Goal: Communication & Community: Share content

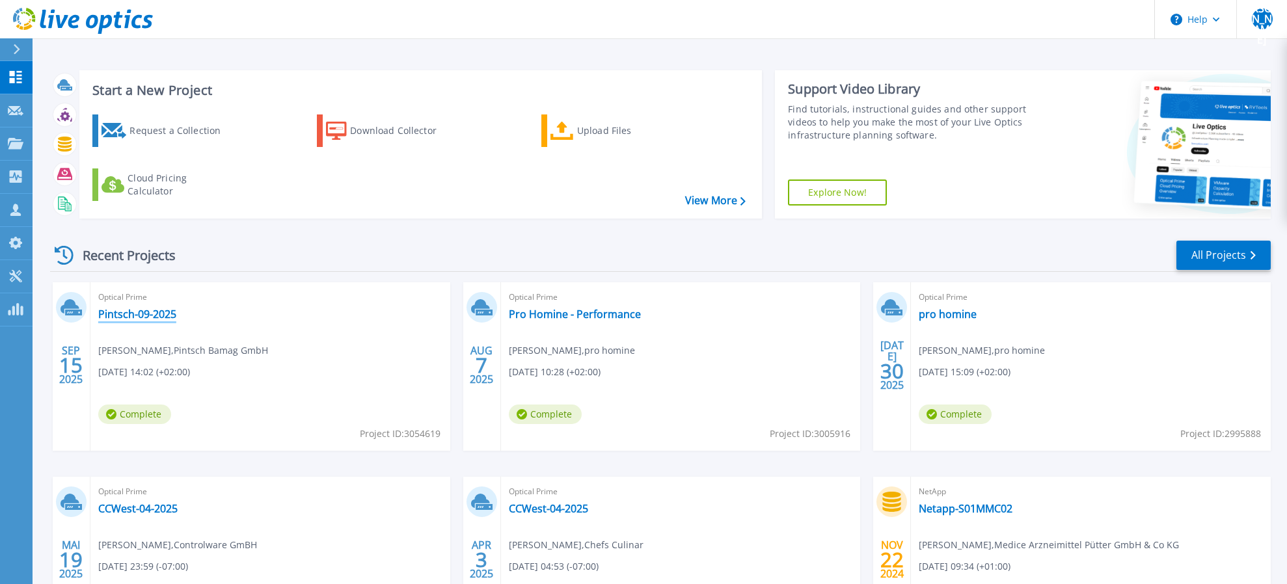
click at [140, 312] on link "Pintsch-09-2025" at bounding box center [137, 314] width 78 height 13
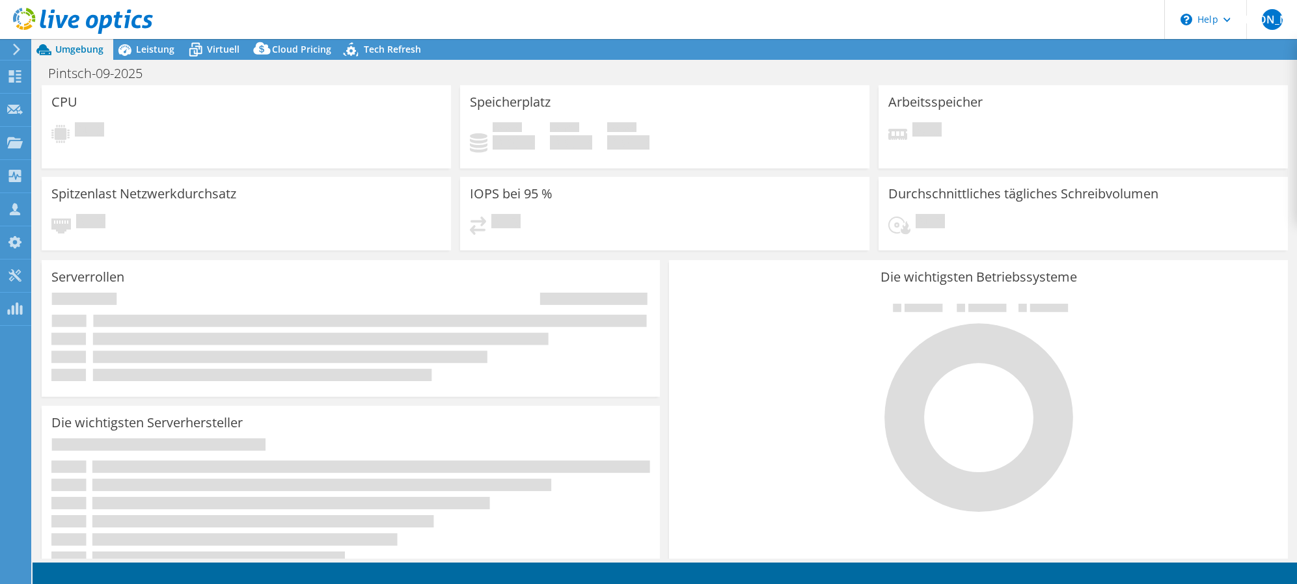
select select "EUFrankfurt"
select select "USD"
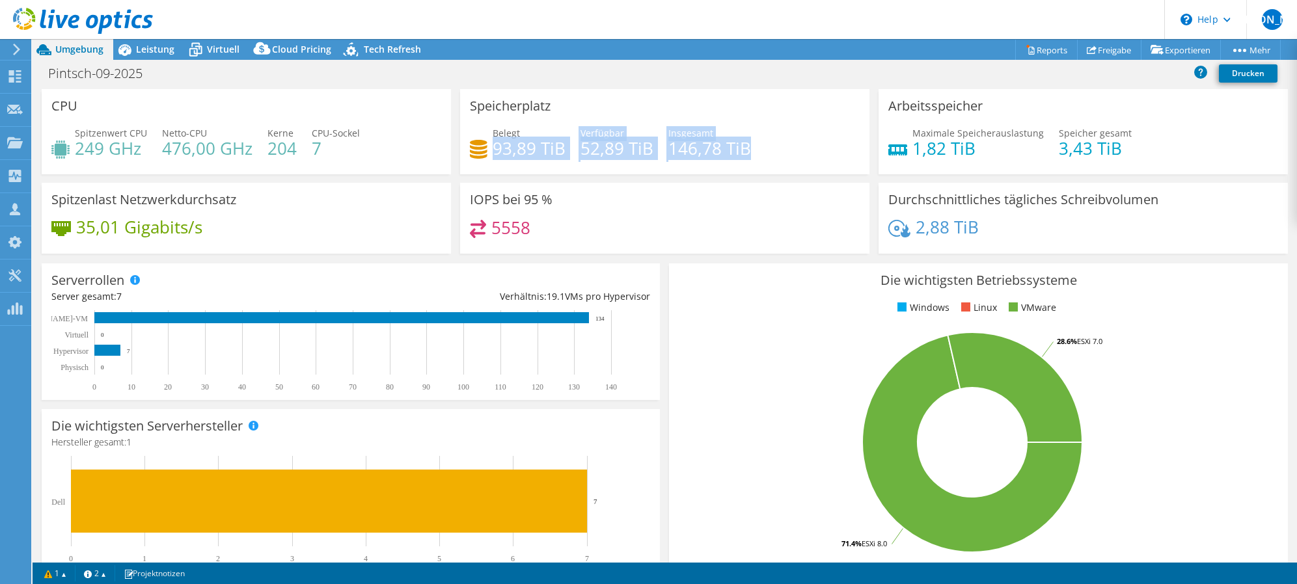
drag, startPoint x: 492, startPoint y: 152, endPoint x: 791, endPoint y: 146, distance: 299.3
click at [791, 146] on div "Belegt 93,89 TiB Verfügbar 52,89 TiB Insgesamt 146,78 TiB" at bounding box center [665, 147] width 390 height 42
click at [782, 146] on div "Belegt 93,89 TiB Verfügbar 52,89 TiB Insgesamt 146,78 TiB" at bounding box center [665, 147] width 390 height 42
click at [509, 152] on h4 "93,89 TiB" at bounding box center [529, 148] width 73 height 14
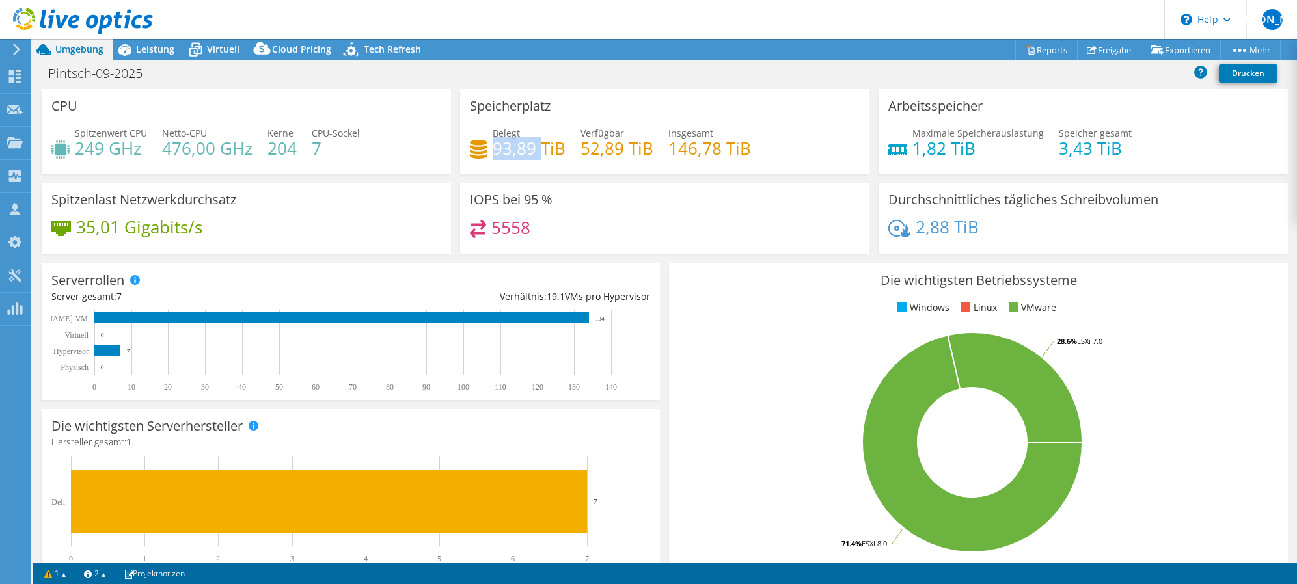
click at [509, 152] on h4 "93,89 TiB" at bounding box center [529, 148] width 73 height 14
drag, startPoint x: 509, startPoint y: 152, endPoint x: 638, endPoint y: 192, distance: 134.2
click at [638, 192] on div "IOPS bei 95 % 5558" at bounding box center [664, 218] width 409 height 71
drag, startPoint x: 1162, startPoint y: 443, endPoint x: 794, endPoint y: 154, distance: 468.4
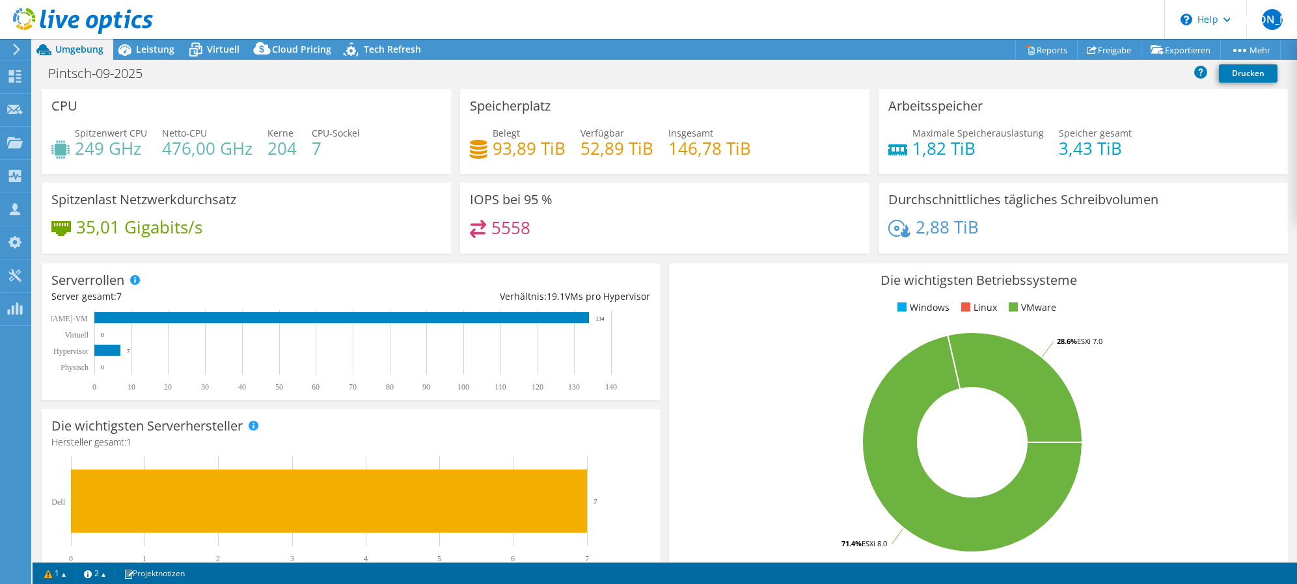
click at [1162, 443] on rect at bounding box center [972, 443] width 587 height 228
drag, startPoint x: 774, startPoint y: 254, endPoint x: 766, endPoint y: 243, distance: 13.0
click at [774, 253] on div "IOPS bei 95 % 5558" at bounding box center [664, 222] width 418 height 79
click at [144, 59] on div "Leistung" at bounding box center [148, 49] width 71 height 21
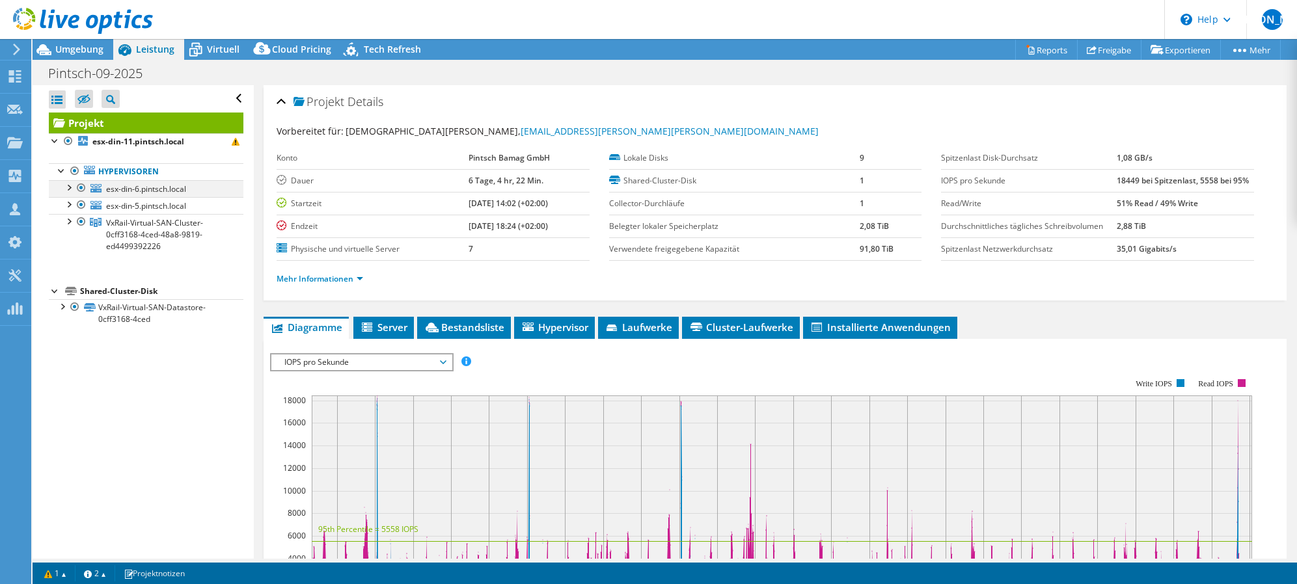
click at [81, 189] on div at bounding box center [81, 188] width 13 height 16
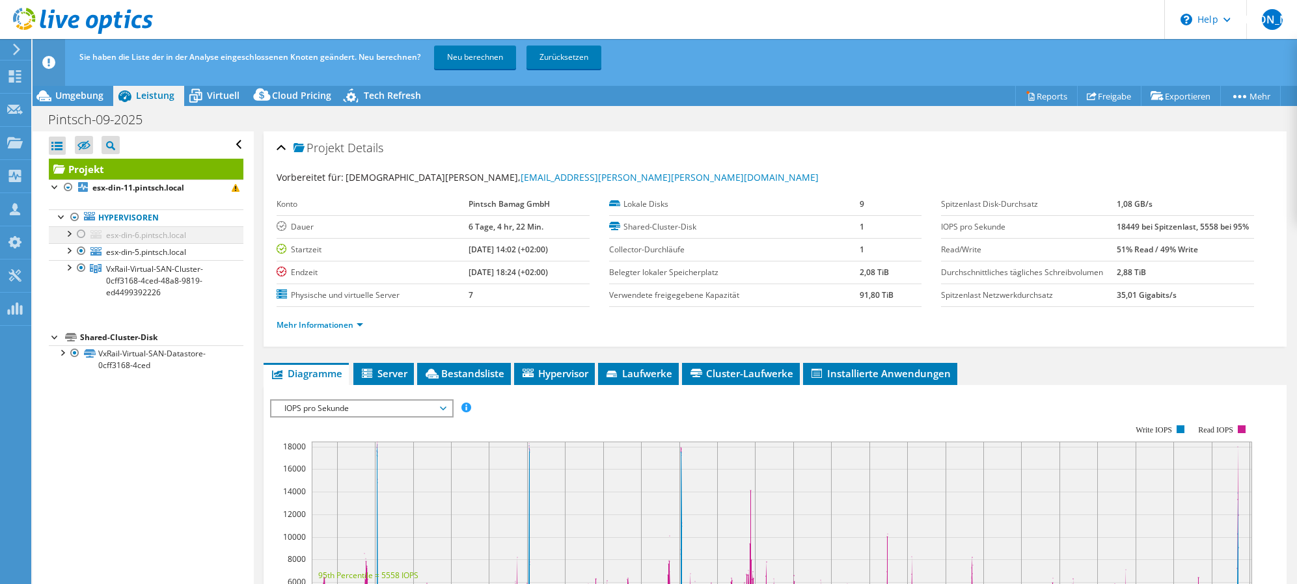
click at [78, 202] on ul "Hypervisoren esx-din-6.pintsch.local ESX-6-1.8TB-Local" at bounding box center [146, 255] width 195 height 118
click at [83, 254] on div at bounding box center [81, 251] width 13 height 16
click at [66, 349] on div at bounding box center [61, 351] width 13 height 13
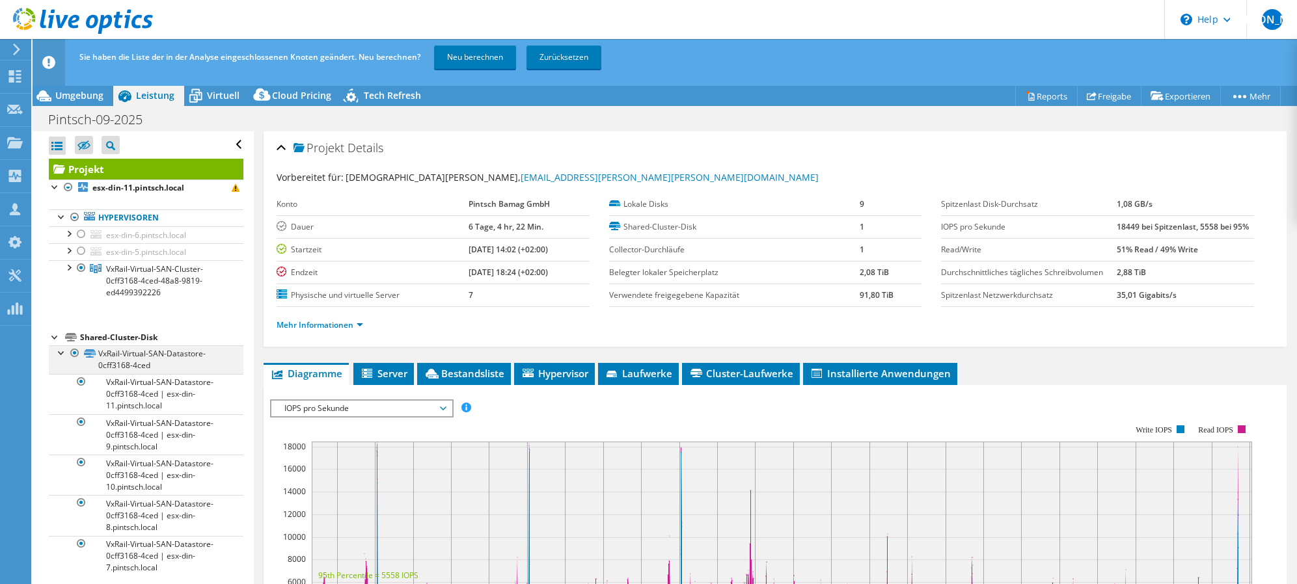
click at [66, 353] on div at bounding box center [61, 351] width 13 height 13
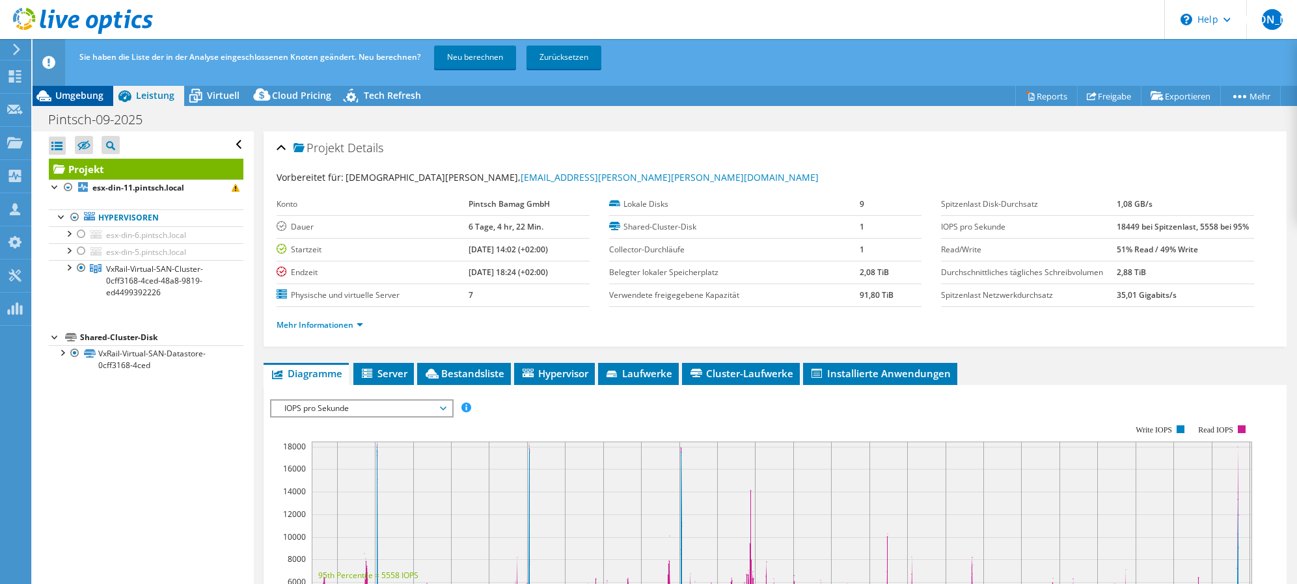
click at [90, 100] on span "Umgebung" at bounding box center [79, 95] width 48 height 12
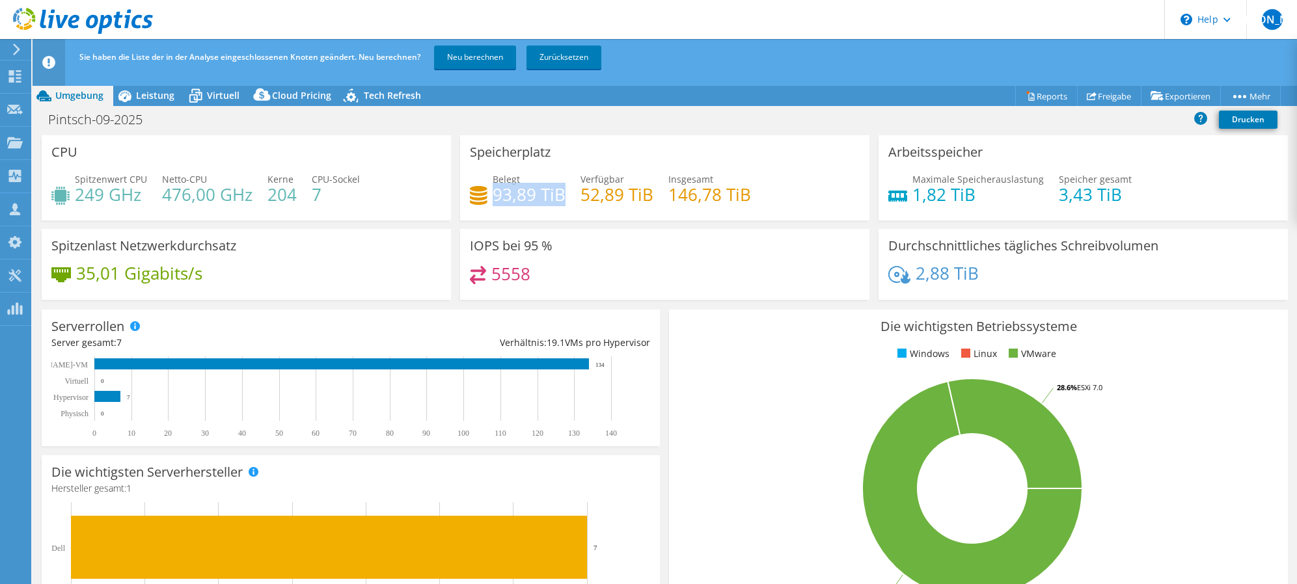
drag, startPoint x: 491, startPoint y: 198, endPoint x: 559, endPoint y: 195, distance: 68.4
click at [559, 195] on h4 "93,89 TiB" at bounding box center [529, 194] width 73 height 14
click at [683, 224] on div "Speicherplatz Belegt 93,89 TiB Verfügbar 52,89 TiB Insgesamt 146,78 TiB" at bounding box center [664, 182] width 418 height 94
click at [696, 254] on div "IOPS bei 95 % 5558" at bounding box center [664, 264] width 409 height 71
click at [158, 94] on span "Leistung" at bounding box center [155, 95] width 38 height 12
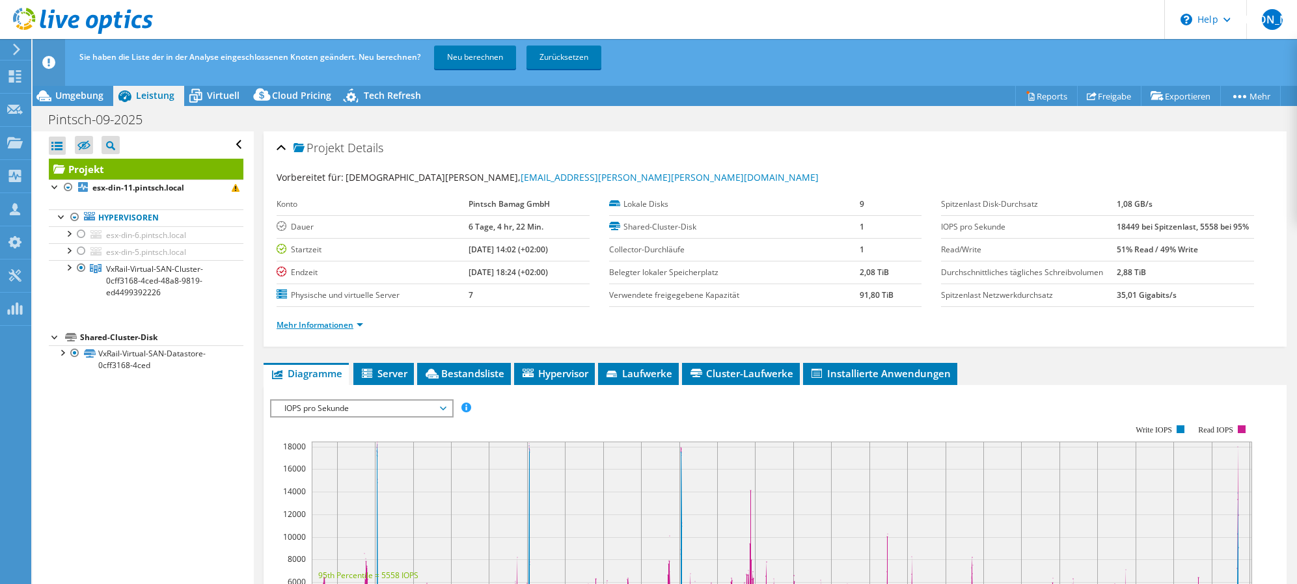
click at [362, 327] on link "Mehr Informationen" at bounding box center [320, 324] width 87 height 11
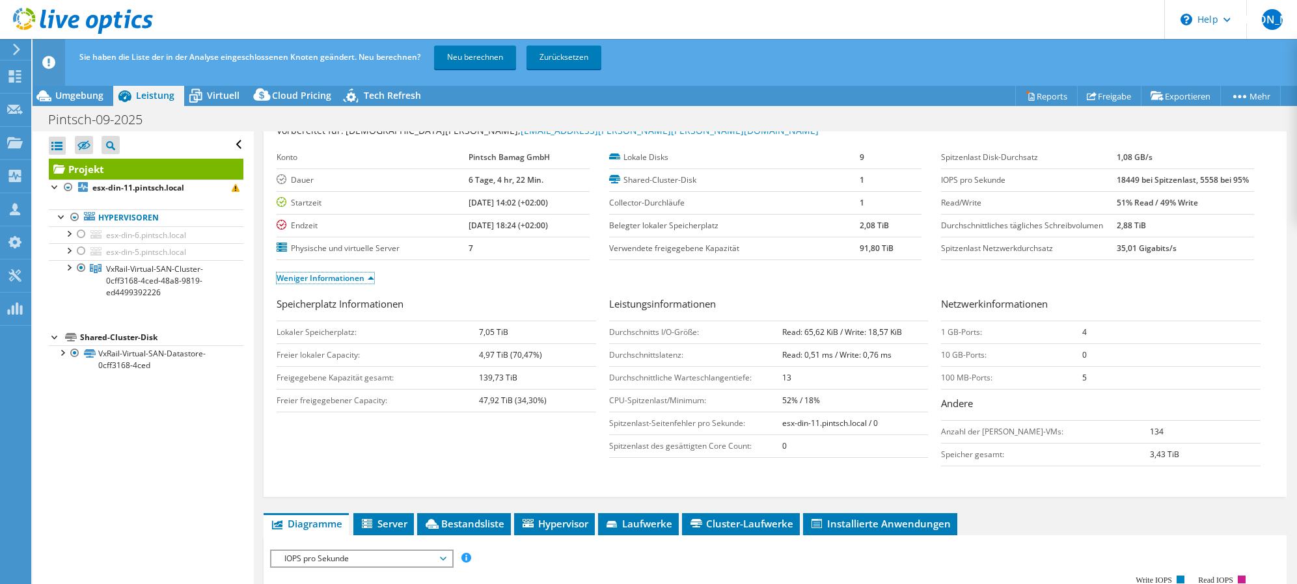
scroll to position [65, 0]
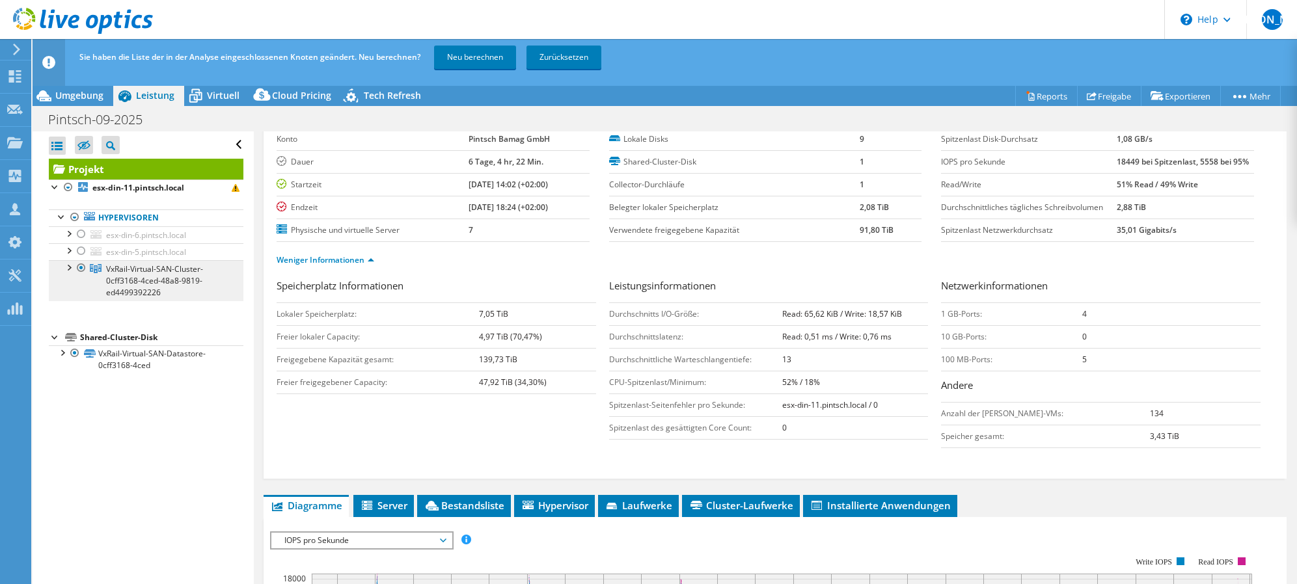
click at [133, 280] on span "VxRail-Virtual-SAN-Cluster-0cff3168-4ced-48a8-9819-ed4499392226" at bounding box center [154, 281] width 97 height 34
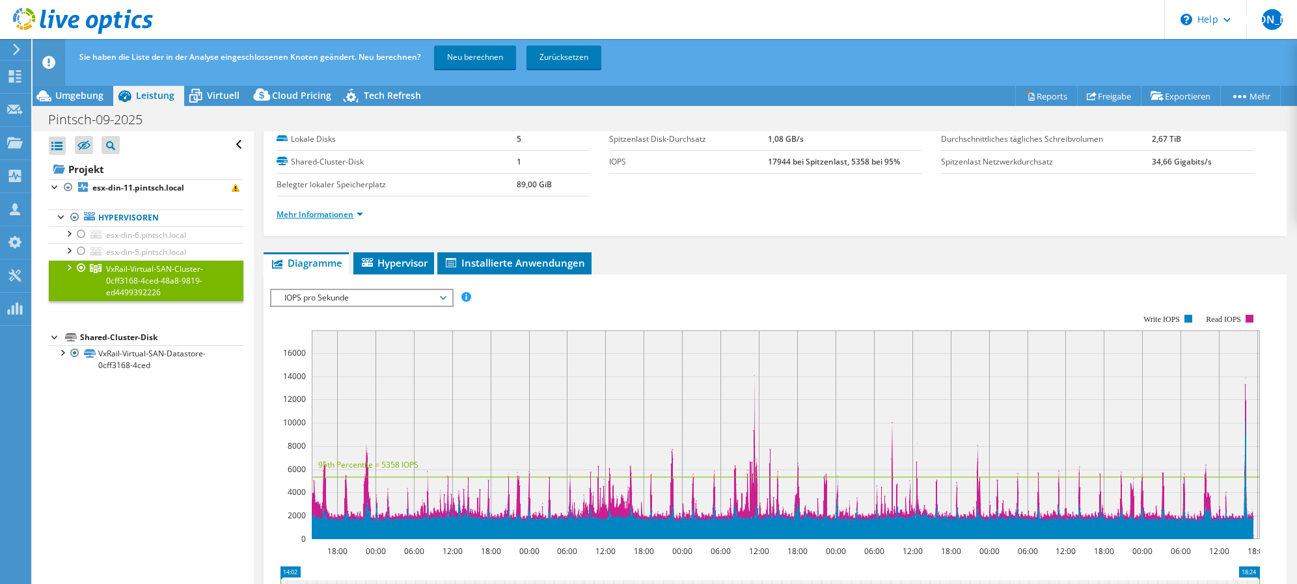
click at [357, 215] on link "Mehr Informationen" at bounding box center [320, 214] width 87 height 11
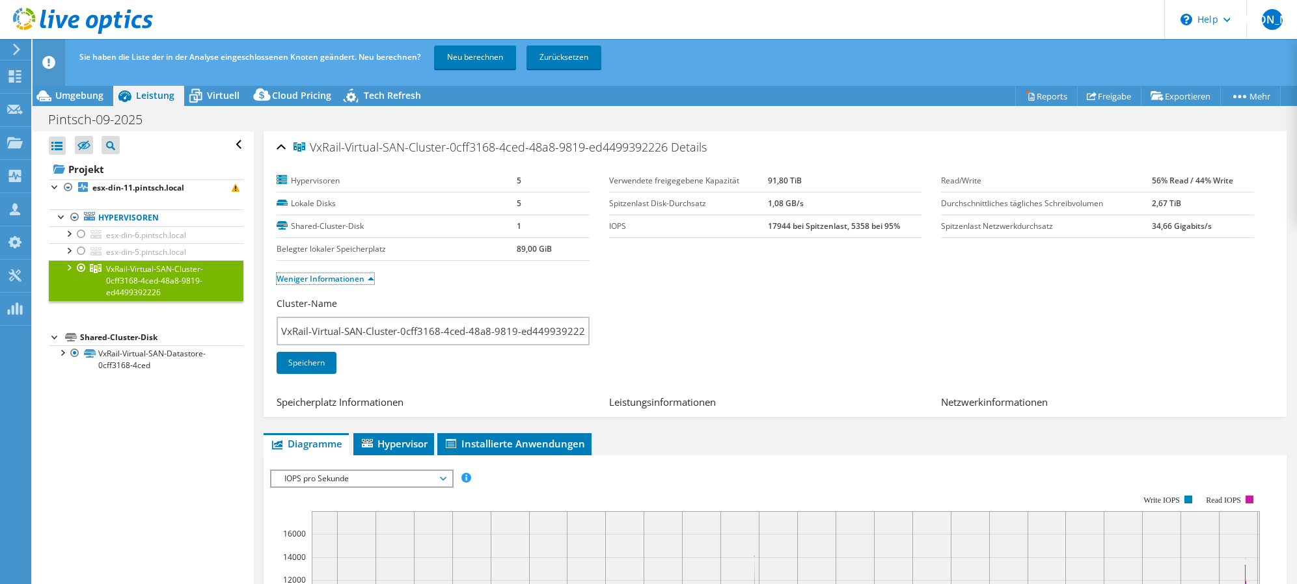
scroll to position [0, 0]
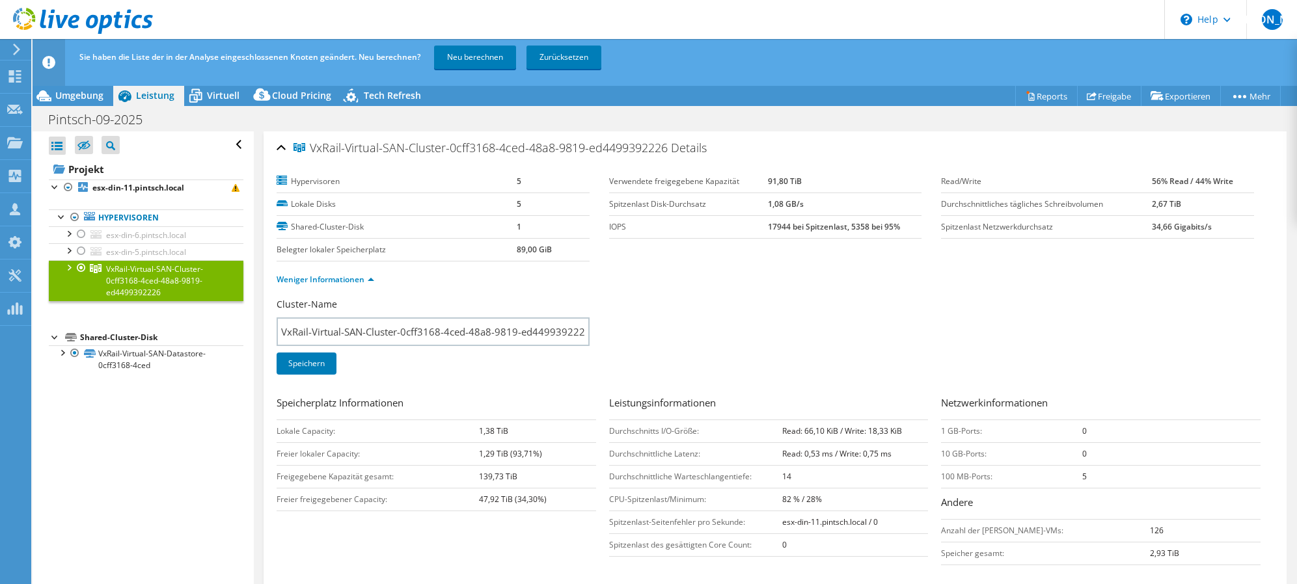
drag, startPoint x: 772, startPoint y: 183, endPoint x: 759, endPoint y: 182, distance: 13.2
click at [759, 182] on tr "Verwendete freigegebene Kapazität 91,80 TiB" at bounding box center [765, 181] width 313 height 23
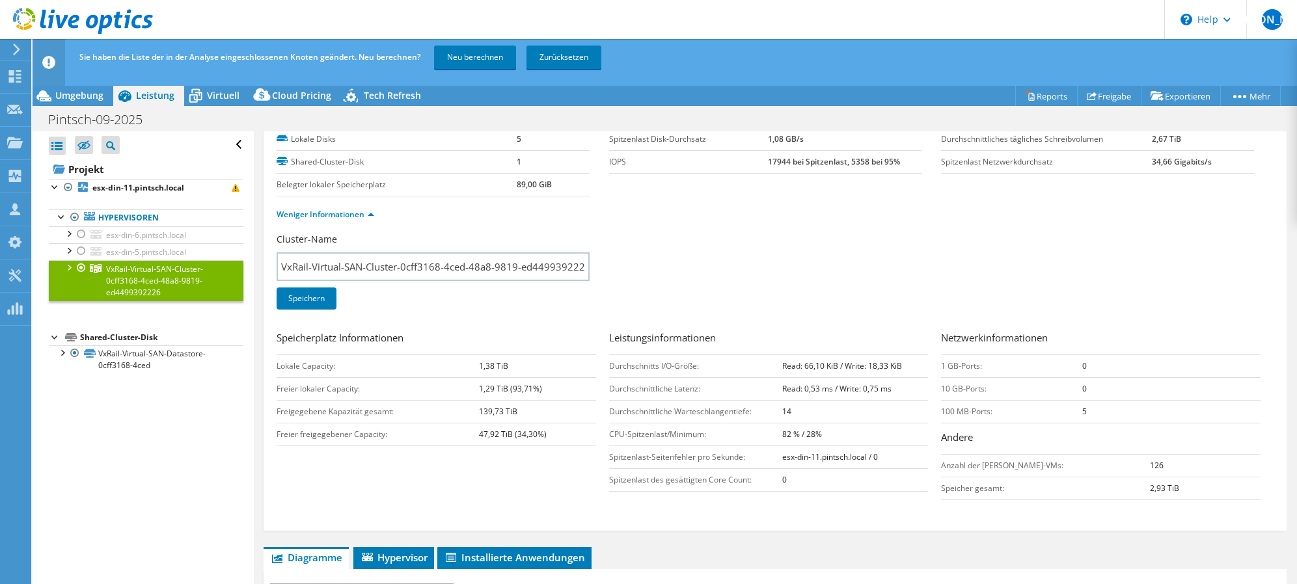
drag, startPoint x: 445, startPoint y: 433, endPoint x: 576, endPoint y: 435, distance: 130.8
click at [584, 434] on tr "Freier freigegebener Capacity: 47,92 TiB (34,30%)" at bounding box center [436, 434] width 319 height 23
drag, startPoint x: 576, startPoint y: 435, endPoint x: 534, endPoint y: 436, distance: 41.6
click at [534, 436] on b "47,92 TiB (34,30%)" at bounding box center [513, 434] width 68 height 11
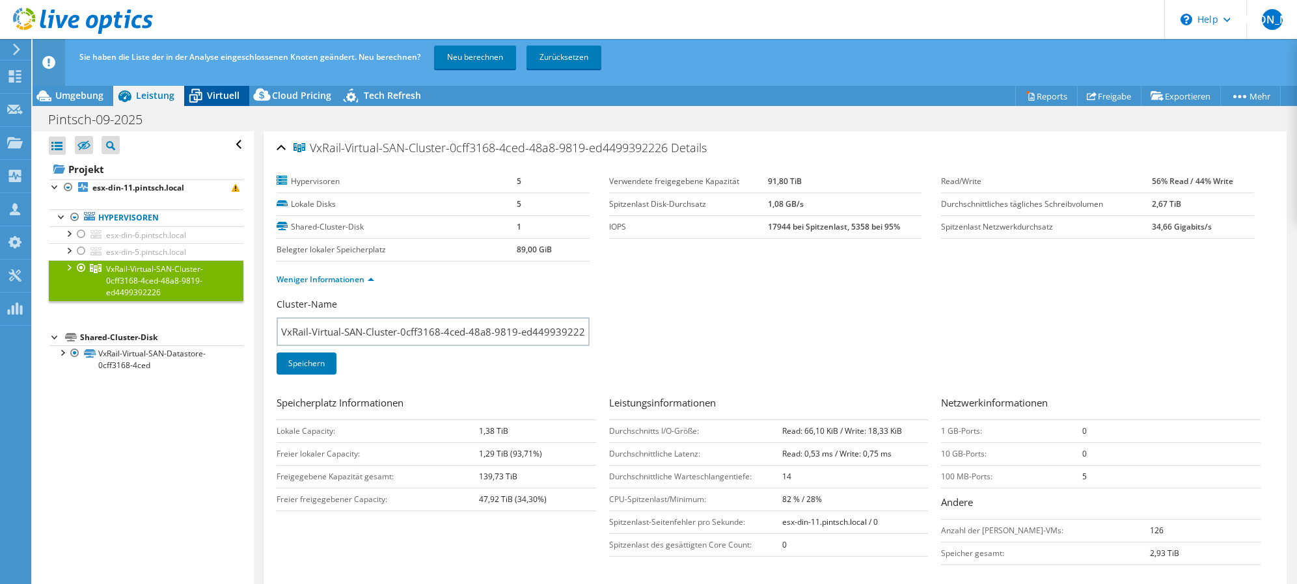
click at [210, 98] on span "Virtuell" at bounding box center [223, 95] width 33 height 12
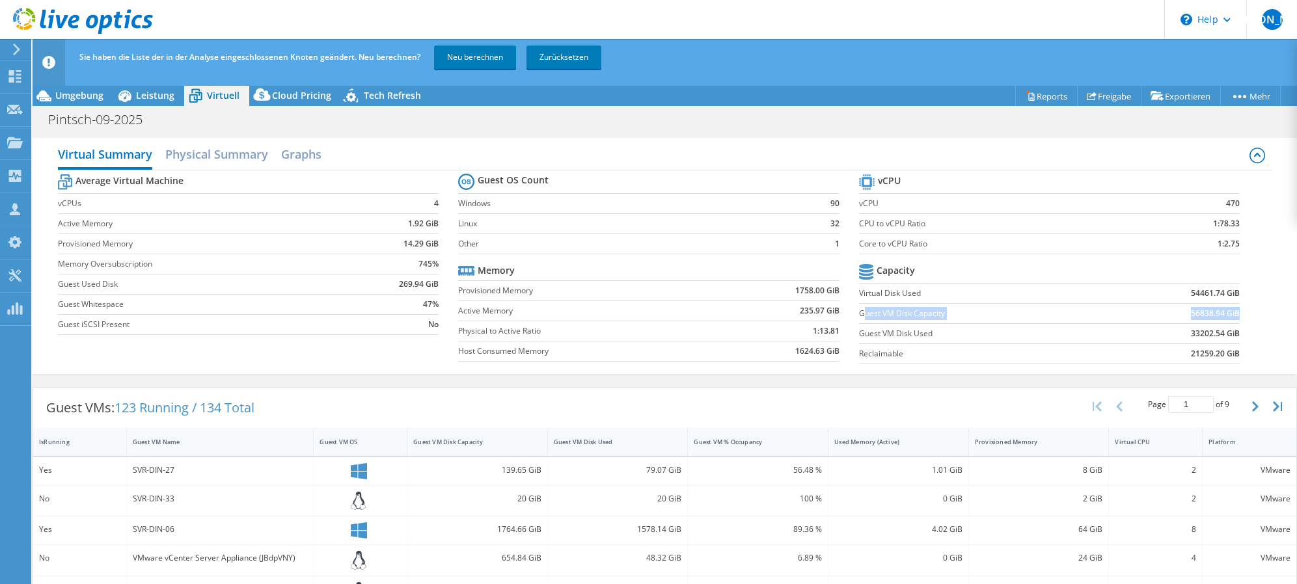
drag, startPoint x: 858, startPoint y: 315, endPoint x: 1229, endPoint y: 316, distance: 370.9
click at [1229, 316] on tr "Guest VM Disk Capacity 56838.94 GiB" at bounding box center [1049, 313] width 381 height 20
drag, startPoint x: 1229, startPoint y: 316, endPoint x: 1191, endPoint y: 318, distance: 38.4
click at [1191, 318] on b "56838.94 GiB" at bounding box center [1215, 313] width 49 height 13
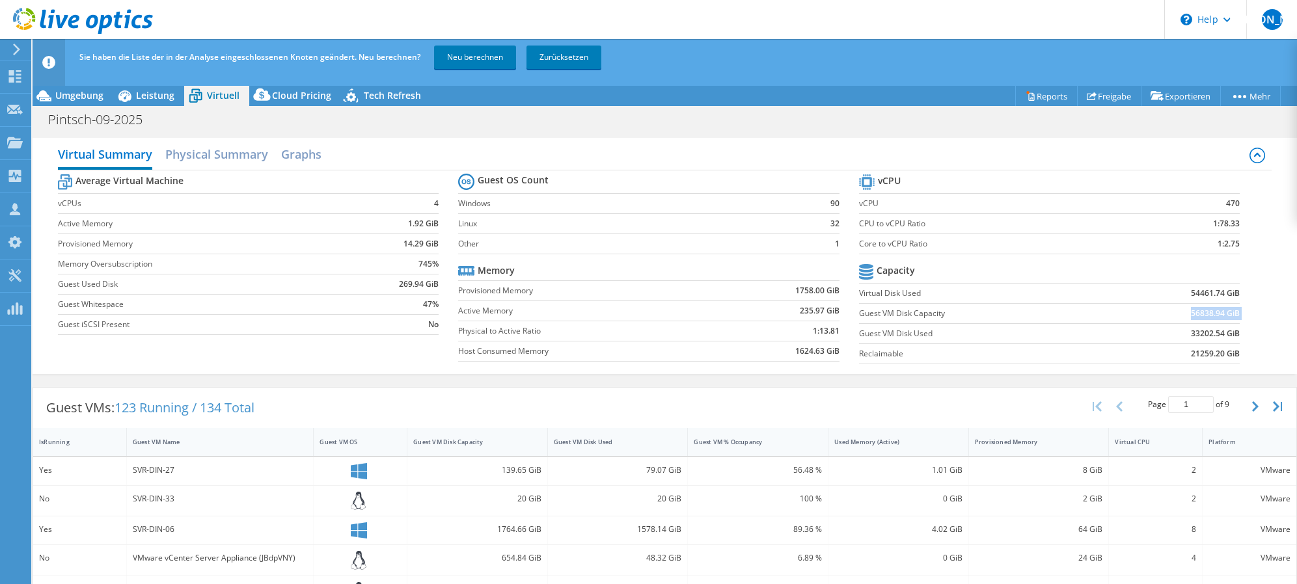
click at [1191, 318] on b "56838.94 GiB" at bounding box center [1215, 313] width 49 height 13
click at [1195, 318] on b "56838.94 GiB" at bounding box center [1215, 313] width 49 height 13
drag, startPoint x: 1195, startPoint y: 318, endPoint x: 1215, endPoint y: 335, distance: 27.2
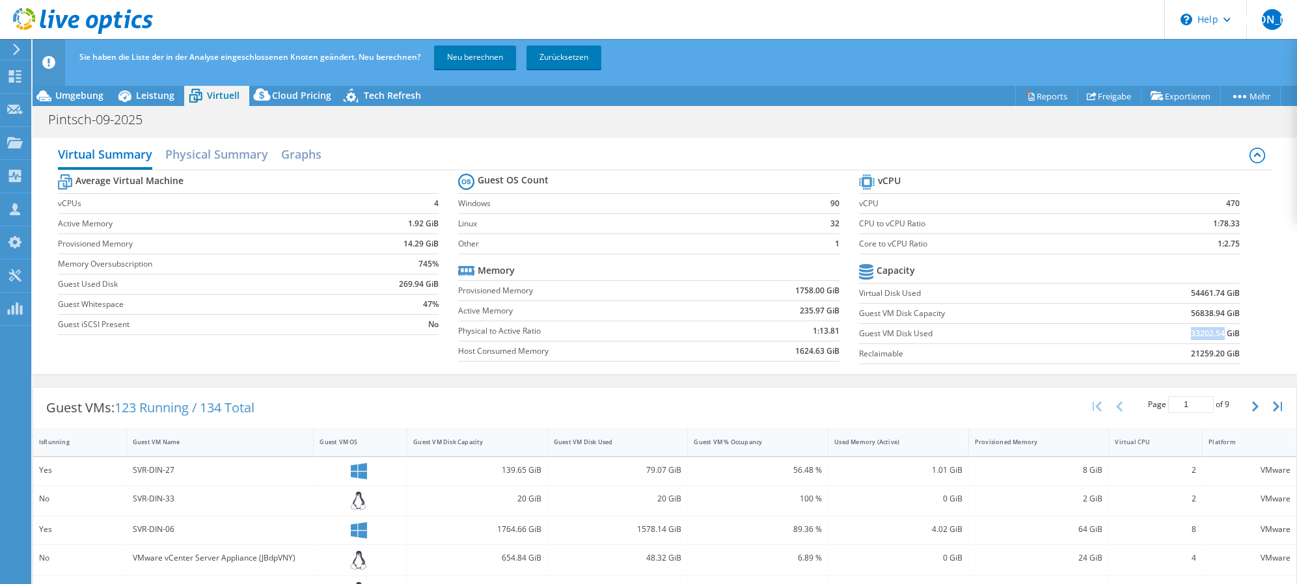
click at [1215, 335] on td "33202.54 GiB" at bounding box center [1173, 333] width 131 height 20
click at [159, 99] on span "Leistung" at bounding box center [155, 95] width 38 height 12
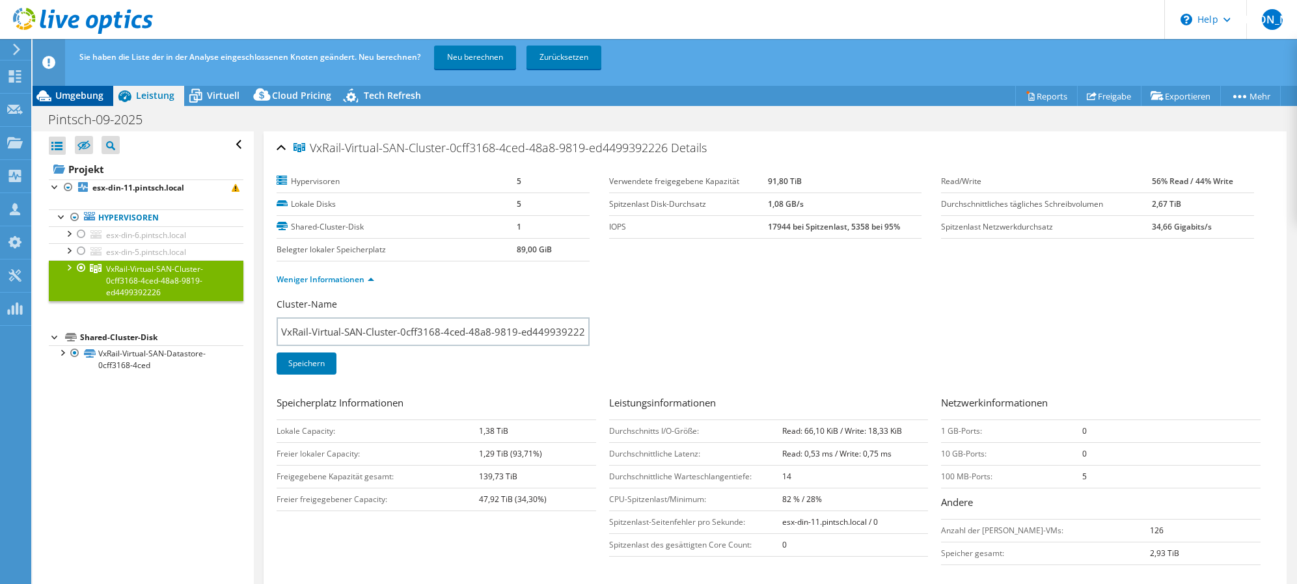
click at [80, 104] on div "Umgebung" at bounding box center [73, 95] width 81 height 21
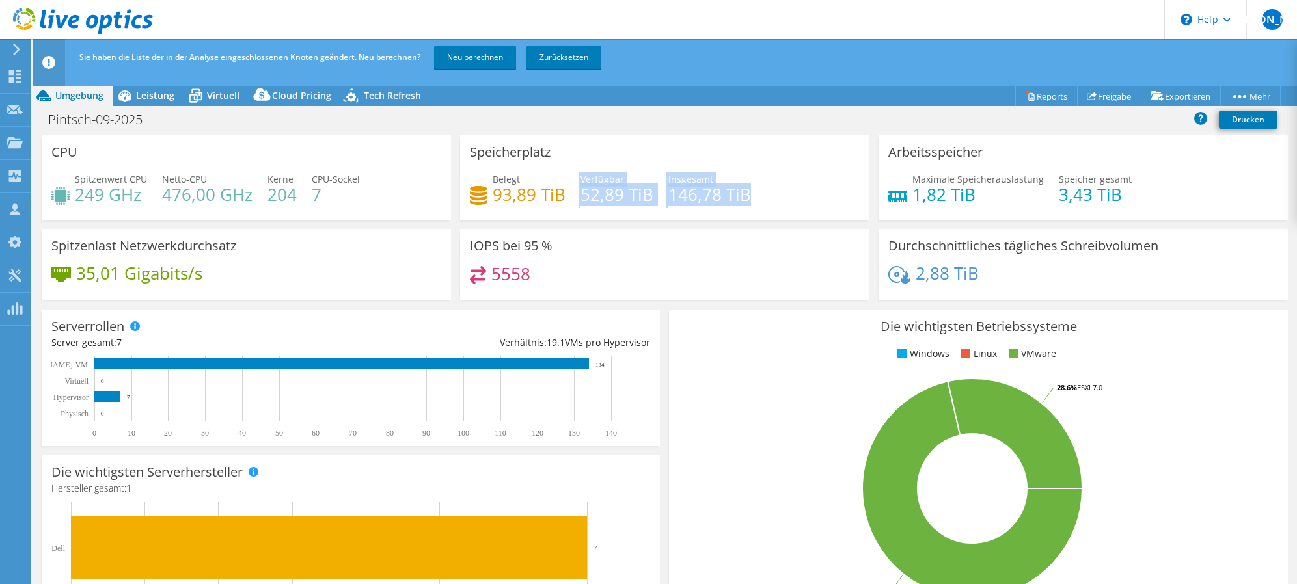
drag, startPoint x: 573, startPoint y: 196, endPoint x: 774, endPoint y: 197, distance: 201.7
click at [775, 197] on div "Belegt 93,89 TiB Verfügbar 52,89 TiB Insgesamt 146,78 TiB" at bounding box center [665, 193] width 390 height 42
click at [225, 96] on span "Virtuell" at bounding box center [223, 95] width 33 height 12
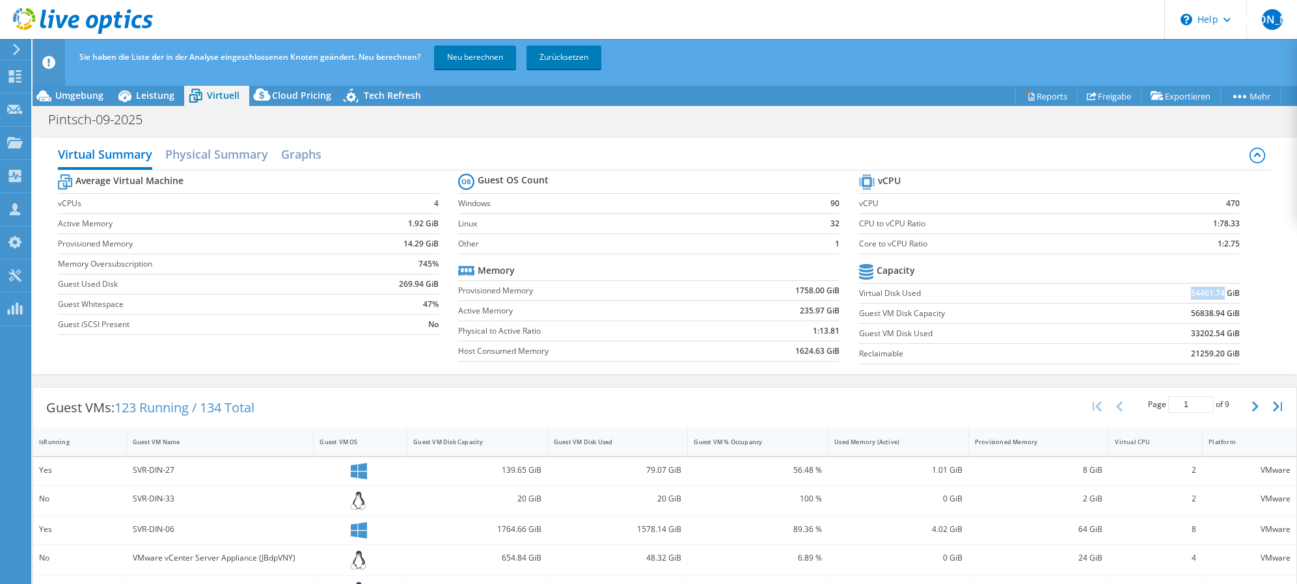
drag, startPoint x: 1183, startPoint y: 300, endPoint x: 1215, endPoint y: 295, distance: 32.2
click at [1215, 295] on td "54461.74 GiB" at bounding box center [1173, 293] width 131 height 20
drag, startPoint x: 952, startPoint y: 333, endPoint x: 979, endPoint y: 333, distance: 26.7
click at [979, 333] on label "Guest VM Disk Used" at bounding box center [983, 333] width 249 height 13
drag, startPoint x: 979, startPoint y: 333, endPoint x: 1195, endPoint y: 303, distance: 218.7
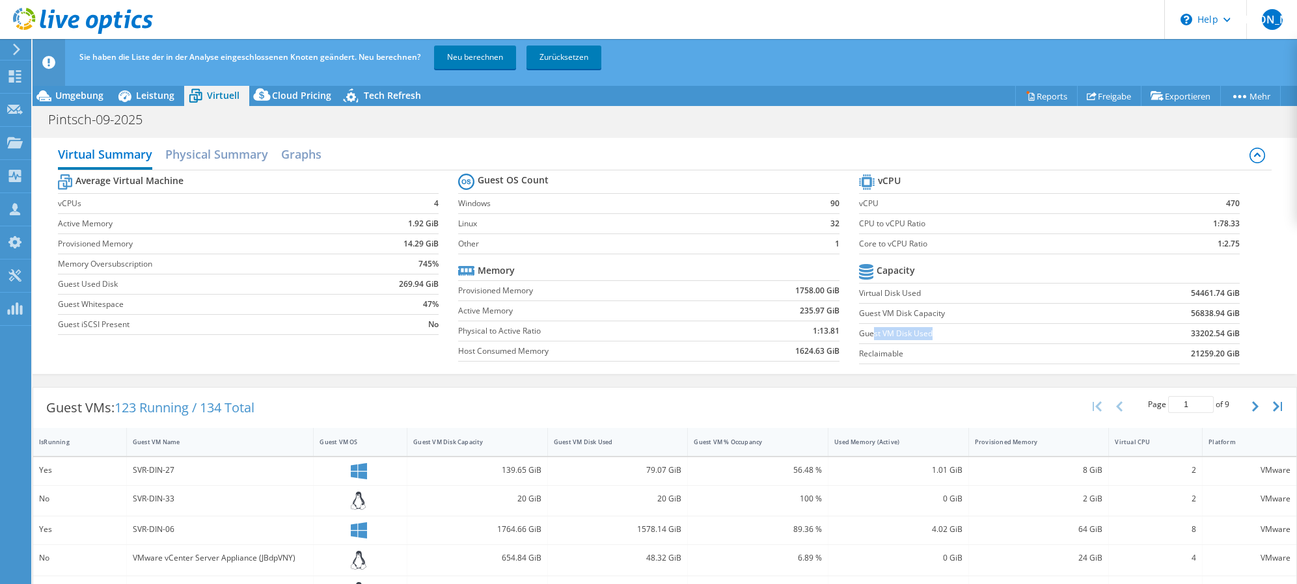
click at [980, 334] on label "Guest VM Disk Used" at bounding box center [983, 333] width 249 height 13
drag, startPoint x: 1180, startPoint y: 295, endPoint x: 1217, endPoint y: 297, distance: 37.1
click at [1217, 297] on td "54461.74 GiB" at bounding box center [1173, 293] width 131 height 20
click at [81, 101] on span "Umgebung" at bounding box center [79, 95] width 48 height 12
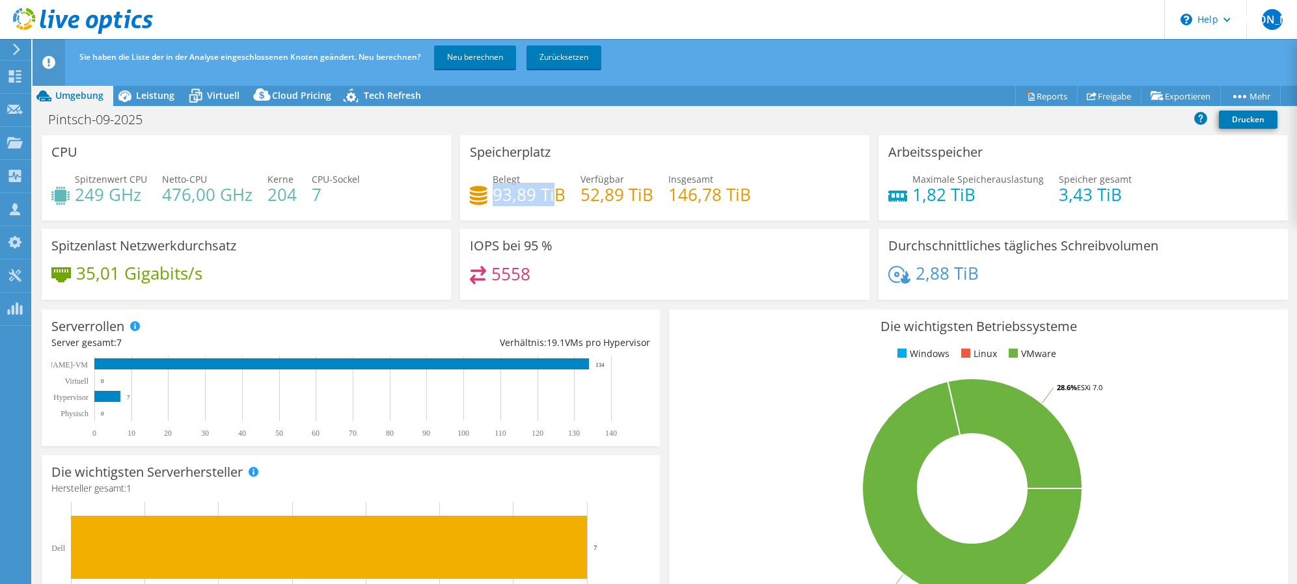
drag, startPoint x: 490, startPoint y: 198, endPoint x: 556, endPoint y: 199, distance: 65.7
click at [556, 199] on h4 "93,89 TiB" at bounding box center [529, 194] width 73 height 14
click at [524, 199] on h4 "93,89 TiB" at bounding box center [529, 194] width 73 height 14
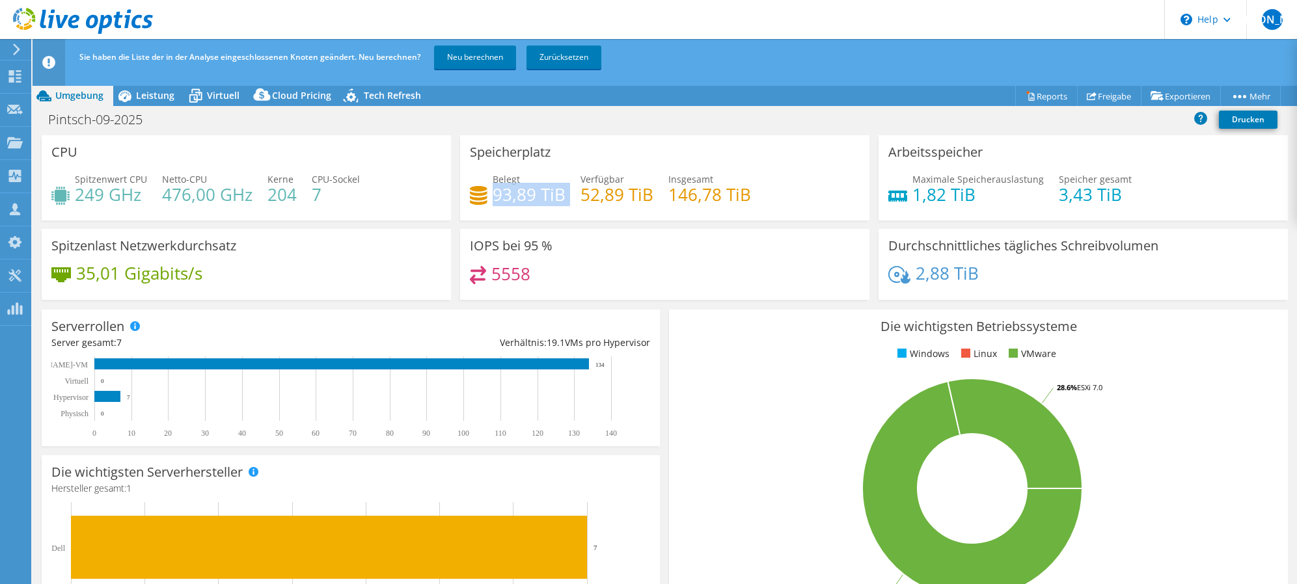
click at [524, 199] on h4 "93,89 TiB" at bounding box center [529, 194] width 73 height 14
drag, startPoint x: 524, startPoint y: 199, endPoint x: 554, endPoint y: 210, distance: 31.9
click at [554, 210] on div "Belegt 93,89 TiB Verfügbar 52,89 TiB Insgesamt 146,78 TiB" at bounding box center [665, 193] width 390 height 42
click at [146, 98] on span "Leistung" at bounding box center [155, 95] width 38 height 12
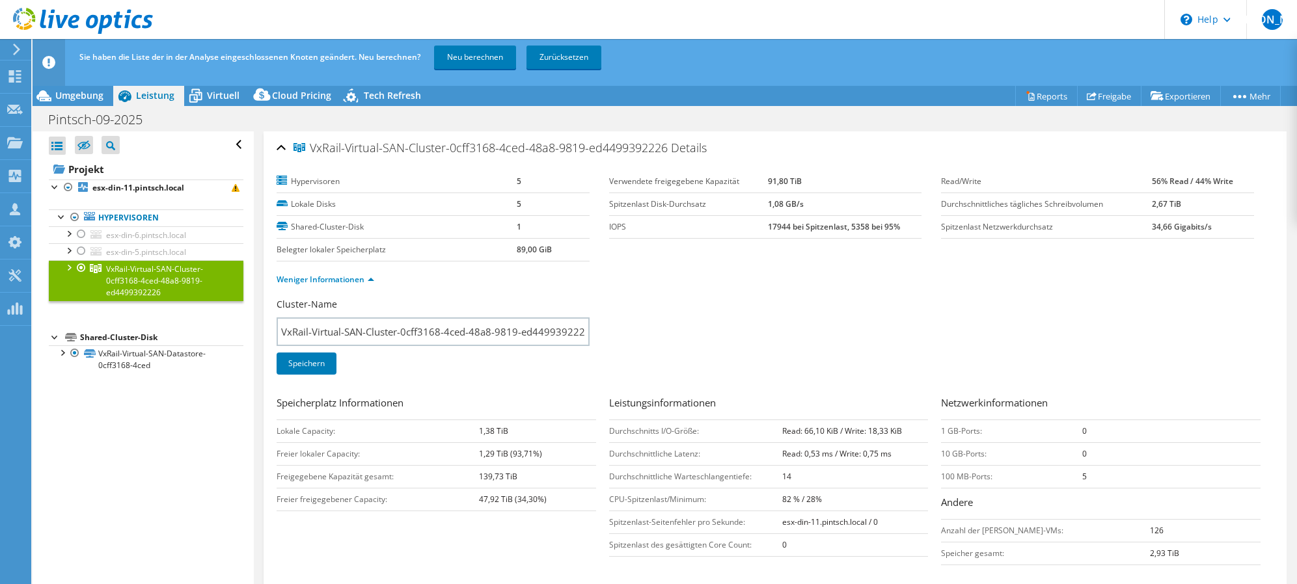
click at [66, 265] on div at bounding box center [68, 266] width 13 height 13
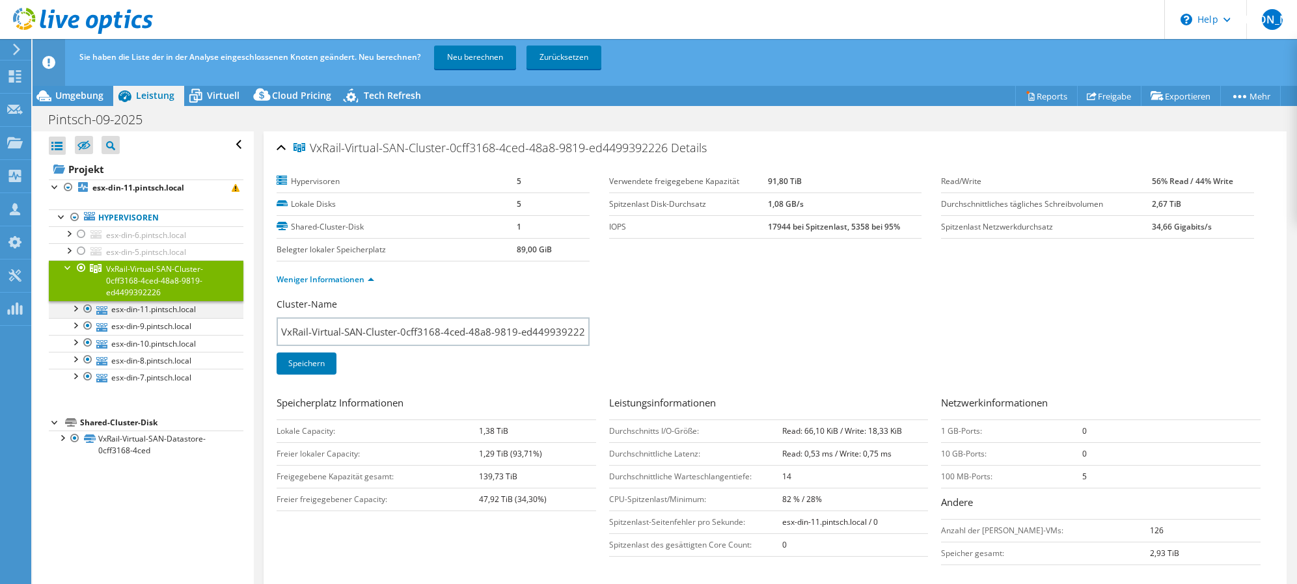
click at [76, 310] on div at bounding box center [74, 307] width 13 height 13
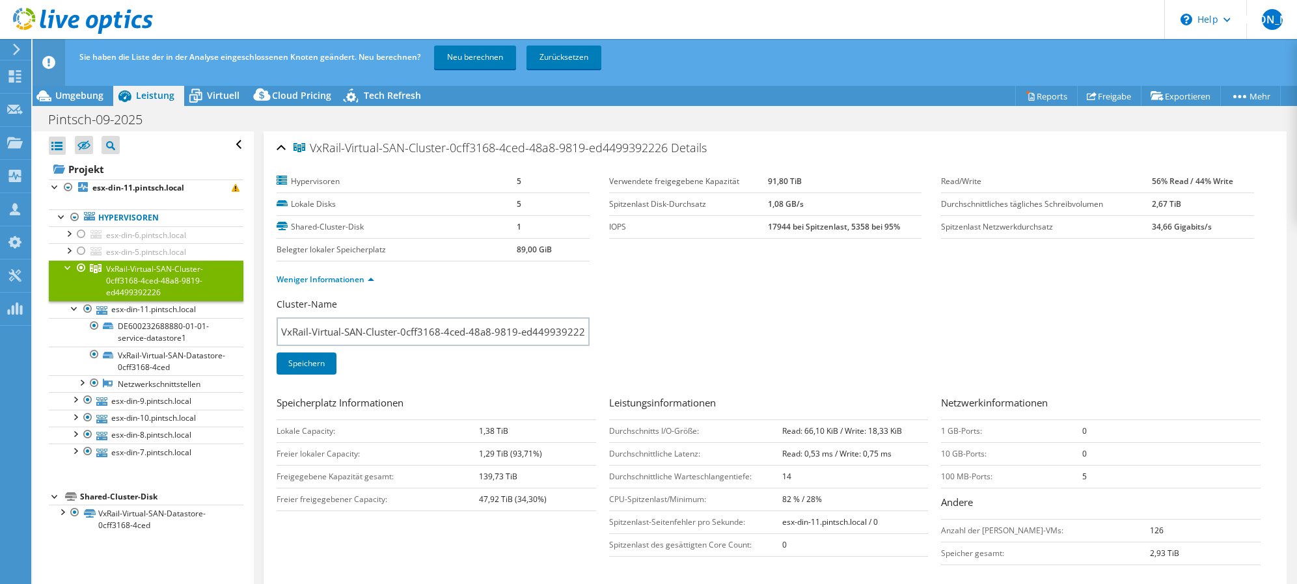
click at [844, 337] on div "Cluster-Name VxRail-Virtual-SAN-Cluster-0cff3168-4ced-48a8-9819-ed4499392226 Sp…" at bounding box center [775, 344] width 997 height 93
click at [710, 304] on div "Cluster-Name VxRail-Virtual-SAN-Cluster-0cff3168-4ced-48a8-9819-ed4499392226 Sp…" at bounding box center [775, 344] width 997 height 93
click at [718, 299] on div "Cluster-Name VxRail-Virtual-SAN-Cluster-0cff3168-4ced-48a8-9819-ed4499392226 Sp…" at bounding box center [775, 344] width 997 height 93
click at [146, 184] on b "esx-din-11.pintsch.local" at bounding box center [138, 187] width 92 height 11
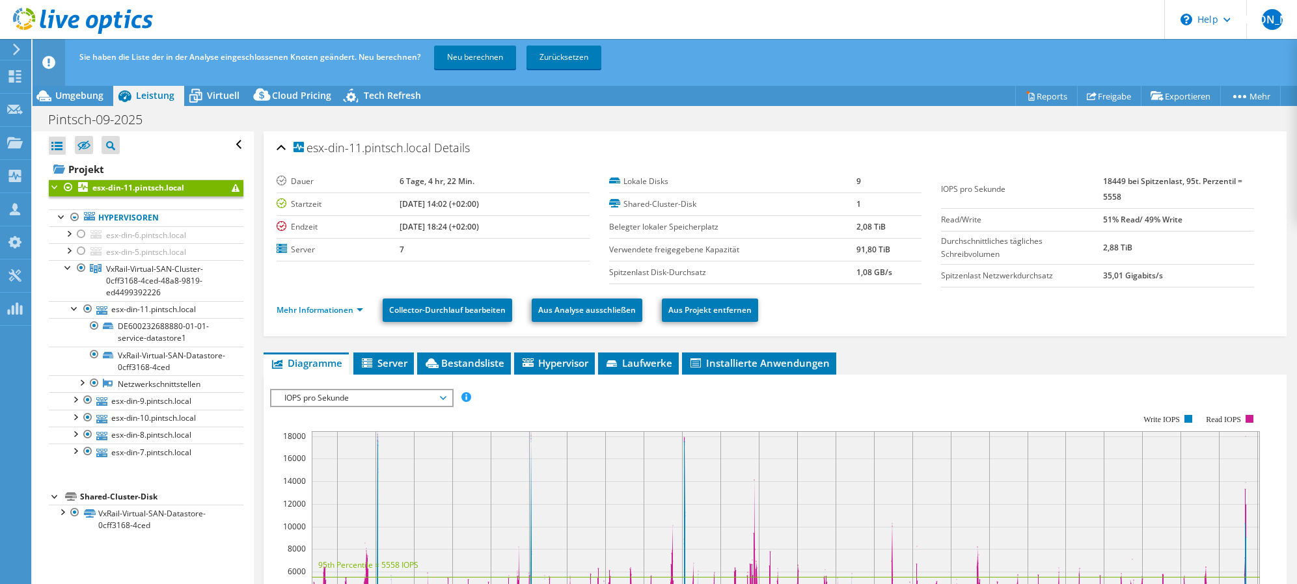
drag, startPoint x: 381, startPoint y: 205, endPoint x: 511, endPoint y: 212, distance: 129.7
click at [511, 212] on tr "Startzeit 09.15.2025, 14:02 (+02:00)" at bounding box center [433, 204] width 313 height 23
click at [511, 212] on td "[DATE] 14:02 (+02:00)" at bounding box center [494, 204] width 190 height 23
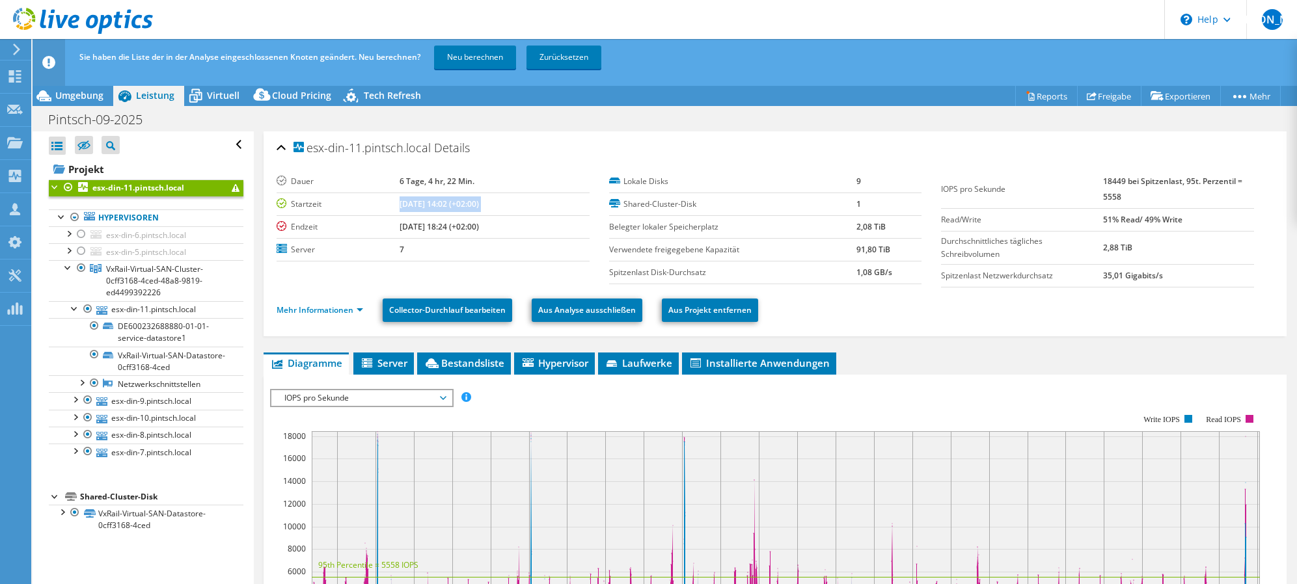
drag, startPoint x: 511, startPoint y: 212, endPoint x: 500, endPoint y: 209, distance: 10.7
click at [501, 210] on td "[DATE] 14:02 (+02:00)" at bounding box center [494, 204] width 190 height 23
drag, startPoint x: 501, startPoint y: 204, endPoint x: 340, endPoint y: 206, distance: 161.4
click at [336, 206] on tr "Startzeit 09.15.2025, 14:02 (+02:00)" at bounding box center [433, 204] width 313 height 23
drag, startPoint x: 340, startPoint y: 206, endPoint x: 363, endPoint y: 232, distance: 35.0
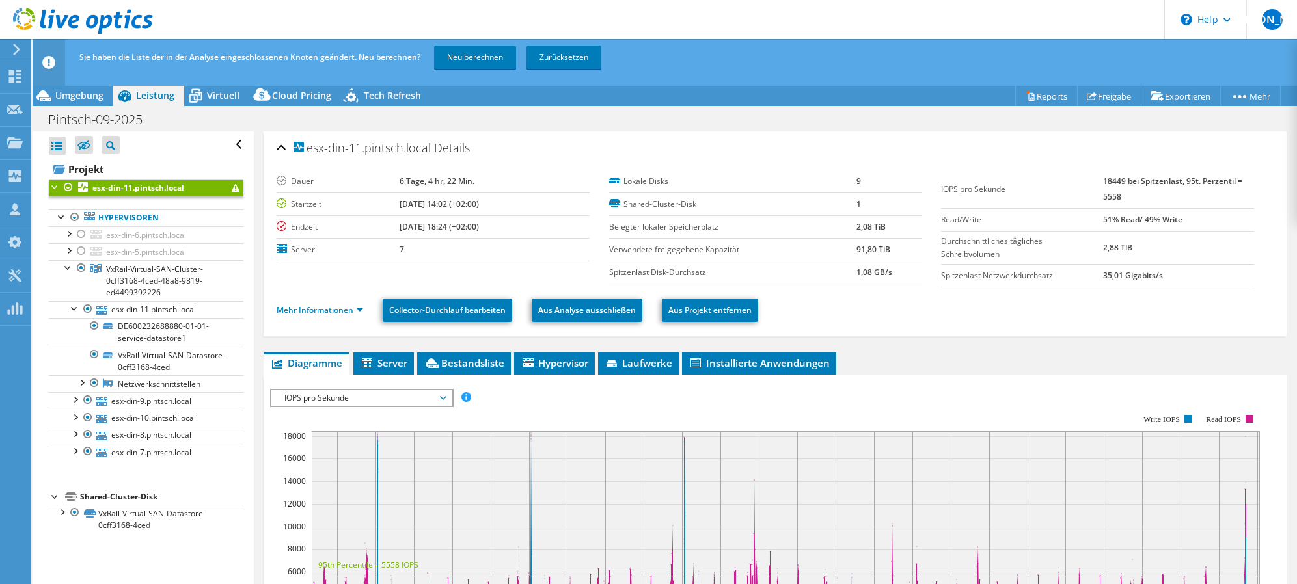
click at [363, 232] on tr "Endzeit 09.21.2025, 18:24 (+02:00)" at bounding box center [433, 226] width 313 height 23
drag, startPoint x: 368, startPoint y: 232, endPoint x: 468, endPoint y: 229, distance: 99.6
click at [468, 229] on b "[DATE] 18:24 (+02:00)" at bounding box center [438, 226] width 79 height 11
drag, startPoint x: 468, startPoint y: 229, endPoint x: 487, endPoint y: 233, distance: 19.9
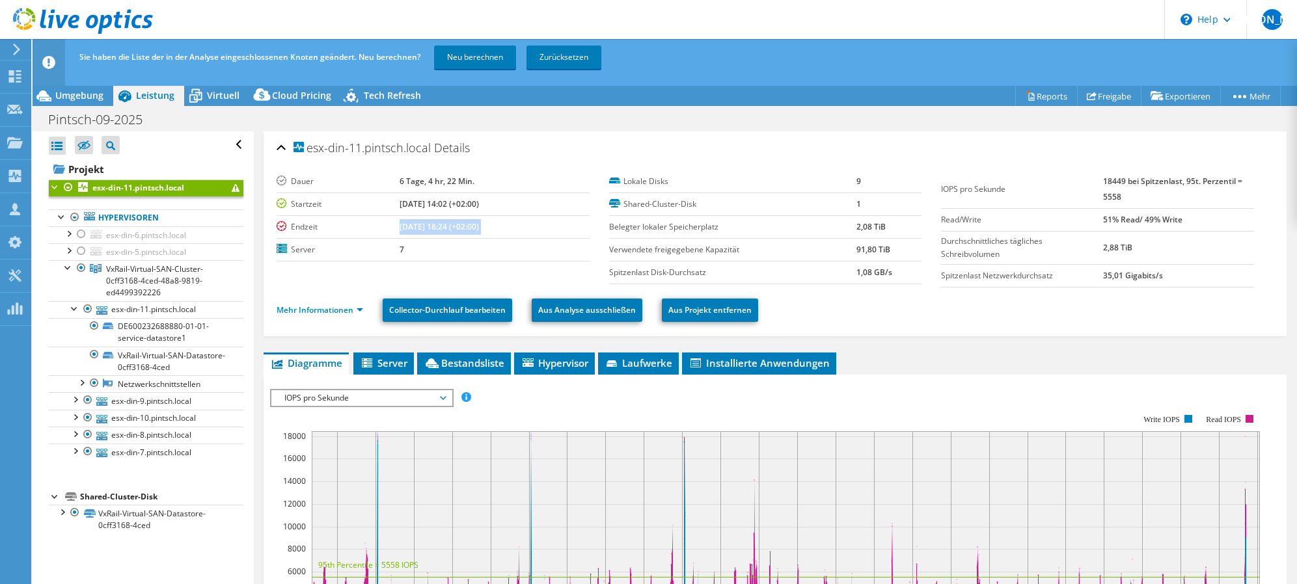
click at [474, 230] on b "[DATE] 18:24 (+02:00)" at bounding box center [438, 226] width 79 height 11
drag, startPoint x: 487, startPoint y: 233, endPoint x: 558, endPoint y: 230, distance: 70.3
click at [558, 230] on td "[DATE] 18:24 (+02:00)" at bounding box center [494, 226] width 190 height 23
click at [258, 96] on icon at bounding box center [261, 94] width 17 height 12
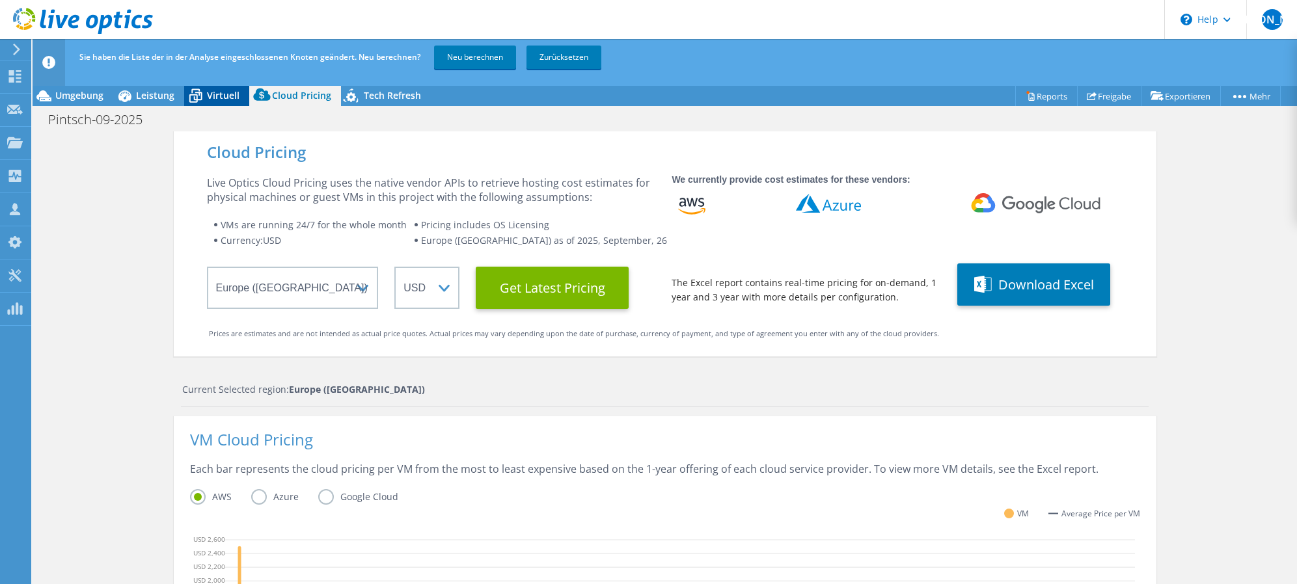
click at [239, 98] on div "Virtuell" at bounding box center [216, 95] width 65 height 21
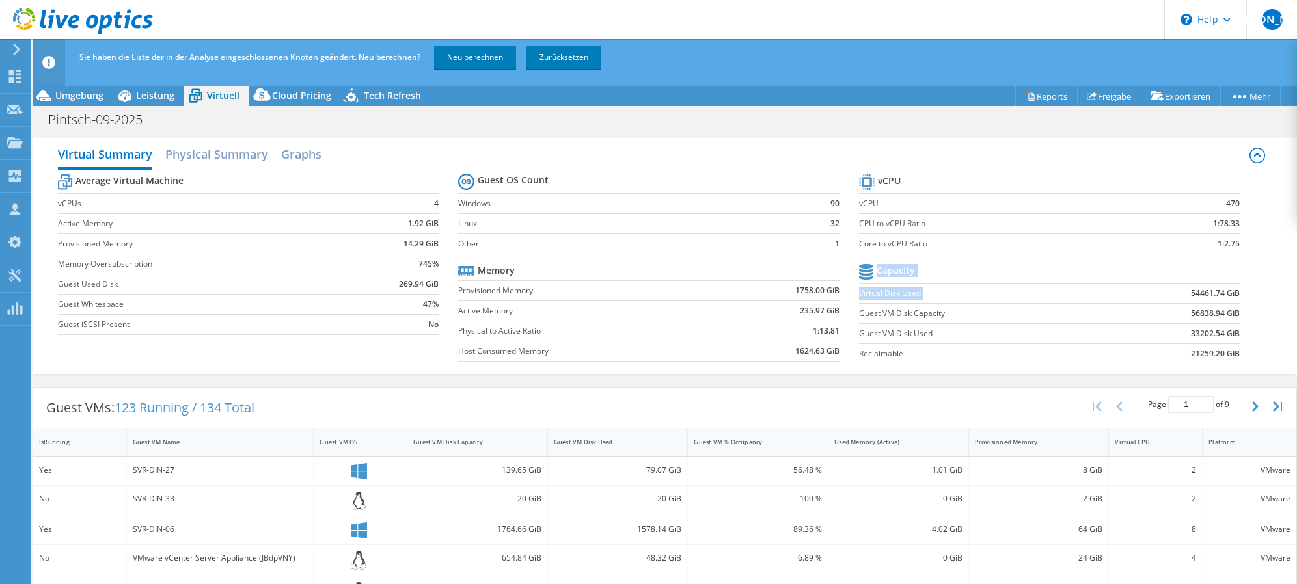
drag, startPoint x: 1249, startPoint y: 290, endPoint x: 1182, endPoint y: 295, distance: 67.2
click at [1182, 295] on section "vCPU vCPU 470 CPU to vCPU Ratio 1:78.33 Core to vCPU Ratio 1:2.75 Capacity Virt…" at bounding box center [1059, 271] width 401 height 200
click at [1191, 295] on b "54461.74 GiB" at bounding box center [1215, 293] width 49 height 13
drag, startPoint x: 1182, startPoint y: 295, endPoint x: 1166, endPoint y: 298, distance: 16.0
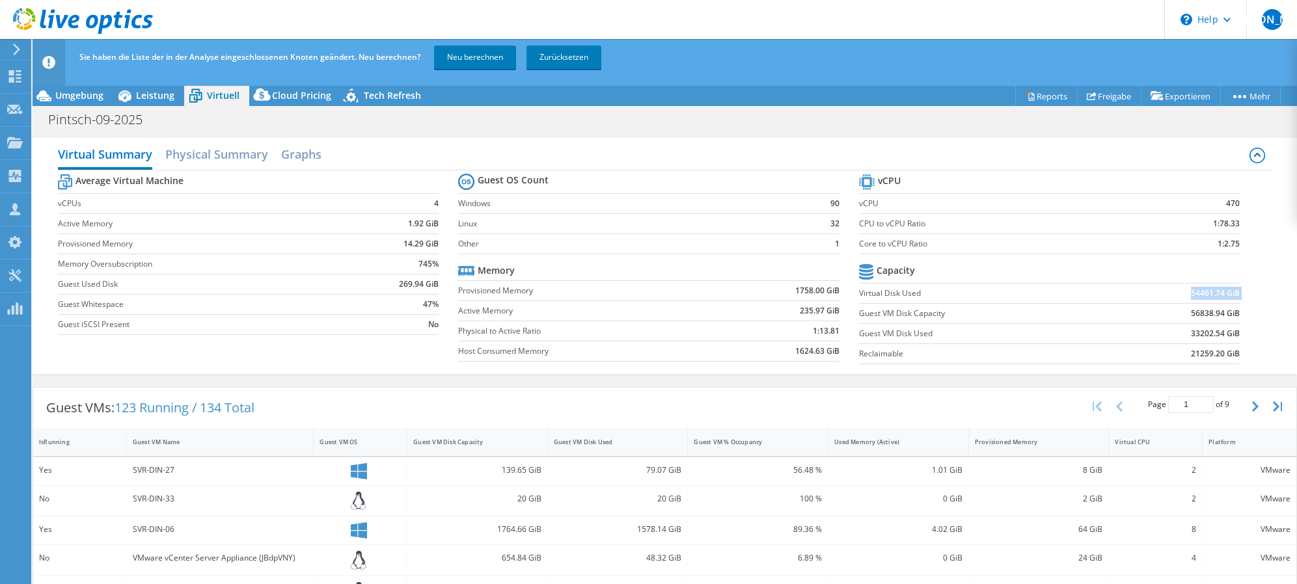
click at [1172, 296] on td "54461.74 GiB" at bounding box center [1173, 293] width 131 height 20
drag, startPoint x: 1166, startPoint y: 298, endPoint x: 1025, endPoint y: 318, distance: 142.6
click at [1025, 318] on label "Guest VM Disk Capacity" at bounding box center [983, 313] width 249 height 13
click at [159, 98] on span "Leistung" at bounding box center [155, 95] width 38 height 12
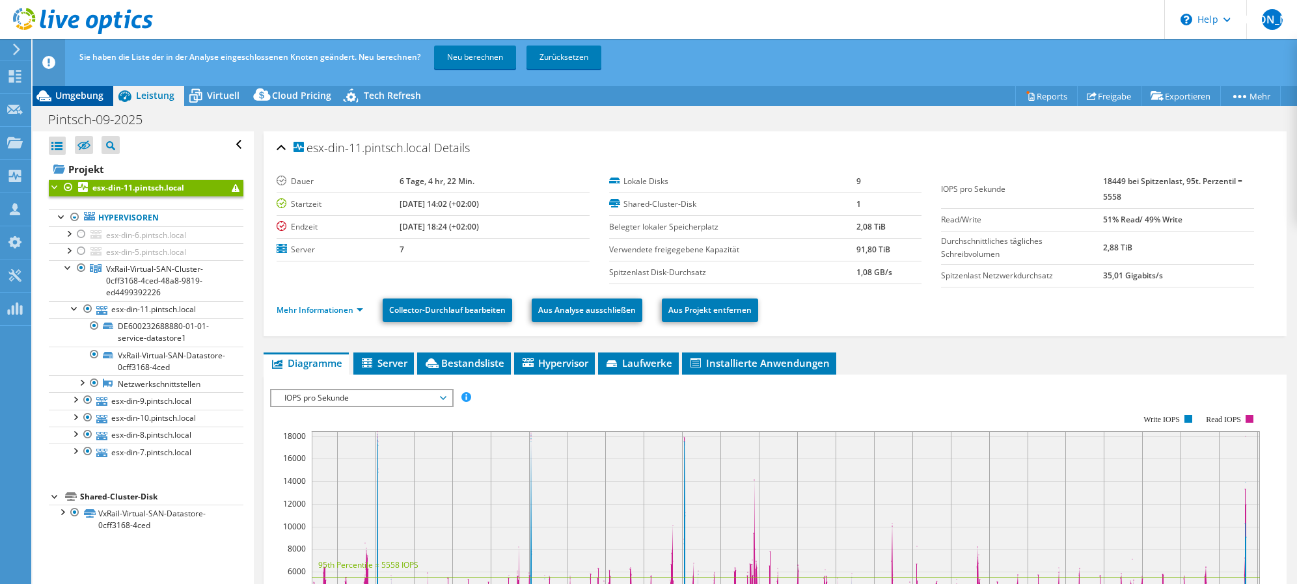
click at [97, 101] on span "Umgebung" at bounding box center [79, 95] width 48 height 12
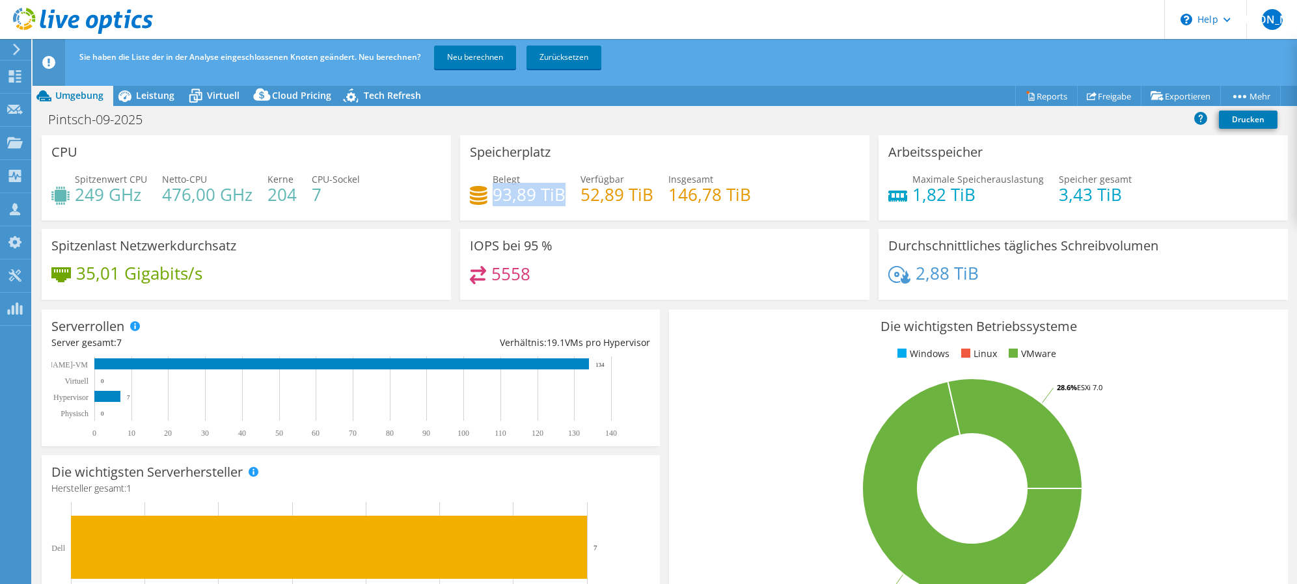
drag, startPoint x: 491, startPoint y: 195, endPoint x: 560, endPoint y: 198, distance: 69.7
click at [560, 198] on h4 "93,89 TiB" at bounding box center [529, 194] width 73 height 14
drag, startPoint x: 560, startPoint y: 197, endPoint x: 645, endPoint y: 316, distance: 145.9
click at [645, 316] on div "Serverrollen Physische Server repräsentieren Bare-Metal-Server, die Ziel des Co…" at bounding box center [351, 378] width 618 height 137
click at [714, 286] on div "5558" at bounding box center [665, 280] width 390 height 28
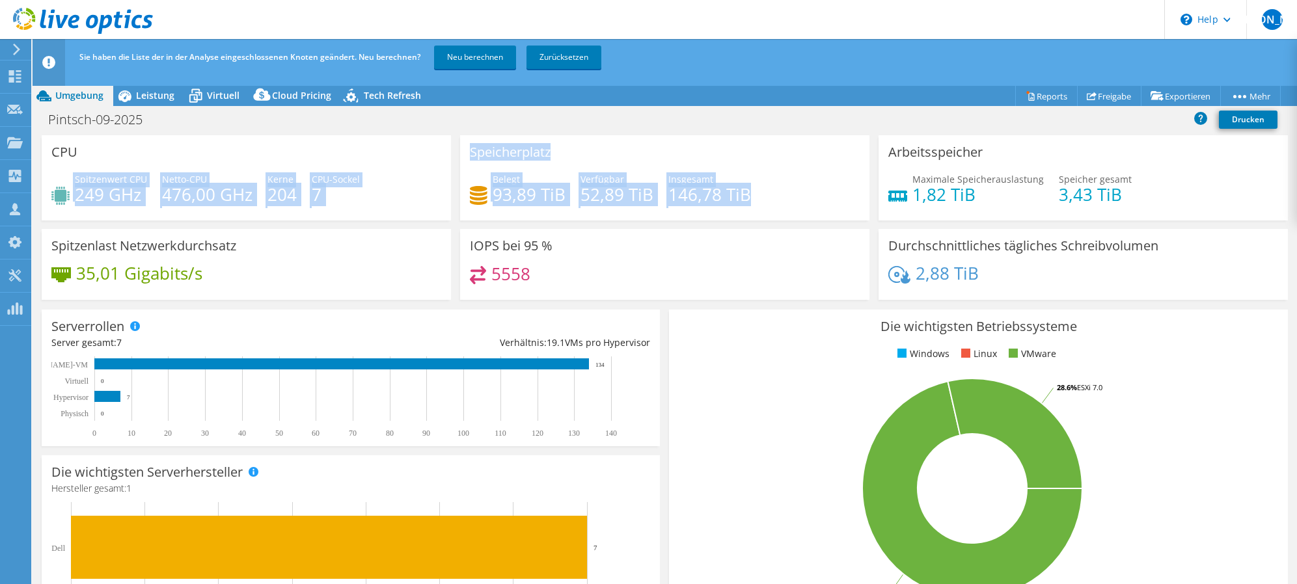
drag, startPoint x: 703, startPoint y: 206, endPoint x: 377, endPoint y: 169, distance: 328.1
click at [375, 170] on div "CPU Spitzenwert CPU 249 GHz Netto-CPU 476,00 GHz Kerne 204 CPU-Sockel 7 Speiche…" at bounding box center [664, 221] width 1255 height 173
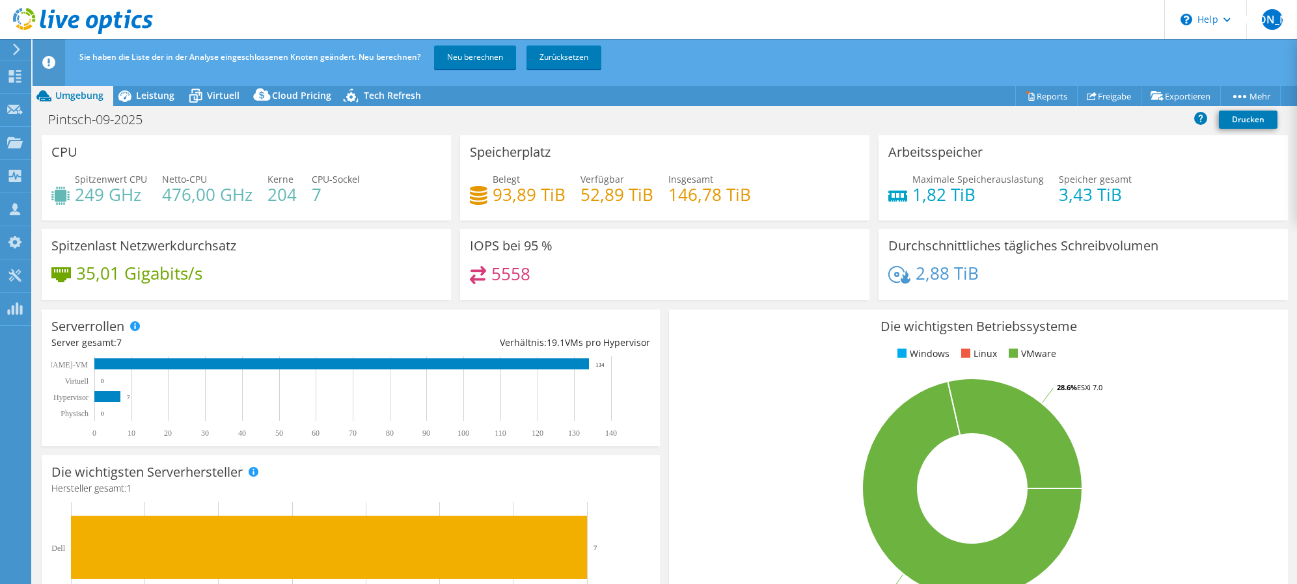
drag, startPoint x: 377, startPoint y: 169, endPoint x: 672, endPoint y: 282, distance: 315.7
click at [672, 282] on div "5558" at bounding box center [665, 280] width 390 height 28
click at [169, 95] on span "Leistung" at bounding box center [155, 95] width 38 height 12
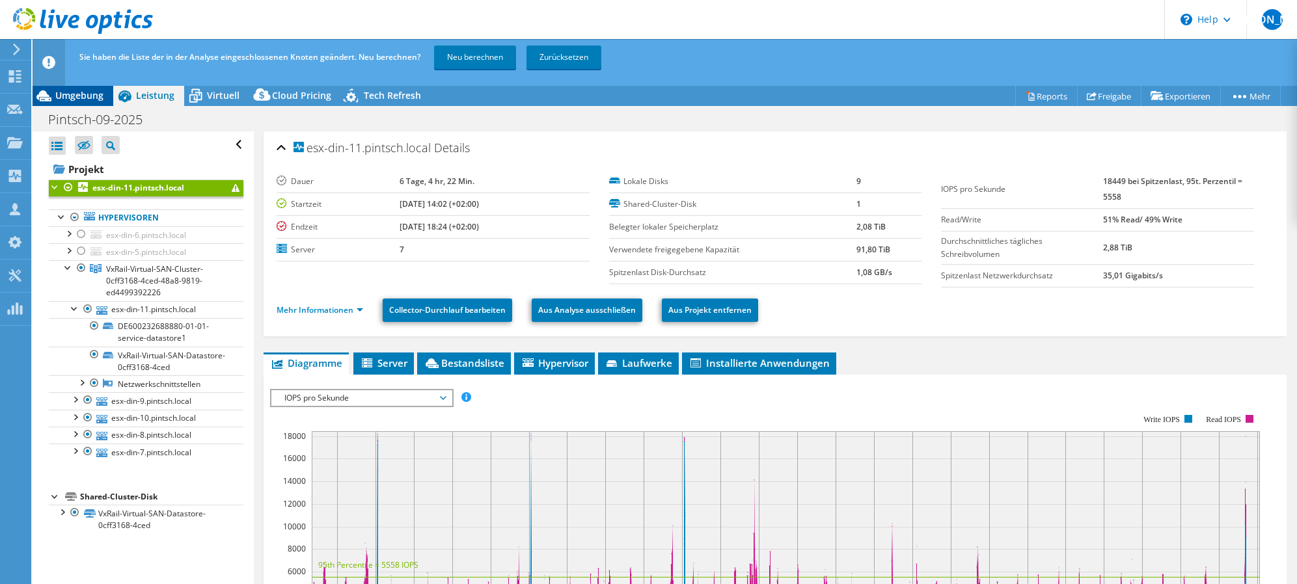
click at [68, 86] on div "Umgebung" at bounding box center [73, 95] width 81 height 21
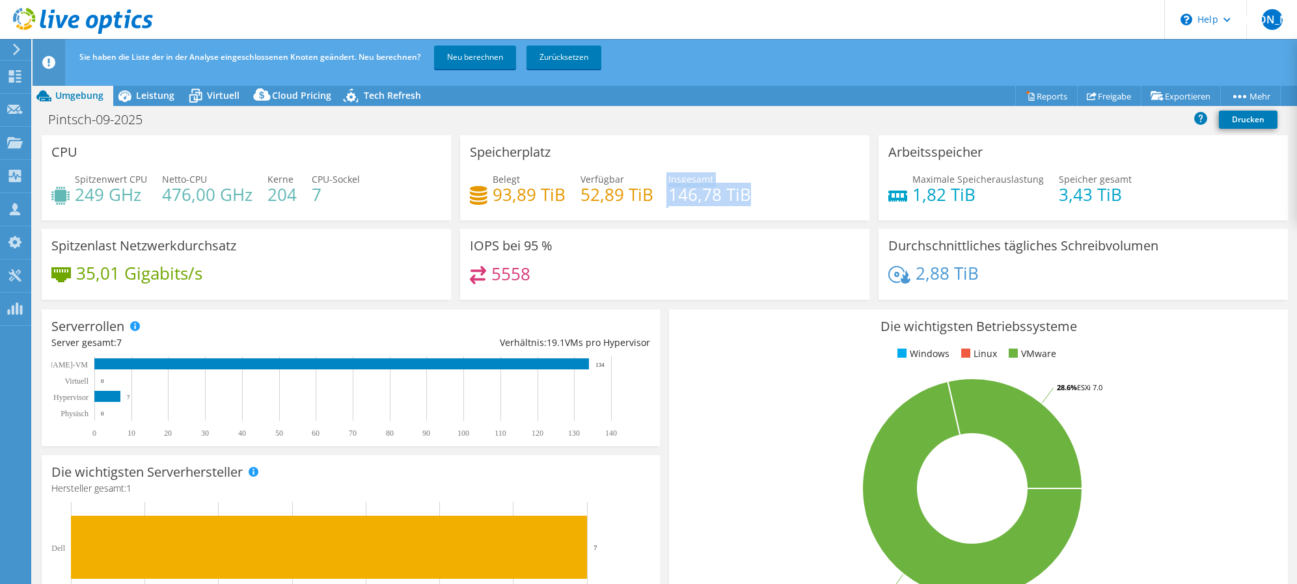
drag, startPoint x: 747, startPoint y: 193, endPoint x: 655, endPoint y: 196, distance: 92.4
click at [655, 196] on div "Belegt 93,89 TiB Verfügbar 52,89 TiB Insgesamt 146,78 TiB" at bounding box center [665, 193] width 390 height 42
drag, startPoint x: 656, startPoint y: 196, endPoint x: 669, endPoint y: 196, distance: 12.4
click at [669, 196] on h4 "146,78 TiB" at bounding box center [709, 194] width 83 height 14
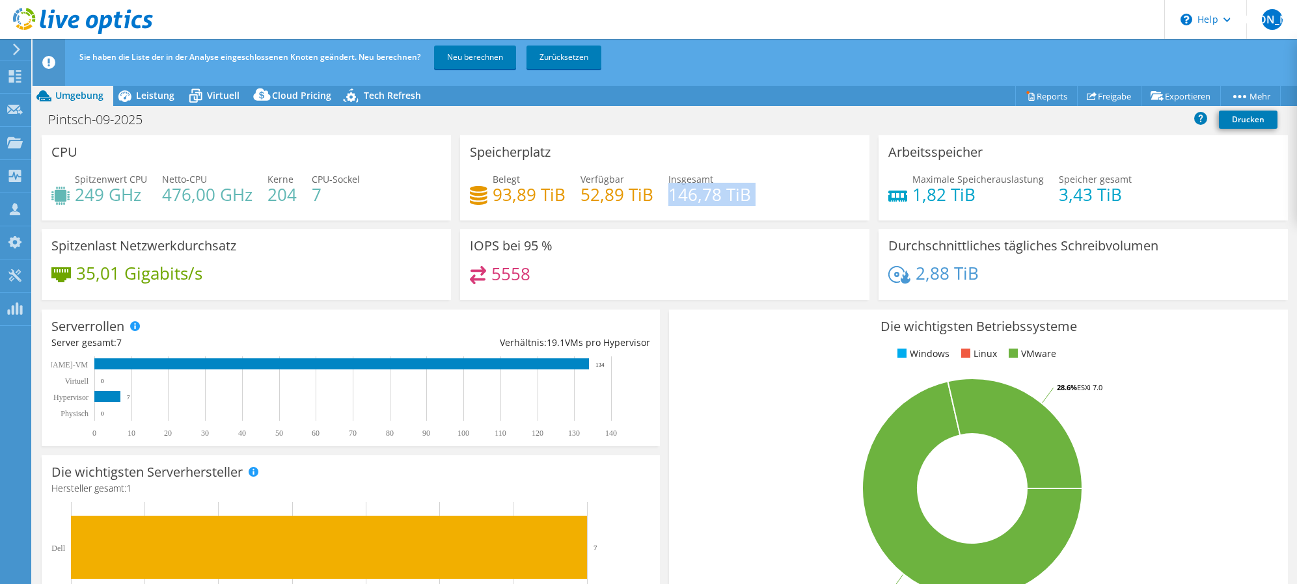
click at [669, 196] on h4 "146,78 TiB" at bounding box center [709, 194] width 83 height 14
drag, startPoint x: 672, startPoint y: 196, endPoint x: 775, endPoint y: 219, distance: 105.4
click at [775, 219] on div "Speicherplatz Belegt 93,89 TiB Verfügbar 52,89 TiB Insgesamt 146,78 TiB" at bounding box center [664, 177] width 409 height 85
click at [153, 103] on div "Leistung" at bounding box center [148, 95] width 71 height 21
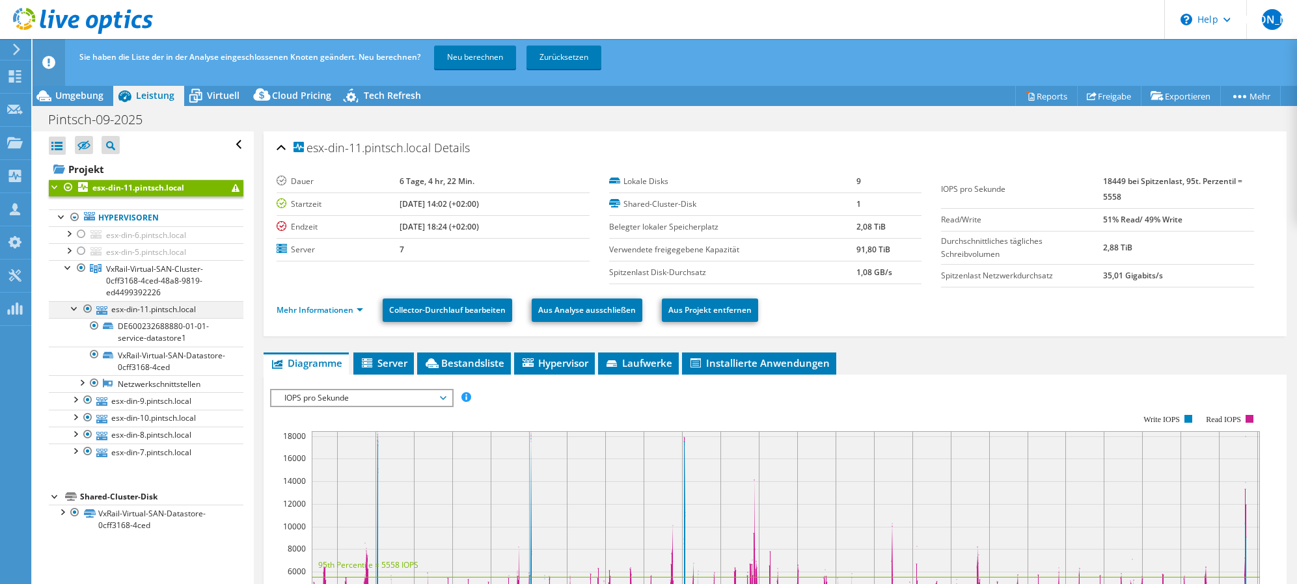
click at [74, 309] on div at bounding box center [74, 307] width 13 height 13
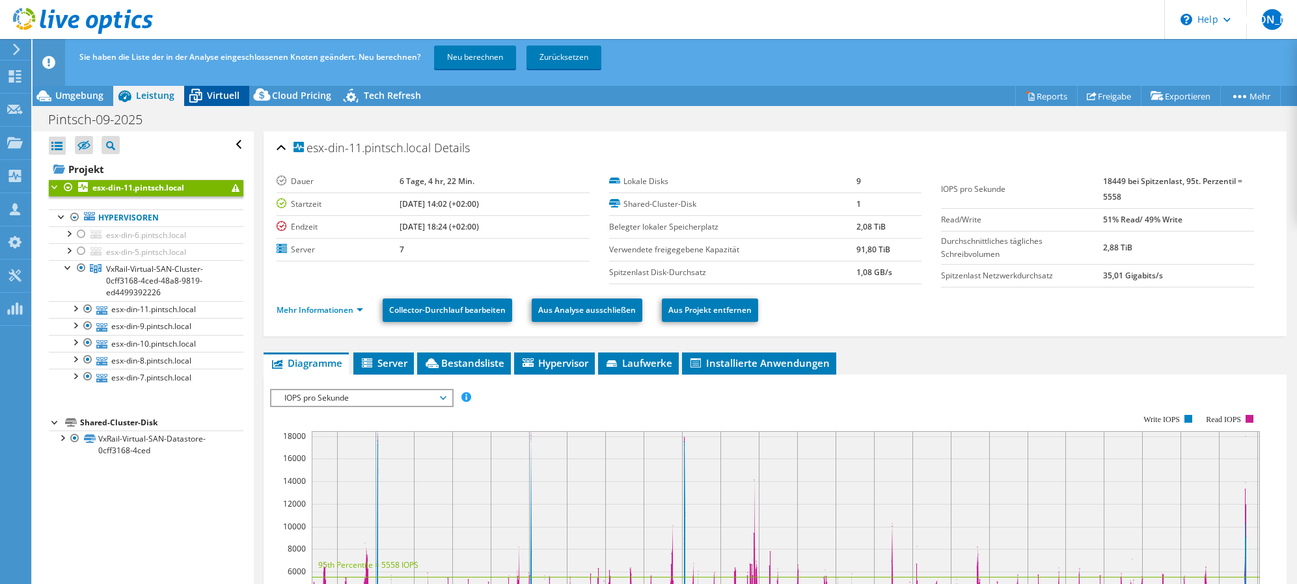
click at [218, 94] on span "Virtuell" at bounding box center [223, 95] width 33 height 12
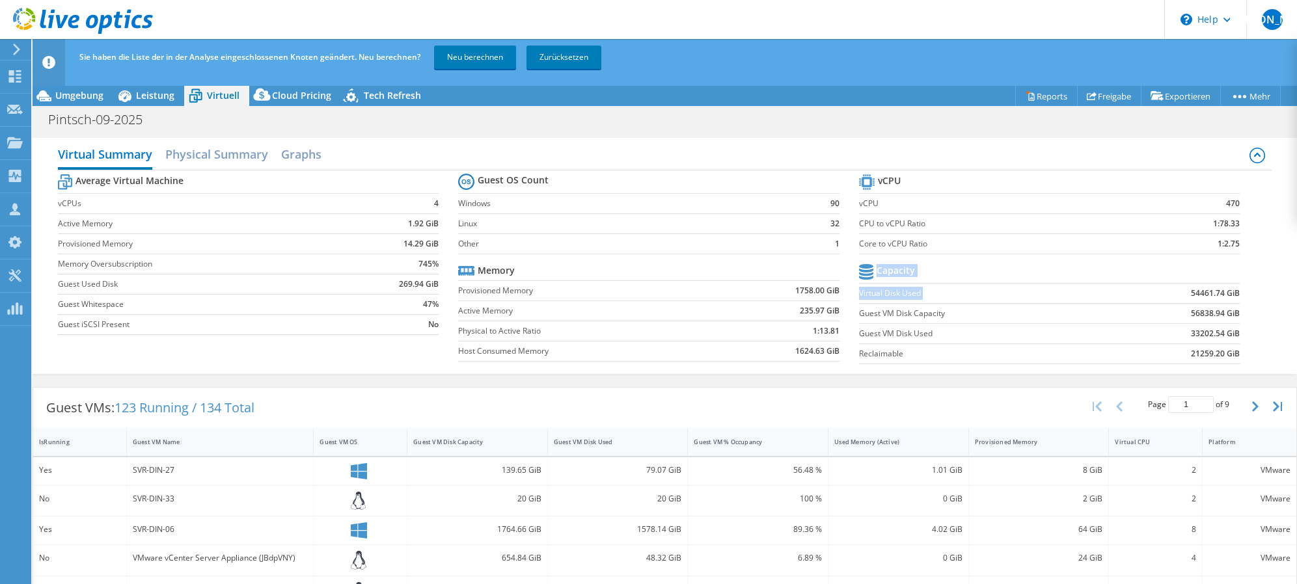
drag, startPoint x: 1176, startPoint y: 297, endPoint x: 1162, endPoint y: 297, distance: 14.3
click at [1162, 297] on section "vCPU vCPU 470 CPU to vCPU Ratio 1:78.33 Core to vCPU Ratio 1:2.75 Capacity Virt…" at bounding box center [1059, 271] width 401 height 200
click at [1191, 292] on b "54461.74 GiB" at bounding box center [1215, 293] width 49 height 13
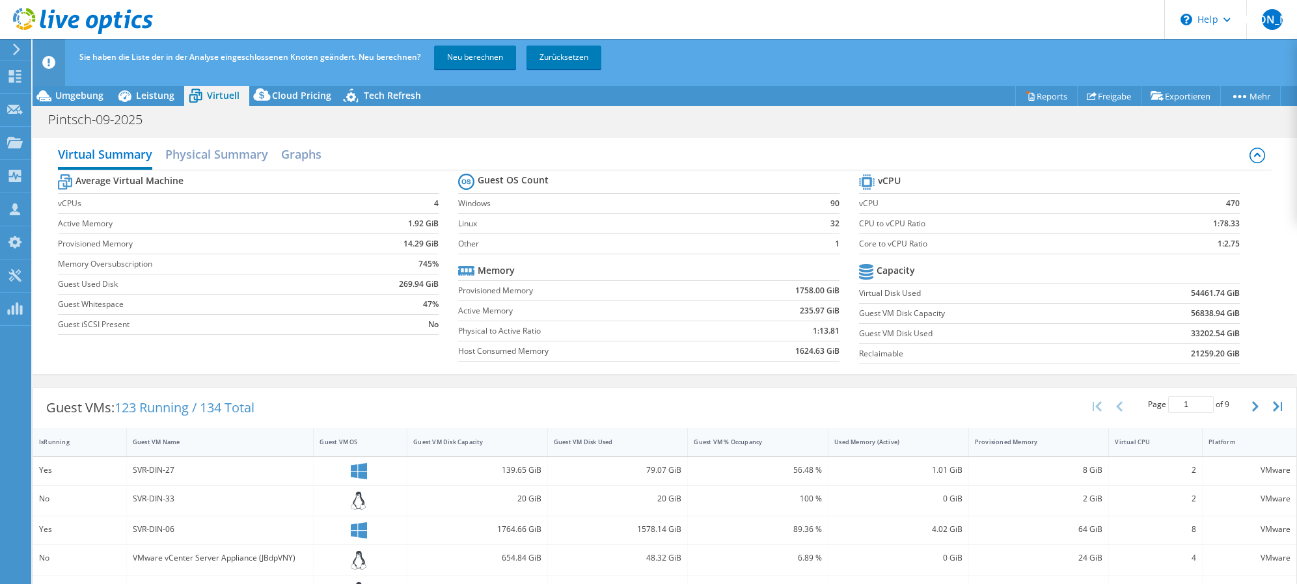
click at [1211, 356] on b "21259.20 GiB" at bounding box center [1215, 353] width 49 height 13
drag, startPoint x: 1211, startPoint y: 356, endPoint x: 1148, endPoint y: 357, distance: 63.1
click at [1142, 358] on td "21259.20 GiB" at bounding box center [1173, 354] width 131 height 20
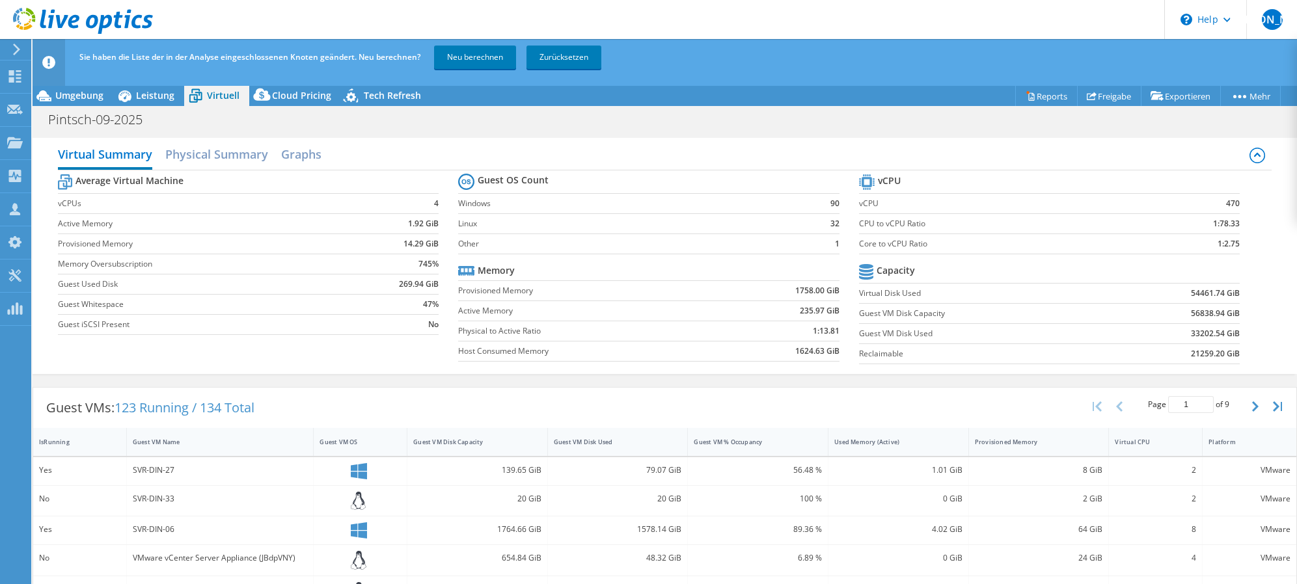
click at [1172, 353] on td "21259.20 GiB" at bounding box center [1173, 354] width 131 height 20
click at [1201, 355] on b "21259.20 GiB" at bounding box center [1215, 353] width 49 height 13
drag, startPoint x: 1201, startPoint y: 355, endPoint x: 1195, endPoint y: 356, distance: 6.6
click at [1200, 355] on b "21259.20 GiB" at bounding box center [1215, 353] width 49 height 13
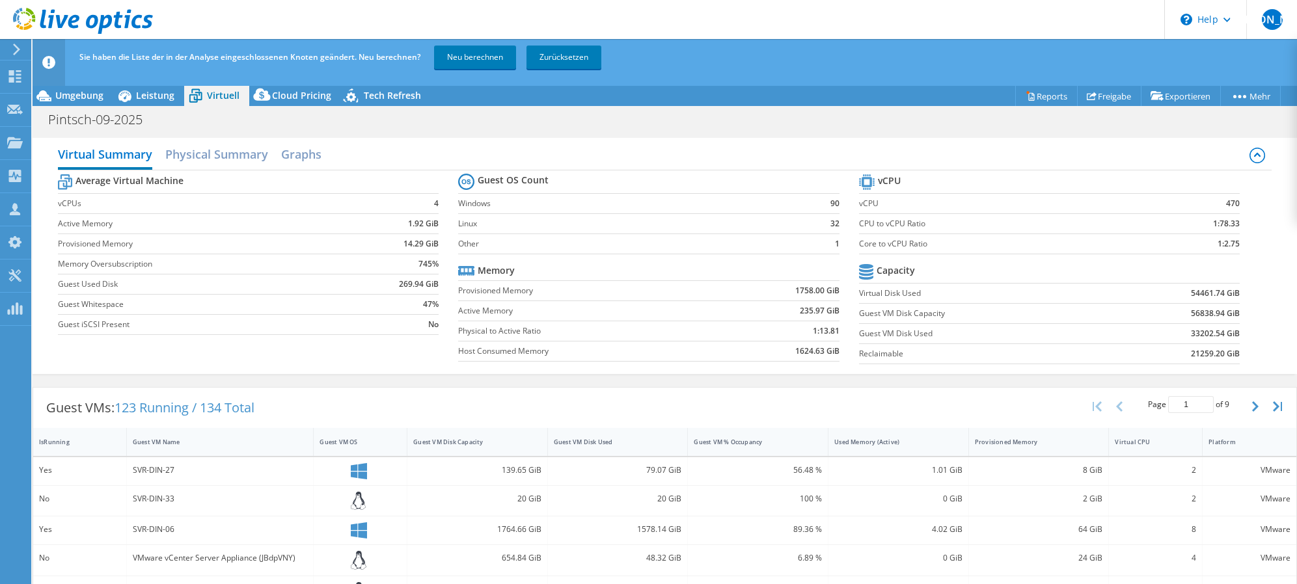
drag, startPoint x: 1195, startPoint y: 356, endPoint x: 1101, endPoint y: 356, distance: 93.7
click at [1108, 356] on td "21259.20 GiB" at bounding box center [1173, 354] width 131 height 20
click at [1200, 355] on b "21259.20 GiB" at bounding box center [1215, 353] width 49 height 13
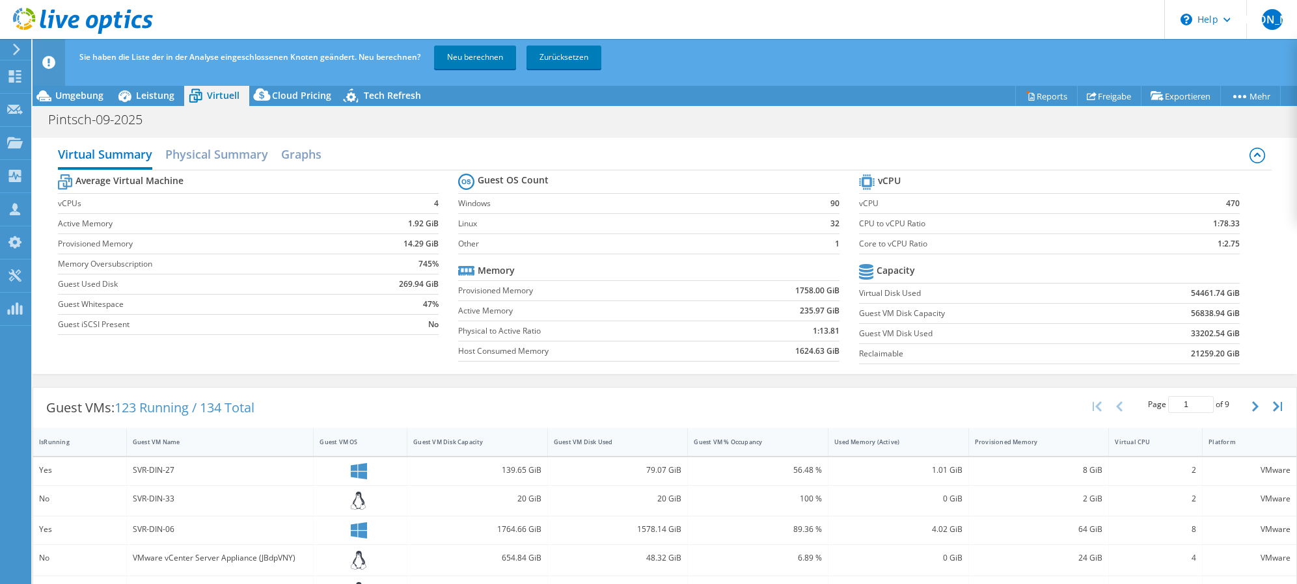
drag, startPoint x: 1200, startPoint y: 355, endPoint x: 871, endPoint y: 334, distance: 329.2
click at [1070, 340] on td "Guest VM Disk Used" at bounding box center [983, 333] width 249 height 20
click at [1180, 357] on td "21259.20 GiB" at bounding box center [1173, 354] width 131 height 20
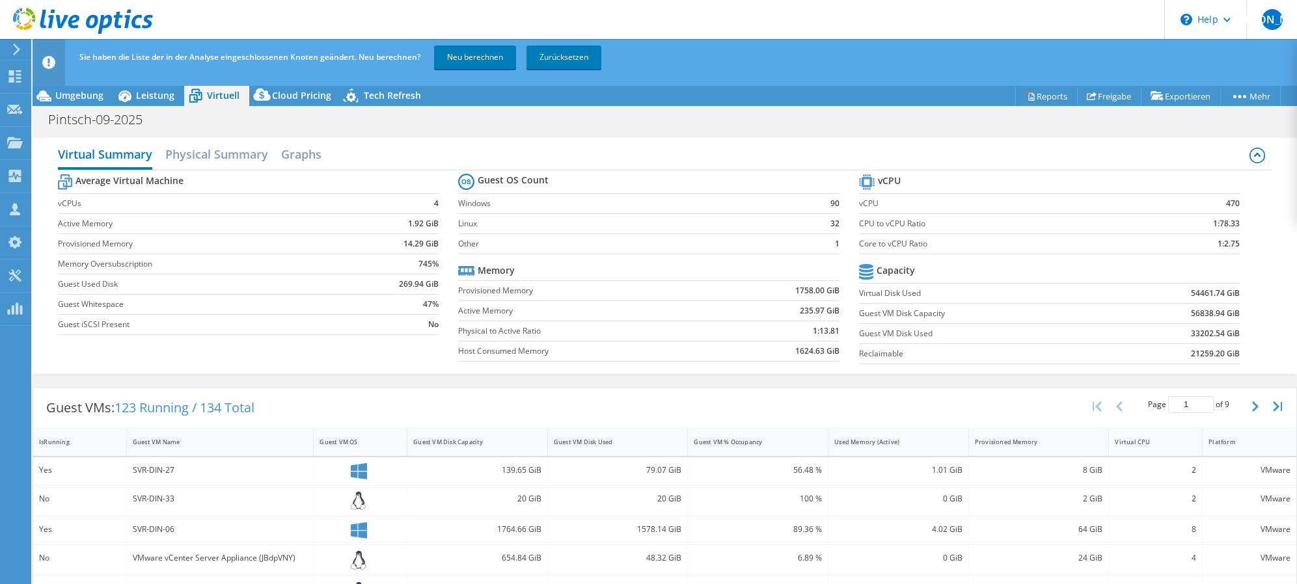
drag, startPoint x: 1176, startPoint y: 357, endPoint x: 1024, endPoint y: 338, distance: 152.8
click at [1025, 338] on label "Guest VM Disk Used" at bounding box center [983, 333] width 249 height 13
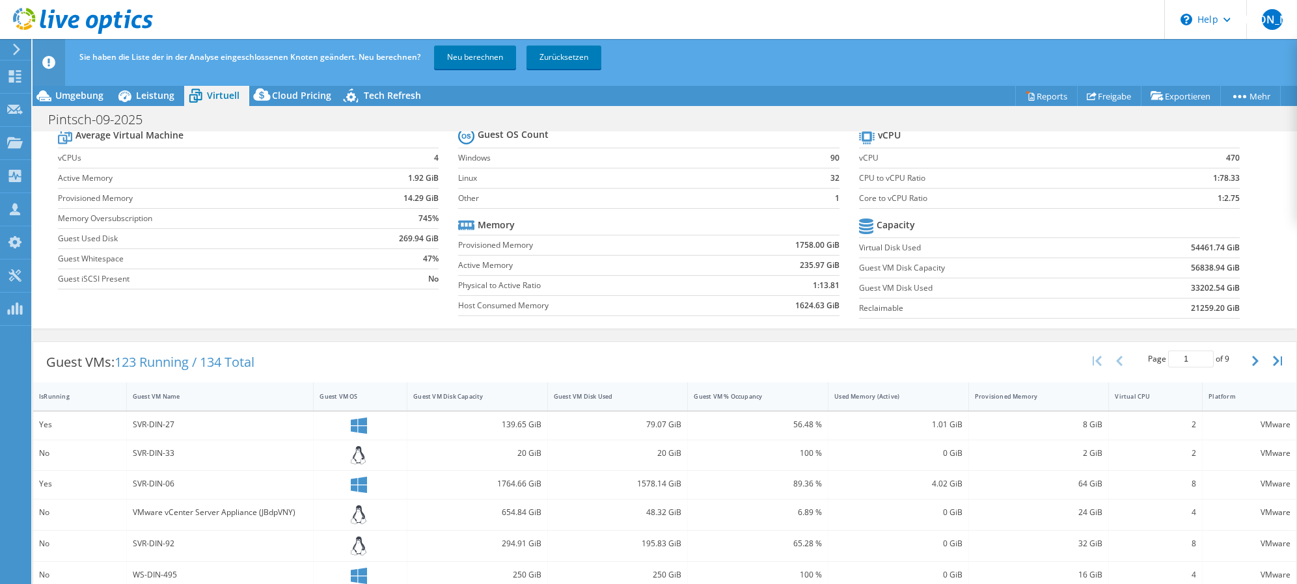
scroll to position [65, 0]
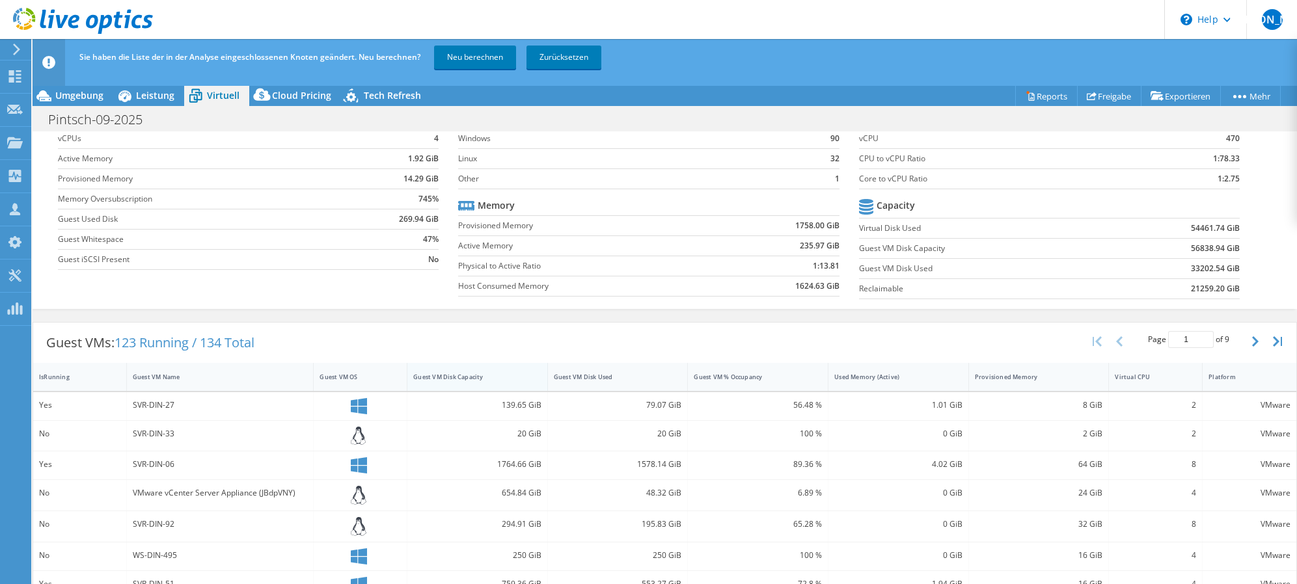
click at [501, 381] on div "Guest VM Disk Capacity" at bounding box center [469, 377] width 113 height 8
click at [509, 375] on div "Guest VM Disk Capacity" at bounding box center [469, 377] width 113 height 8
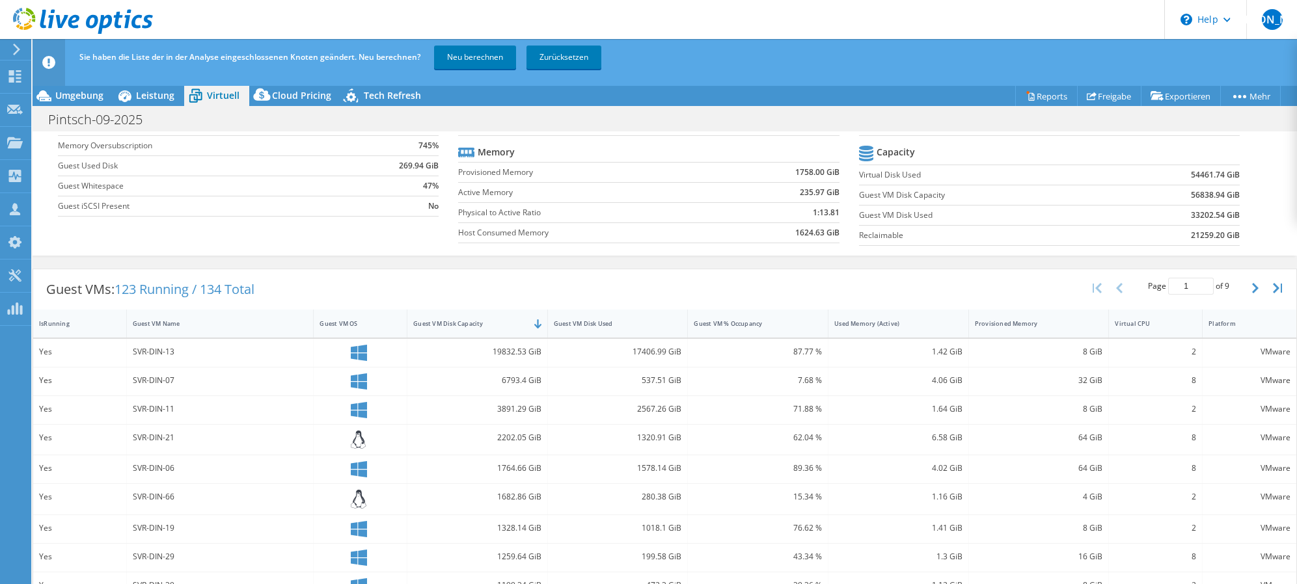
scroll to position [130, 0]
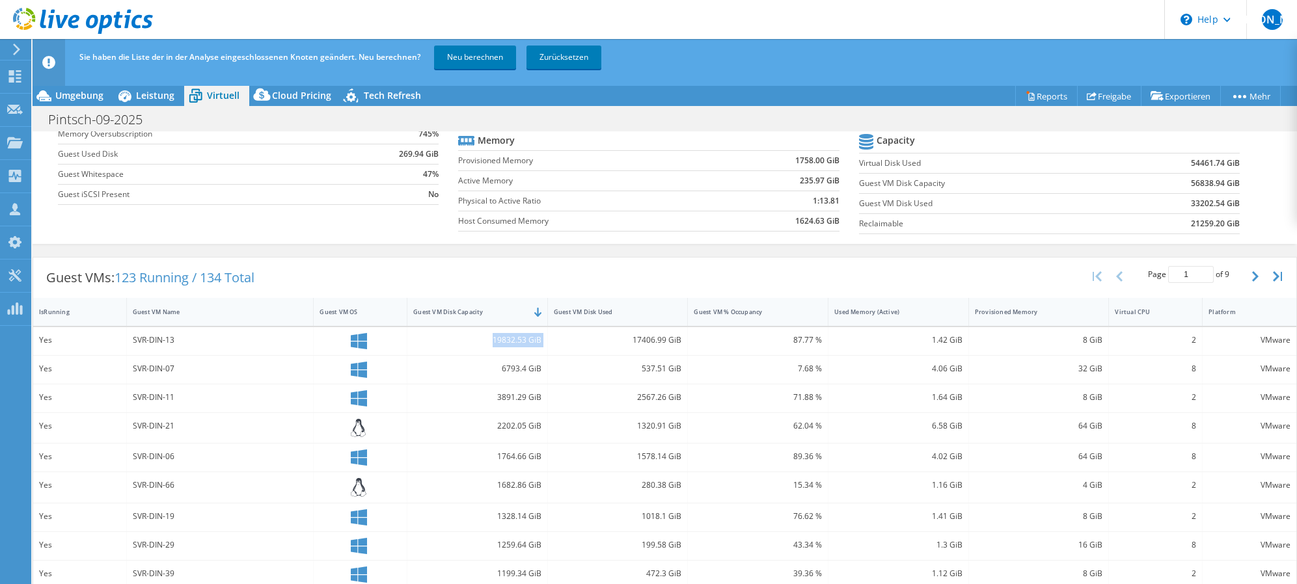
drag, startPoint x: 496, startPoint y: 342, endPoint x: 577, endPoint y: 344, distance: 80.7
click at [577, 344] on div "Yes SVR-DIN-13 19832.53 GiB 17406.99 GiB 87.77 % 1.42 GiB 8 GiB 2 VMware" at bounding box center [664, 341] width 1263 height 28
drag, startPoint x: 636, startPoint y: 342, endPoint x: 661, endPoint y: 342, distance: 25.4
click at [661, 342] on div "17406.99 GiB" at bounding box center [618, 340] width 128 height 14
drag, startPoint x: 661, startPoint y: 342, endPoint x: 619, endPoint y: 401, distance: 72.2
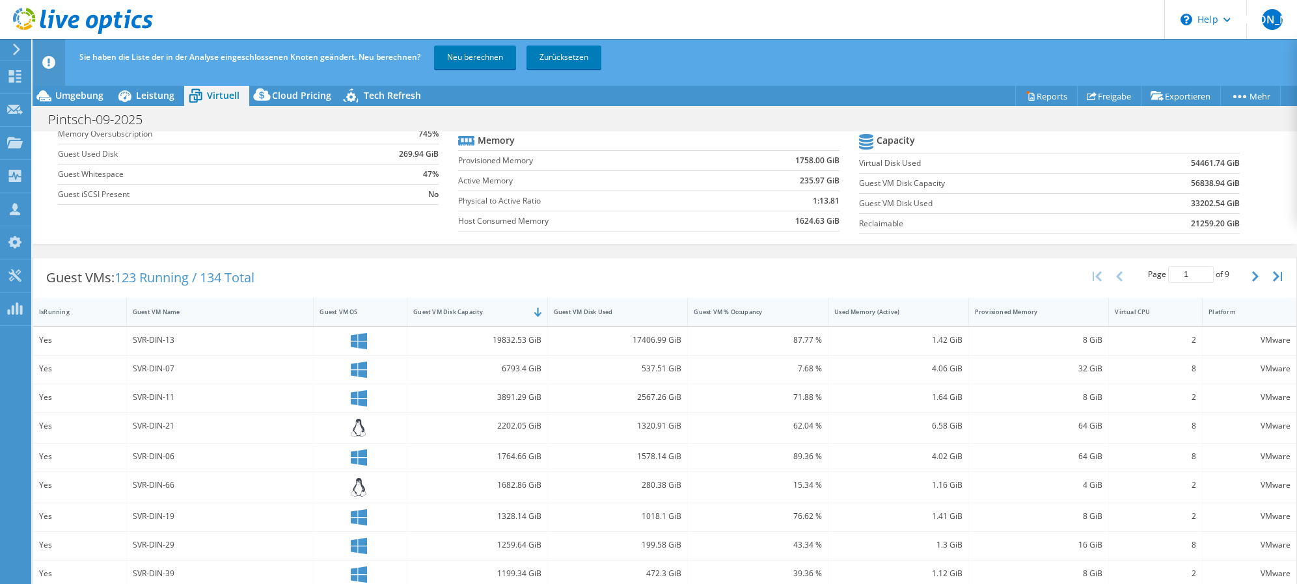
click at [619, 401] on div "2567.26 GiB" at bounding box center [618, 397] width 128 height 14
drag, startPoint x: 485, startPoint y: 340, endPoint x: 537, endPoint y: 342, distance: 52.1
click at [537, 342] on div "19832.53 GiB" at bounding box center [477, 340] width 128 height 14
drag, startPoint x: 625, startPoint y: 337, endPoint x: 685, endPoint y: 344, distance: 60.2
click at [685, 344] on div "Yes SVR-DIN-13 19832.53 GiB 17406.99 GiB 87.77 % 1.42 GiB 8 GiB 2 VMware" at bounding box center [664, 341] width 1263 height 28
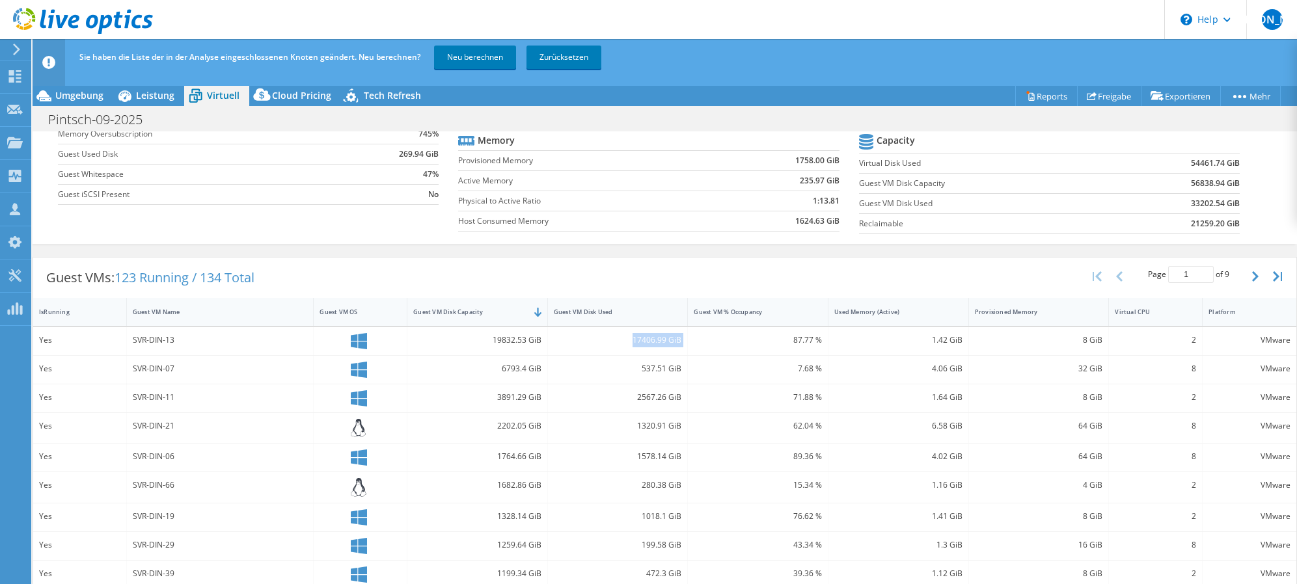
click at [633, 337] on div "17406.99 GiB" at bounding box center [618, 340] width 128 height 14
drag, startPoint x: 485, startPoint y: 341, endPoint x: 541, endPoint y: 341, distance: 56.0
click at [541, 341] on div "19832.53 GiB" at bounding box center [477, 341] width 141 height 28
drag, startPoint x: 541, startPoint y: 341, endPoint x: 518, endPoint y: 339, distance: 23.5
click at [518, 339] on div "19832.53 GiB" at bounding box center [477, 340] width 128 height 14
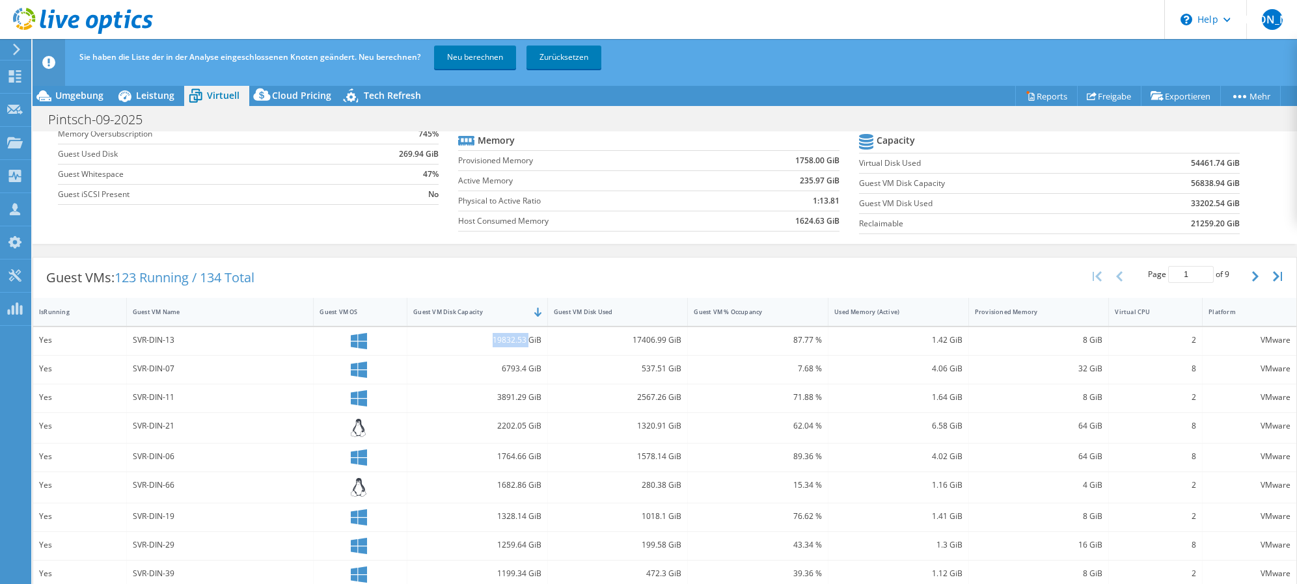
click at [518, 339] on div "19832.53 GiB" at bounding box center [477, 340] width 128 height 14
click at [517, 339] on div "19832.53 GiB" at bounding box center [477, 340] width 128 height 14
click at [515, 342] on div "19832.53 GiB" at bounding box center [477, 340] width 128 height 14
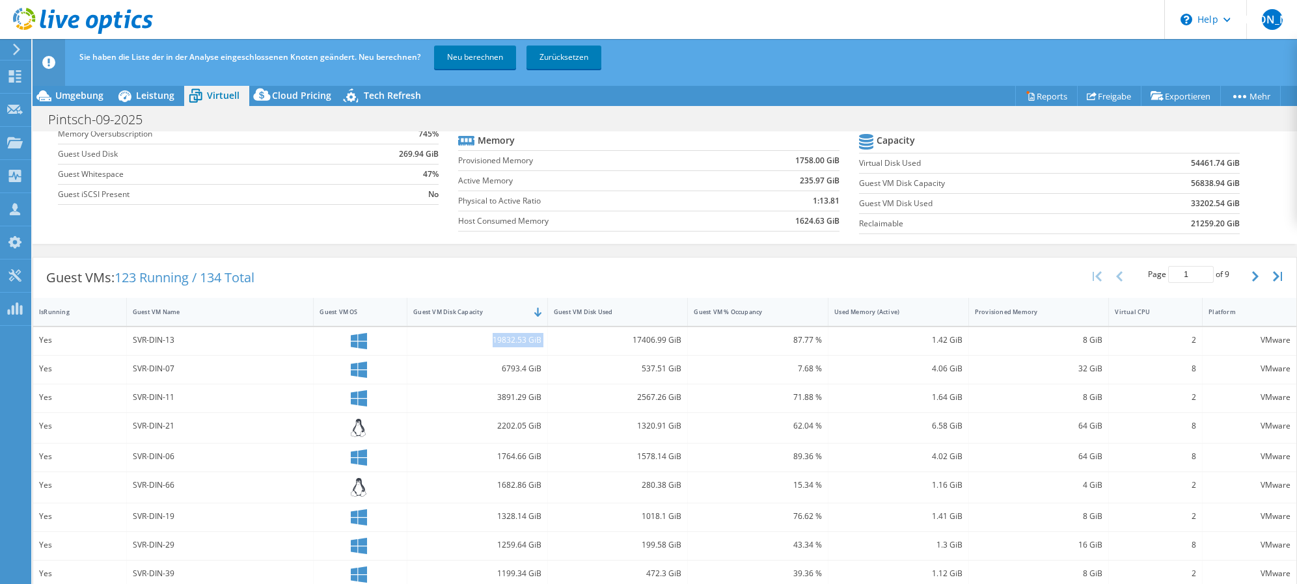
drag, startPoint x: 515, startPoint y: 342, endPoint x: 498, endPoint y: 347, distance: 16.9
click at [498, 347] on div "19832.53 GiB" at bounding box center [477, 340] width 128 height 14
click at [507, 338] on div "19832.53 GiB" at bounding box center [477, 340] width 128 height 14
drag, startPoint x: 507, startPoint y: 338, endPoint x: 499, endPoint y: 344, distance: 10.7
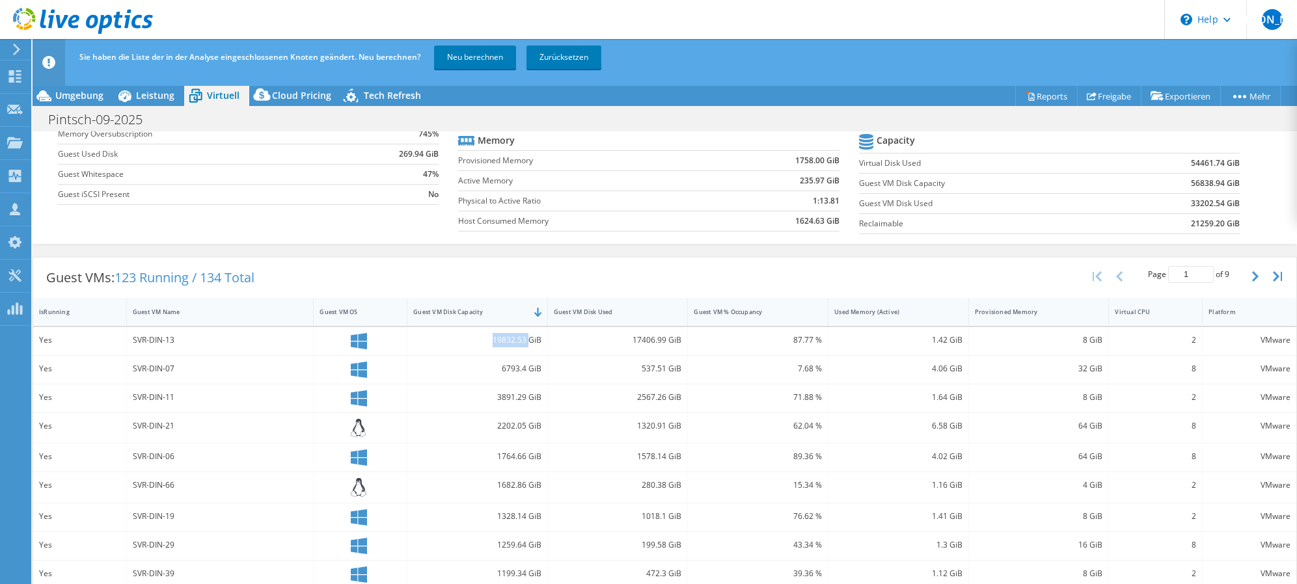
click at [499, 344] on div "19832.53 GiB" at bounding box center [477, 340] width 128 height 14
drag, startPoint x: 657, startPoint y: 344, endPoint x: 701, endPoint y: 346, distance: 43.6
click at [701, 346] on div "Yes SVR-DIN-13 19832.53 GiB 17406.99 GiB 87.77 % 1.42 GiB 8 GiB 2 VMware" at bounding box center [664, 341] width 1263 height 28
drag, startPoint x: 701, startPoint y: 346, endPoint x: 651, endPoint y: 338, distance: 50.1
click at [651, 338] on div "17406.99 GiB" at bounding box center [618, 340] width 128 height 14
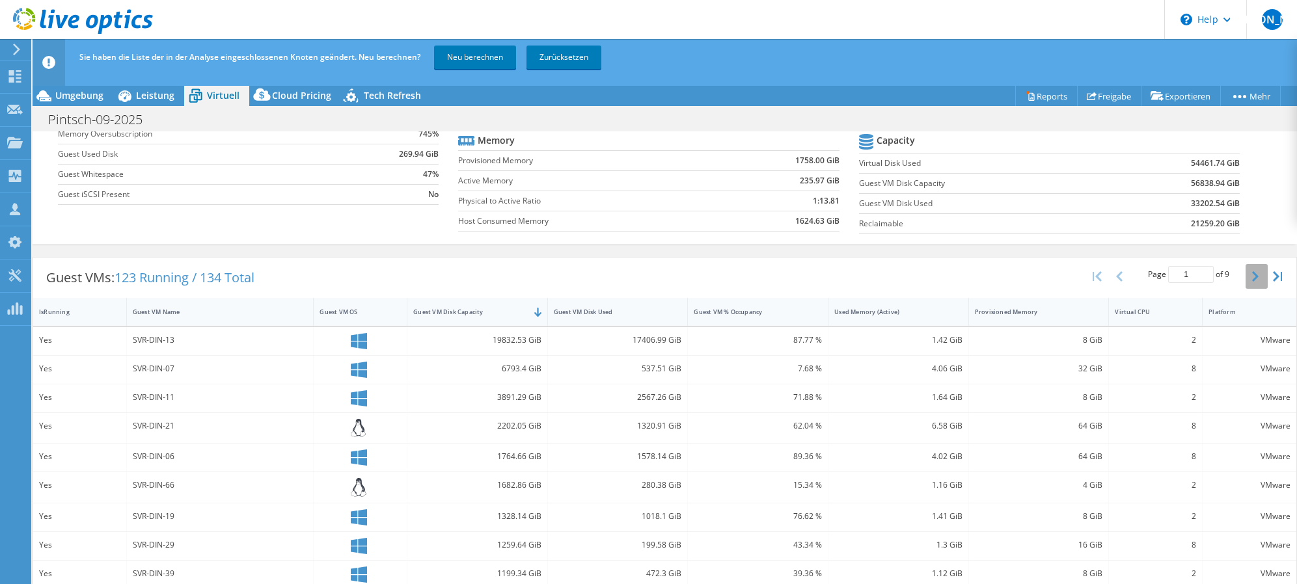
click at [1245, 280] on button "button" at bounding box center [1256, 276] width 22 height 25
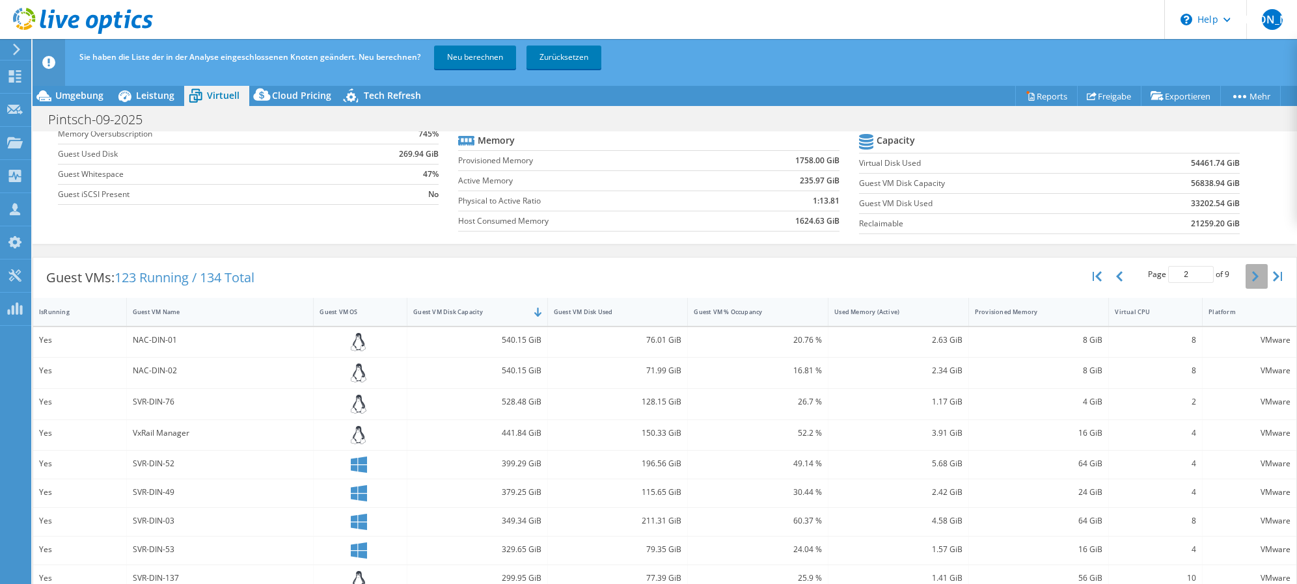
click at [1250, 270] on button "button" at bounding box center [1256, 276] width 22 height 25
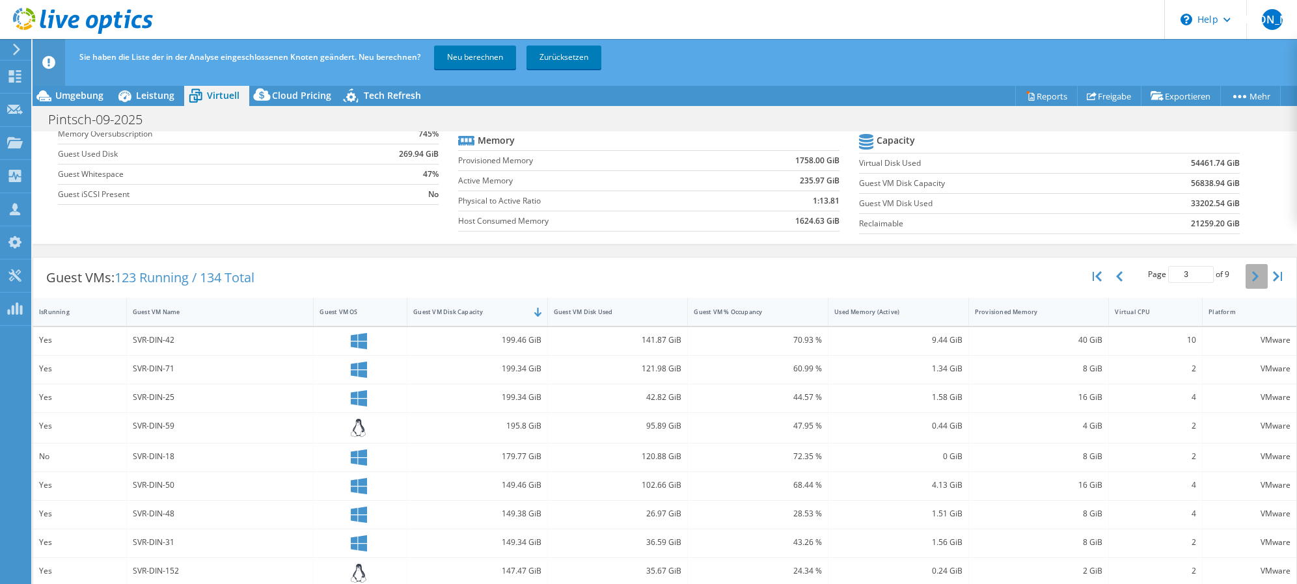
click at [1250, 270] on button "button" at bounding box center [1256, 276] width 22 height 25
type input "5"
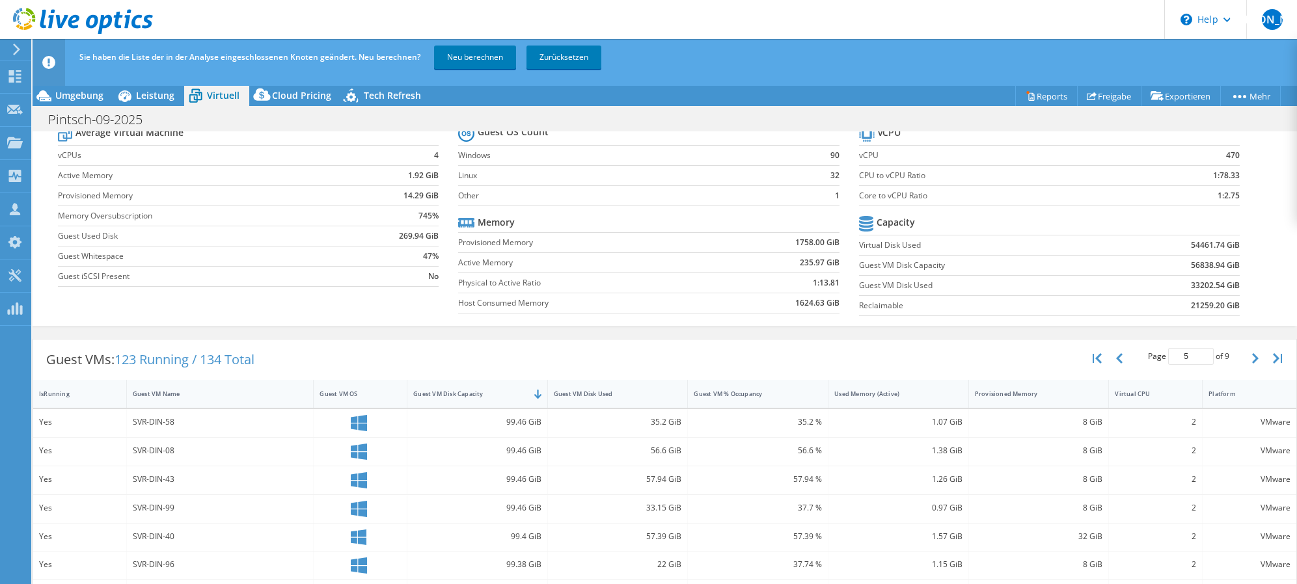
scroll to position [0, 0]
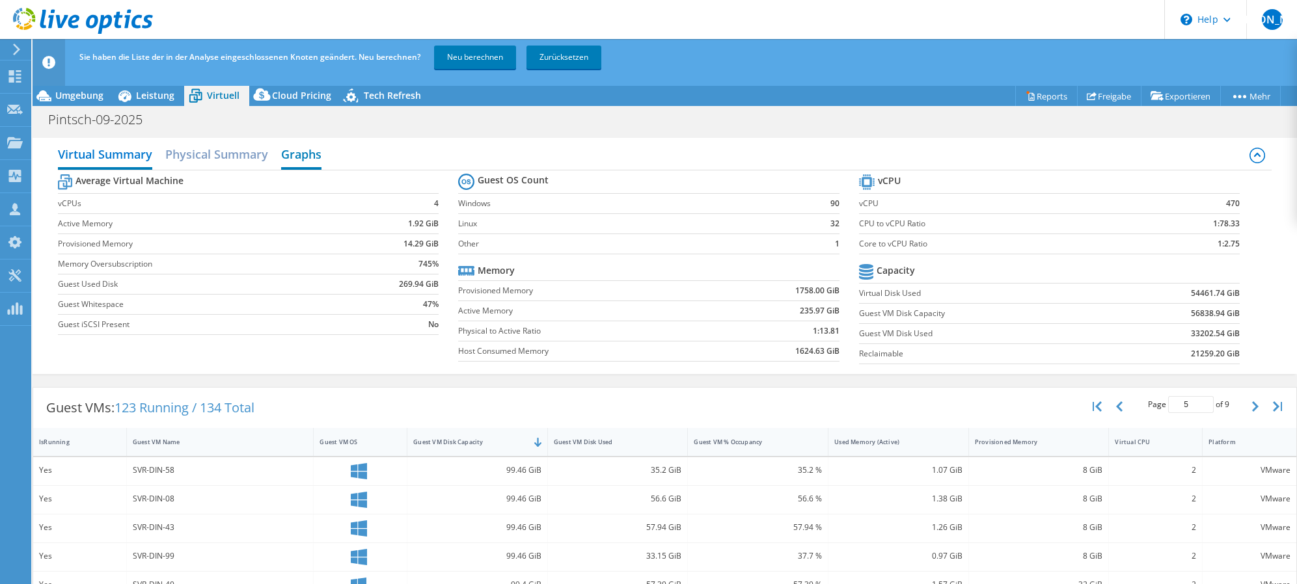
click at [293, 161] on h2 "Graphs" at bounding box center [301, 155] width 40 height 29
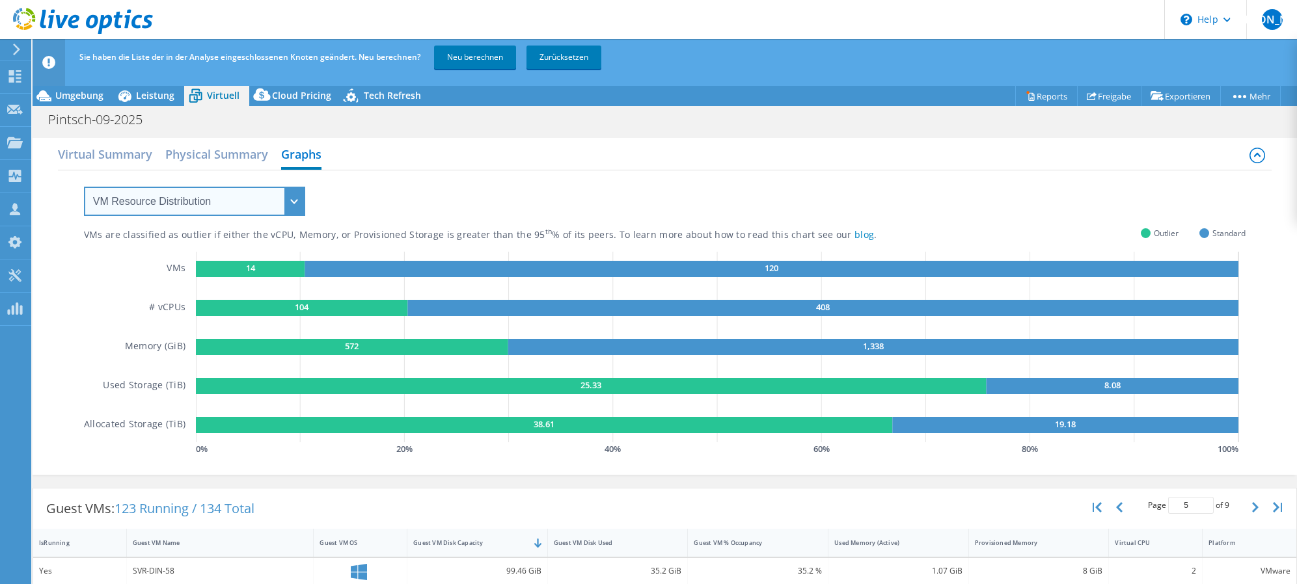
drag, startPoint x: 246, startPoint y: 201, endPoint x: 239, endPoint y: 215, distance: 15.4
click at [246, 201] on select "VM Resource Distribution Provisioning Contrast Over Provisioning" at bounding box center [194, 201] width 221 height 29
select select "Over Provisioning"
click at [84, 187] on select "VM Resource Distribution Provisioning Contrast Over Provisioning" at bounding box center [194, 201] width 221 height 29
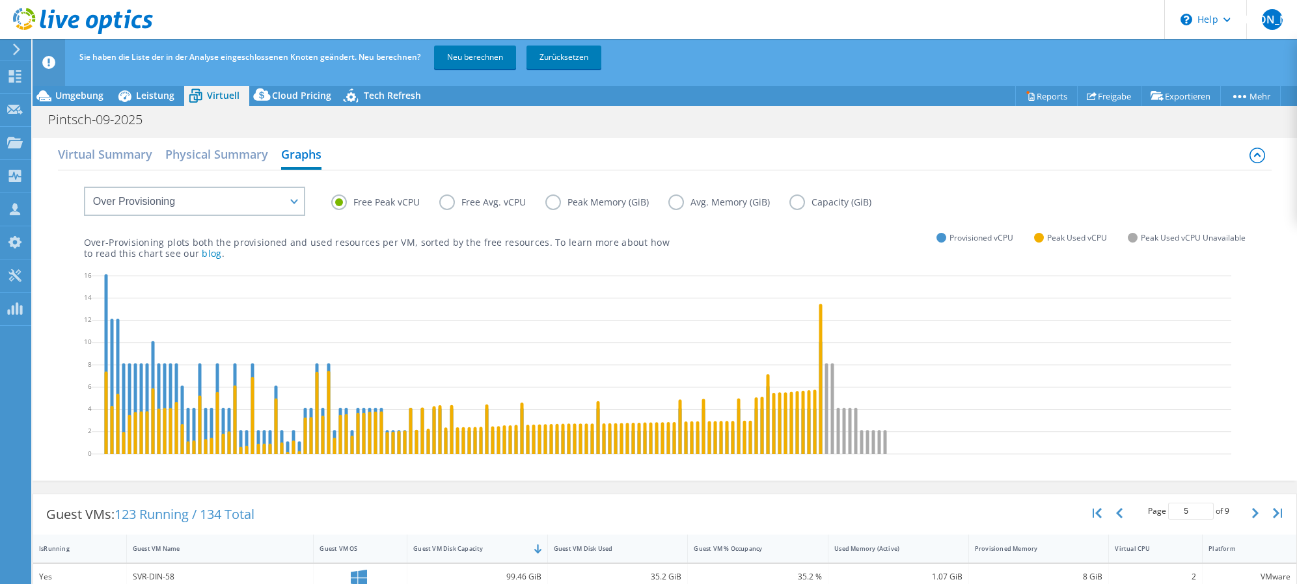
click at [557, 205] on label "Peak Memory (GiB)" at bounding box center [606, 203] width 123 height 16
click at [0, 0] on input "Peak Memory (GiB)" at bounding box center [0, 0] width 0 height 0
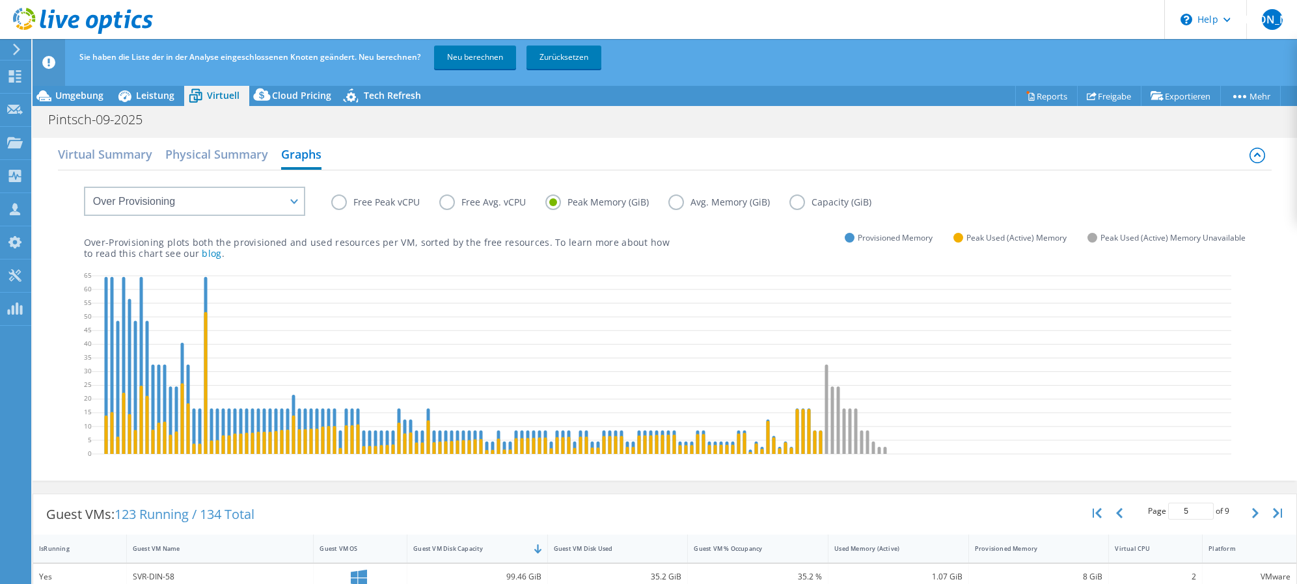
click at [371, 201] on label "Free Peak vCPU" at bounding box center [385, 203] width 108 height 16
click at [0, 0] on input "Free Peak vCPU" at bounding box center [0, 0] width 0 height 0
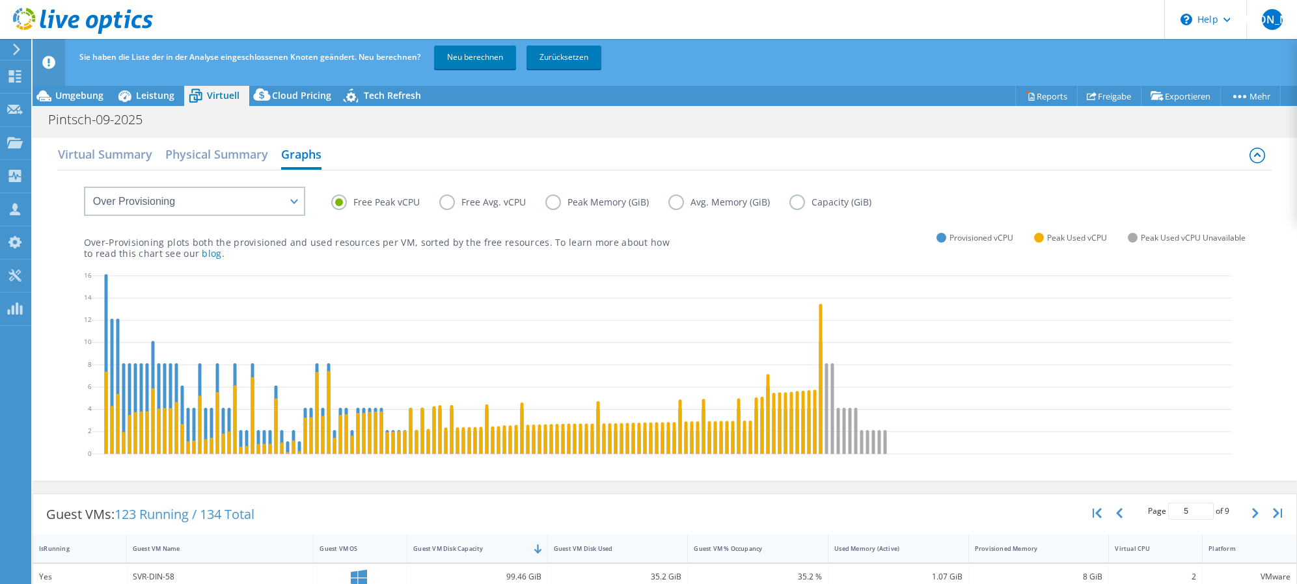
click at [831, 204] on label "Capacity (GiB)" at bounding box center [839, 203] width 101 height 16
click at [0, 0] on input "Capacity (GiB)" at bounding box center [0, 0] width 0 height 0
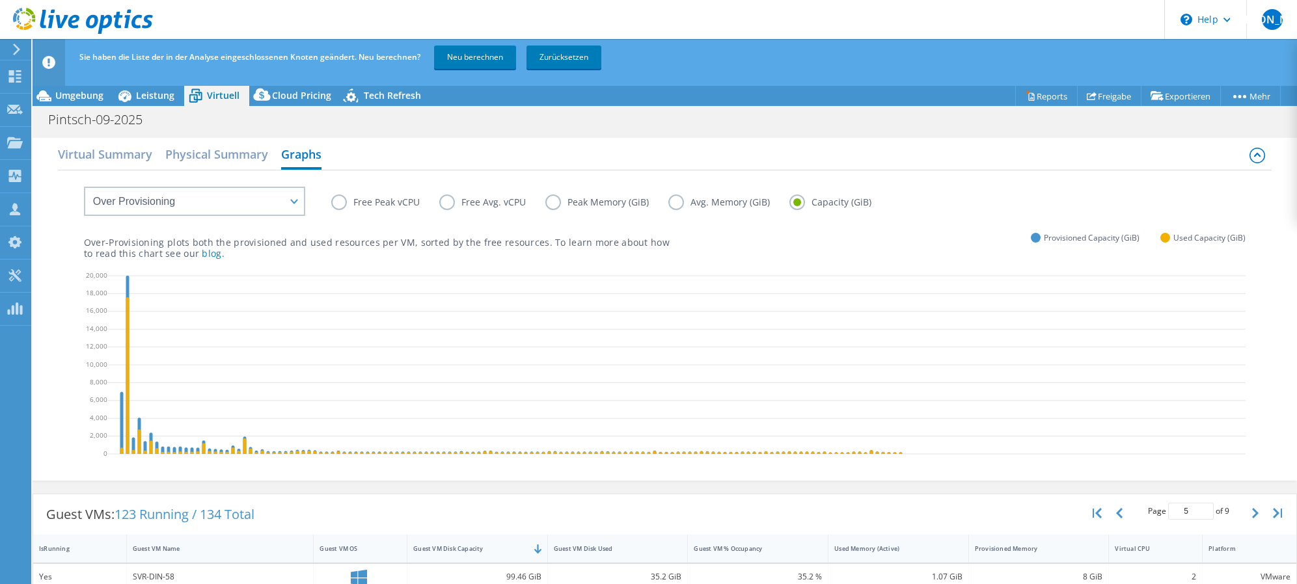
click at [702, 243] on div "Over-Provisioning plots both the provisioned and used resources per VM, sorted …" at bounding box center [664, 237] width 1161 height 44
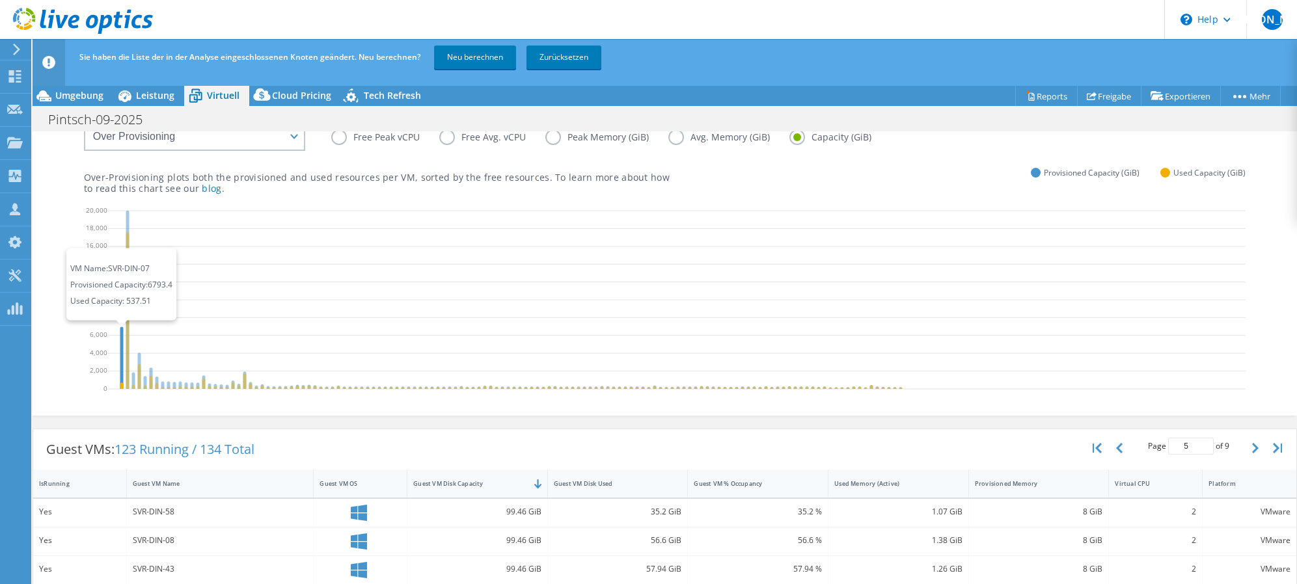
click at [123, 349] on icon at bounding box center [121, 358] width 3 height 62
click at [120, 342] on icon at bounding box center [676, 301] width 1139 height 195
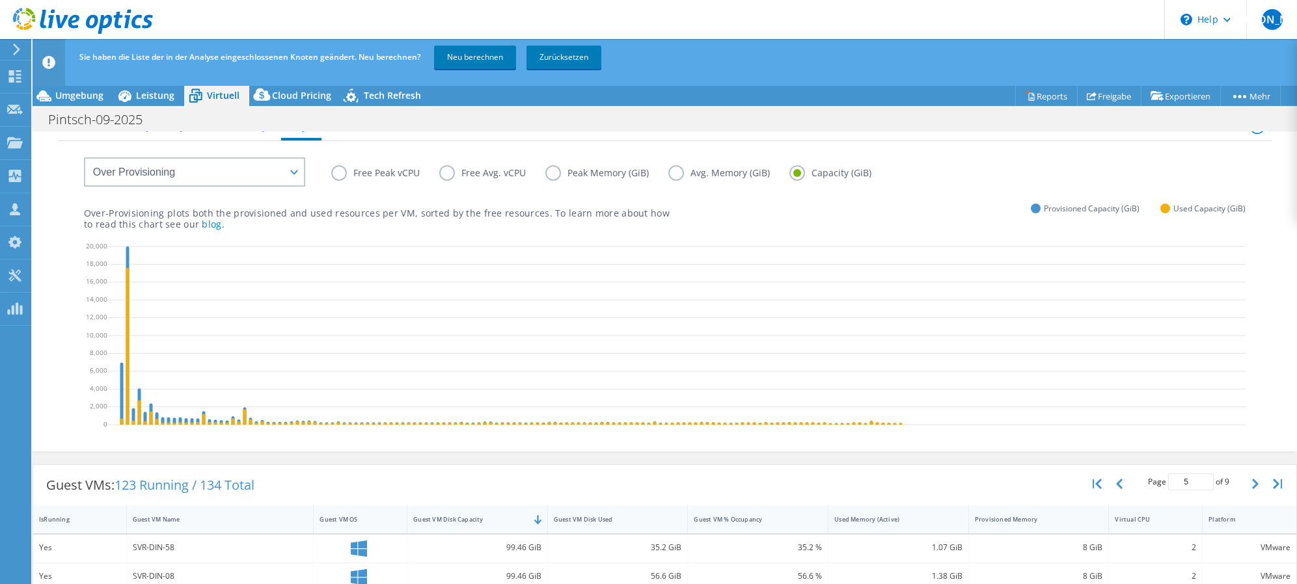
scroll to position [0, 0]
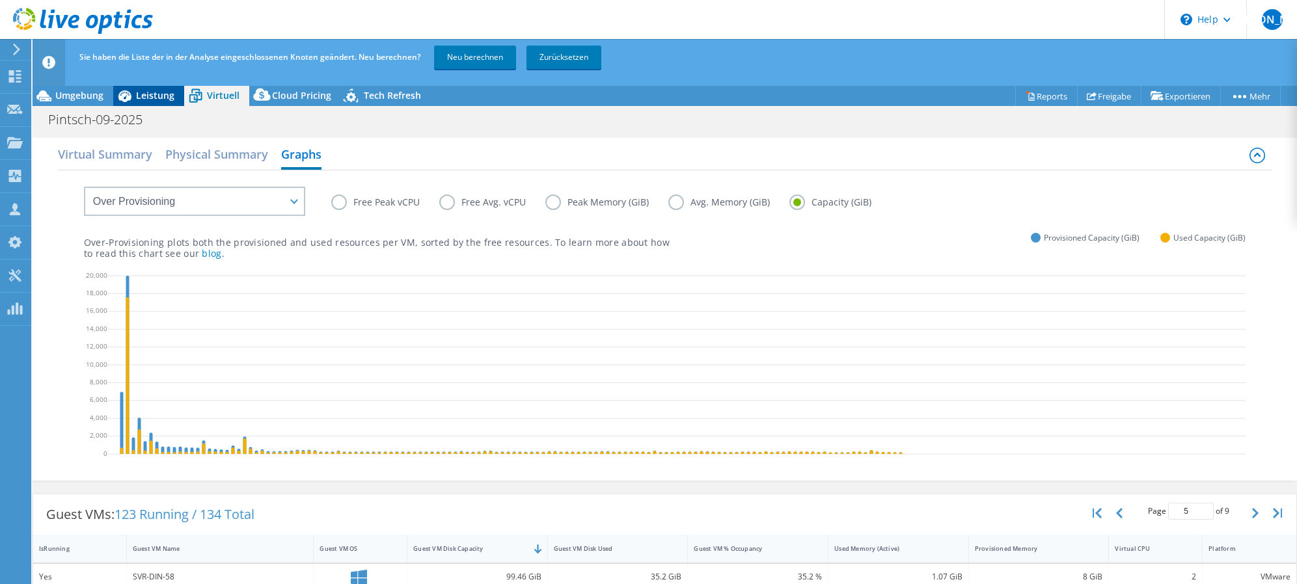
click at [156, 99] on span "Leistung" at bounding box center [155, 95] width 38 height 12
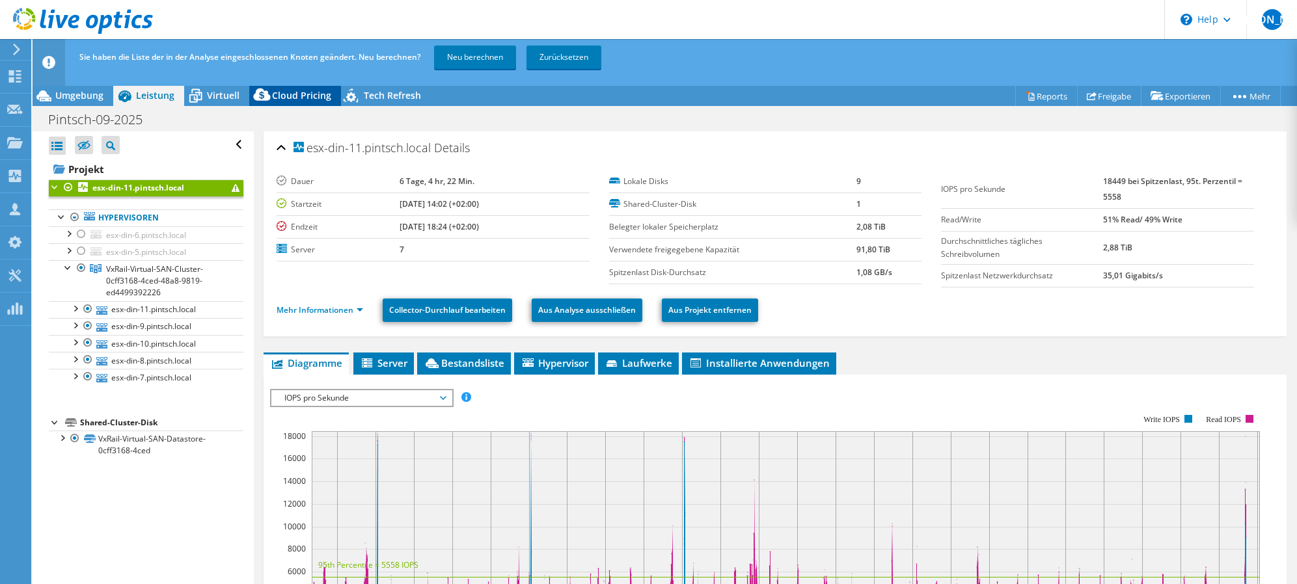
click at [292, 94] on span "Cloud Pricing" at bounding box center [301, 95] width 59 height 12
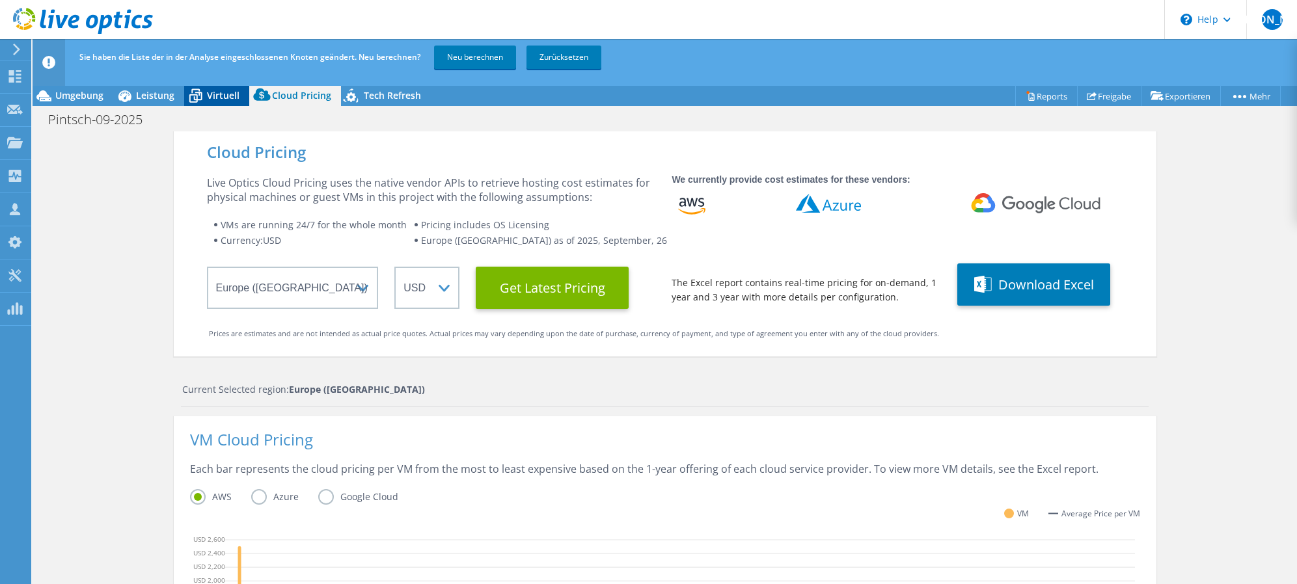
click at [200, 90] on icon at bounding box center [195, 96] width 23 height 23
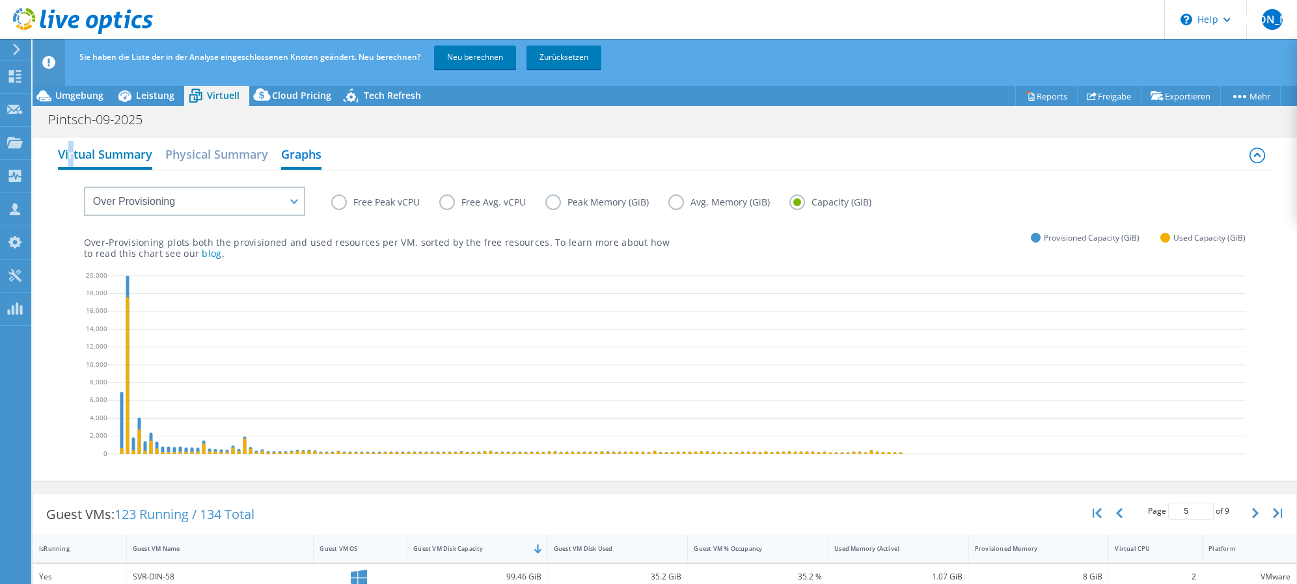
click at [72, 154] on h2 "Virtual Summary" at bounding box center [105, 155] width 94 height 29
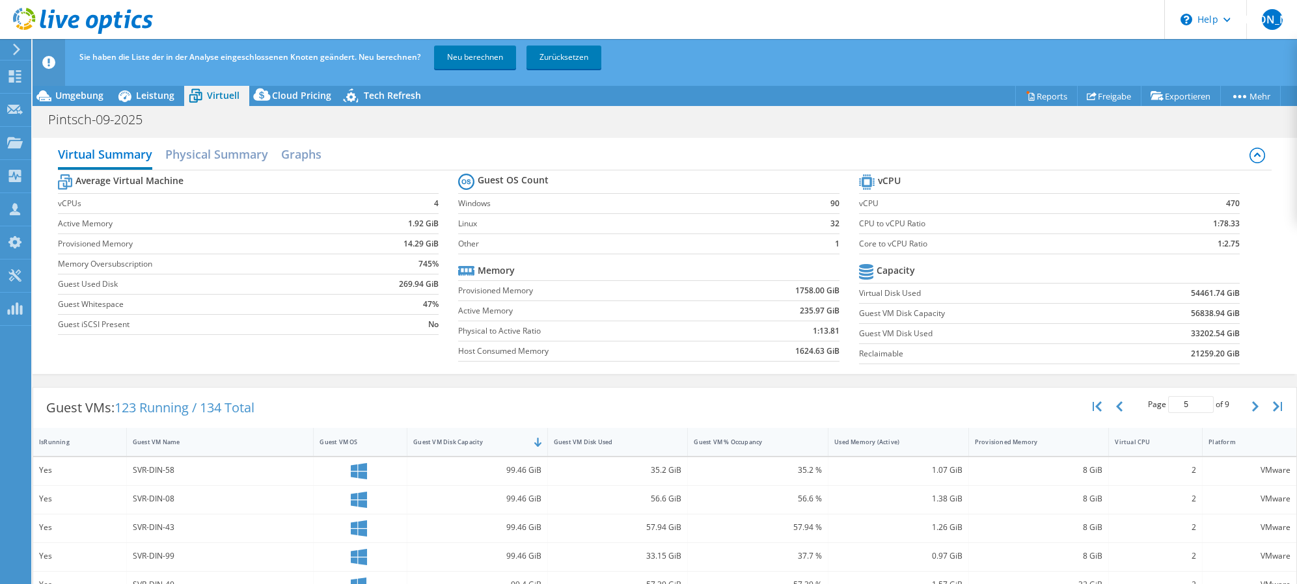
click at [1057, 248] on label "Core to vCPU Ratio" at bounding box center [999, 243] width 281 height 13
click at [1076, 268] on tr "Capacity" at bounding box center [1049, 272] width 381 height 23
click at [66, 93] on span "Umgebung" at bounding box center [79, 95] width 48 height 12
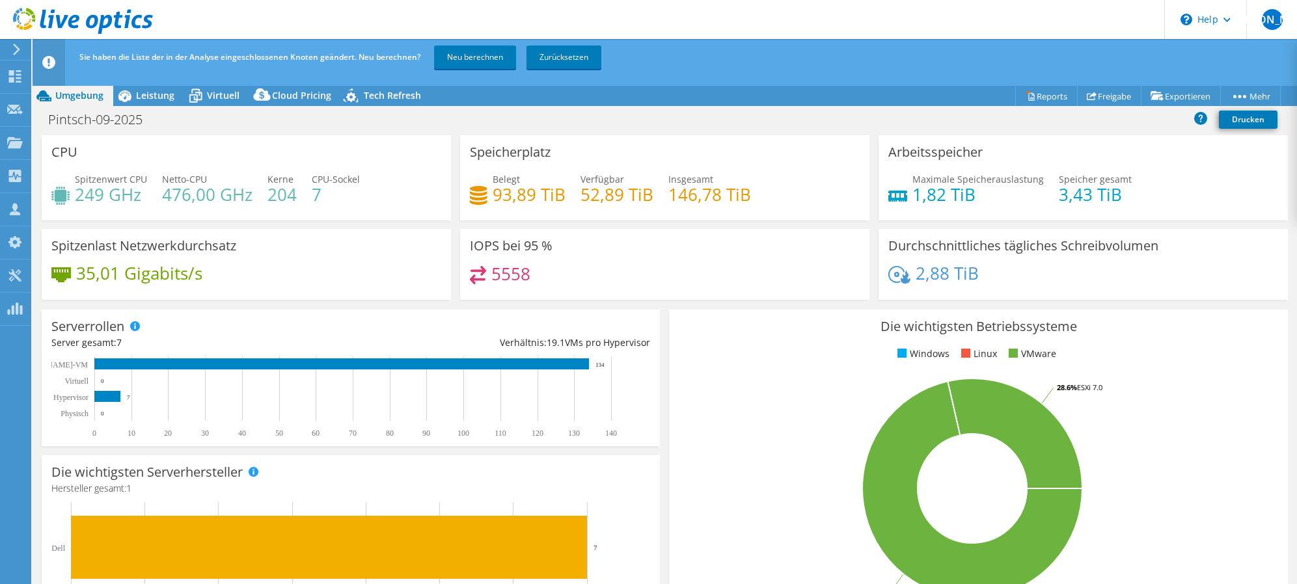
click at [509, 195] on h4 "93,89 TiB" at bounding box center [529, 194] width 73 height 14
drag, startPoint x: 509, startPoint y: 195, endPoint x: 525, endPoint y: 205, distance: 18.8
click at [525, 202] on h4 "93,89 TiB" at bounding box center [529, 194] width 73 height 14
drag, startPoint x: 1258, startPoint y: 180, endPoint x: 1161, endPoint y: 187, distance: 97.2
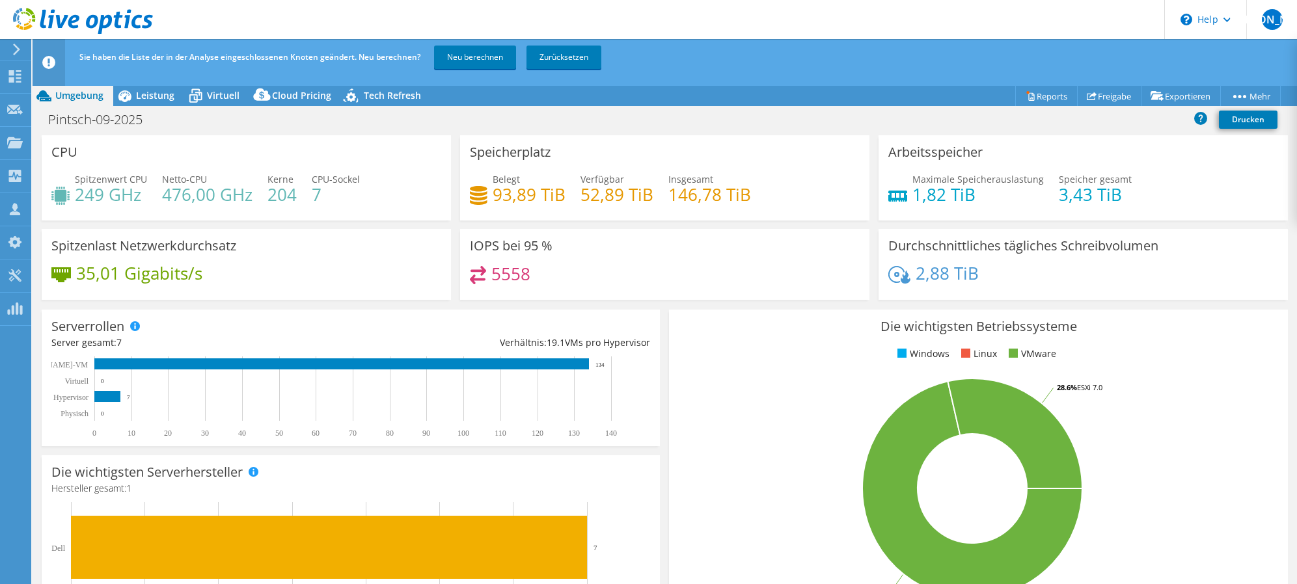
click at [1259, 180] on div "Maximale Speicherauslastung 1,82 TiB Speicher gesamt 3,43 TiB" at bounding box center [1083, 193] width 390 height 42
drag, startPoint x: 487, startPoint y: 198, endPoint x: 558, endPoint y: 199, distance: 70.9
click at [558, 199] on div "Belegt 93,89 TiB" at bounding box center [518, 186] width 96 height 29
click at [556, 201] on h4 "93,89 TiB" at bounding box center [529, 194] width 73 height 14
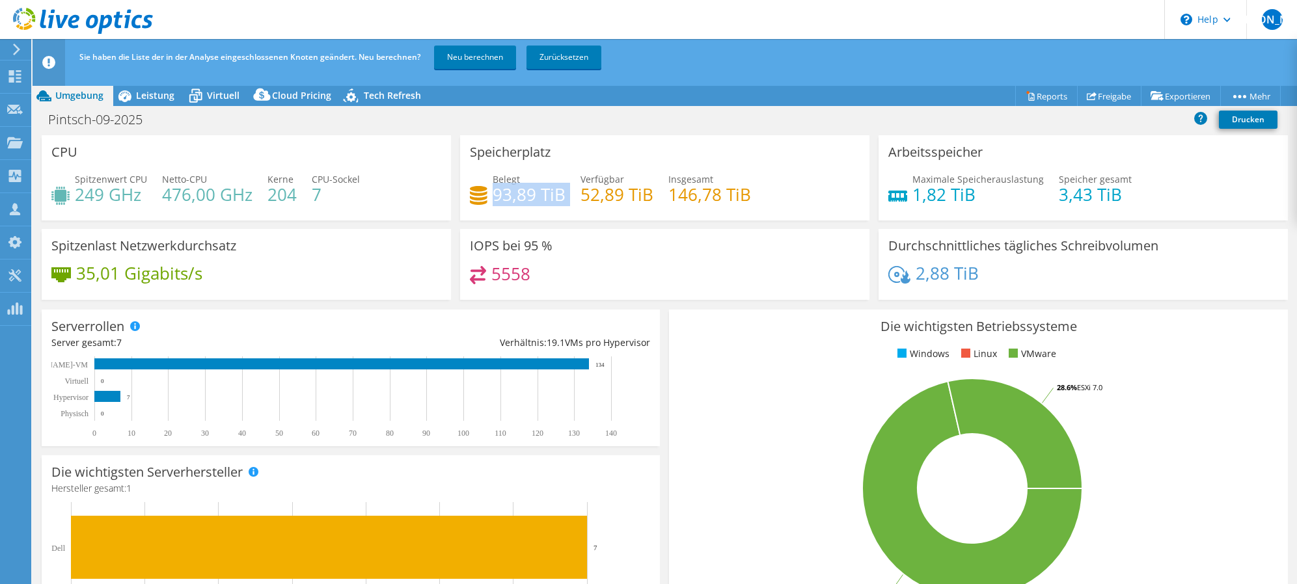
click at [556, 201] on h4 "93,89 TiB" at bounding box center [529, 194] width 73 height 14
drag, startPoint x: 556, startPoint y: 201, endPoint x: 885, endPoint y: 228, distance: 331.0
click at [533, 201] on h4 "93,89 TiB" at bounding box center [529, 194] width 73 height 14
click at [162, 95] on span "Leistung" at bounding box center [155, 95] width 38 height 12
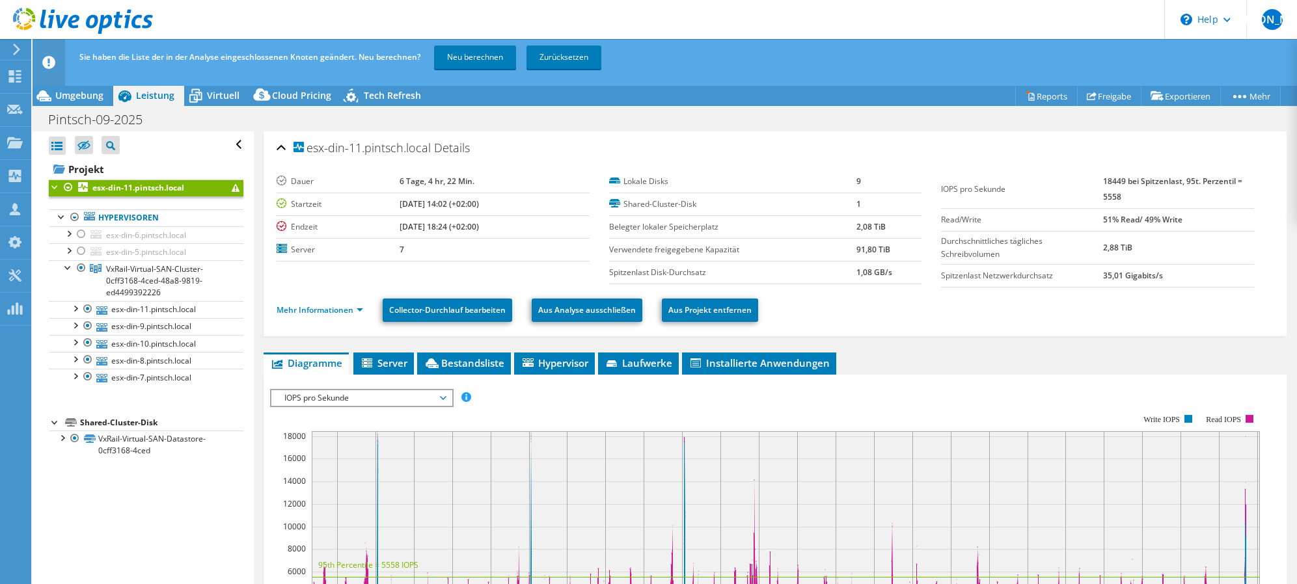
click at [358, 393] on span "IOPS pro Sekunde" at bounding box center [361, 398] width 167 height 16
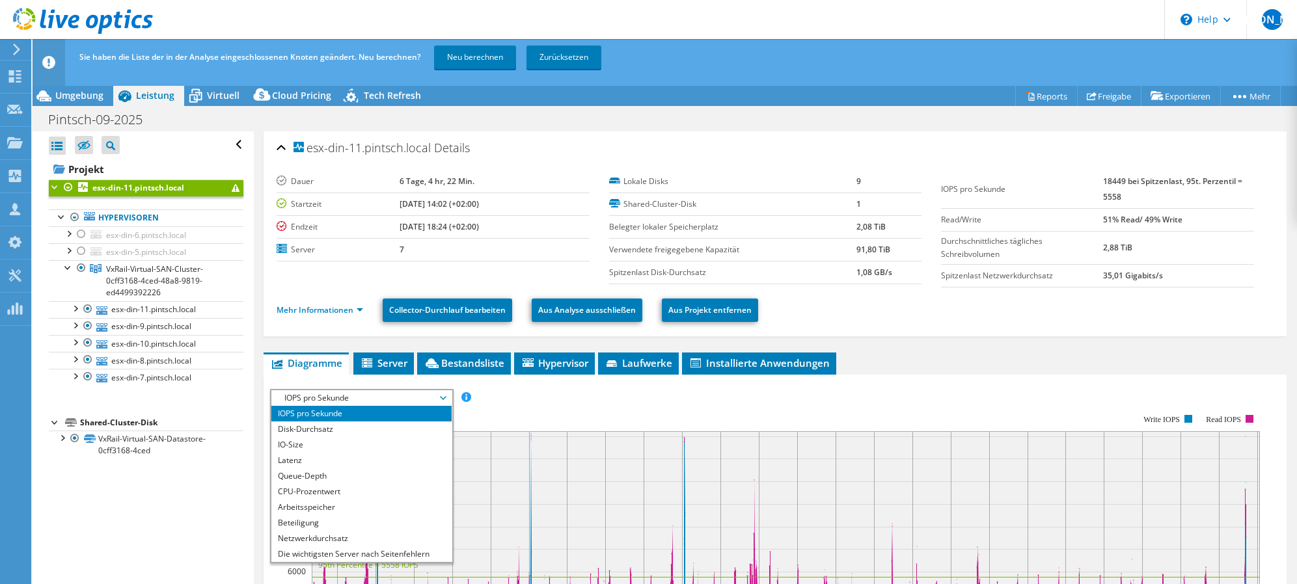
drag, startPoint x: 327, startPoint y: 483, endPoint x: 472, endPoint y: 463, distance: 146.4
click at [329, 482] on li "Queue-Depth" at bounding box center [361, 476] width 180 height 16
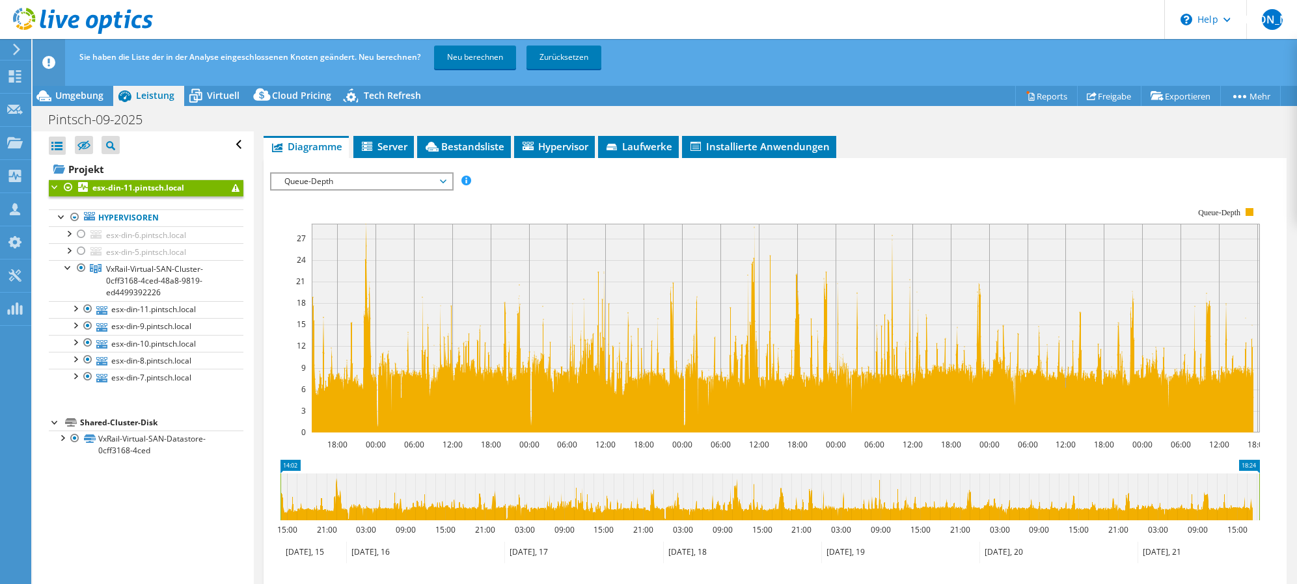
scroll to position [195, 0]
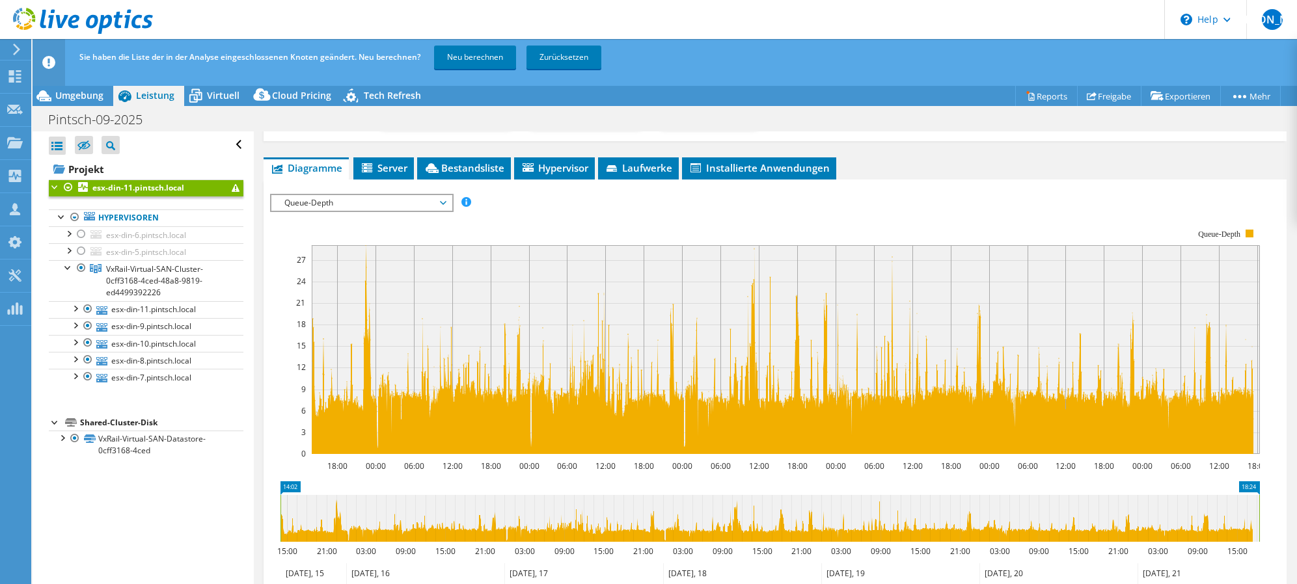
click at [348, 206] on span "Queue-Depth" at bounding box center [361, 203] width 167 height 16
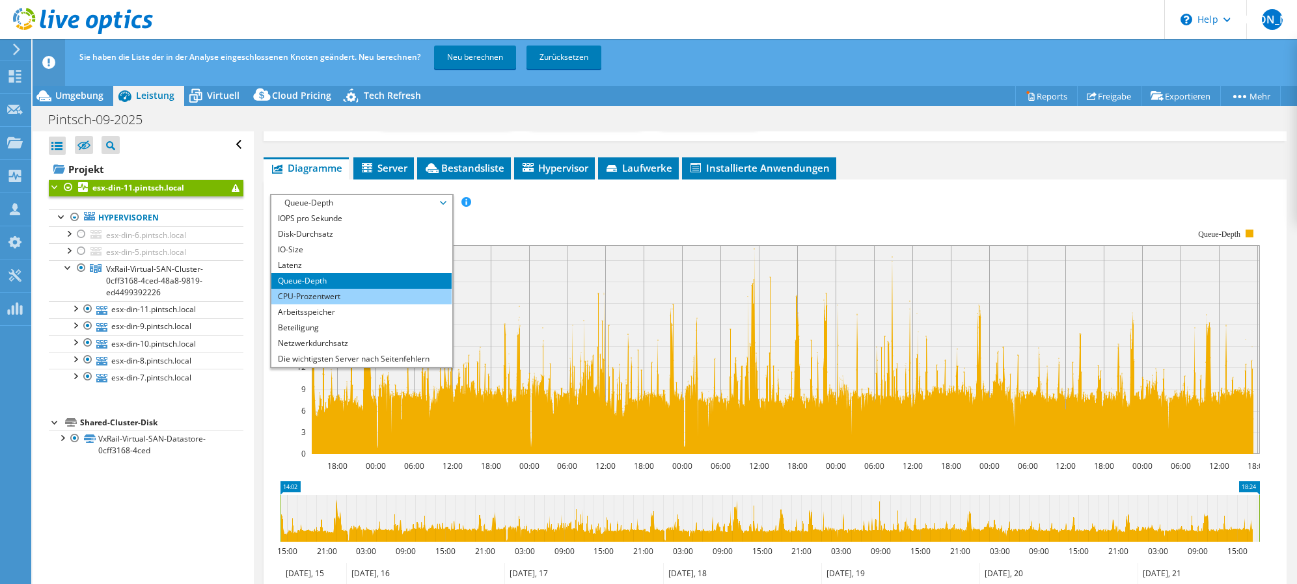
click at [340, 295] on li "CPU-Prozentwert" at bounding box center [361, 297] width 180 height 16
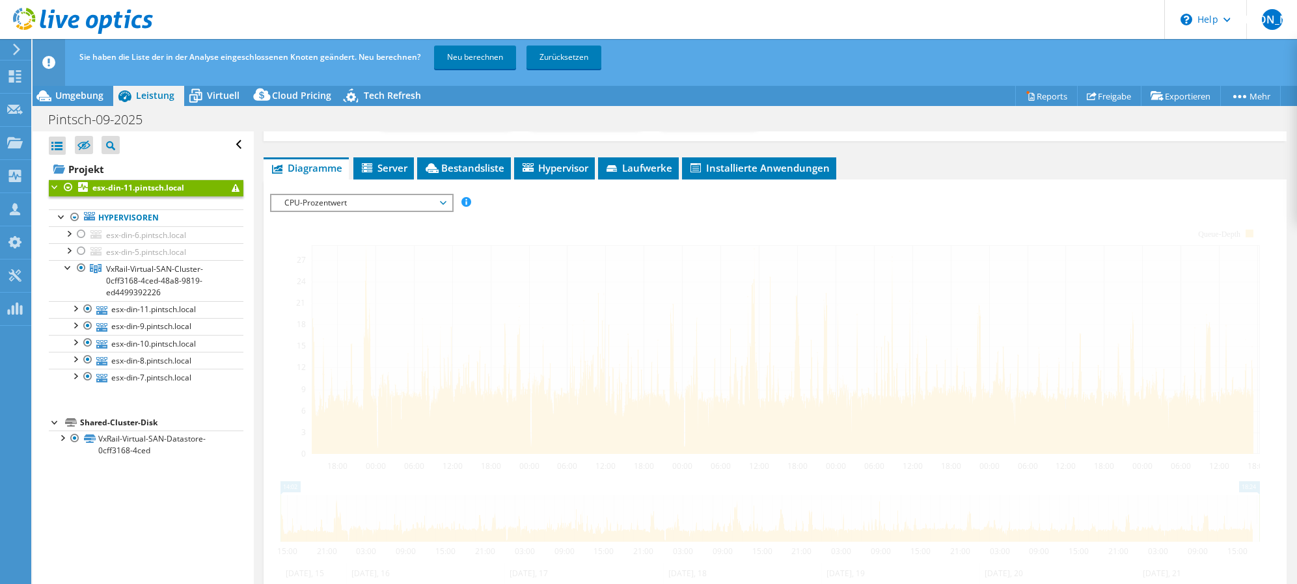
click at [963, 205] on div at bounding box center [775, 421] width 1010 height 454
click at [975, 195] on div at bounding box center [775, 421] width 1010 height 454
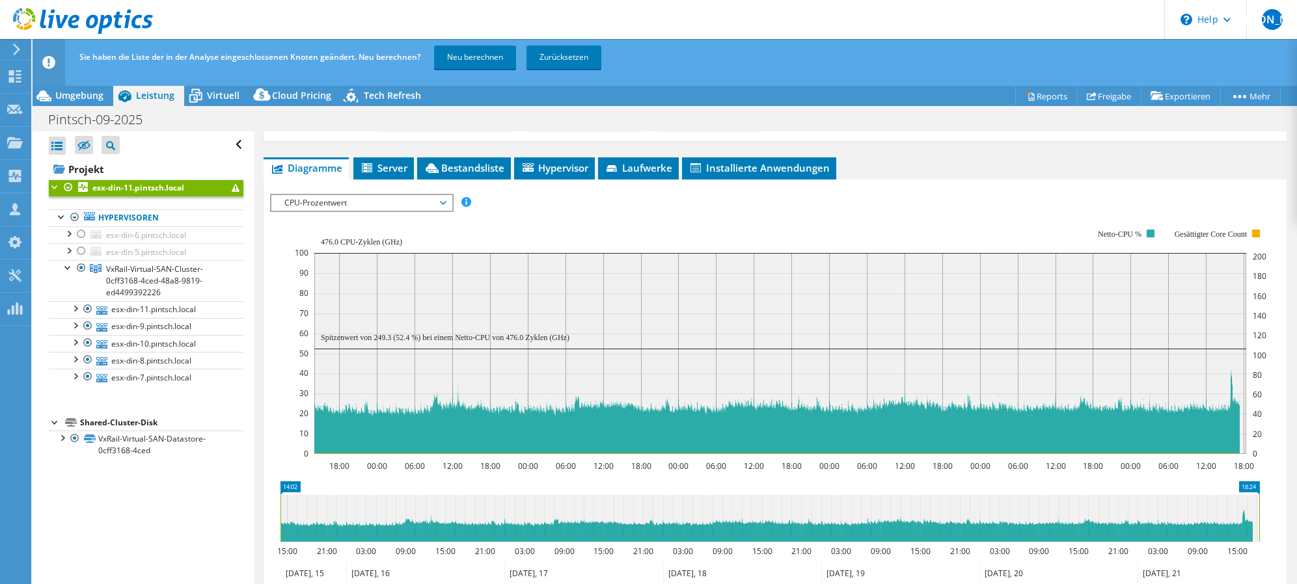
click at [975, 195] on div "IOPS pro Sekunde Disk-Durchsatz IO-Size Latenz Queue-Depth CPU-Prozentwert Arbe…" at bounding box center [775, 203] width 1010 height 18
click at [1010, 180] on div "IOPS pro Sekunde Disk-Durchsatz IO-Size Latenz Queue-Depth CPU-Prozentwert Arbe…" at bounding box center [775, 414] width 1010 height 468
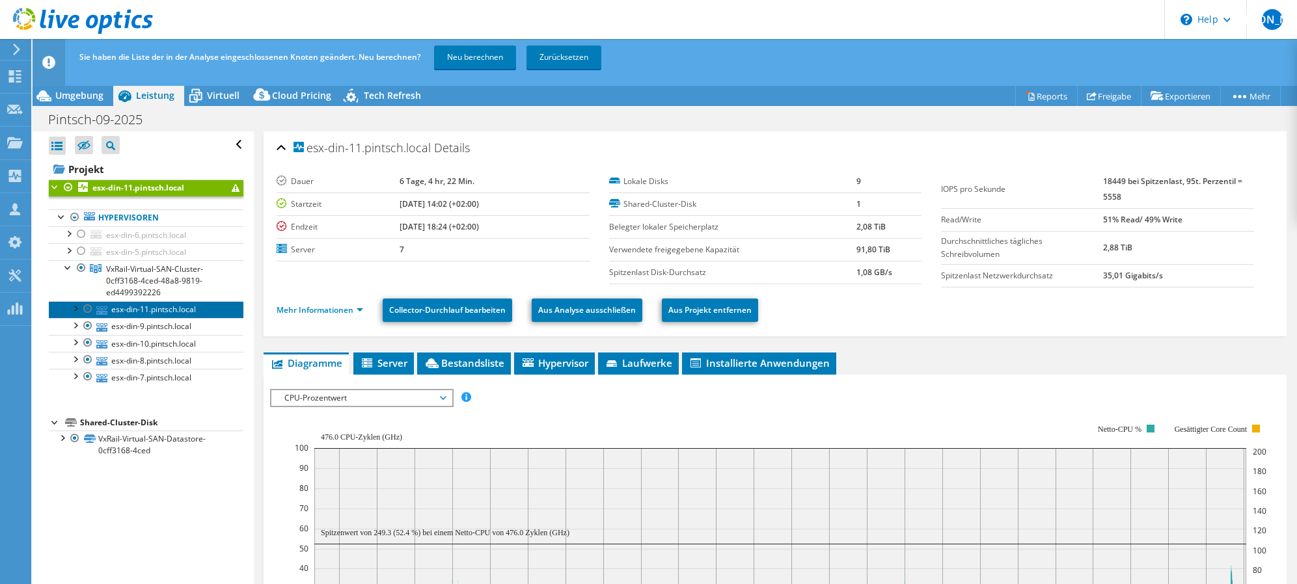
click at [139, 312] on link "esx-din-11.pintsch.local" at bounding box center [146, 309] width 195 height 17
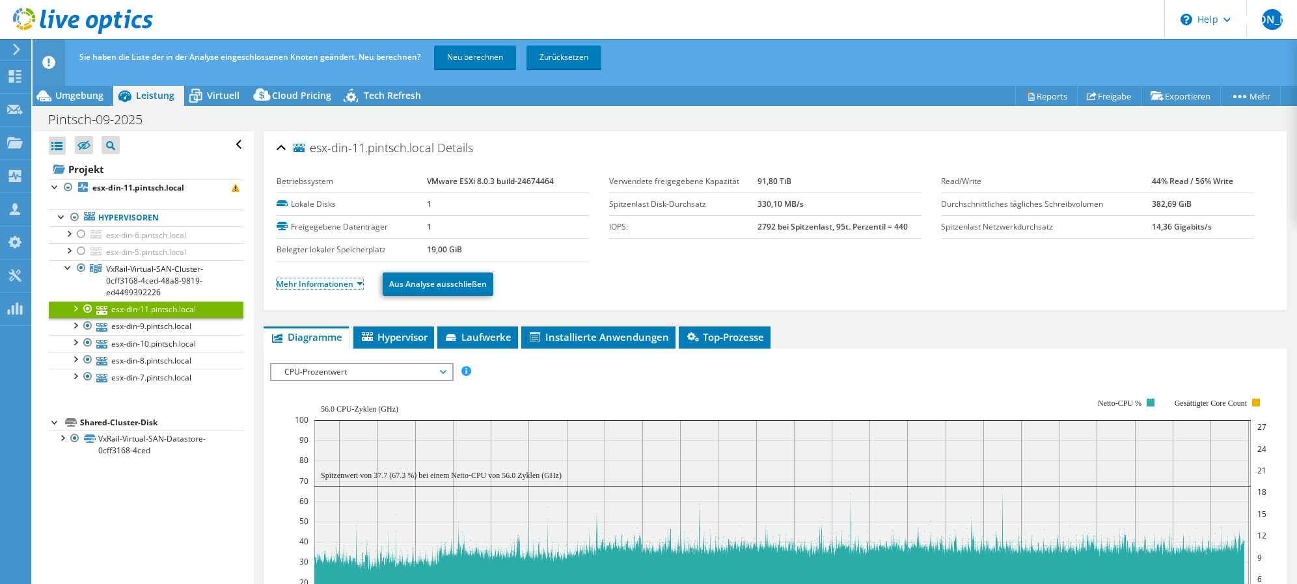
click at [352, 284] on link "Mehr Informationen" at bounding box center [320, 283] width 87 height 11
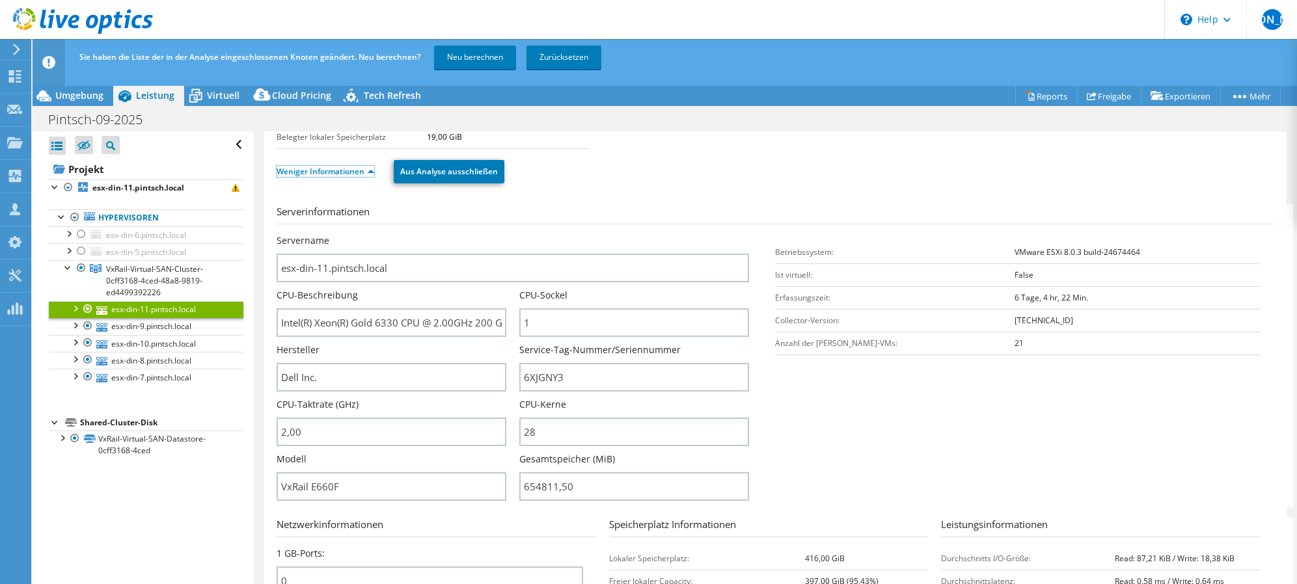
scroll to position [130, 0]
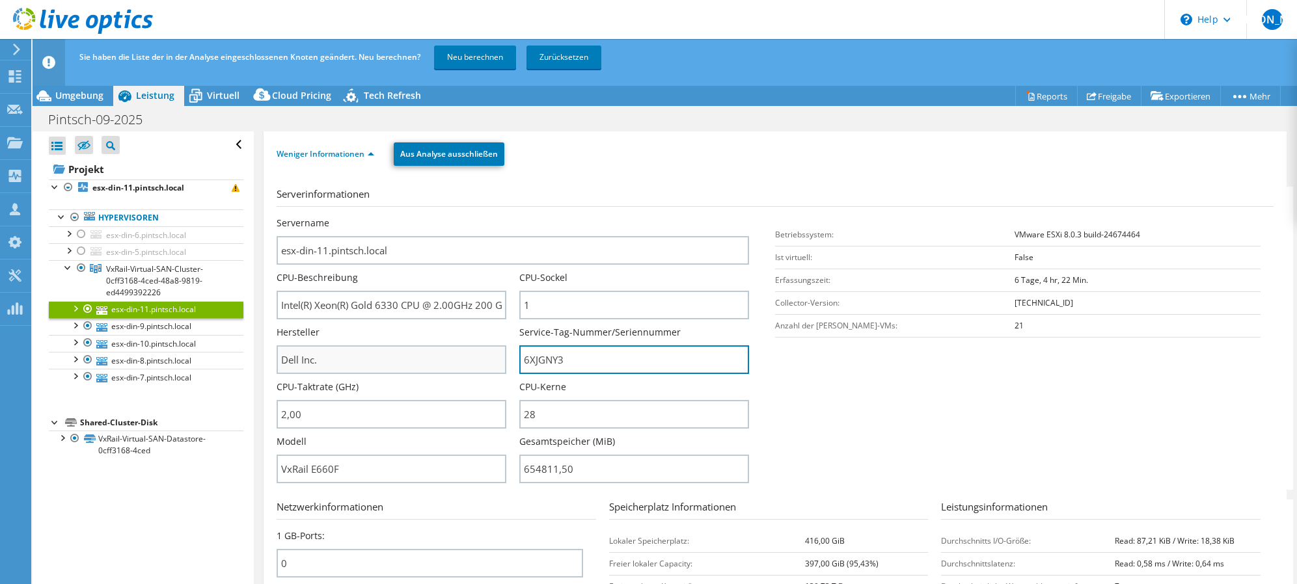
drag, startPoint x: 425, startPoint y: 365, endPoint x: 390, endPoint y: 366, distance: 34.5
click at [389, 217] on div "Servername esx-din-11.pintsch.local CPU-Beschreibung Intel(R) Xeon(R) Gold 6330…" at bounding box center [519, 217] width 485 height 0
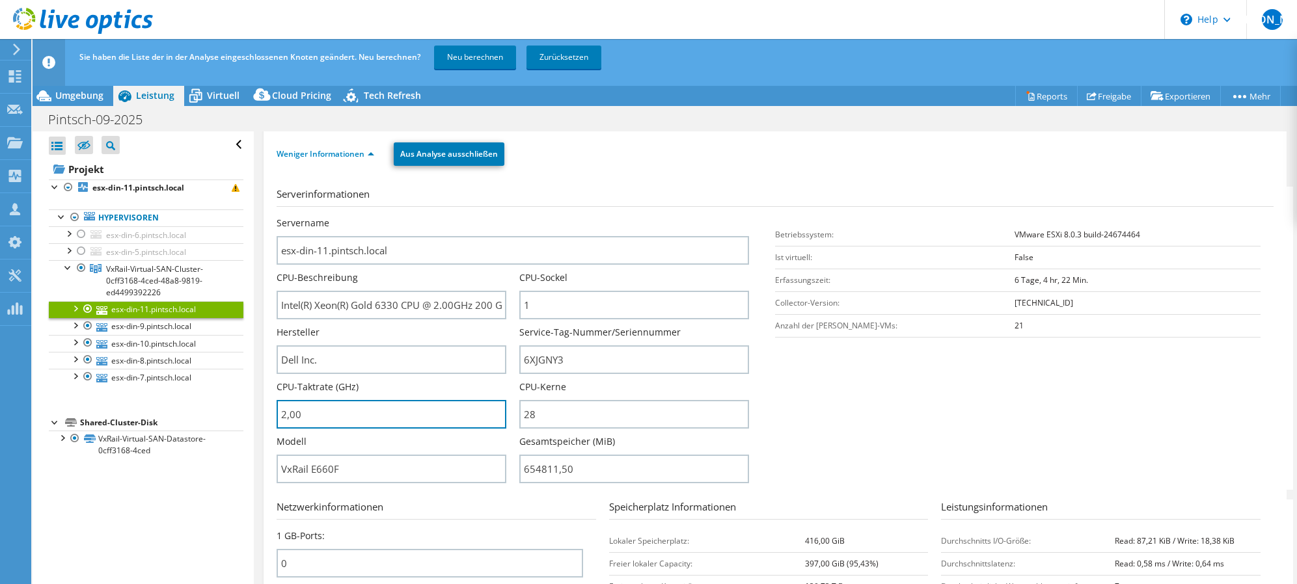
drag, startPoint x: 344, startPoint y: 420, endPoint x: 224, endPoint y: 420, distance: 119.1
click at [224, 420] on div "Alle öffnen Alle schließen Ausgeschlossene Knoten verbergen Projektbaumfilter" at bounding box center [665, 368] width 1264 height 474
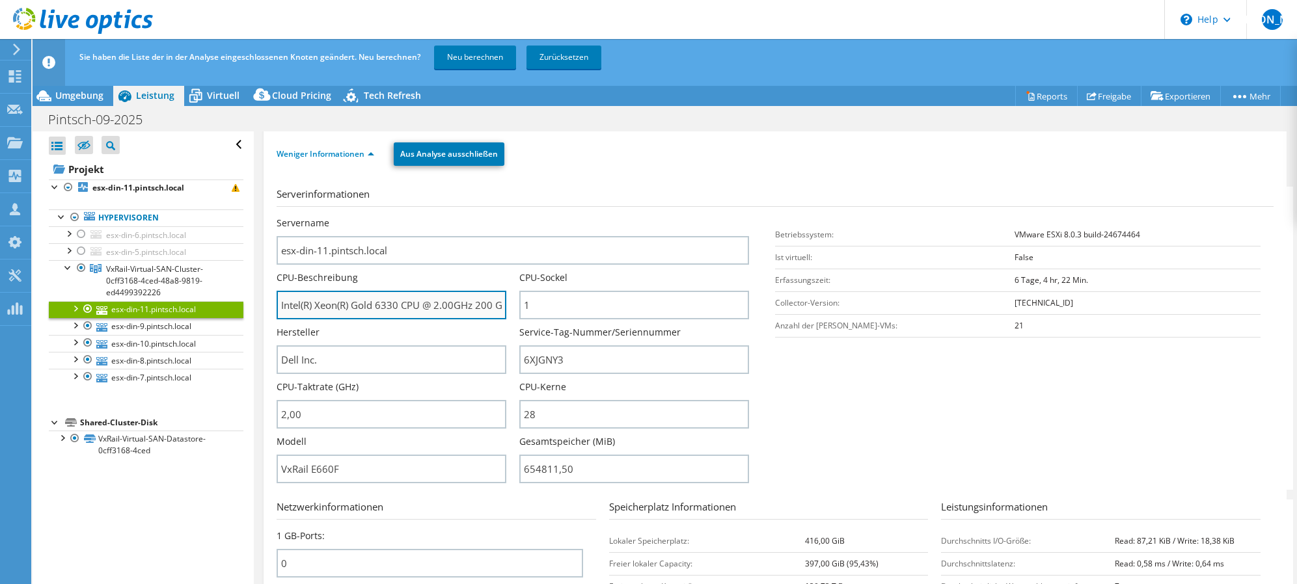
type input "200"
drag, startPoint x: 379, startPoint y: 301, endPoint x: 414, endPoint y: 304, distance: 35.9
click at [506, 304] on div "CPU-Beschreibung Intel(R) Xeon(R) Gold 6330 CPU @ 2.00GHz 200 GHz" at bounding box center [398, 295] width 243 height 48
click at [414, 304] on input "Intel(R) Xeon(R) Gold 6330 CPU @ 2.00GHz 200 GHz" at bounding box center [392, 305] width 230 height 29
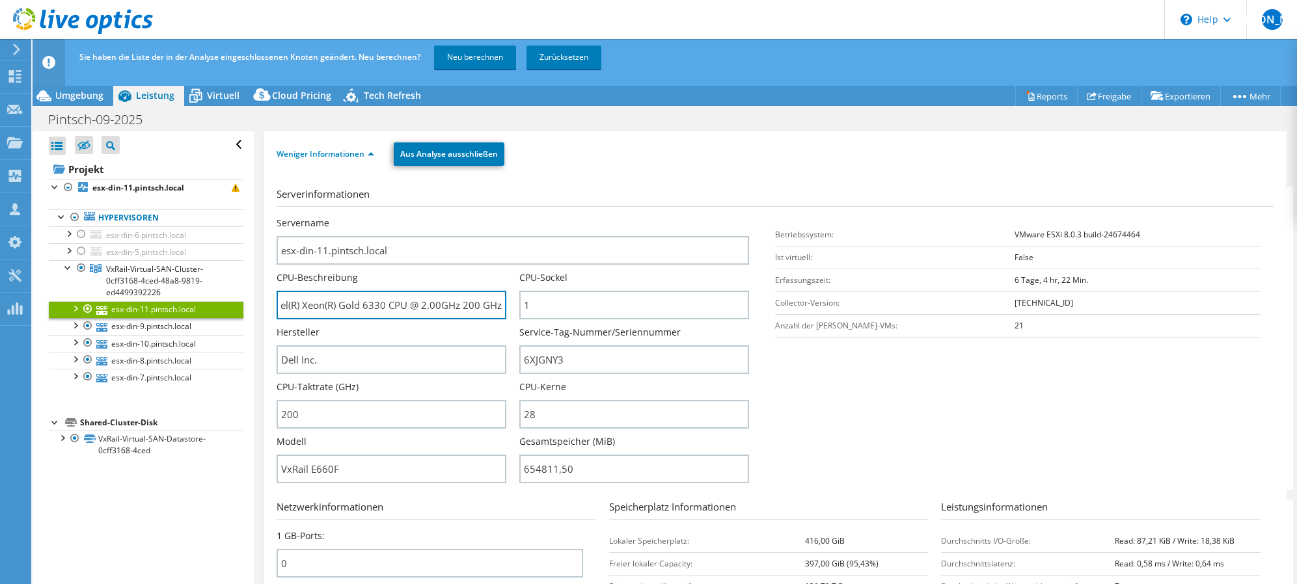
scroll to position [0, 0]
drag, startPoint x: 381, startPoint y: 305, endPoint x: 246, endPoint y: 303, distance: 135.4
click at [226, 303] on div "Alle öffnen Alle schließen Ausgeschlossene Knoten verbergen Projektbaumfilter" at bounding box center [665, 368] width 1264 height 474
drag, startPoint x: 419, startPoint y: 308, endPoint x: 427, endPoint y: 308, distance: 7.8
click at [420, 308] on input "Intel(R) Xeon(R) Gold 6330 CPU @ 2.00GHz 200 GHz" at bounding box center [392, 305] width 230 height 29
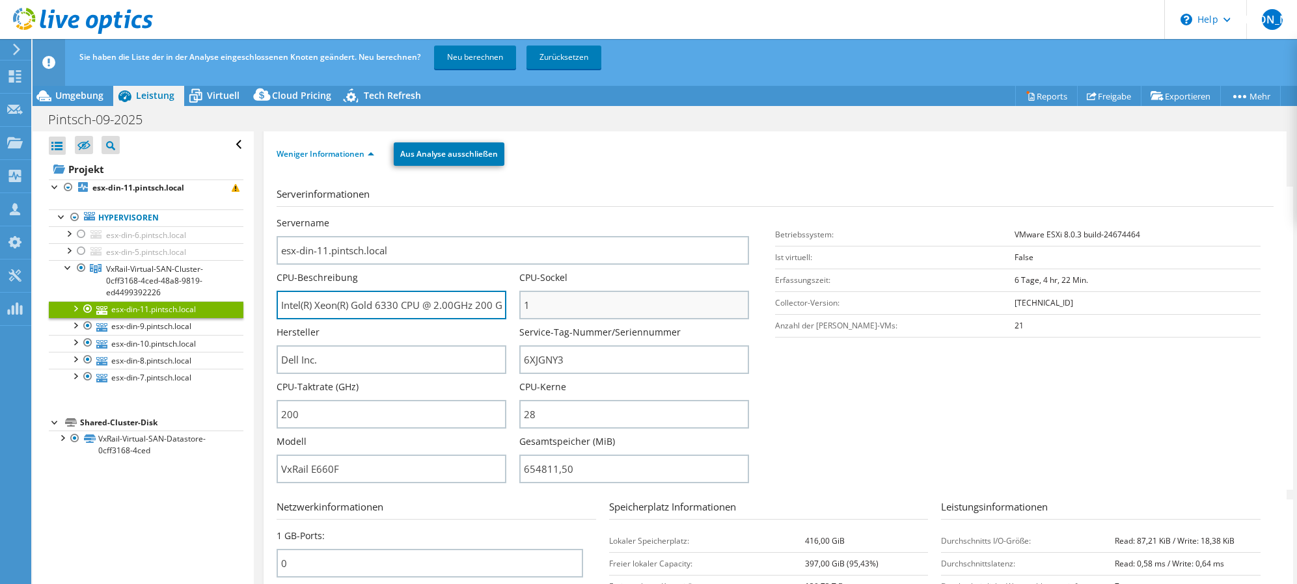
scroll to position [0, 14]
drag, startPoint x: 420, startPoint y: 306, endPoint x: 703, endPoint y: 301, distance: 283.1
click at [703, 217] on div "Servername esx-din-11.pintsch.local CPU-Beschreibung Intel(R) Xeon(R) Gold 6330…" at bounding box center [519, 217] width 485 height 0
click at [921, 438] on section "Serverinformationen Servername esx-din-11.pintsch.local CPU-Beschreibung Intel(…" at bounding box center [778, 338] width 1003 height 303
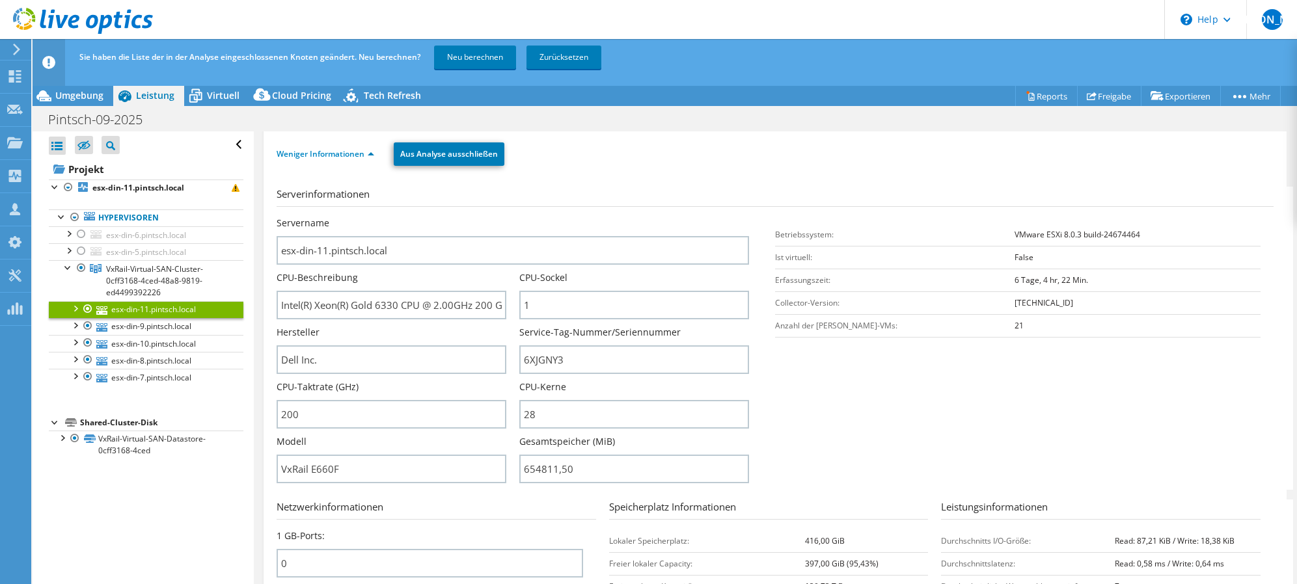
click at [900, 387] on section "Serverinformationen Servername esx-din-11.pintsch.local CPU-Beschreibung Intel(…" at bounding box center [778, 338] width 1003 height 303
click at [967, 374] on section "Serverinformationen Servername esx-din-11.pintsch.local CPU-Beschreibung Intel(…" at bounding box center [778, 338] width 1003 height 303
click at [137, 329] on link "esx-din-9.pintsch.local" at bounding box center [146, 326] width 195 height 17
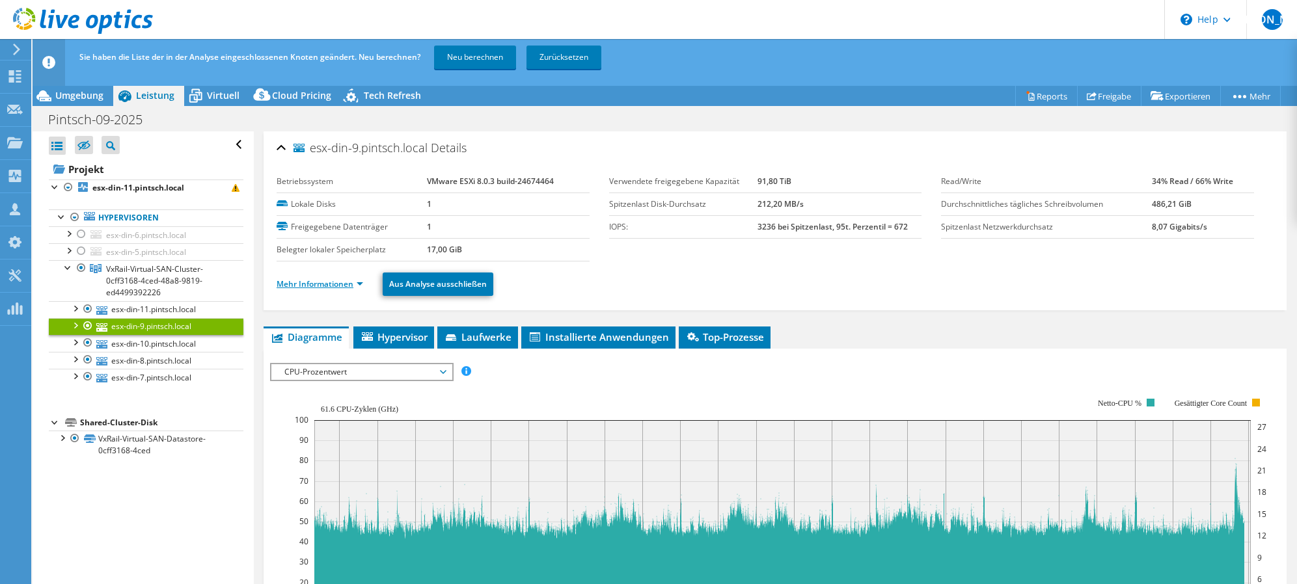
click at [359, 282] on link "Mehr Informationen" at bounding box center [320, 283] width 87 height 11
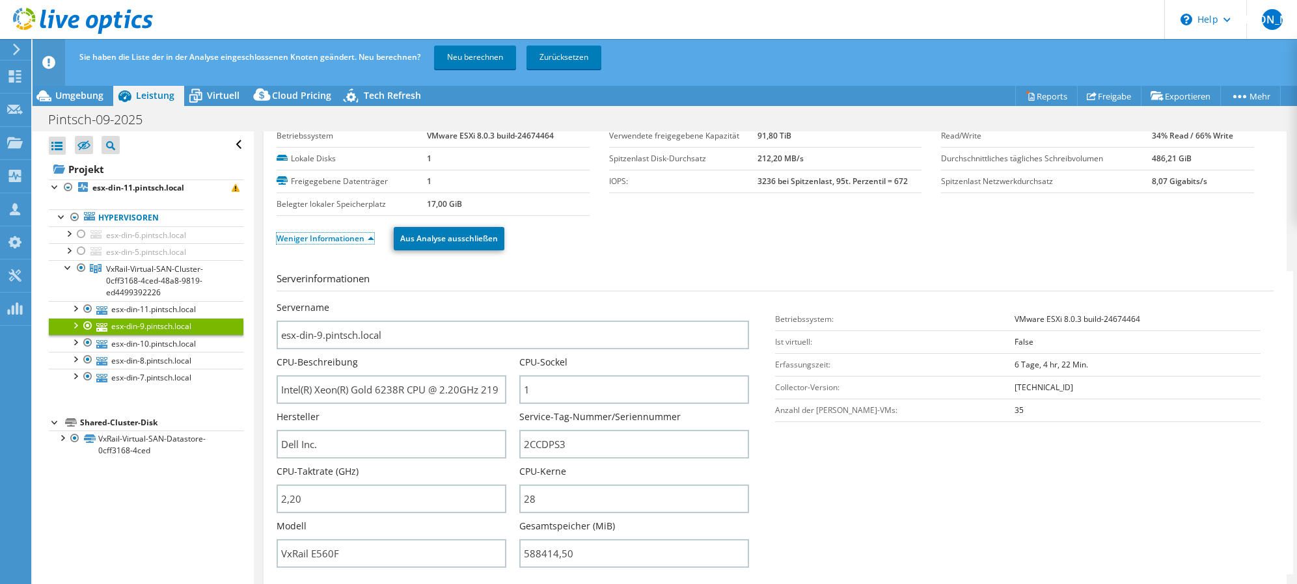
scroll to position [65, 0]
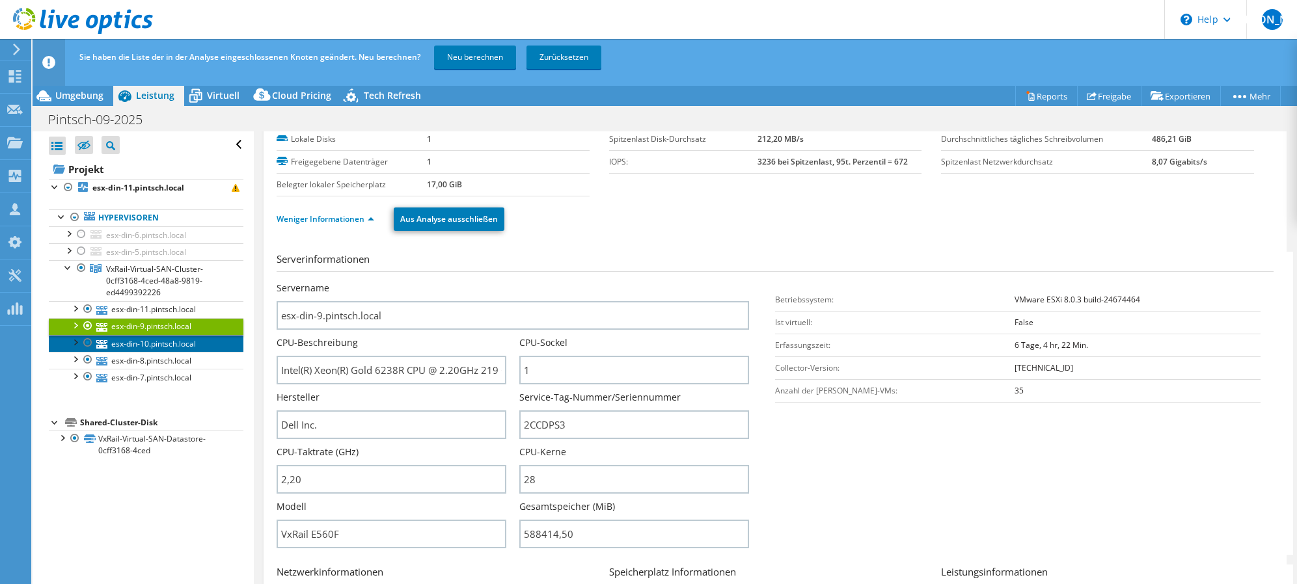
click at [174, 347] on link "esx-din-10.pintsch.local" at bounding box center [146, 343] width 195 height 17
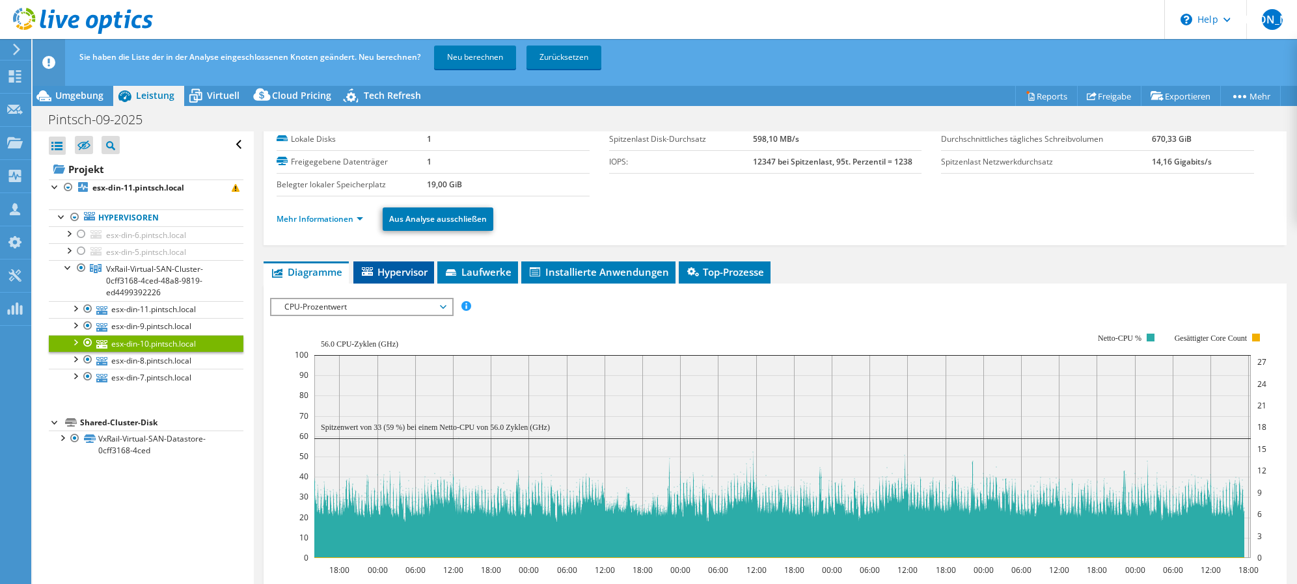
scroll to position [0, 0]
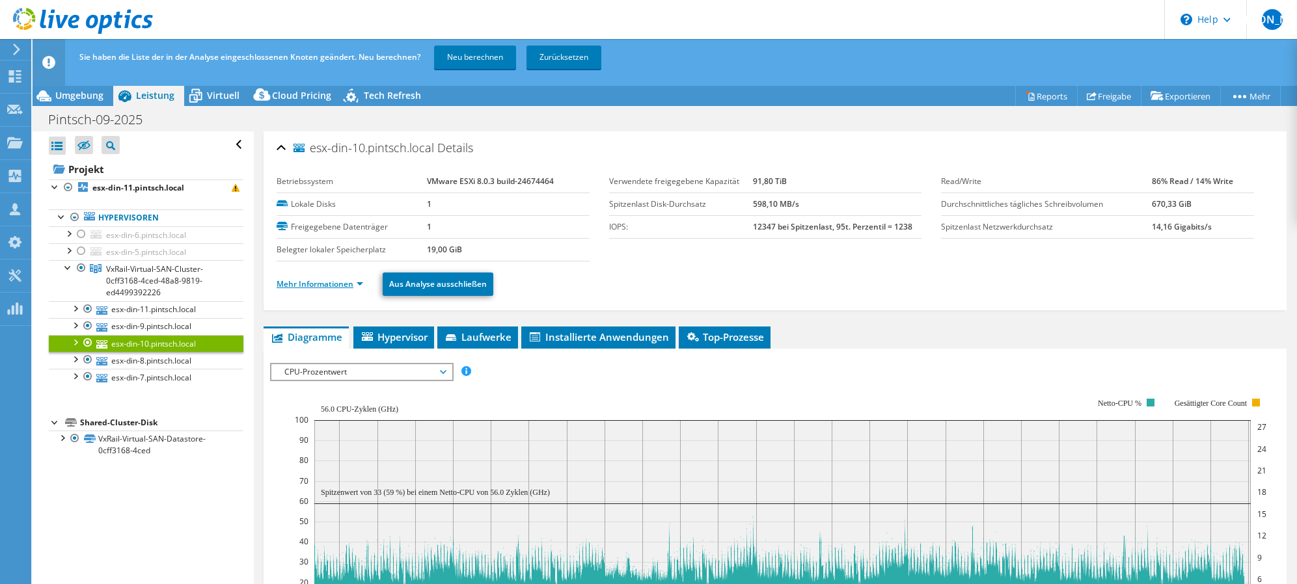
click at [360, 278] on link "Mehr Informationen" at bounding box center [320, 283] width 87 height 11
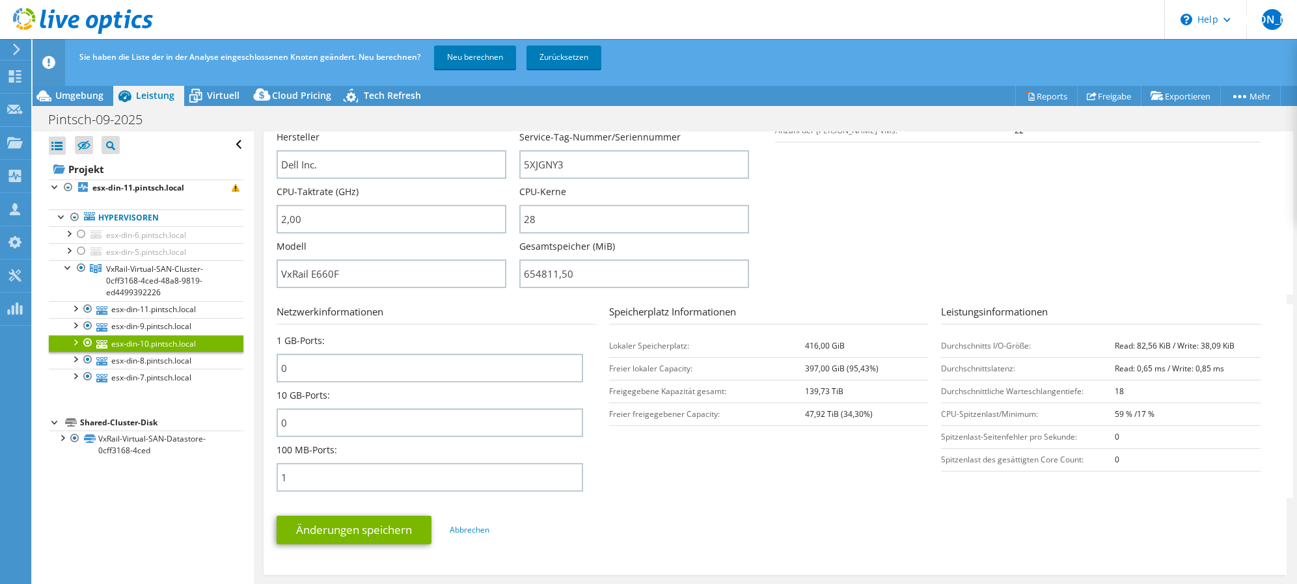
scroll to position [130, 0]
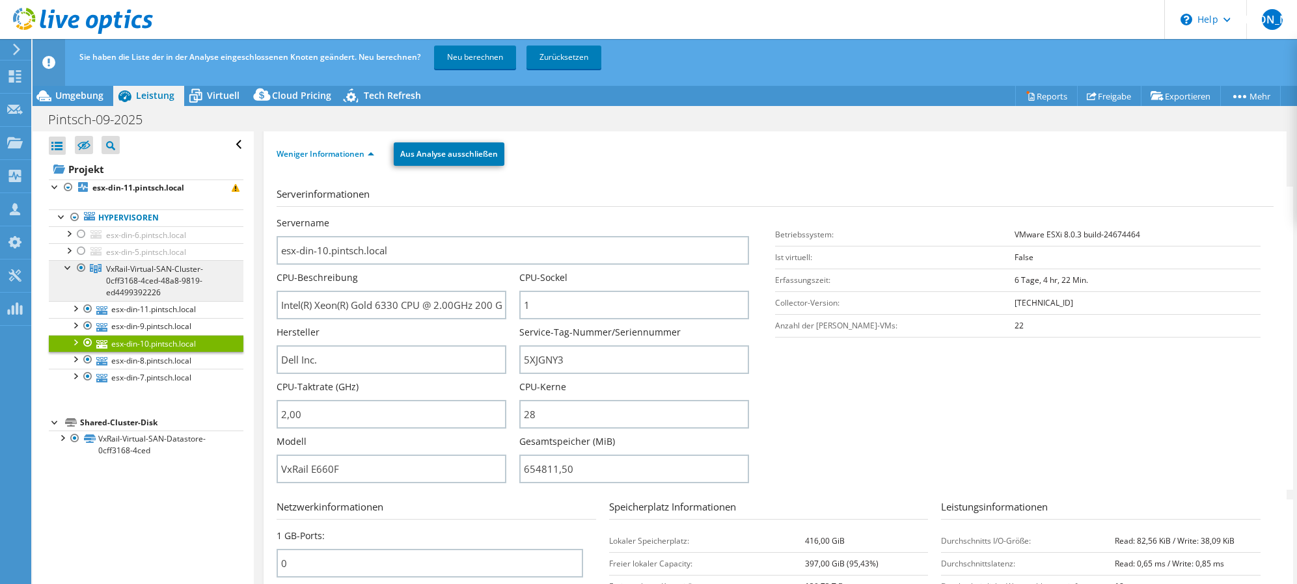
click at [164, 271] on span "VxRail-Virtual-SAN-Cluster-0cff3168-4ced-48a8-9819-ed4499392226" at bounding box center [154, 281] width 97 height 34
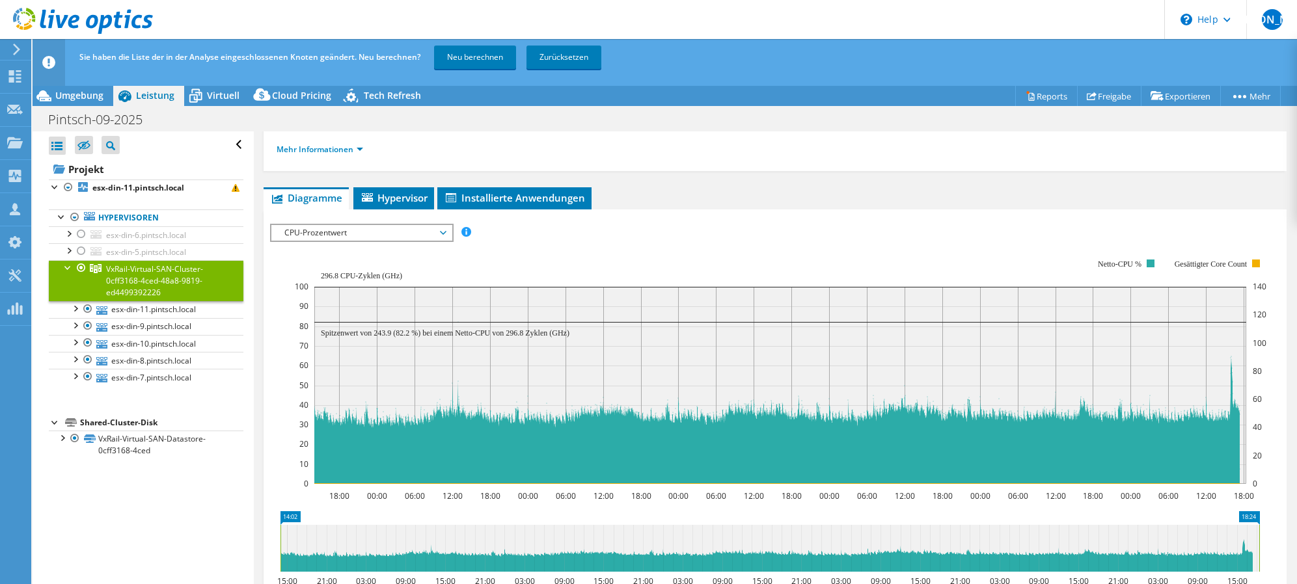
scroll to position [0, 0]
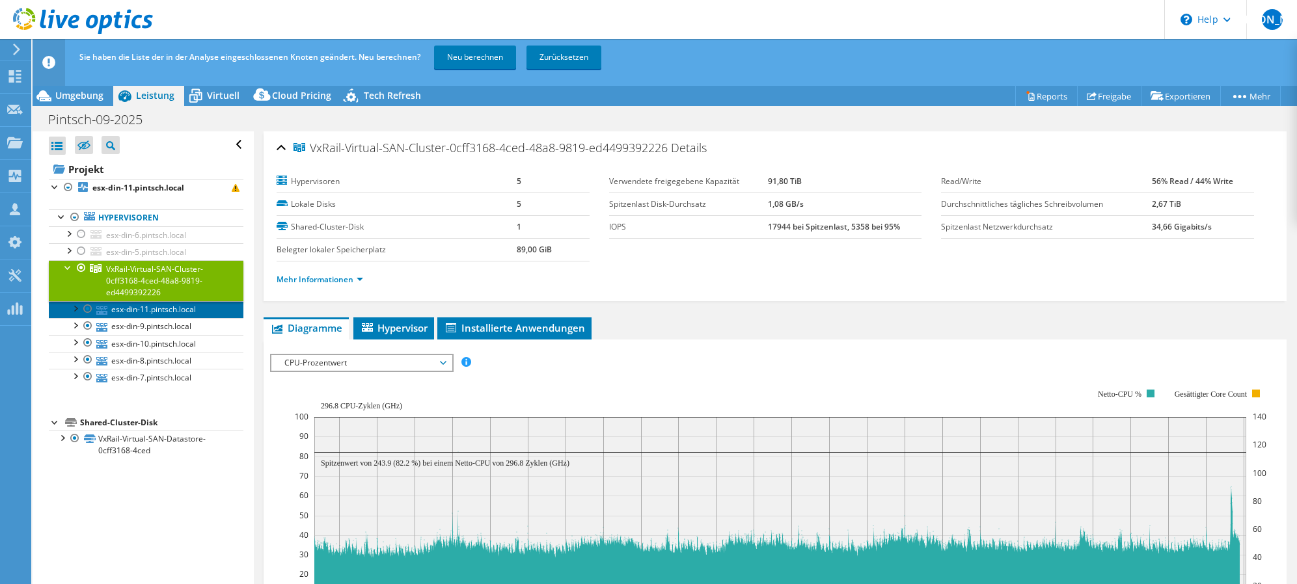
click at [143, 308] on link "esx-din-11.pintsch.local" at bounding box center [146, 309] width 195 height 17
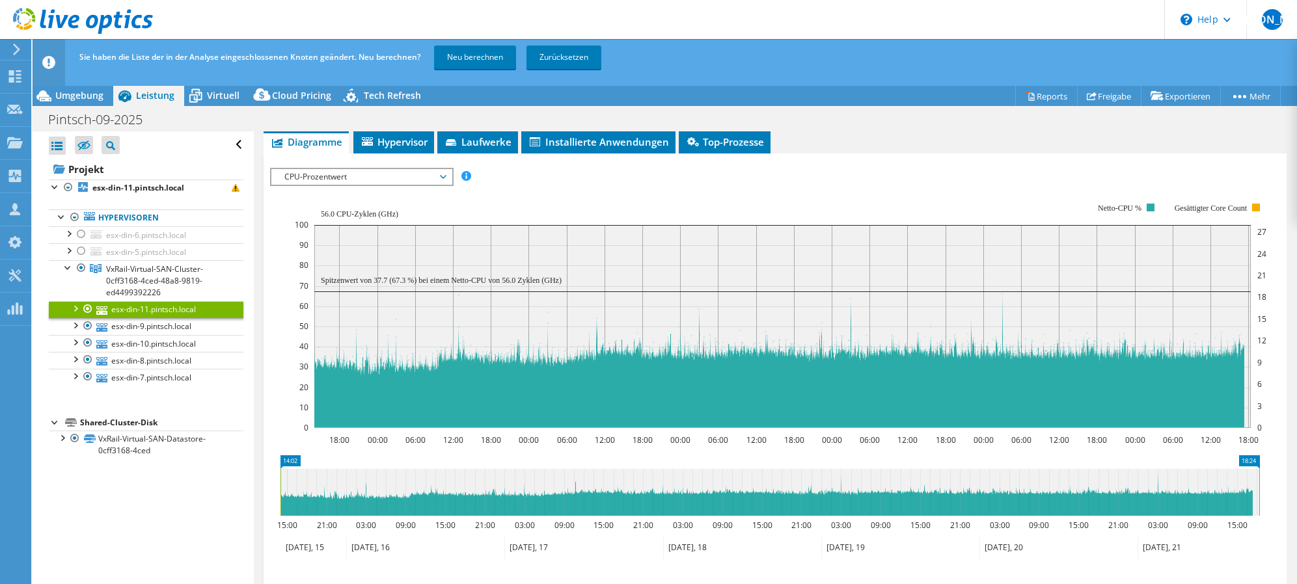
scroll to position [130, 0]
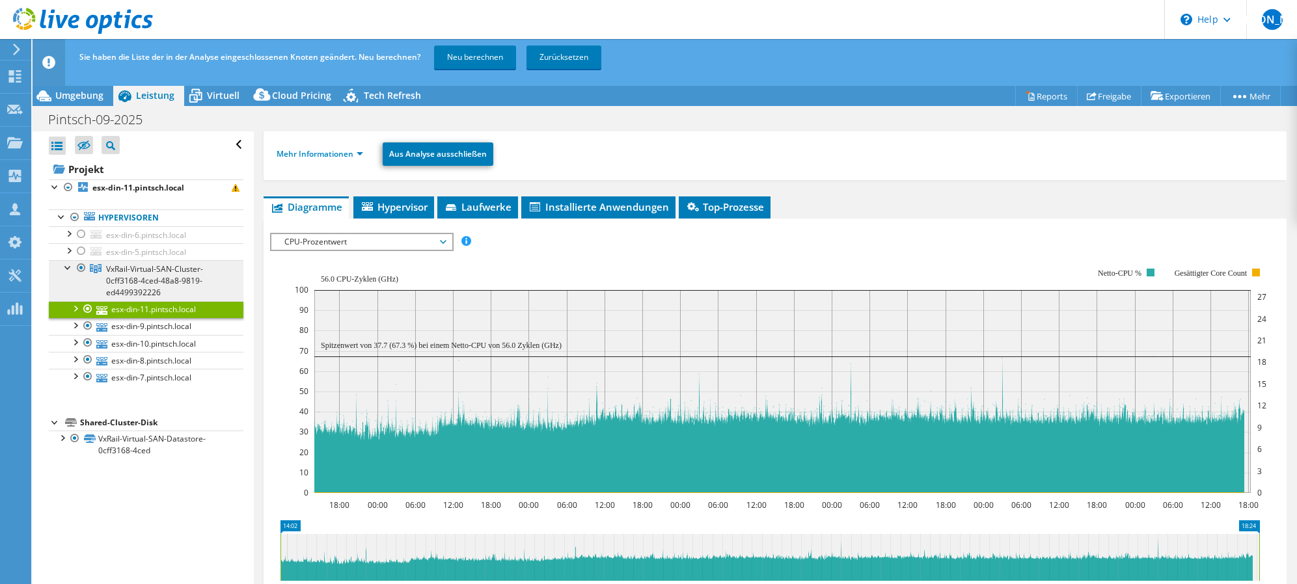
click at [163, 276] on span "VxRail-Virtual-SAN-Cluster-0cff3168-4ced-48a8-9819-ed4499392226" at bounding box center [154, 281] width 97 height 34
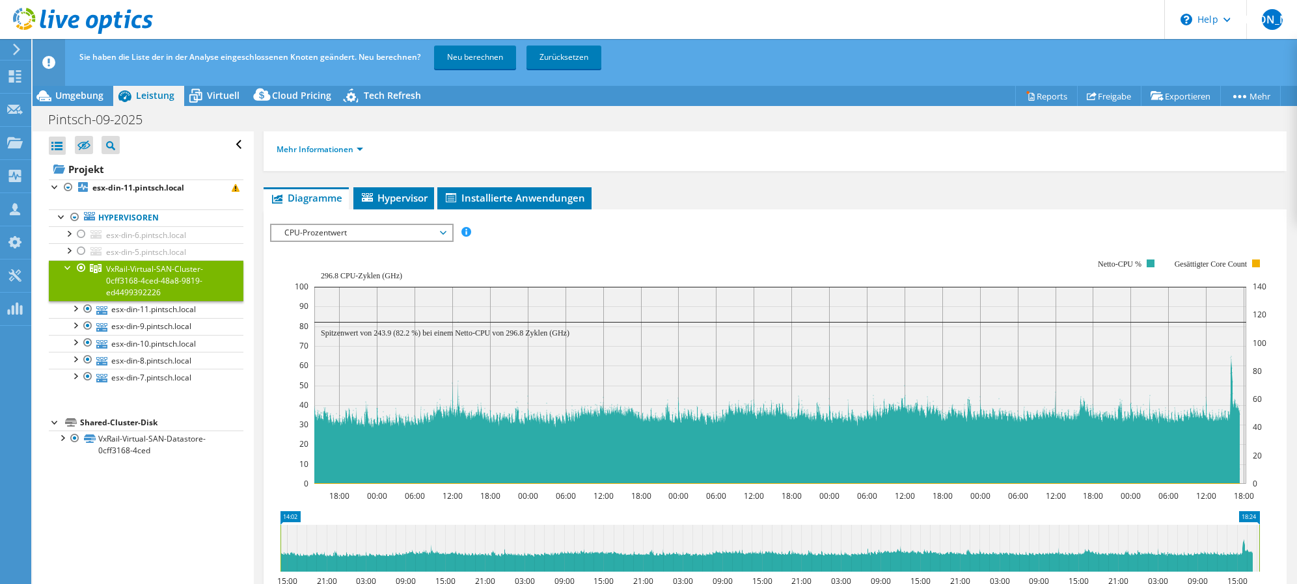
click at [781, 248] on rect at bounding box center [780, 371] width 971 height 260
click at [895, 182] on div "VxRail-Virtual-SAN-Cluster-0cff3168-4ced-48a8-9819-ed4499392226 Details Hypervi…" at bounding box center [775, 384] width 1042 height 766
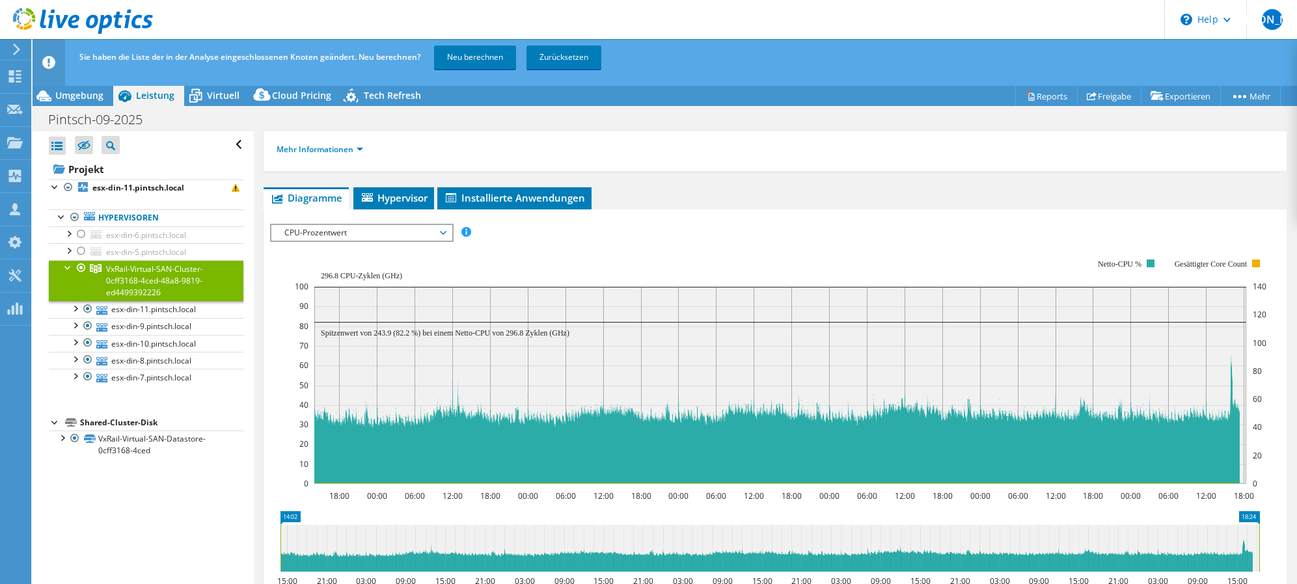
click at [1160, 185] on div "VxRail-Virtual-SAN-Cluster-0cff3168-4ced-48a8-9819-ed4499392226 Details Hypervi…" at bounding box center [775, 384] width 1042 height 766
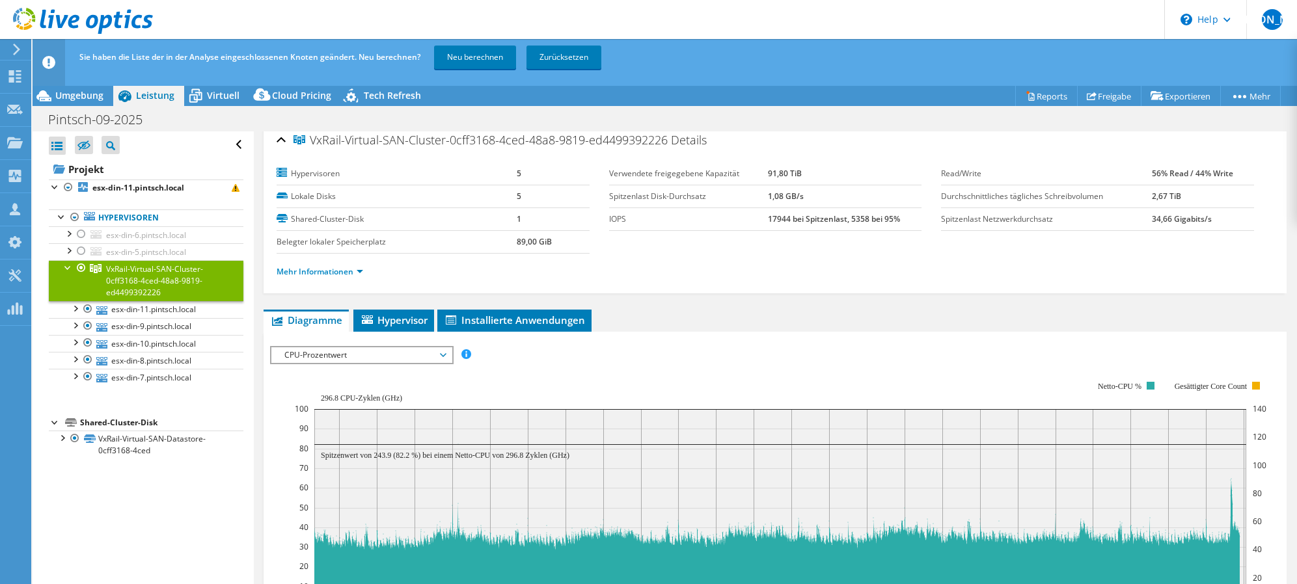
scroll to position [0, 0]
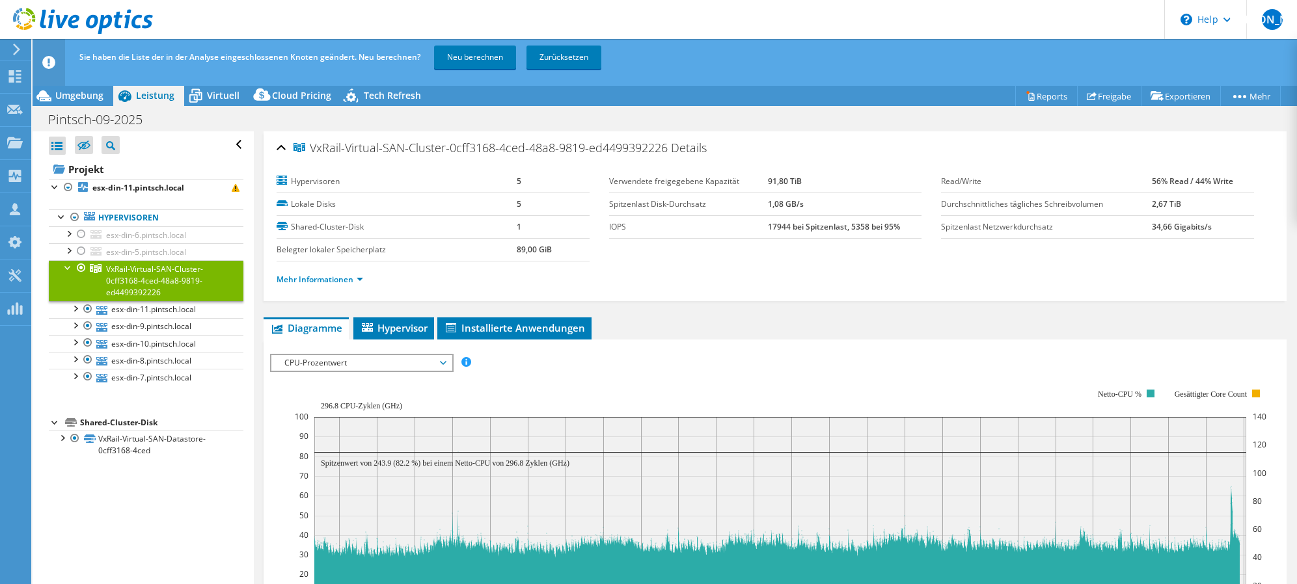
click at [736, 348] on div "IOPS pro Sekunde Disk-Durchsatz IO-Size Latenz Queue-Depth CPU-Prozentwert Arbe…" at bounding box center [775, 577] width 1010 height 461
click at [161, 310] on link "esx-din-11.pintsch.local" at bounding box center [146, 309] width 195 height 17
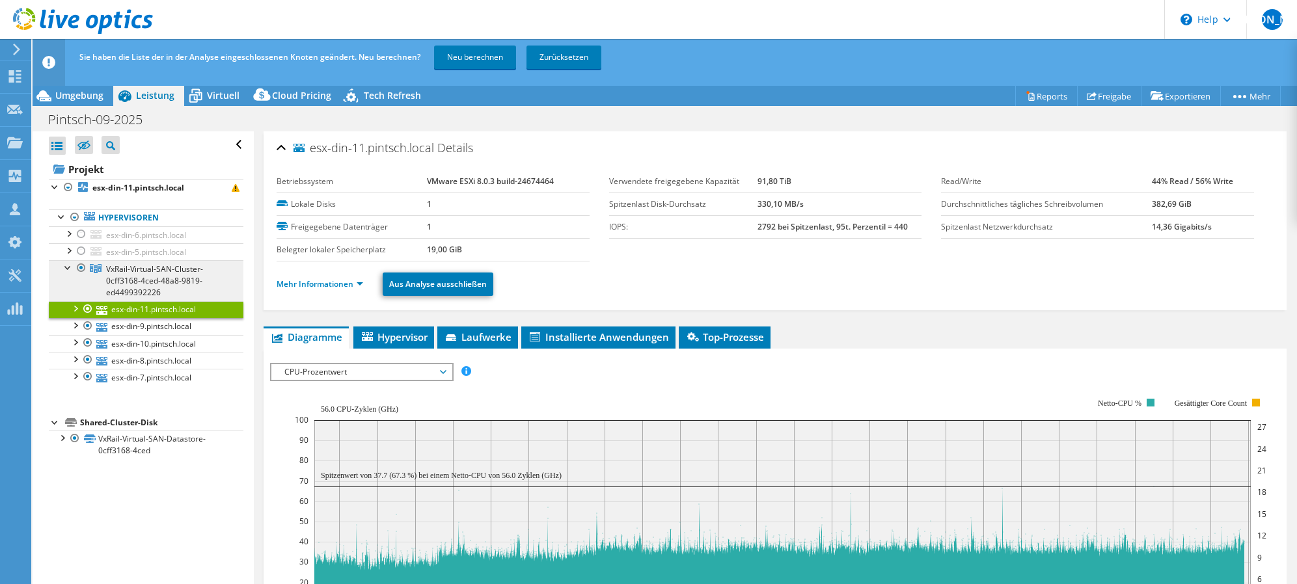
click at [141, 278] on span "VxRail-Virtual-SAN-Cluster-0cff3168-4ced-48a8-9819-ed4499392226" at bounding box center [154, 281] width 97 height 34
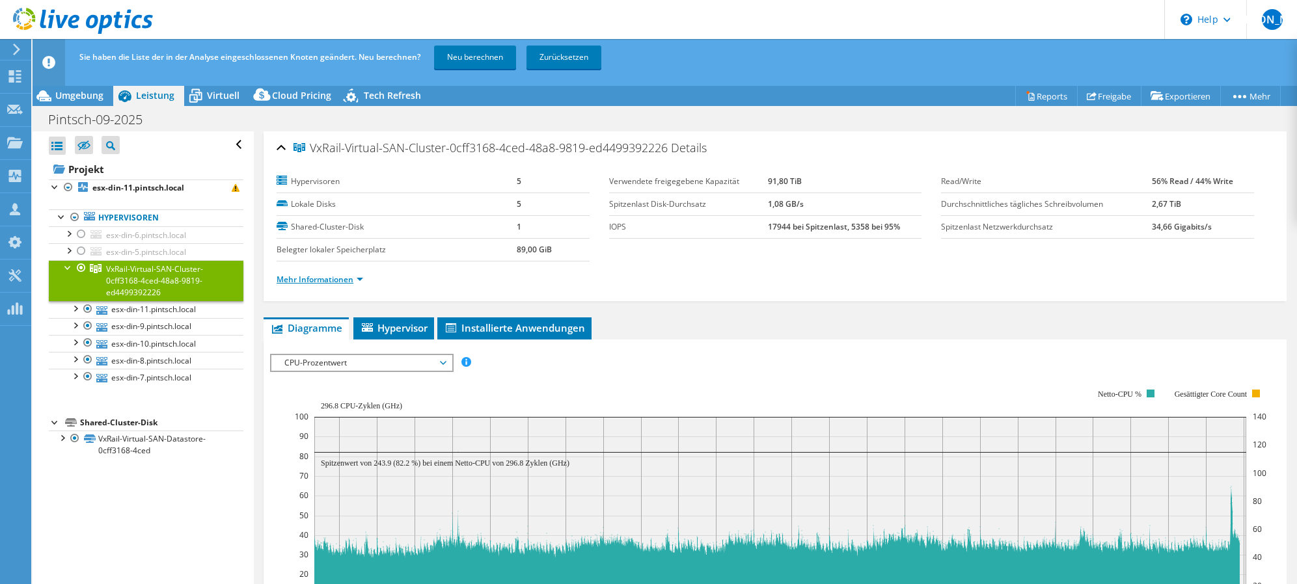
click at [357, 280] on link "Mehr Informationen" at bounding box center [320, 279] width 87 height 11
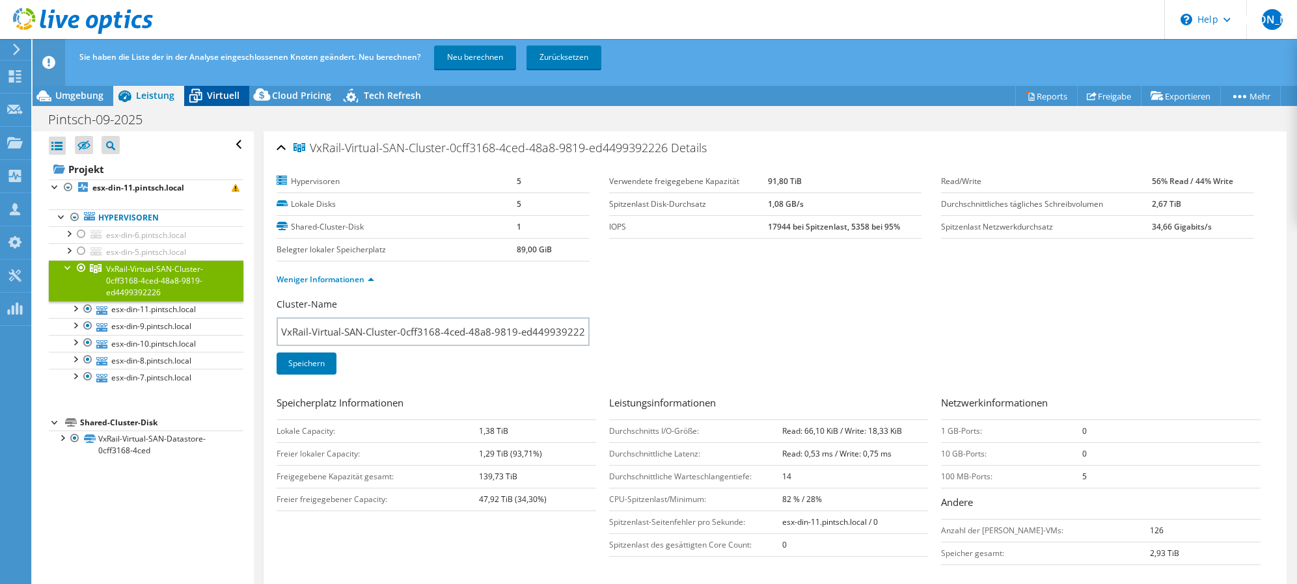
click at [224, 98] on span "Virtuell" at bounding box center [223, 95] width 33 height 12
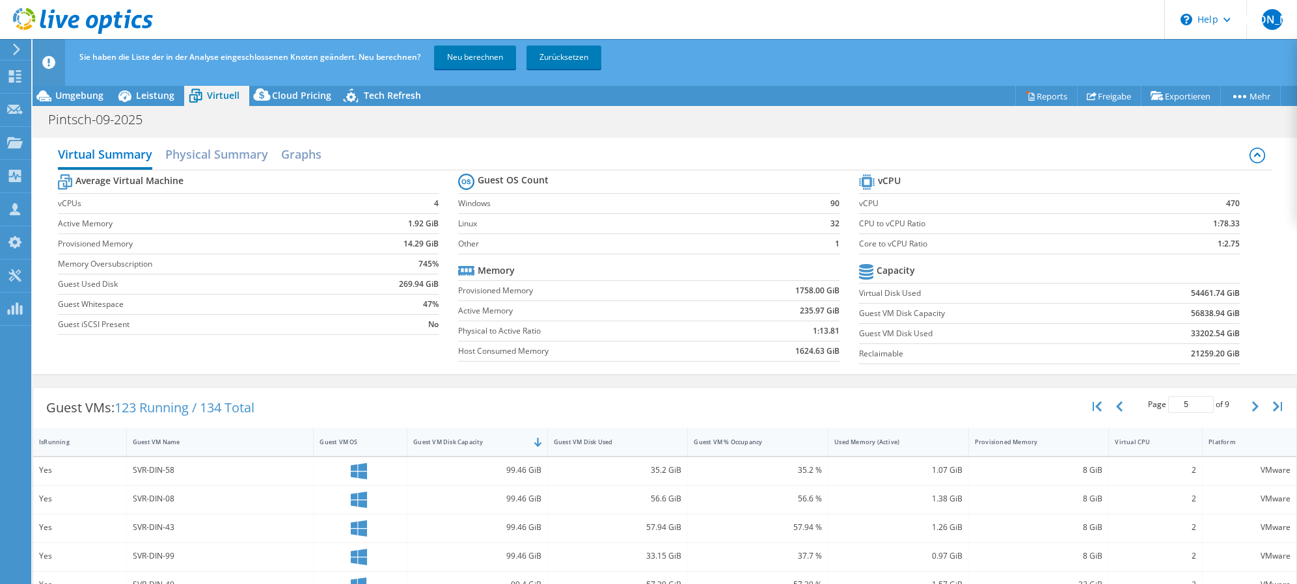
click at [594, 233] on td "Linux" at bounding box center [631, 223] width 346 height 20
select select "EUFrankfurt"
select select "USD"
click at [217, 141] on h2 "Physical Summary" at bounding box center [216, 155] width 103 height 29
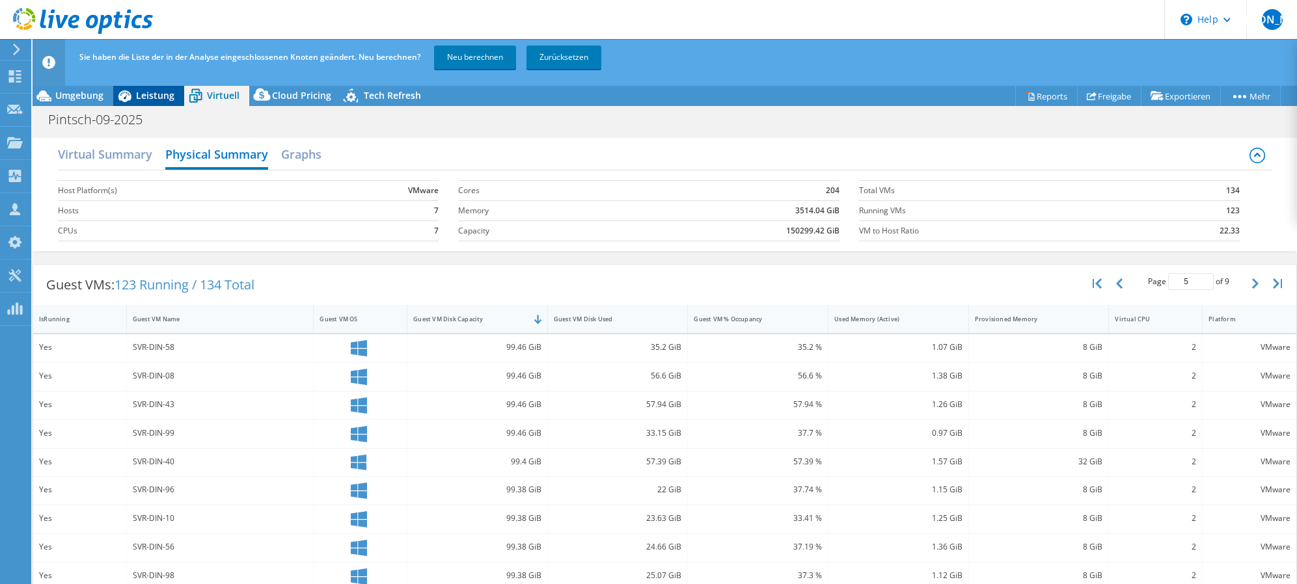
click at [154, 103] on div "Leistung" at bounding box center [148, 95] width 71 height 21
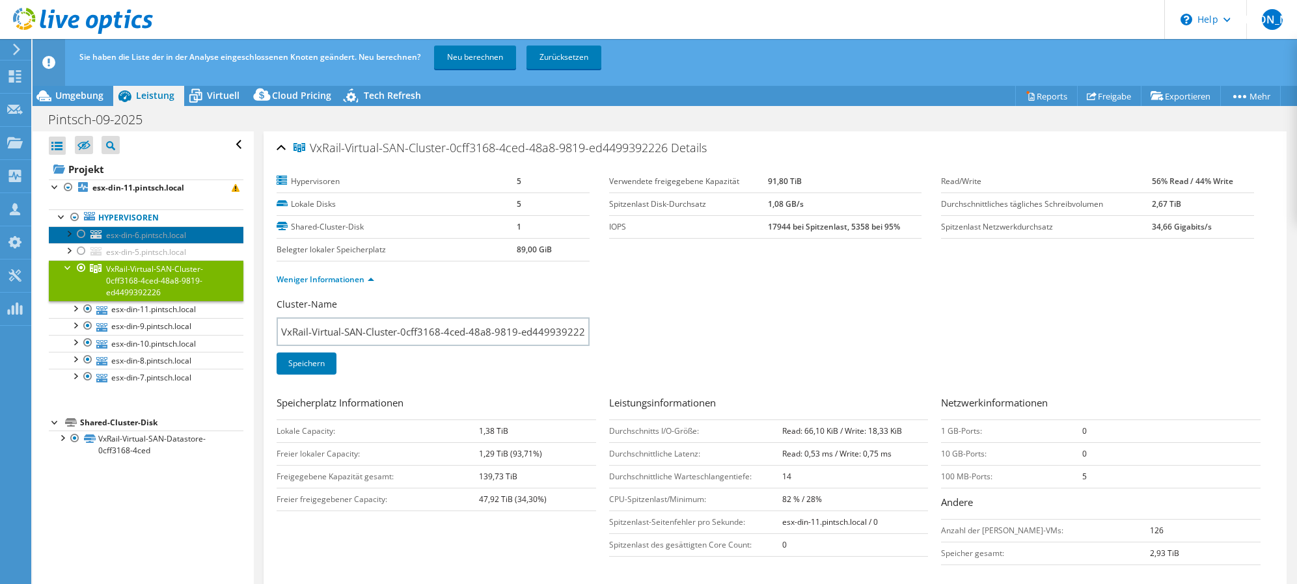
click at [132, 243] on link "esx-din-6.pintsch.local" at bounding box center [146, 234] width 195 height 17
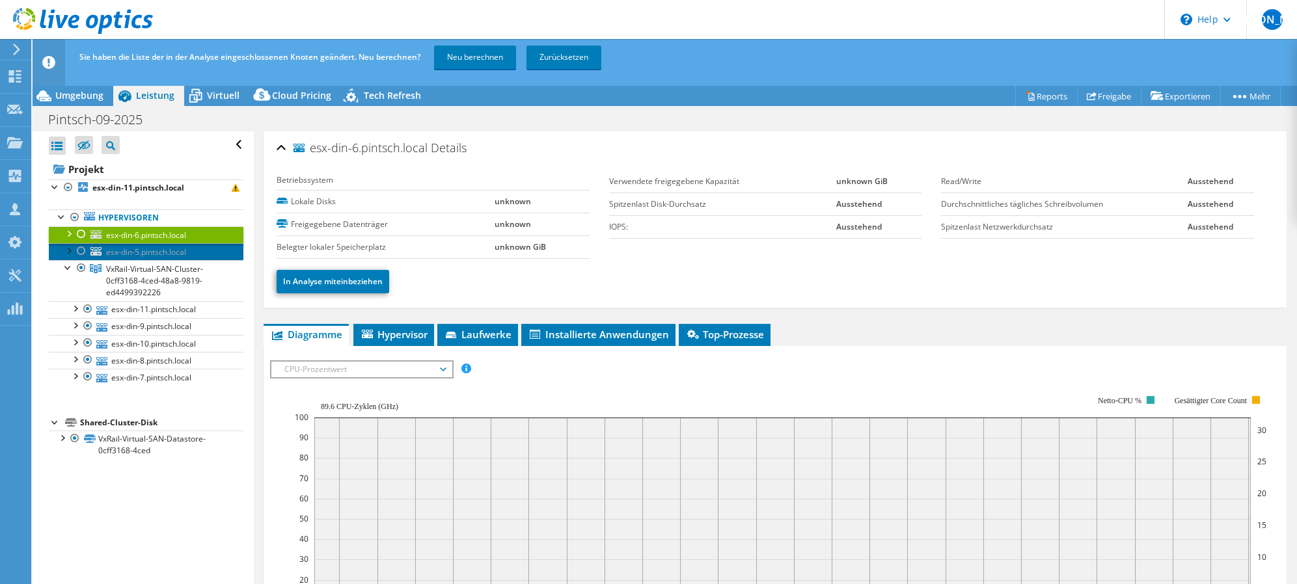
click at [166, 254] on span "esx-din-5.pintsch.local" at bounding box center [146, 252] width 80 height 11
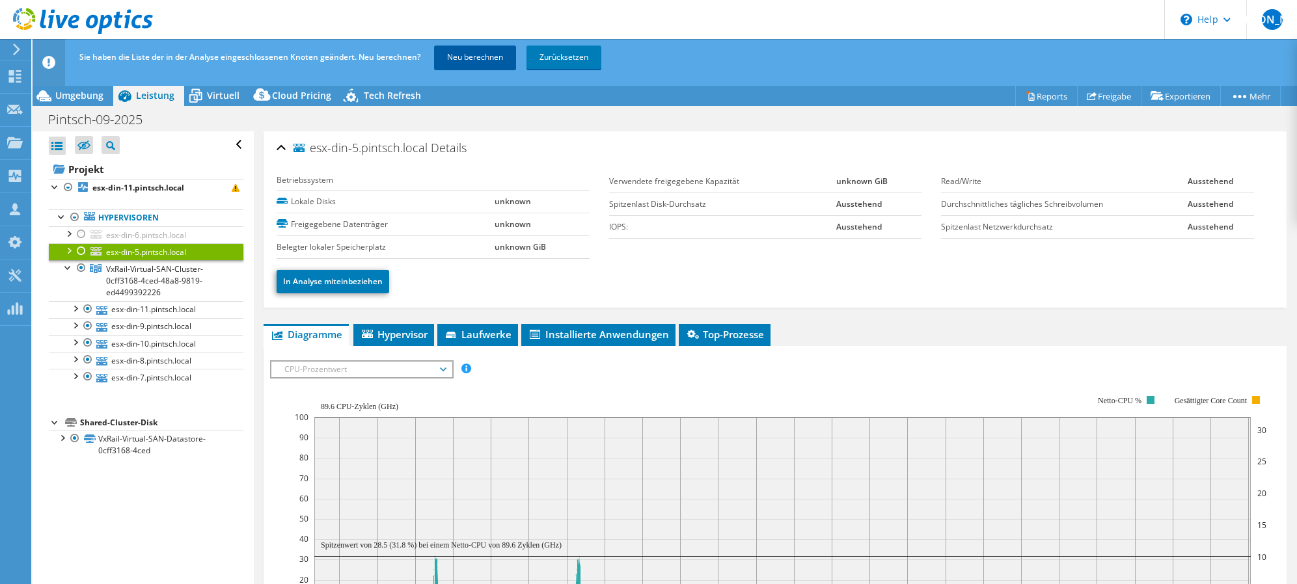
click at [487, 57] on link "Neu berechnen" at bounding box center [475, 57] width 82 height 23
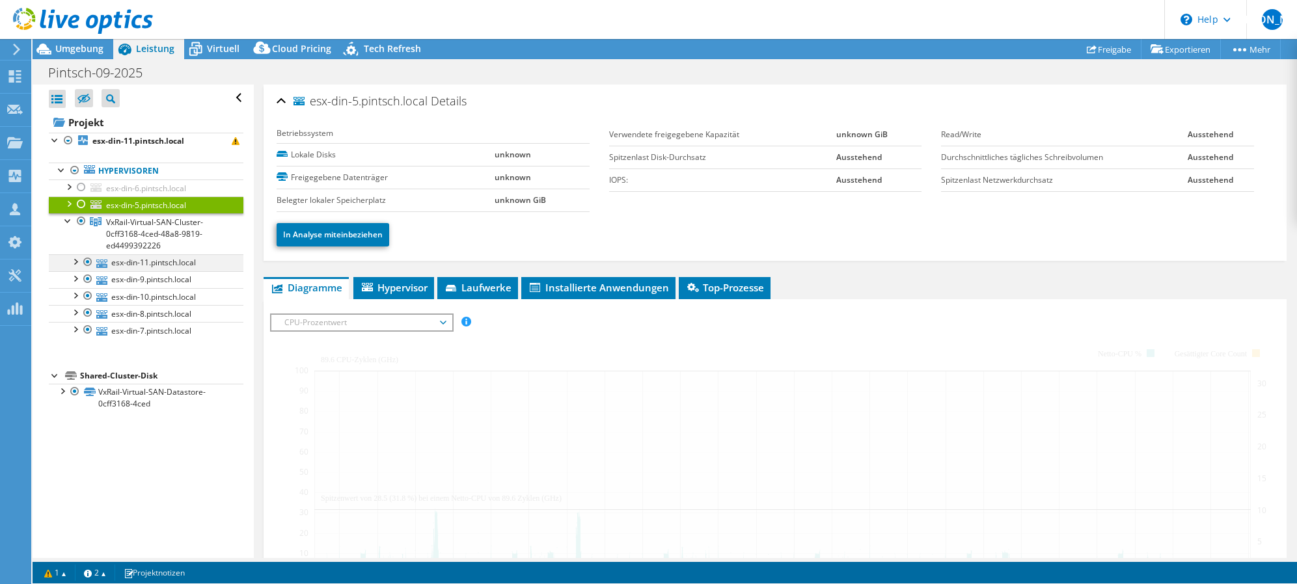
click at [75, 308] on ul "esx-din-11.pintsch.local DE600232688880-01-01-service-datastore1 VxRail-Virtual…" at bounding box center [146, 296] width 195 height 85
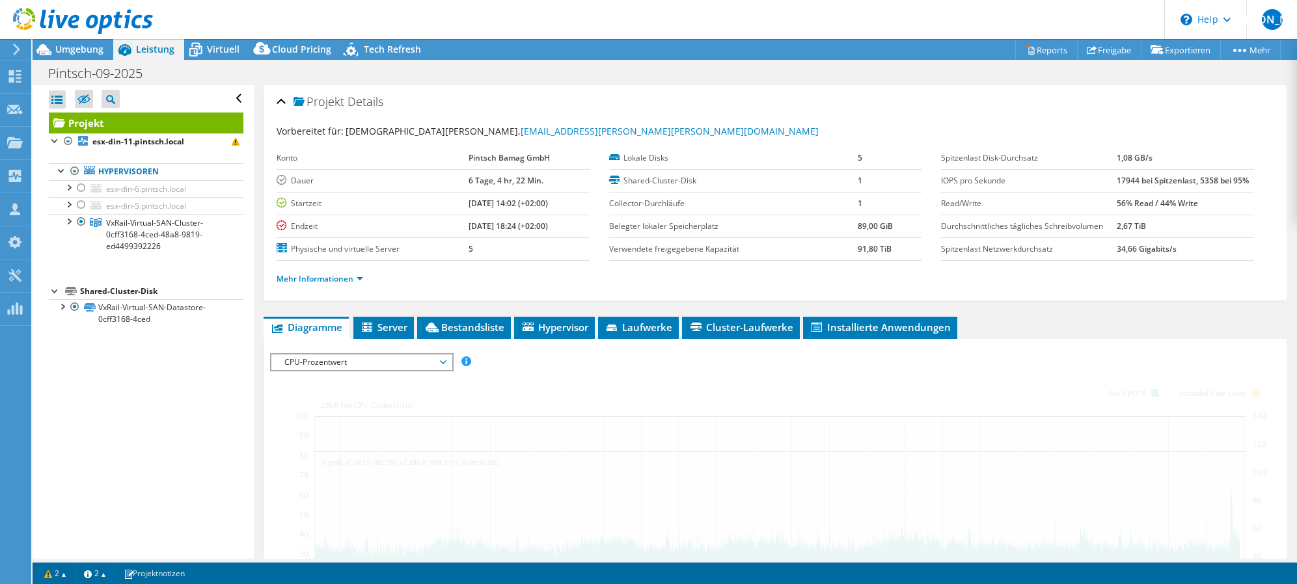
click at [227, 49] on span "Virtuell" at bounding box center [223, 49] width 33 height 12
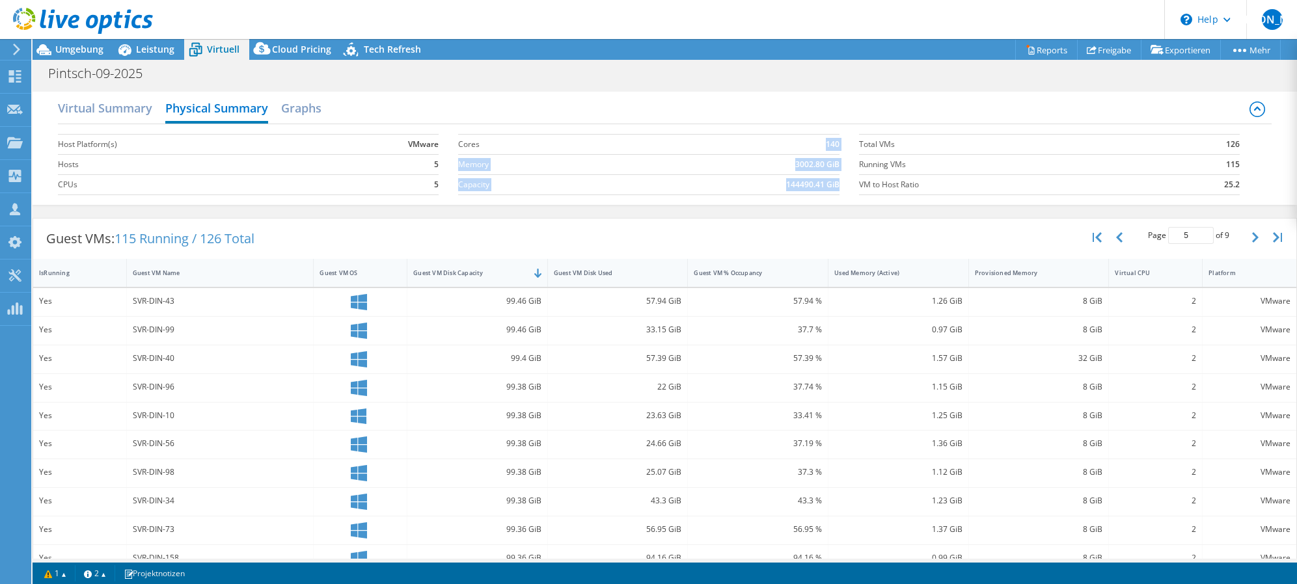
drag, startPoint x: 789, startPoint y: 151, endPoint x: 859, endPoint y: 137, distance: 71.7
click at [866, 134] on div "Host Platform(s) VMware Hosts 5 CPUs 5 Cores 140 Memory 3002.80 GiB Capacity 14…" at bounding box center [664, 162] width 1213 height 77
drag, startPoint x: 859, startPoint y: 137, endPoint x: 818, endPoint y: 144, distance: 41.0
click at [818, 144] on td "140" at bounding box center [727, 144] width 223 height 20
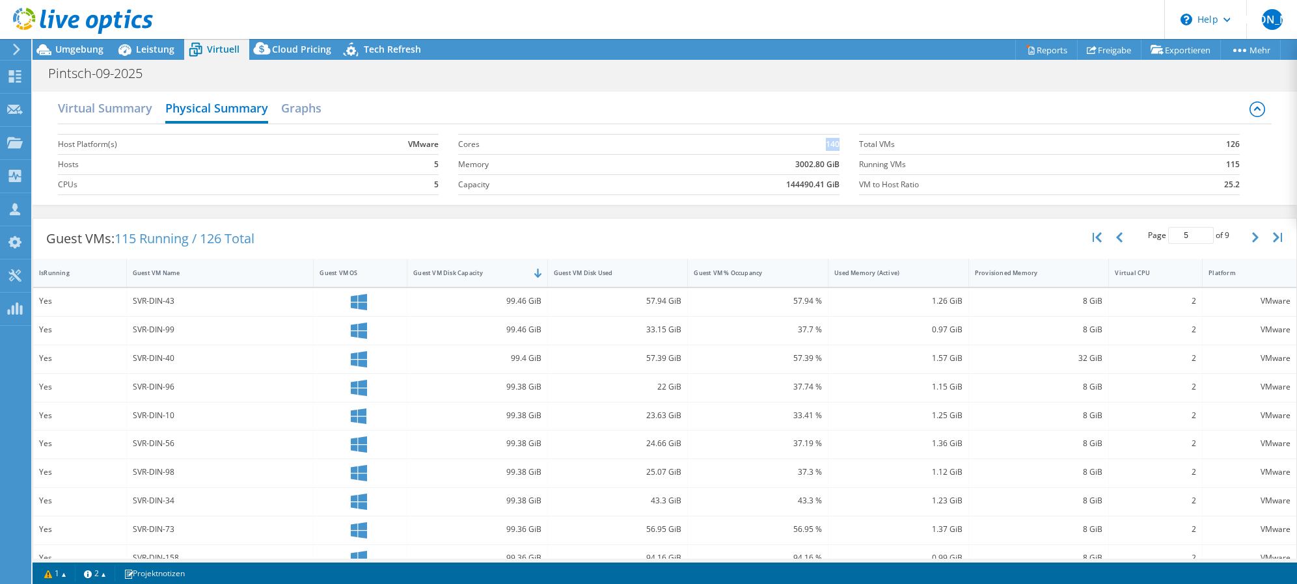
click at [818, 144] on td "140" at bounding box center [727, 144] width 223 height 20
drag, startPoint x: 817, startPoint y: 144, endPoint x: 189, endPoint y: 117, distance: 628.4
click at [726, 163] on td "3002.80 GiB" at bounding box center [727, 164] width 223 height 20
click at [128, 111] on h2 "Virtual Summary" at bounding box center [105, 109] width 94 height 29
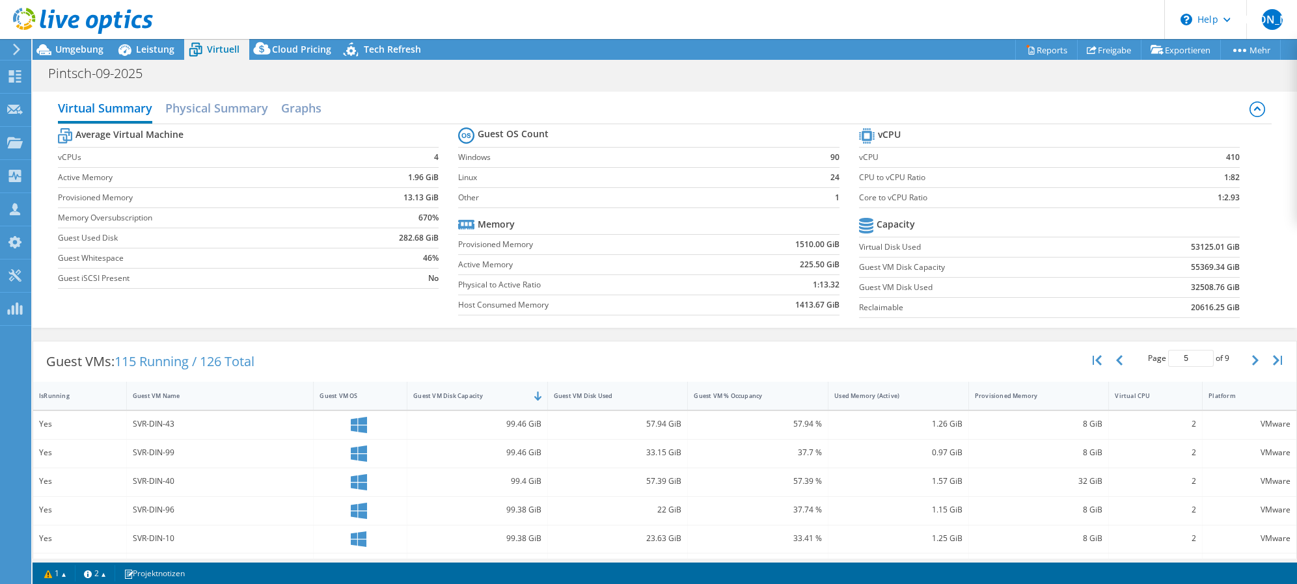
click at [654, 213] on section "Guest OS Count Windows 90 Linux 24 Other 1 Memory Provisioned Memory 1510.00 Gi…" at bounding box center [658, 223] width 401 height 198
click at [217, 105] on h2 "Physical Summary" at bounding box center [216, 109] width 103 height 29
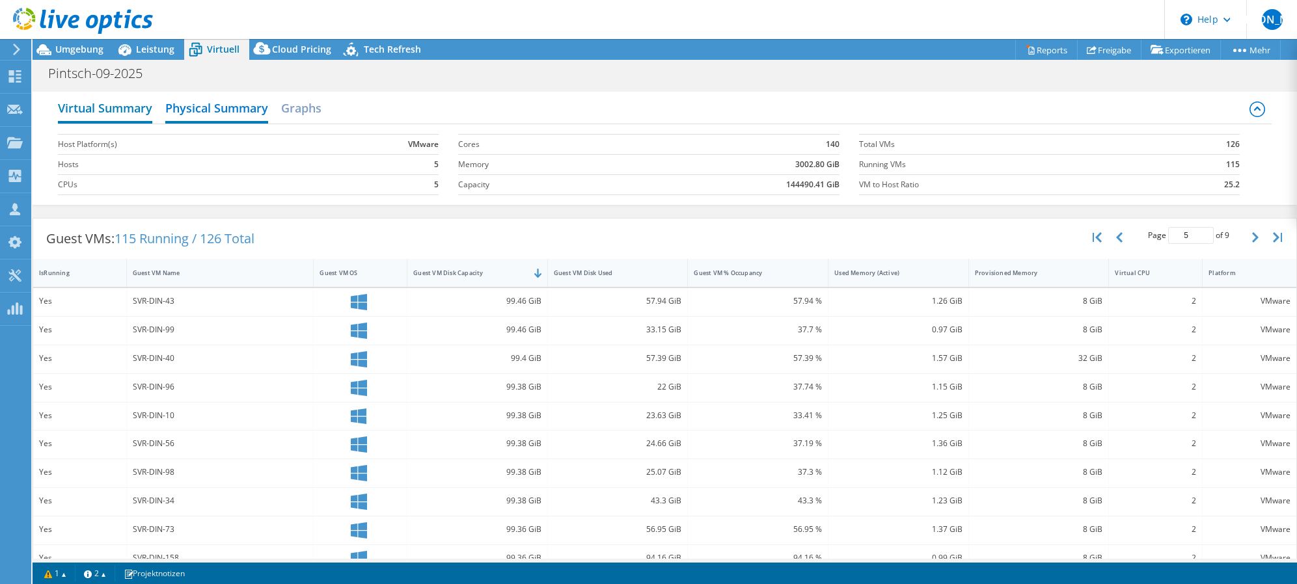
click at [144, 109] on h2 "Virtual Summary" at bounding box center [105, 109] width 94 height 29
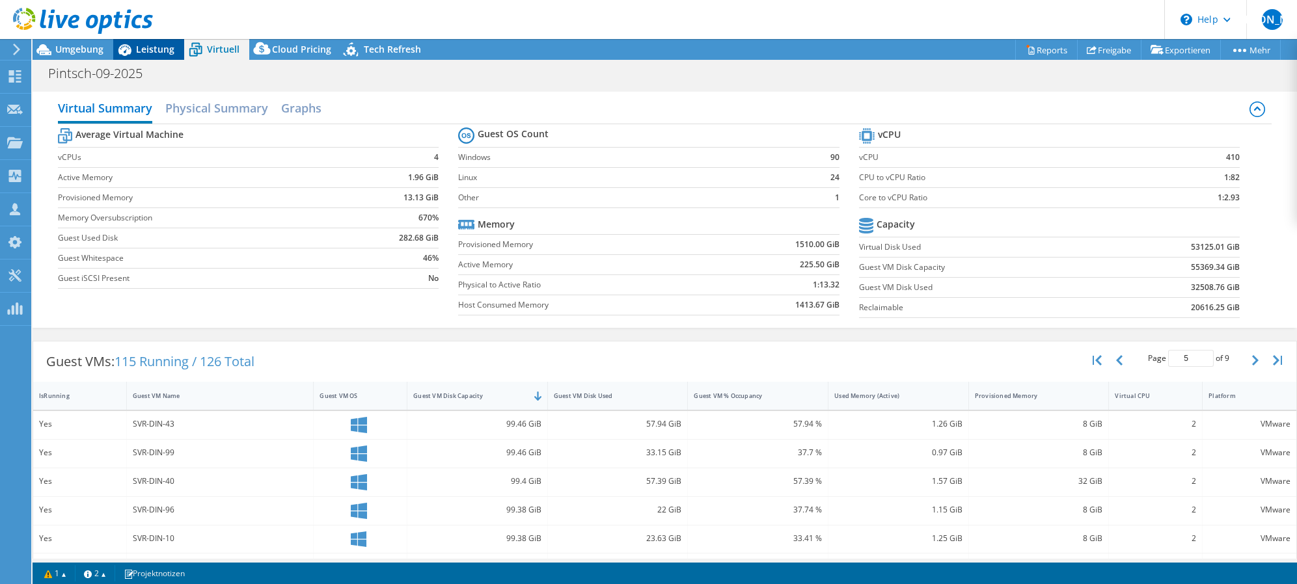
click at [154, 51] on span "Leistung" at bounding box center [155, 49] width 38 height 12
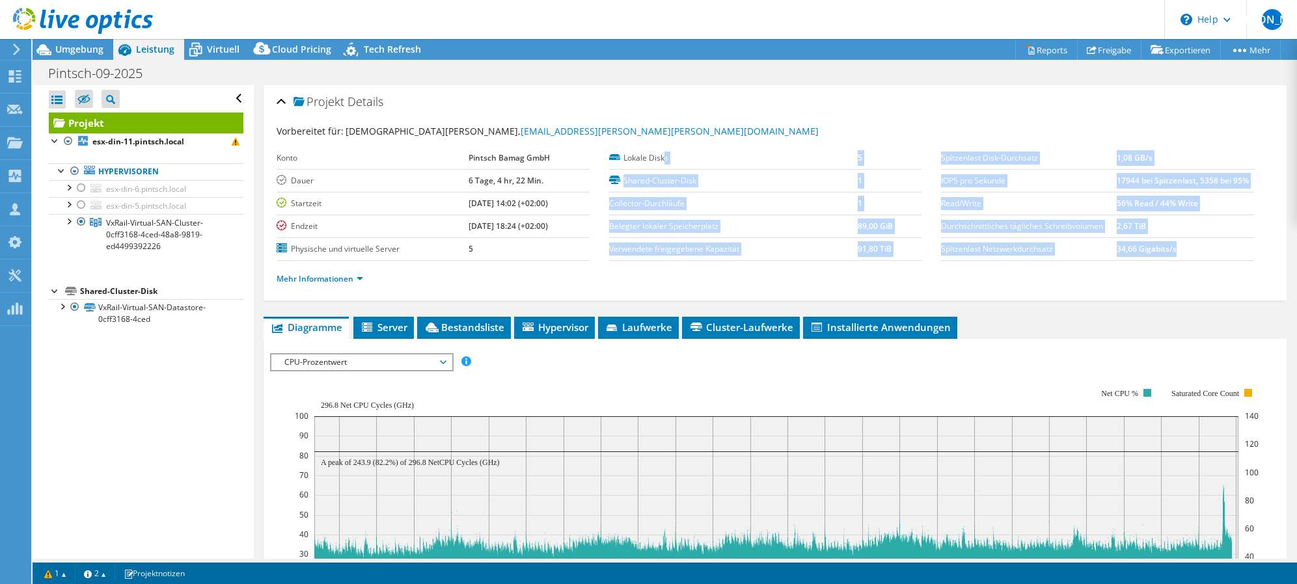
drag, startPoint x: 692, startPoint y: 178, endPoint x: 1192, endPoint y: 252, distance: 505.1
click at [1192, 252] on section "Vorbereitet für: [DEMOGRAPHIC_DATA][PERSON_NAME], [PERSON_NAME][EMAIL_ADDRESS][…" at bounding box center [775, 210] width 997 height 173
click at [1192, 252] on td "34,66 Gigabits/s" at bounding box center [1184, 248] width 137 height 23
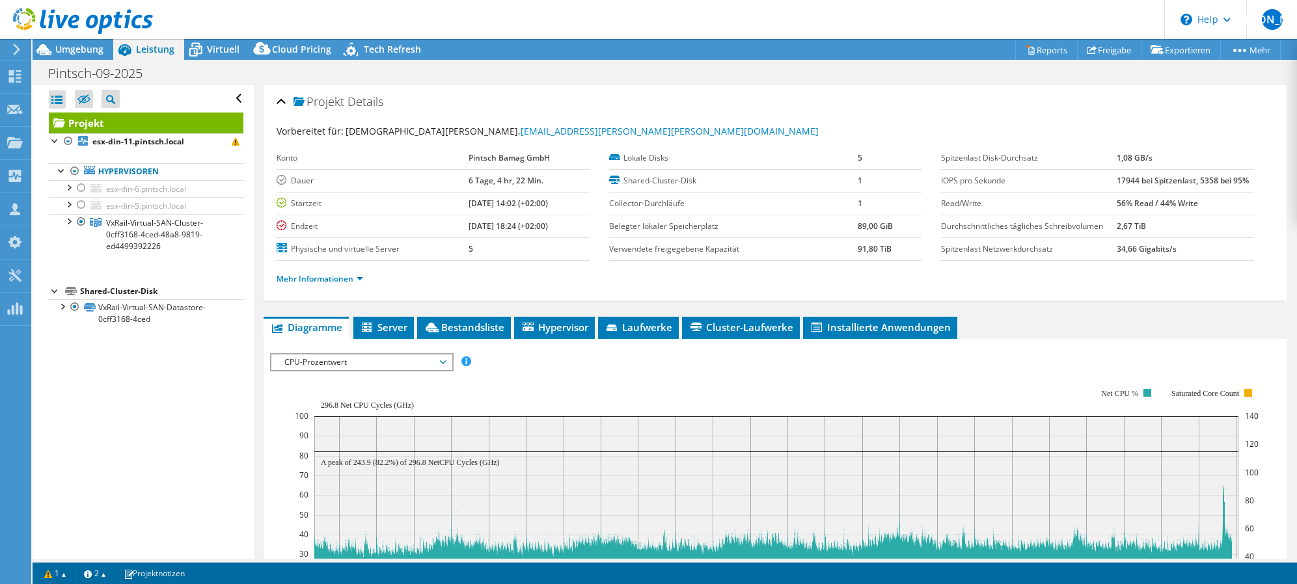
click at [1196, 250] on td "34,66 Gigabits/s" at bounding box center [1184, 248] width 137 height 23
drag, startPoint x: 1196, startPoint y: 250, endPoint x: 1204, endPoint y: 250, distance: 7.2
click at [1204, 250] on td "34,66 Gigabits/s" at bounding box center [1184, 248] width 137 height 23
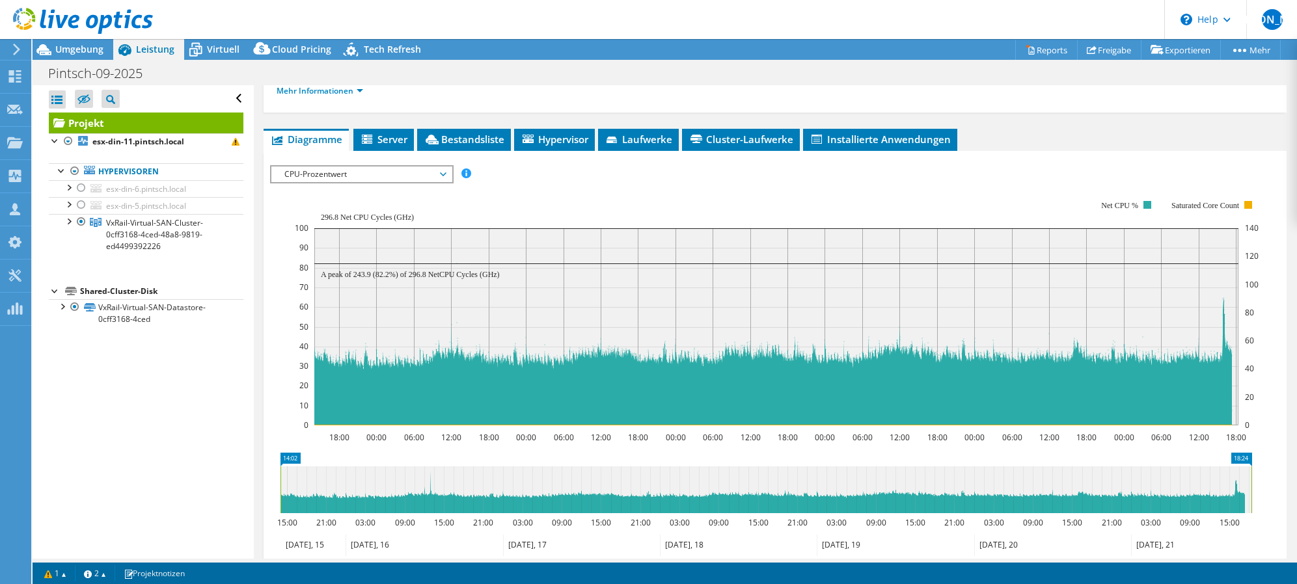
scroll to position [260, 0]
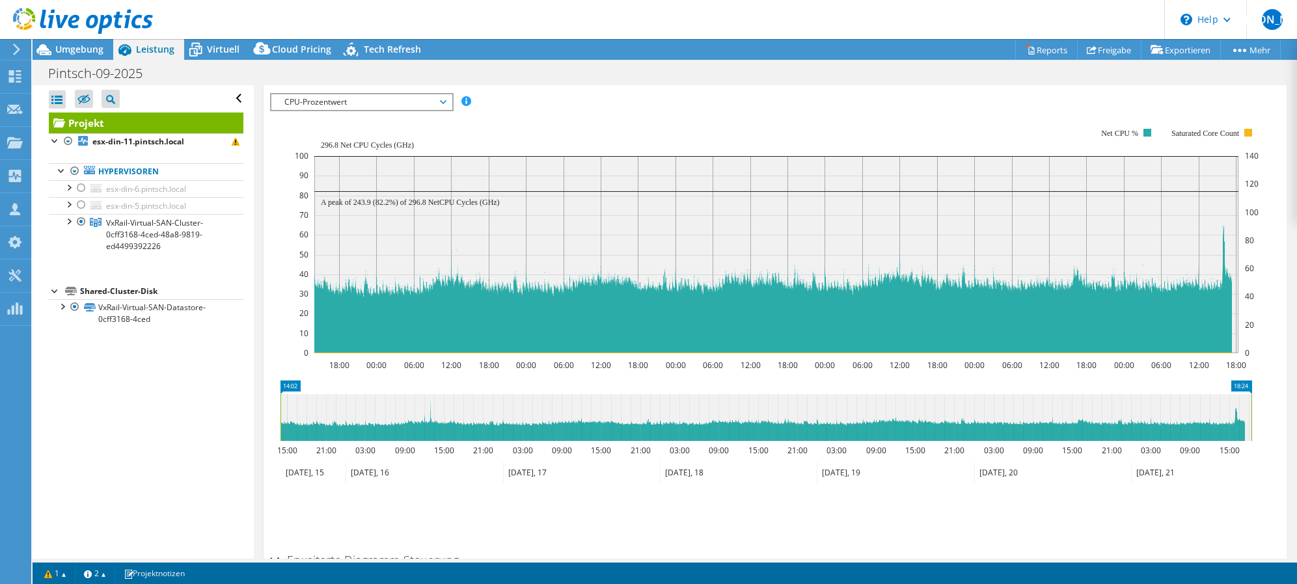
drag, startPoint x: 1246, startPoint y: 131, endPoint x: 690, endPoint y: 109, distance: 556.1
click at [1239, 133] on g "Net CPU % Saturated Core Count" at bounding box center [1176, 133] width 151 height 9
click at [379, 98] on span "CPU-Prozentwert" at bounding box center [361, 102] width 167 height 16
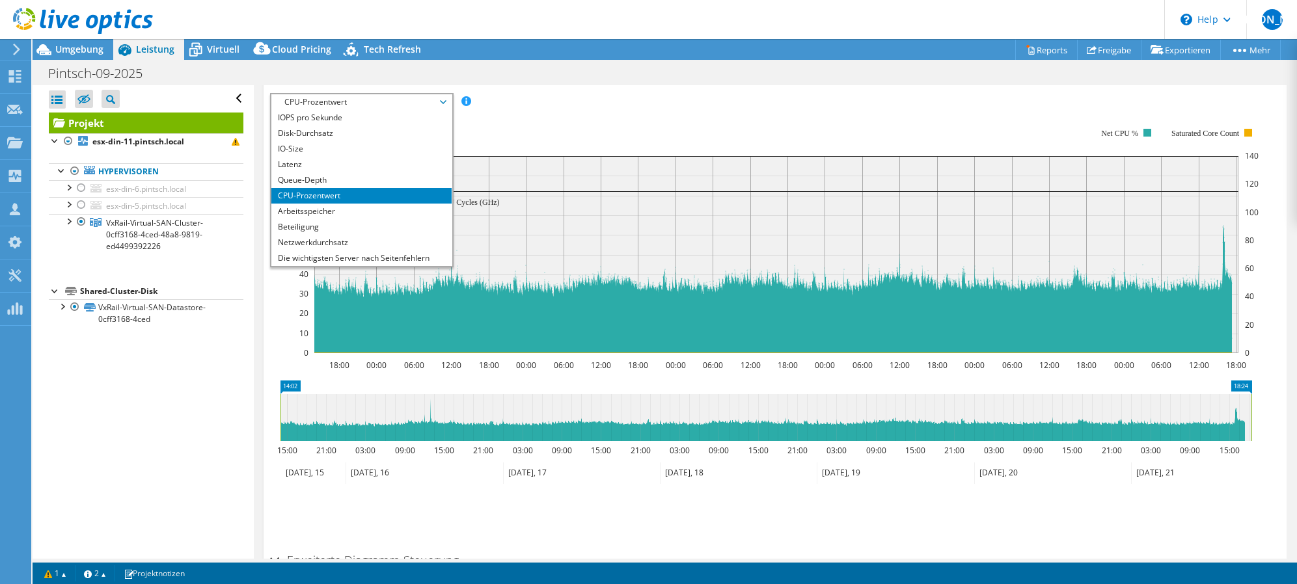
click at [379, 98] on span "CPU-Prozentwert" at bounding box center [361, 102] width 167 height 16
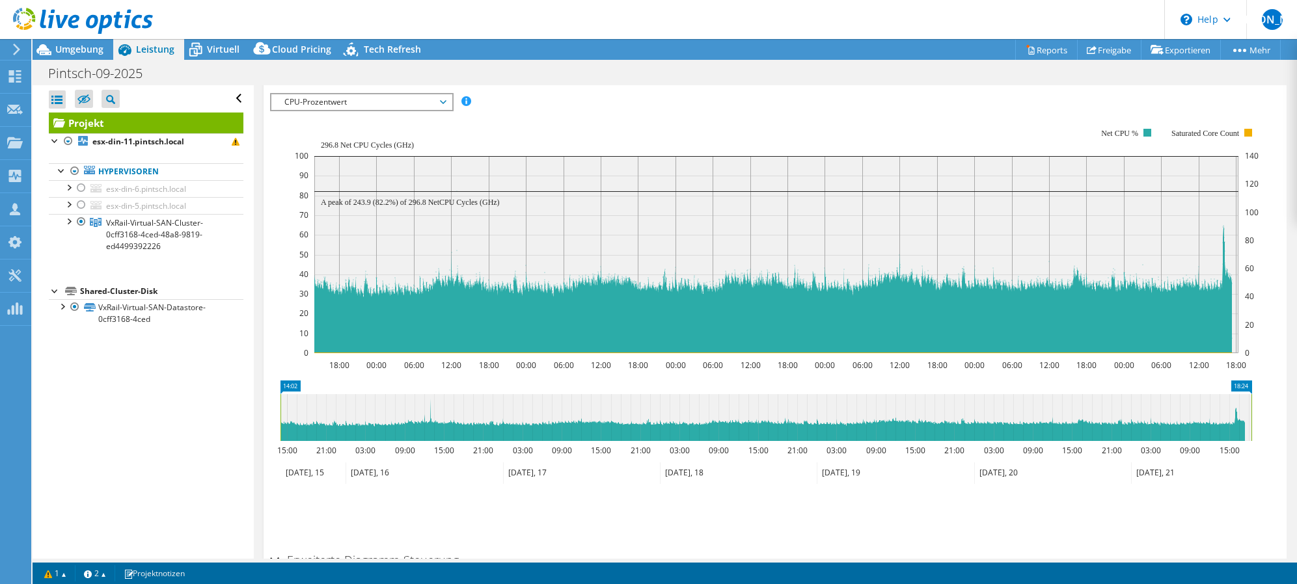
click at [705, 119] on rect at bounding box center [777, 241] width 964 height 260
click at [360, 104] on span "CPU-Prozentwert" at bounding box center [361, 102] width 167 height 16
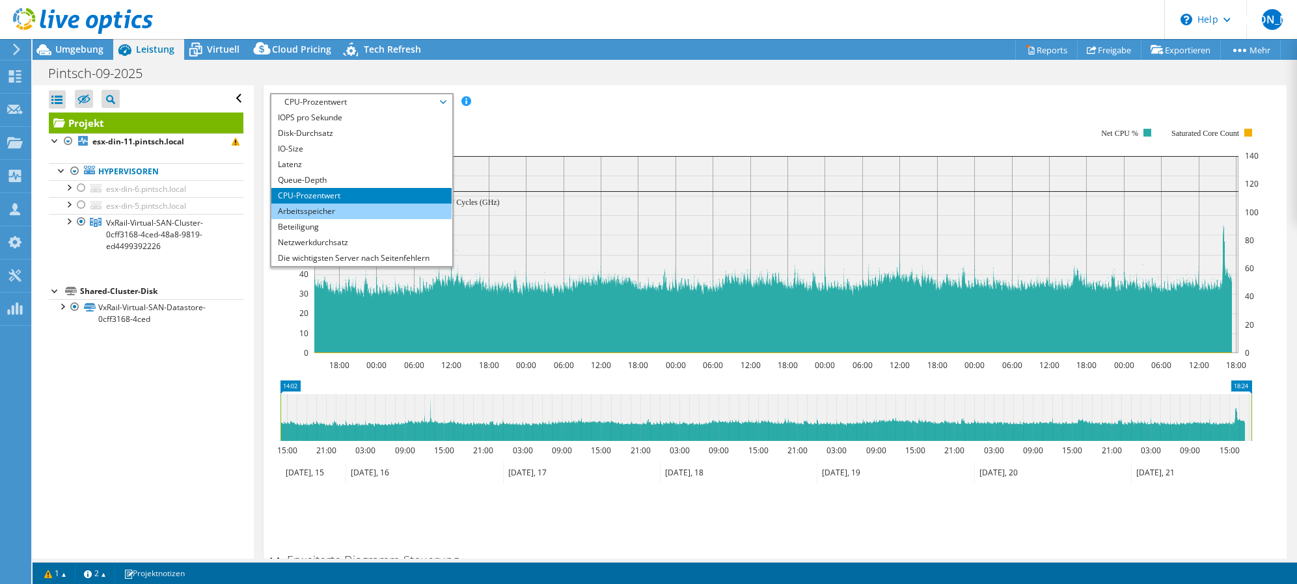
click at [345, 209] on li "Arbeitsspeicher" at bounding box center [361, 212] width 180 height 16
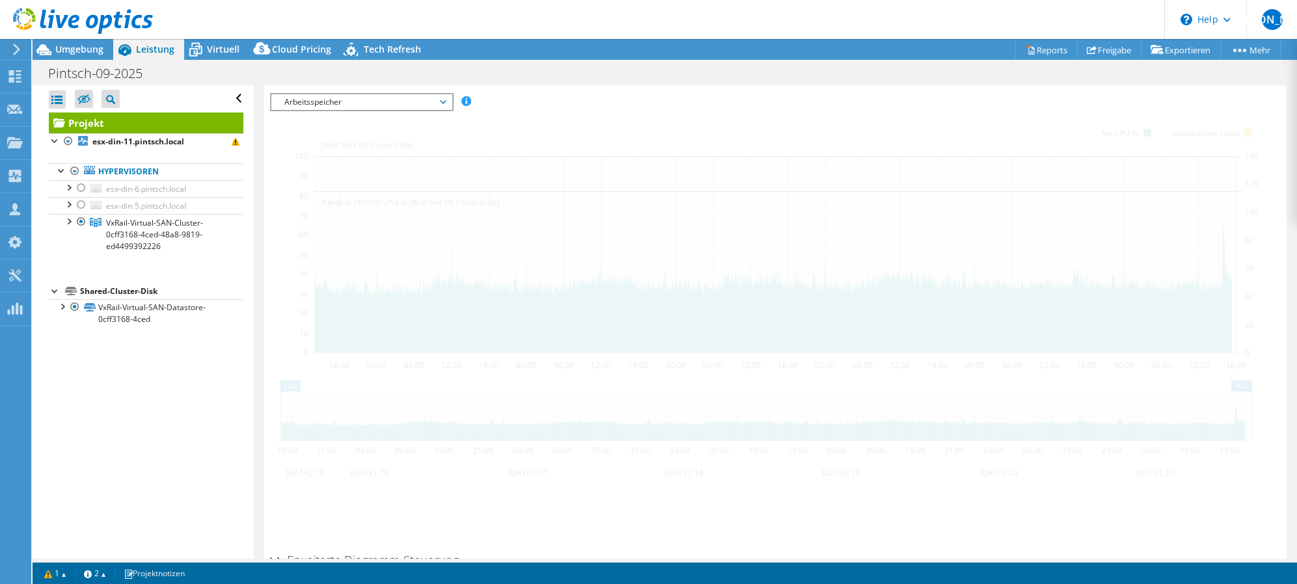
click at [710, 120] on div at bounding box center [775, 320] width 1010 height 454
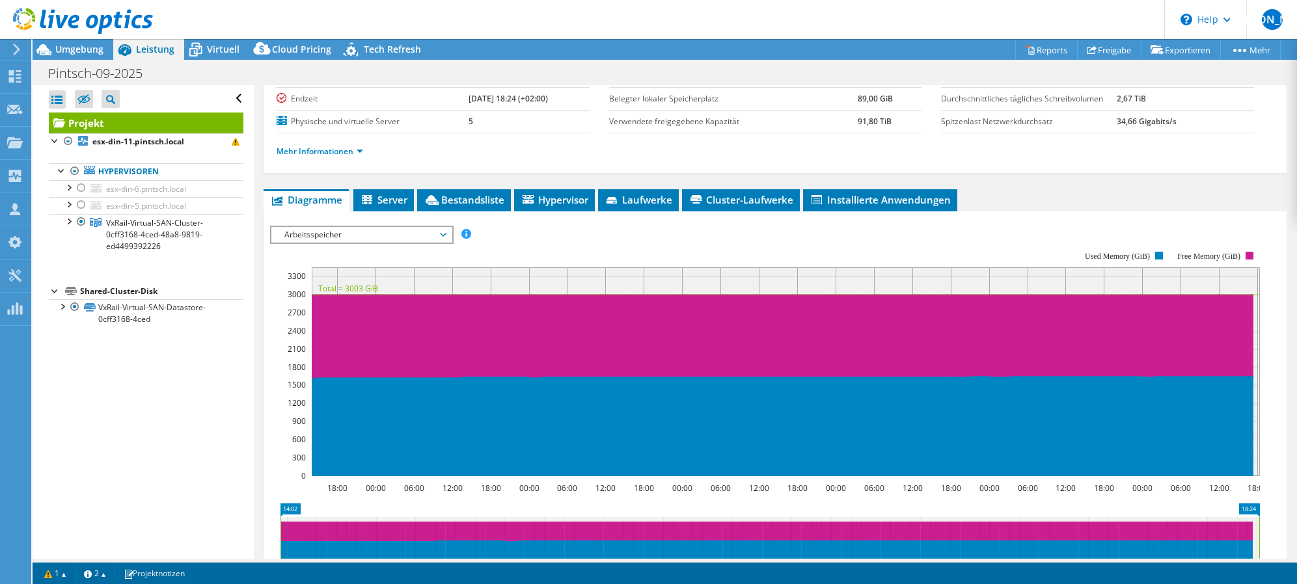
scroll to position [0, 0]
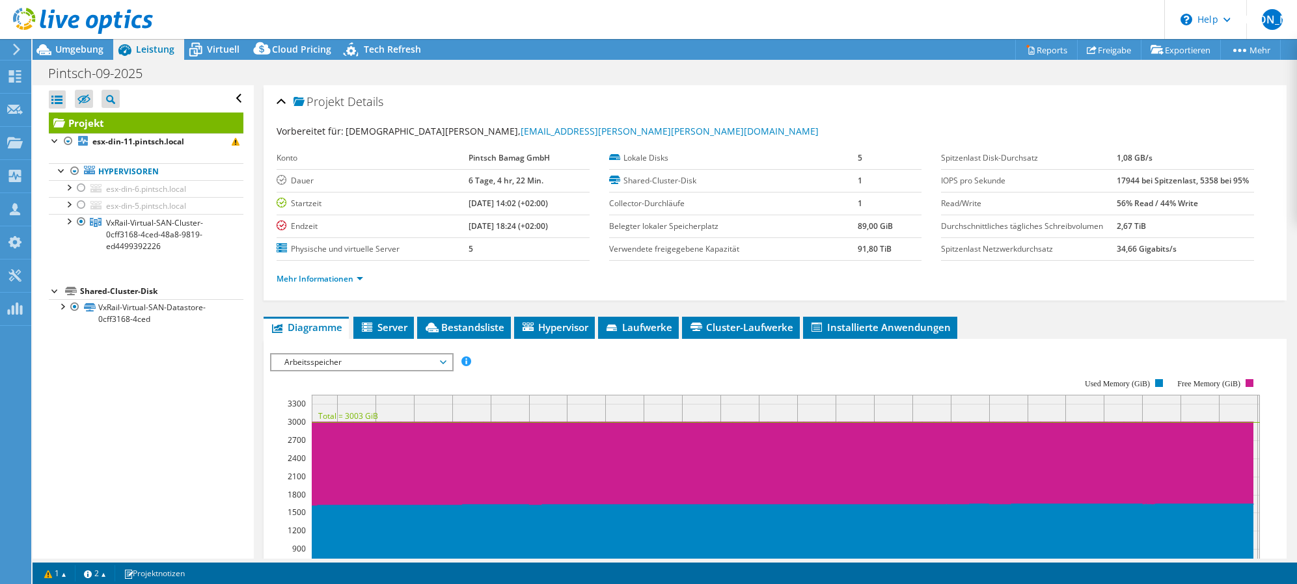
drag, startPoint x: 751, startPoint y: 271, endPoint x: 733, endPoint y: 286, distance: 24.1
click at [733, 286] on div "Mehr Informationen" at bounding box center [775, 279] width 997 height 36
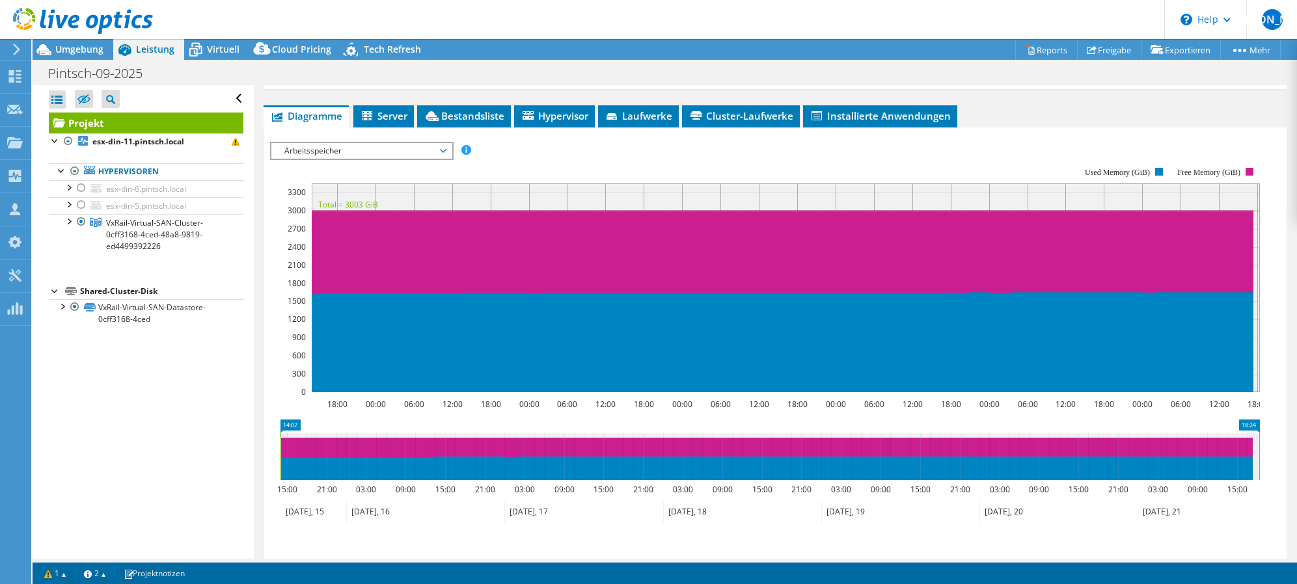
scroll to position [198, 0]
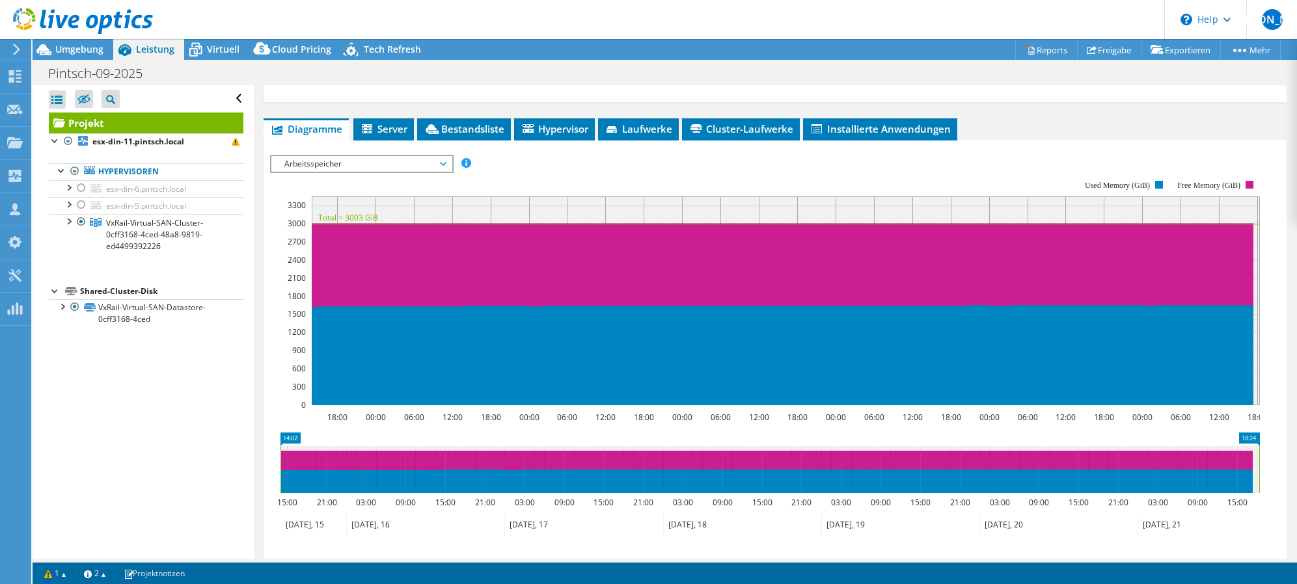
click at [126, 440] on div "Alle öffnen Alle schließen Ausgeschlossene Knoten verbergen Projektbaumfilter" at bounding box center [143, 322] width 221 height 474
click at [1122, 53] on link "Freigabe" at bounding box center [1109, 50] width 64 height 20
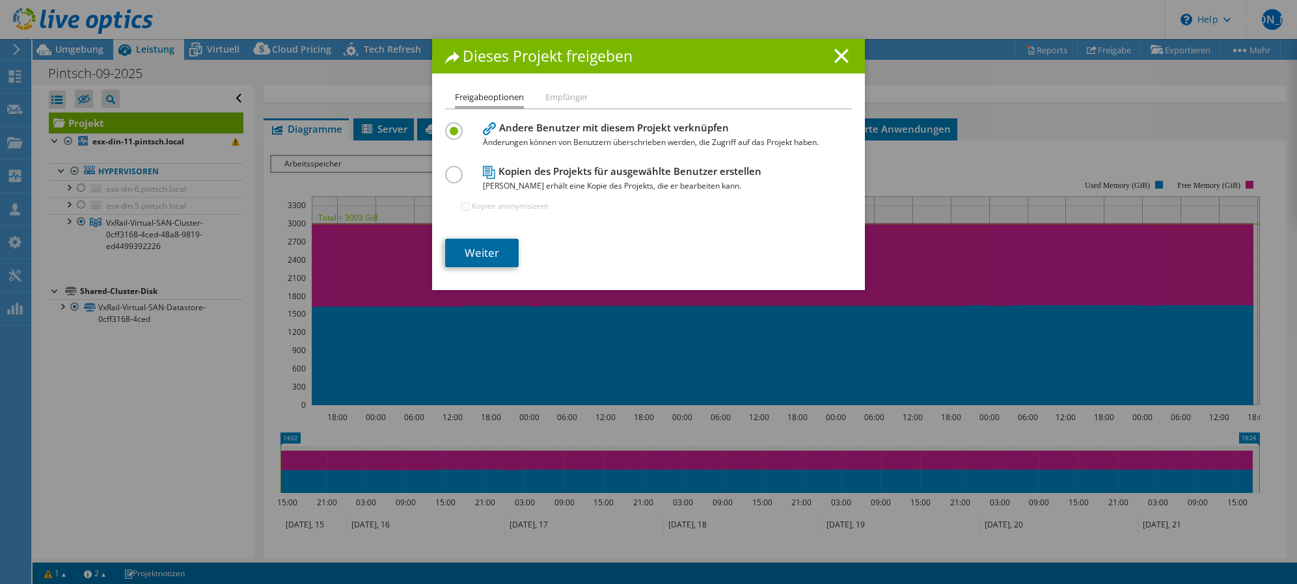
click at [498, 247] on link "Weiter" at bounding box center [482, 253] width 74 height 29
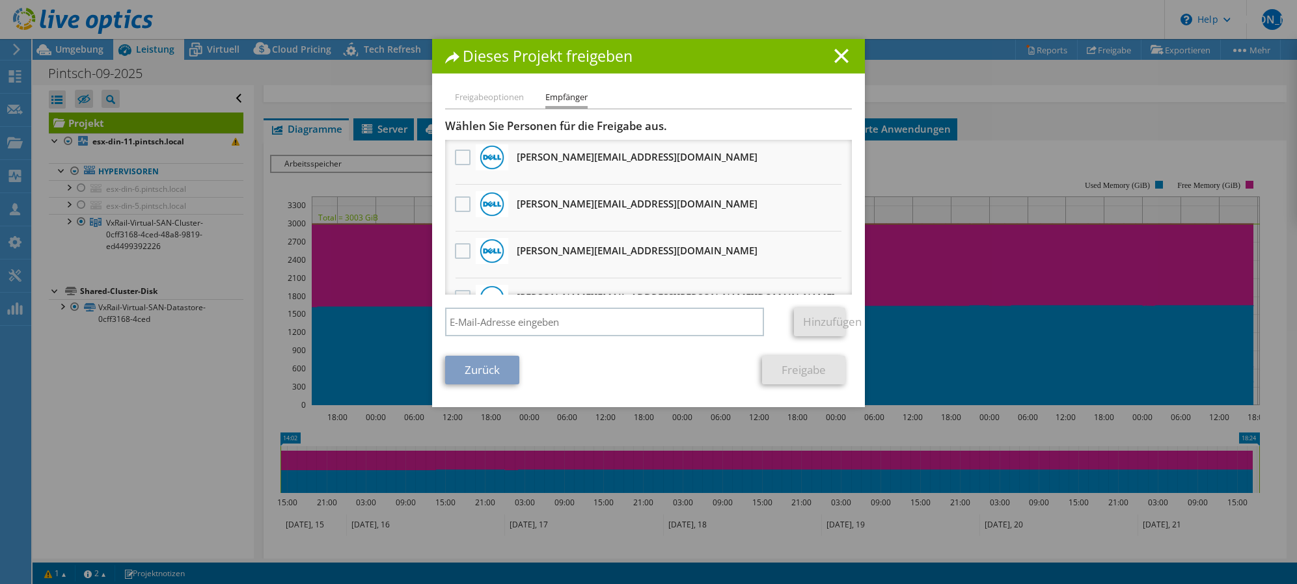
scroll to position [390, 0]
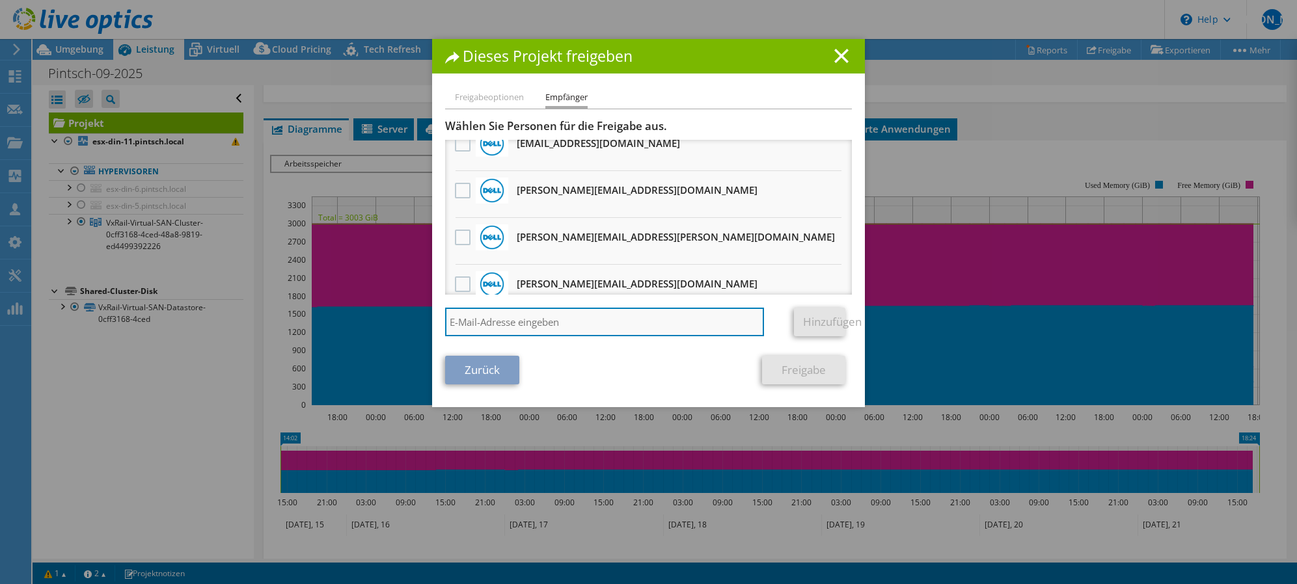
click at [570, 318] on input "search" at bounding box center [604, 322] width 319 height 29
type input "[PERSON_NAME][EMAIL_ADDRESS][DOMAIN_NAME]"
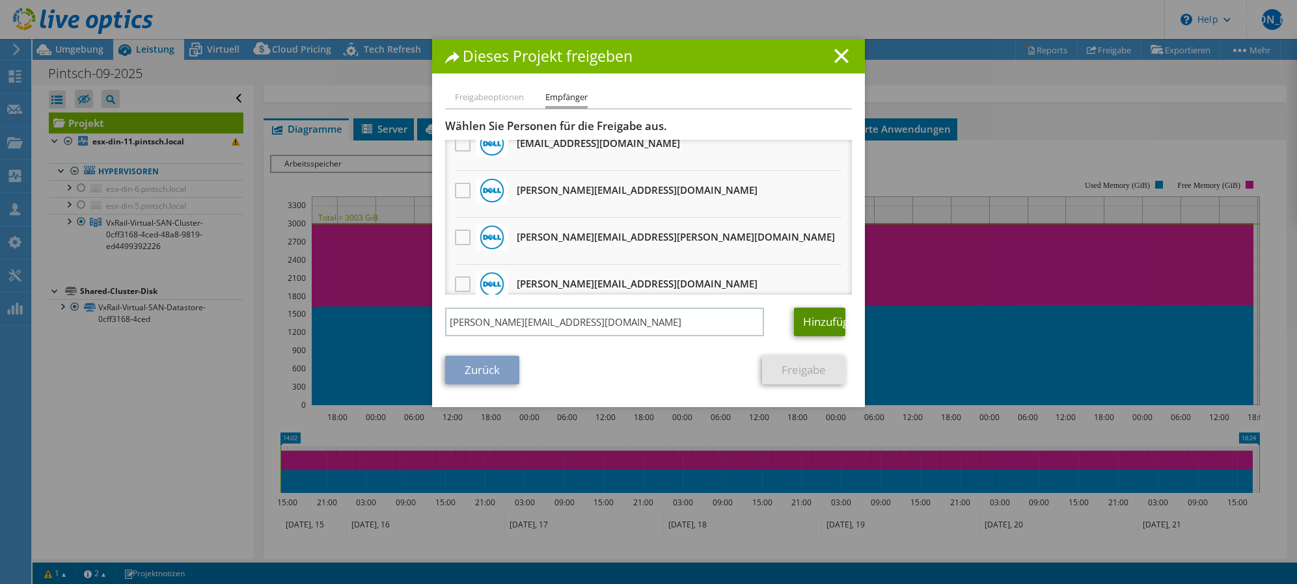
click at [802, 323] on link "Hinzufügen" at bounding box center [819, 322] width 51 height 29
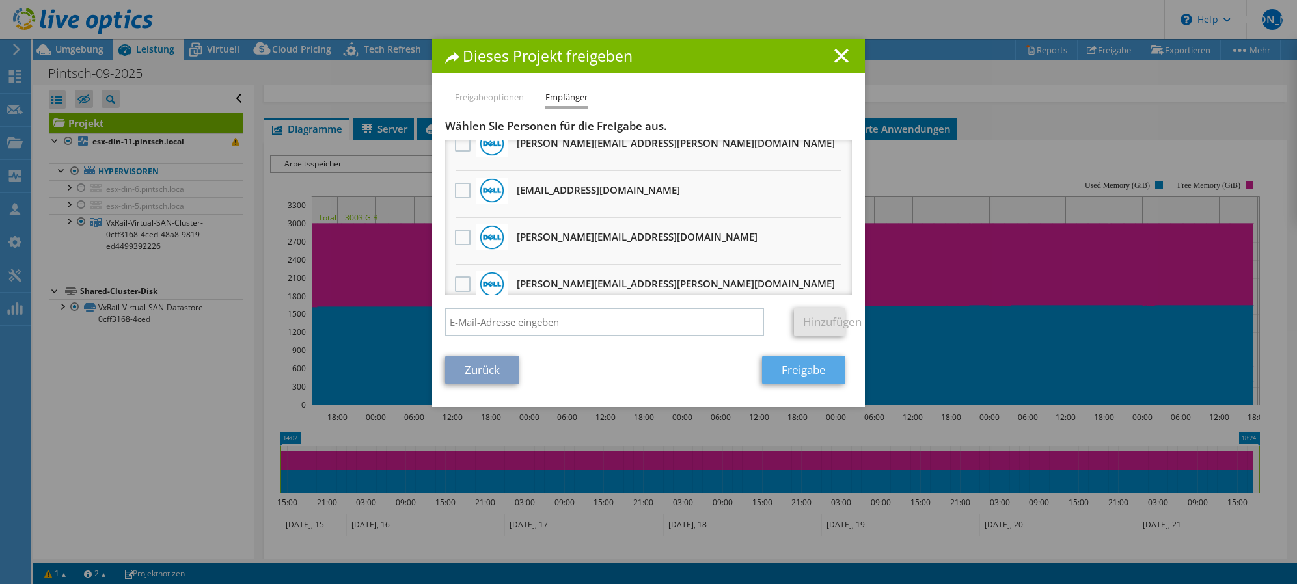
scroll to position [437, 0]
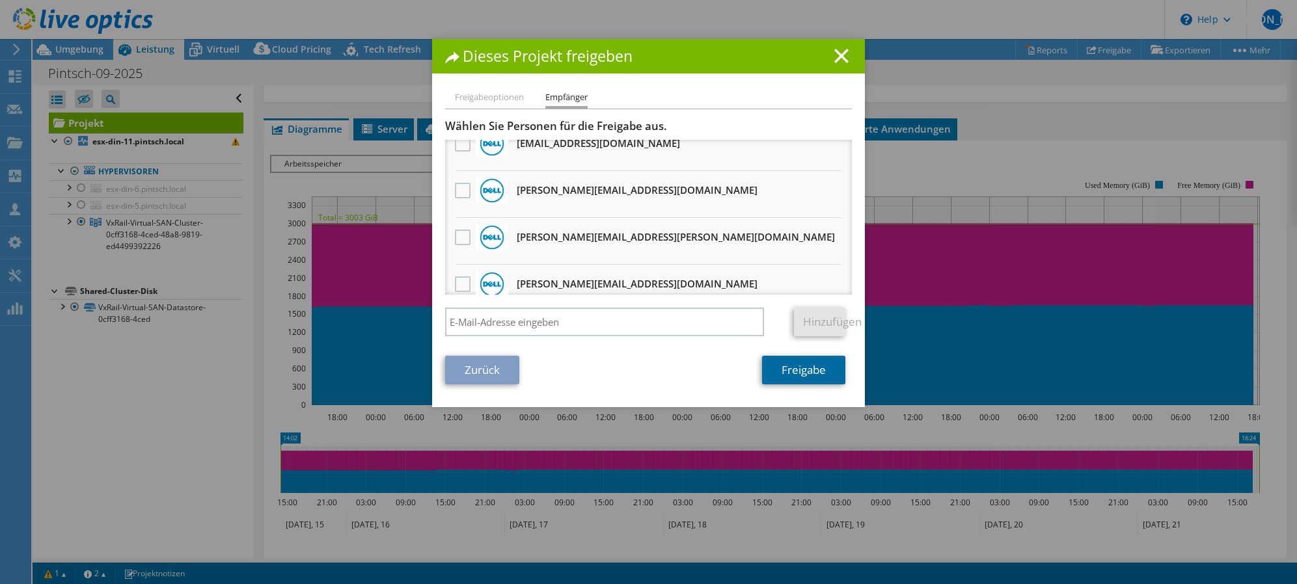
click at [817, 375] on link "Freigabe" at bounding box center [803, 370] width 83 height 29
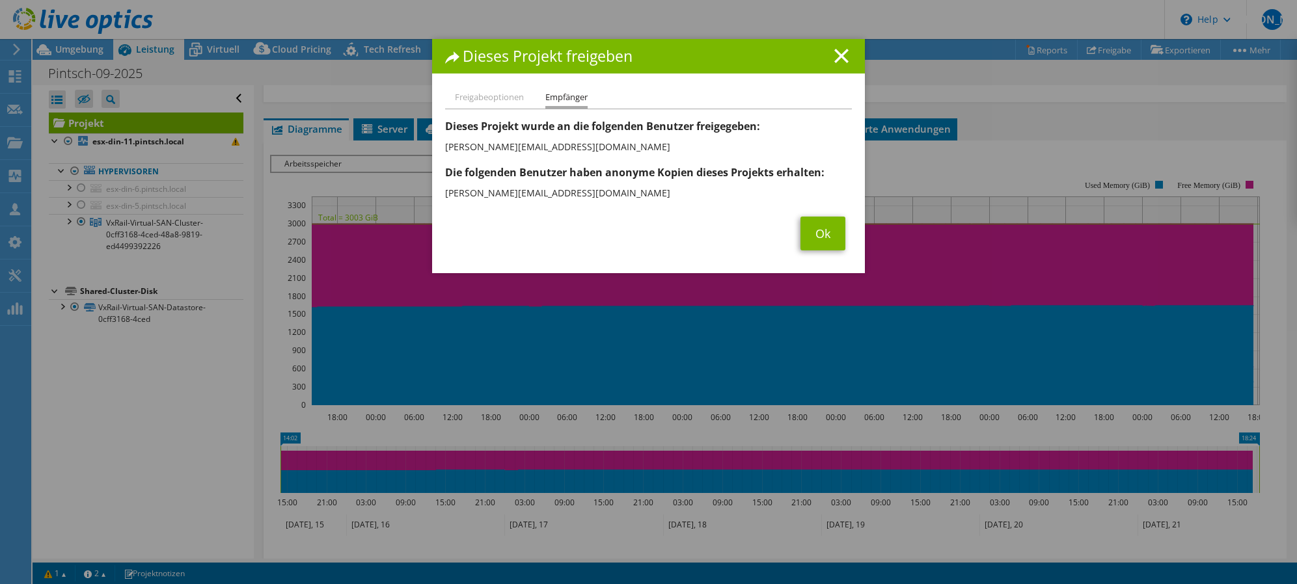
click at [506, 202] on li "[PERSON_NAME][EMAIL_ADDRESS][DOMAIN_NAME]" at bounding box center [648, 193] width 407 height 21
drag, startPoint x: 506, startPoint y: 202, endPoint x: 599, endPoint y: 201, distance: 93.0
click at [599, 201] on li "[PERSON_NAME][EMAIL_ADDRESS][DOMAIN_NAME]" at bounding box center [648, 193] width 407 height 21
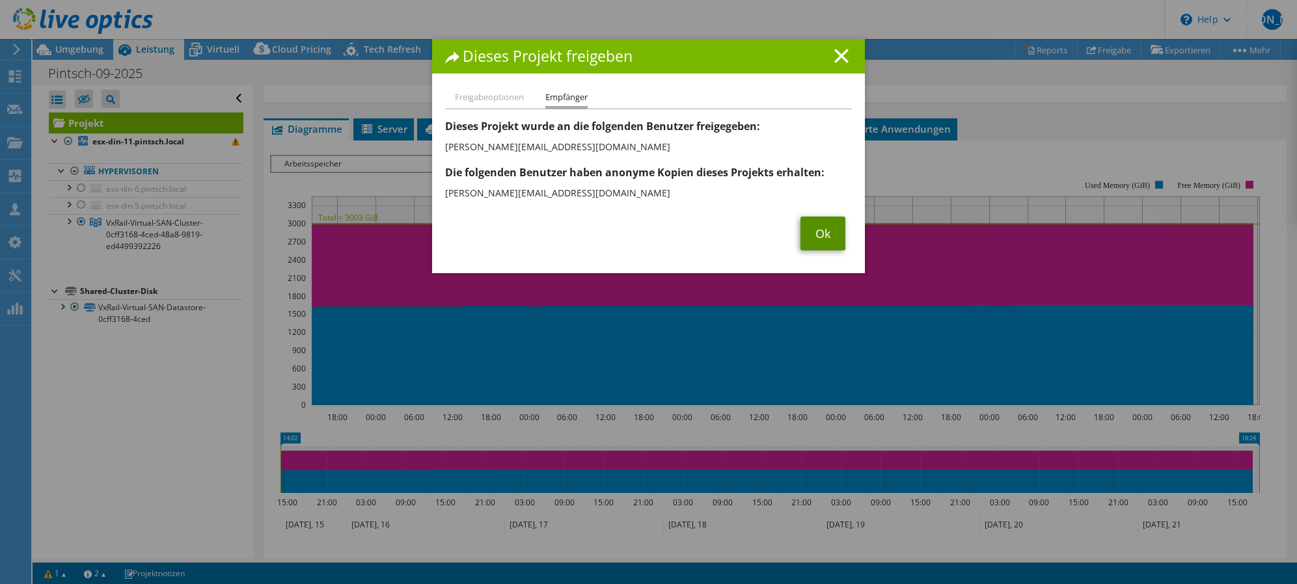
click at [820, 235] on link "Ok" at bounding box center [822, 234] width 45 height 34
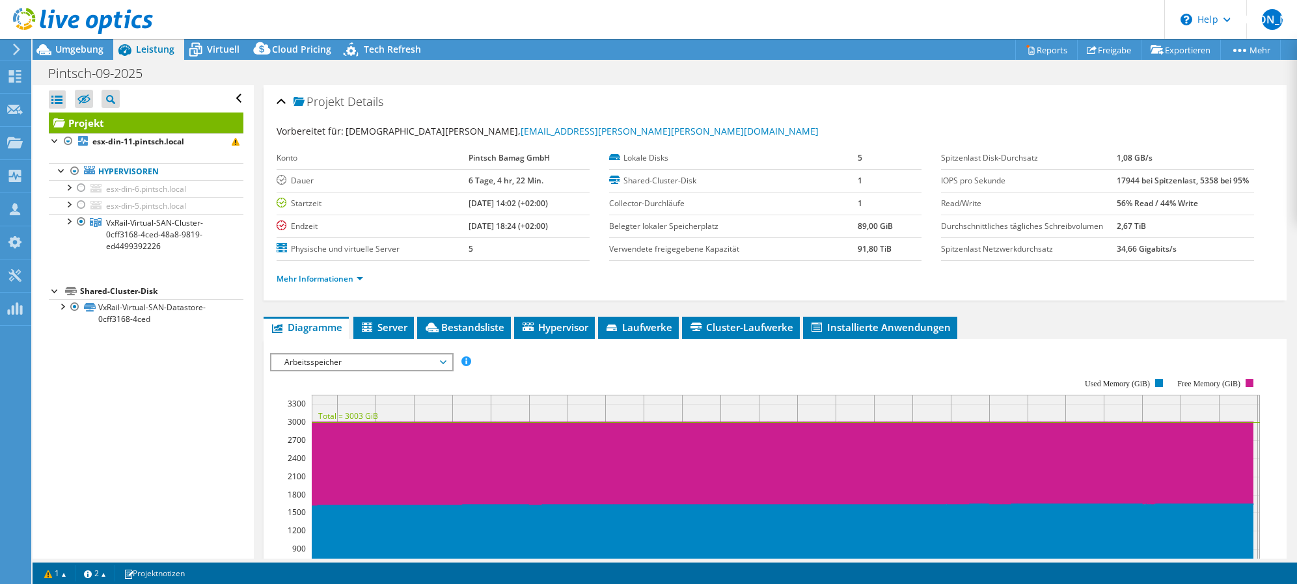
click at [675, 278] on ul "Mehr Informationen" at bounding box center [775, 278] width 997 height 18
click at [94, 53] on span "Umgebung" at bounding box center [79, 49] width 48 height 12
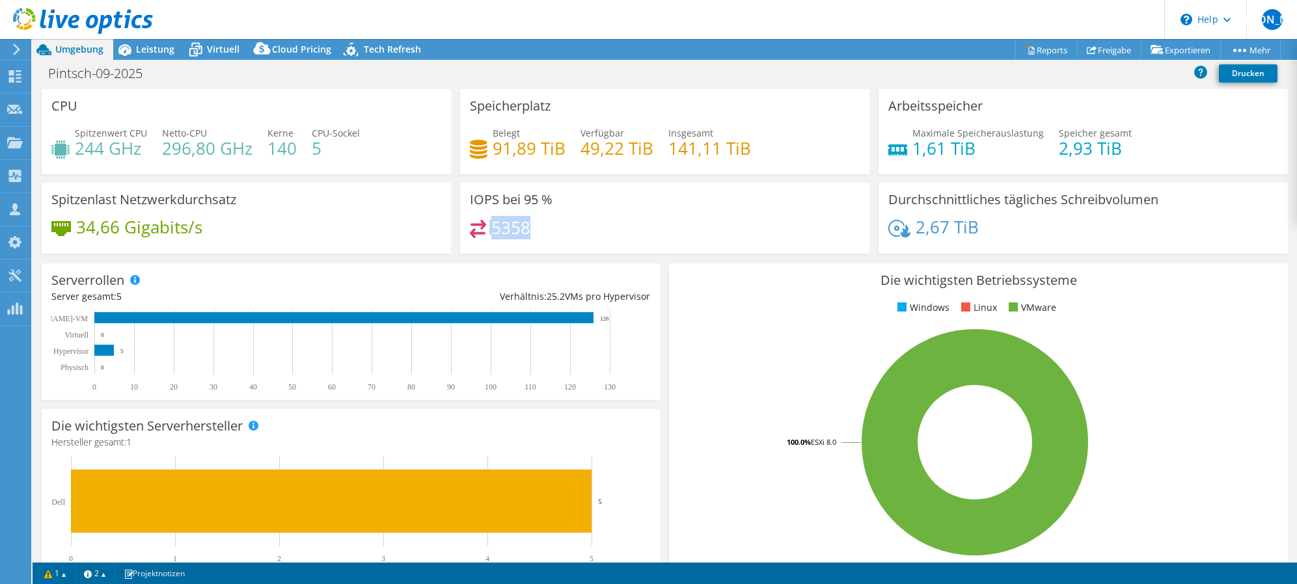
click at [481, 236] on div "5358" at bounding box center [665, 234] width 390 height 28
click at [682, 230] on div "5358" at bounding box center [665, 234] width 390 height 28
click at [157, 47] on span "Leistung" at bounding box center [155, 49] width 38 height 12
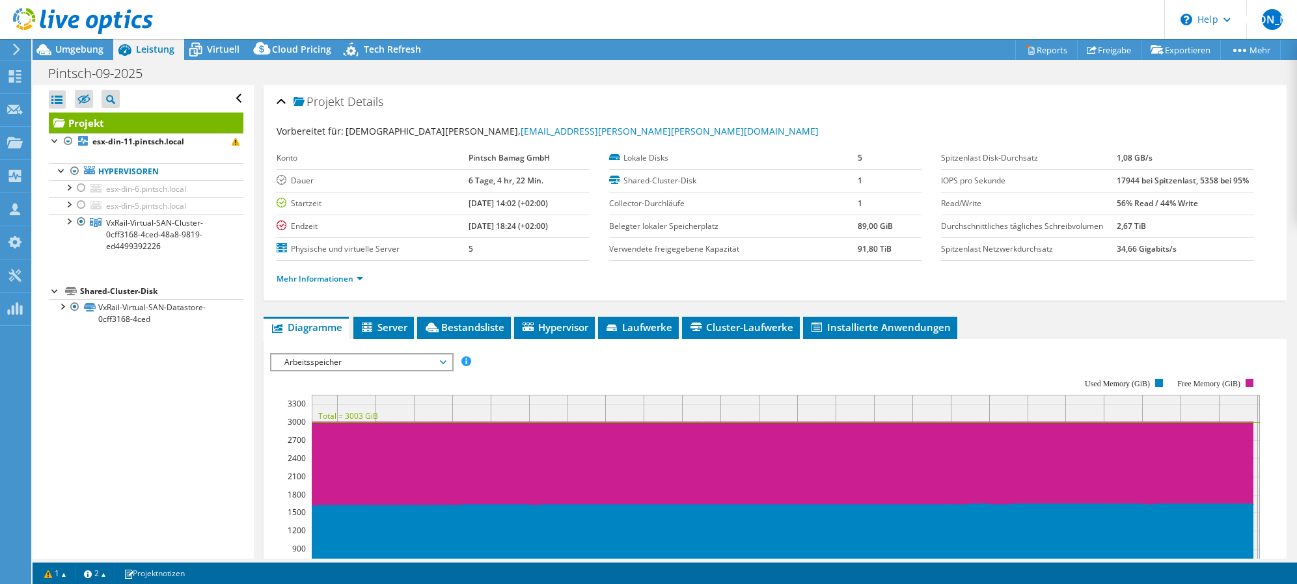
click at [400, 353] on div "Arbeitsspeicher IOPS pro Sekunde Disk-Durchsatz IO-Size Latenz Queue-Depth CPU-…" at bounding box center [361, 362] width 183 height 18
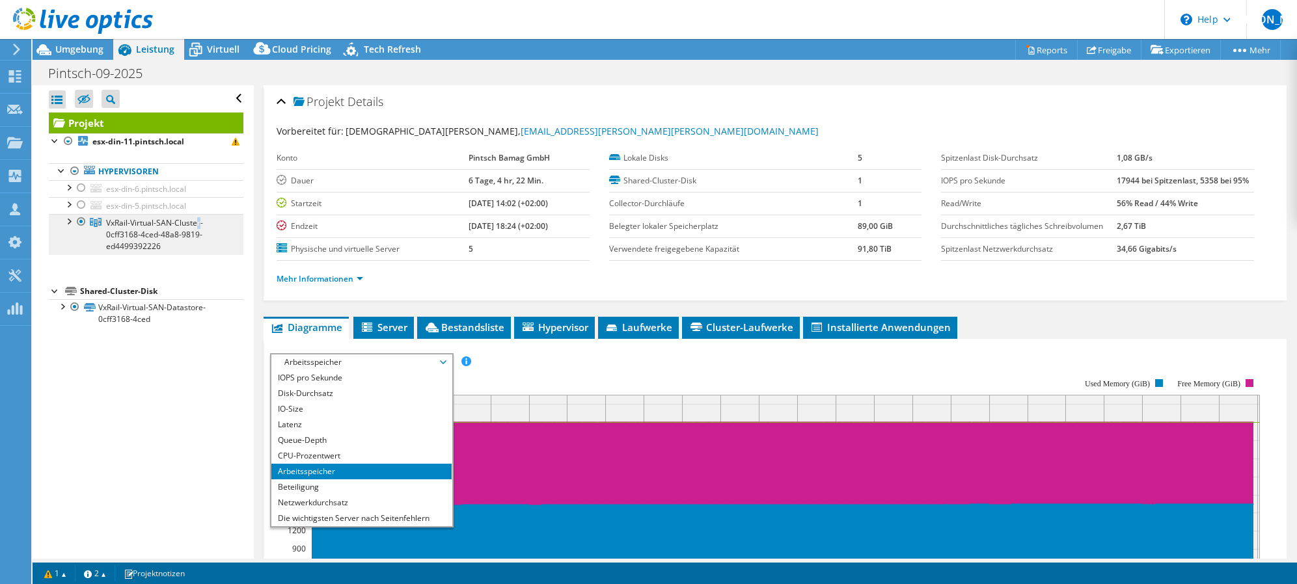
click at [138, 221] on span "VxRail-Virtual-SAN-Cluster-0cff3168-4ced-48a8-9819-ed4499392226" at bounding box center [154, 234] width 97 height 34
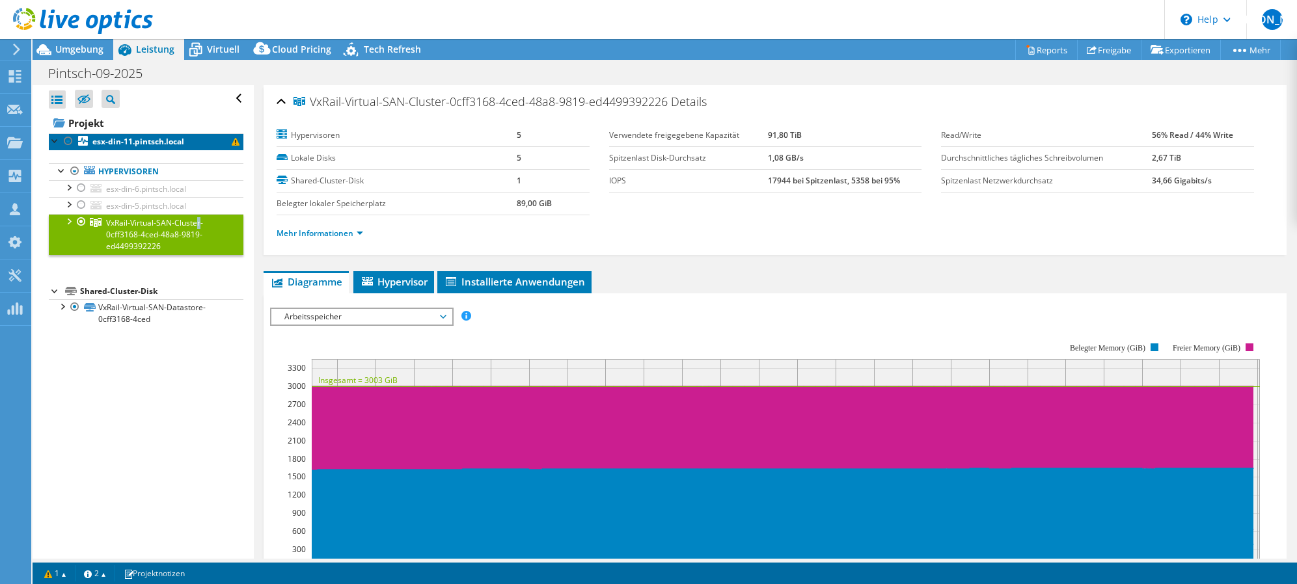
drag, startPoint x: 138, startPoint y: 221, endPoint x: 133, endPoint y: 140, distance: 81.5
click at [133, 140] on b "esx-din-11.pintsch.local" at bounding box center [138, 141] width 92 height 11
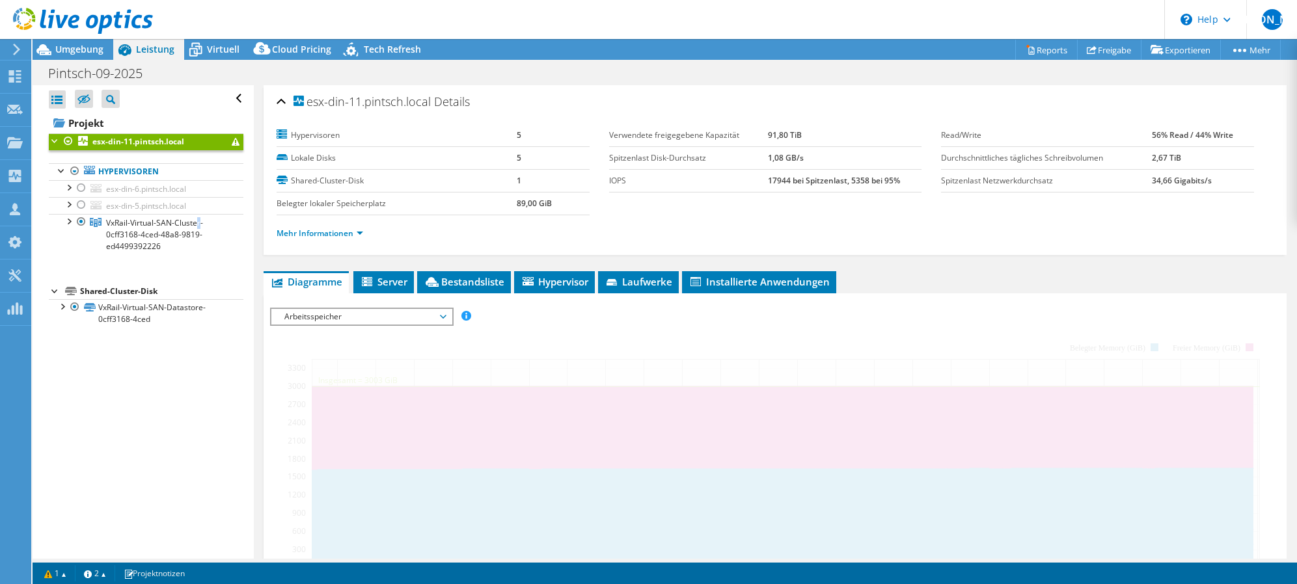
click at [418, 320] on span "Arbeitsspeicher" at bounding box center [361, 317] width 167 height 16
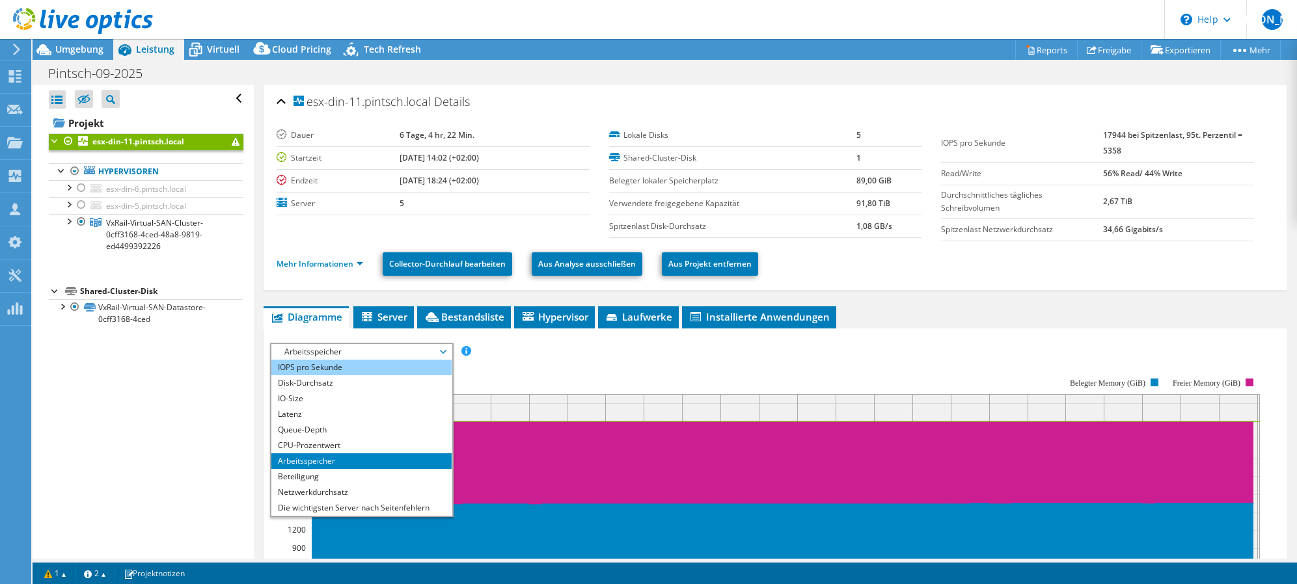
click at [350, 364] on li "IOPS pro Sekunde" at bounding box center [361, 368] width 180 height 16
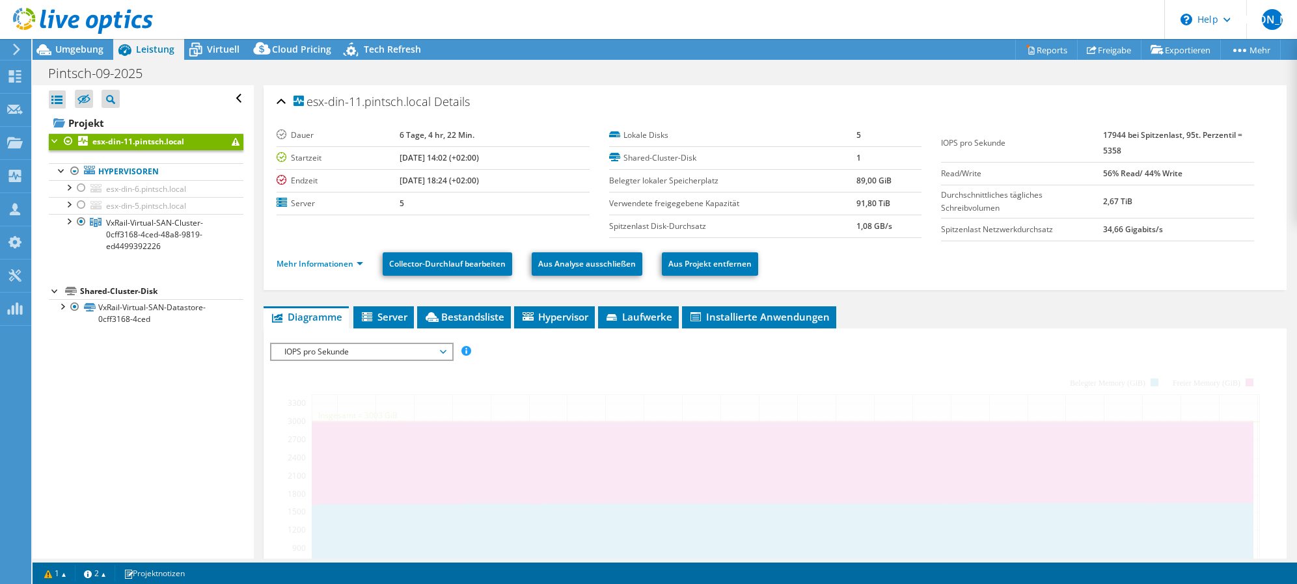
click at [1146, 260] on ul "Mehr Informationen Collector-Durchlauf bearbeiten Aus Analyse ausschließen Aus …" at bounding box center [775, 262] width 997 height 27
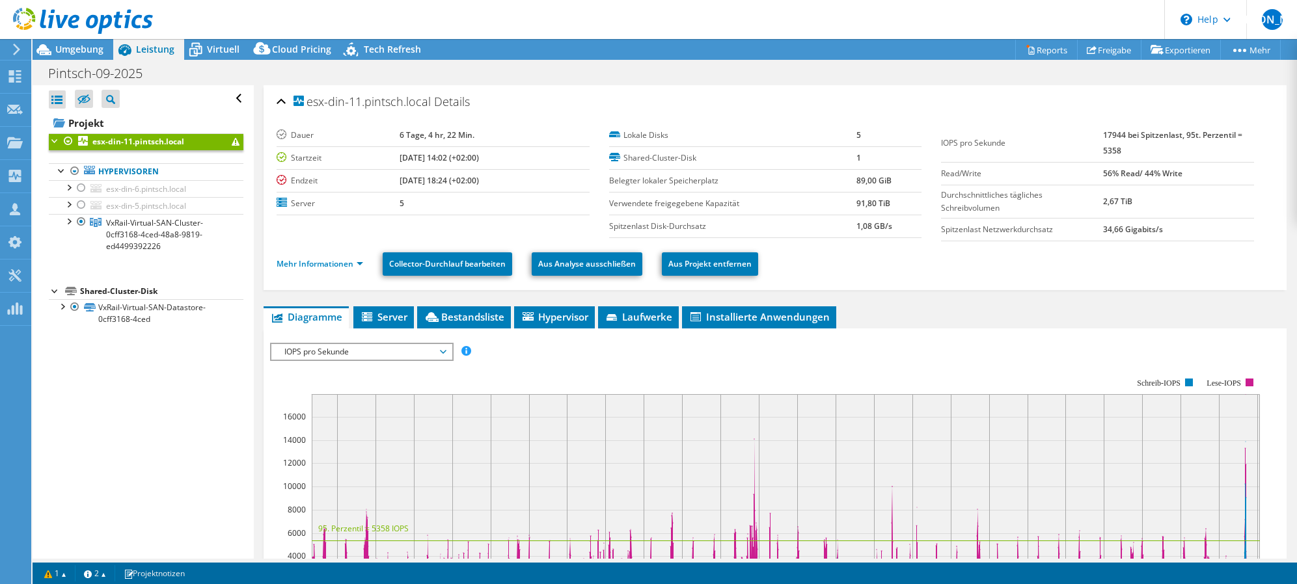
click at [1146, 260] on ul "Mehr Informationen Collector-Durchlauf bearbeiten Aus Analyse ausschließen Aus …" at bounding box center [775, 262] width 997 height 27
drag, startPoint x: 1095, startPoint y: 138, endPoint x: 1115, endPoint y: 134, distance: 20.5
click at [1115, 134] on b "17944 bei Spitzenlast, 95t. Perzentil = 5358" at bounding box center [1172, 142] width 139 height 27
click at [1107, 168] on b "56% Read/ 44% Write" at bounding box center [1142, 173] width 79 height 11
click at [1103, 176] on b "56% Read/ 44% Write" at bounding box center [1142, 173] width 79 height 11
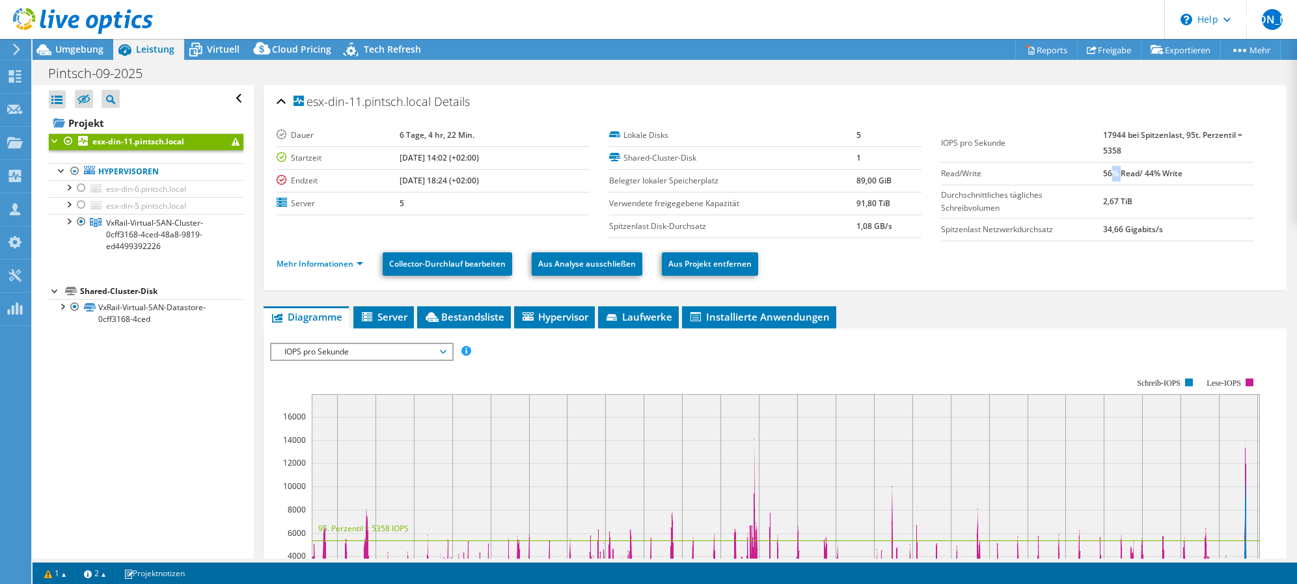
click at [1103, 176] on b "56% Read/ 44% Write" at bounding box center [1142, 173] width 79 height 11
drag, startPoint x: 1103, startPoint y: 176, endPoint x: 1105, endPoint y: 254, distance: 78.1
click at [1105, 254] on ul "Mehr Informationen Collector-Durchlauf bearbeiten Aus Analyse ausschließen Aus …" at bounding box center [775, 262] width 997 height 27
click at [356, 264] on link "Mehr Informationen" at bounding box center [320, 263] width 87 height 11
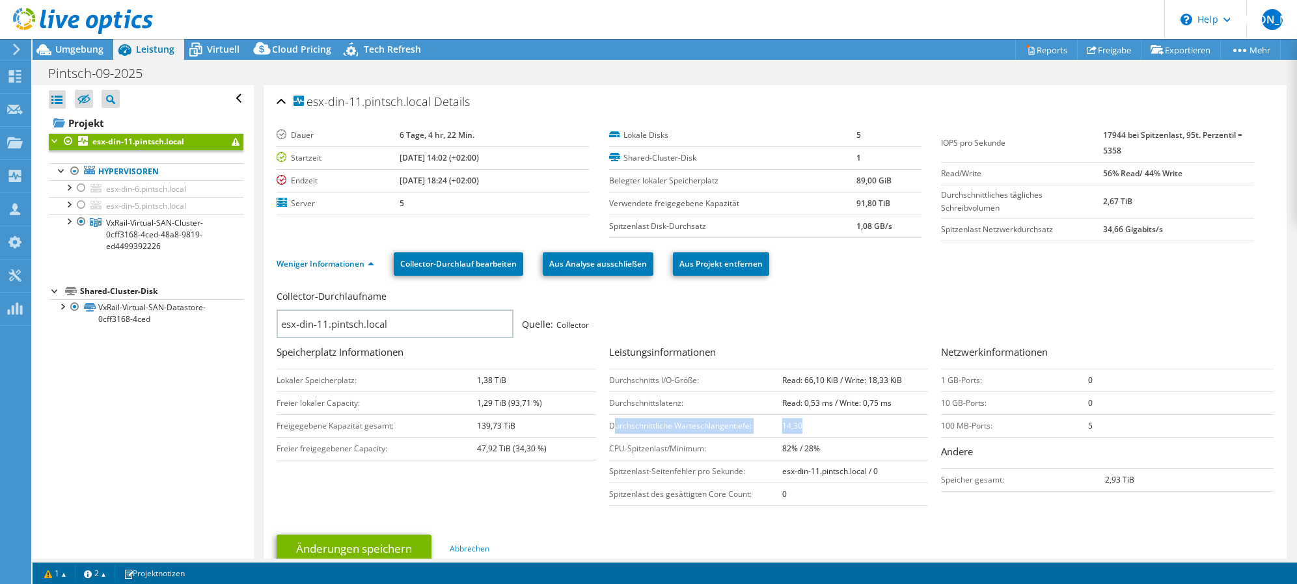
drag, startPoint x: 835, startPoint y: 431, endPoint x: 609, endPoint y: 426, distance: 225.8
click at [609, 426] on tr "Durchschnittliche Warteschlangentiefe: 14,30" at bounding box center [768, 425] width 319 height 23
click at [609, 426] on td "Durchschnittliche Warteschlangentiefe:" at bounding box center [696, 425] width 174 height 23
click at [841, 432] on td "14,30" at bounding box center [855, 425] width 146 height 23
drag, startPoint x: 846, startPoint y: 427, endPoint x: 614, endPoint y: 422, distance: 233.0
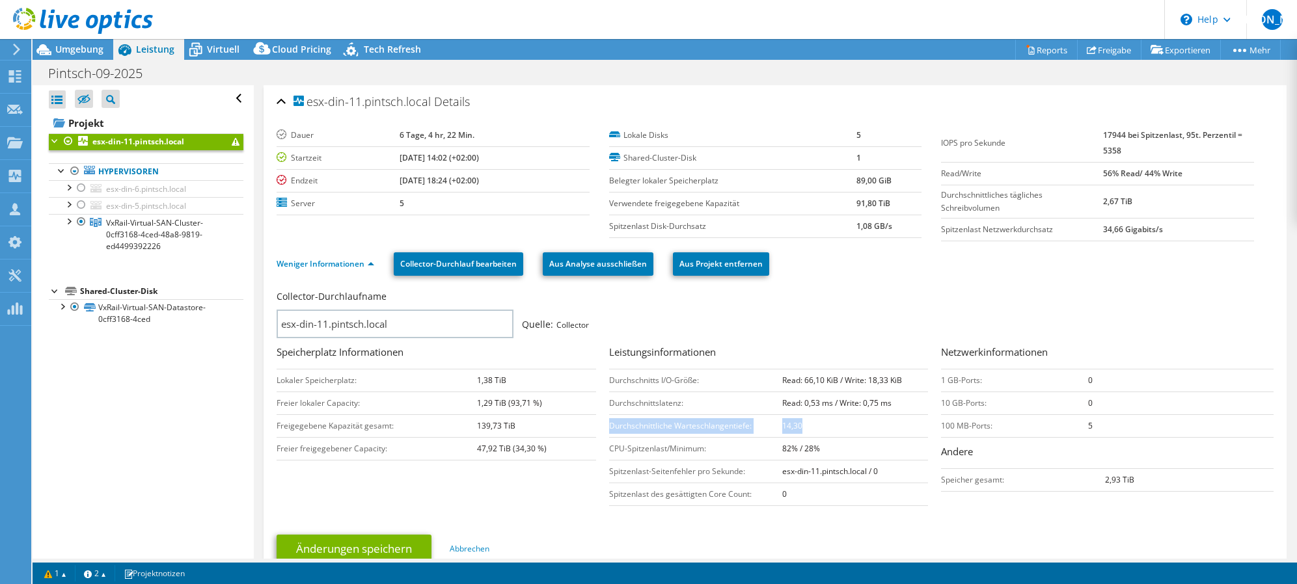
click at [609, 422] on tr "Durchschnittliche Warteschlangentiefe: 14,30" at bounding box center [768, 425] width 319 height 23
drag, startPoint x: 789, startPoint y: 403, endPoint x: 890, endPoint y: 406, distance: 100.9
click at [890, 406] on td "Read: 0,53 ms / Write: 0,75 ms" at bounding box center [855, 403] width 146 height 23
drag, startPoint x: 890, startPoint y: 406, endPoint x: 831, endPoint y: 430, distance: 63.3
click at [830, 433] on td "14,30" at bounding box center [855, 425] width 146 height 23
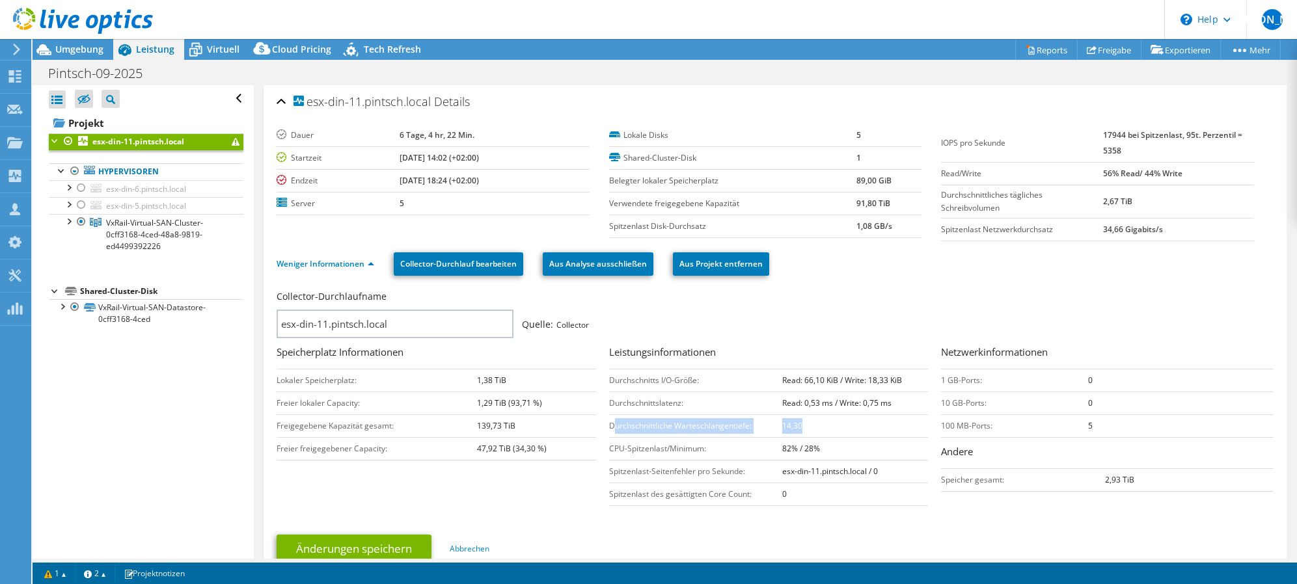
drag, startPoint x: 807, startPoint y: 431, endPoint x: 631, endPoint y: 423, distance: 175.8
click at [613, 424] on tr "Durchschnittliche Warteschlangentiefe: 14,30" at bounding box center [768, 425] width 319 height 23
drag, startPoint x: 631, startPoint y: 423, endPoint x: 890, endPoint y: 439, distance: 259.4
click at [891, 439] on td "82% / 28%" at bounding box center [855, 448] width 146 height 23
click at [908, 425] on td "14,30" at bounding box center [855, 425] width 146 height 23
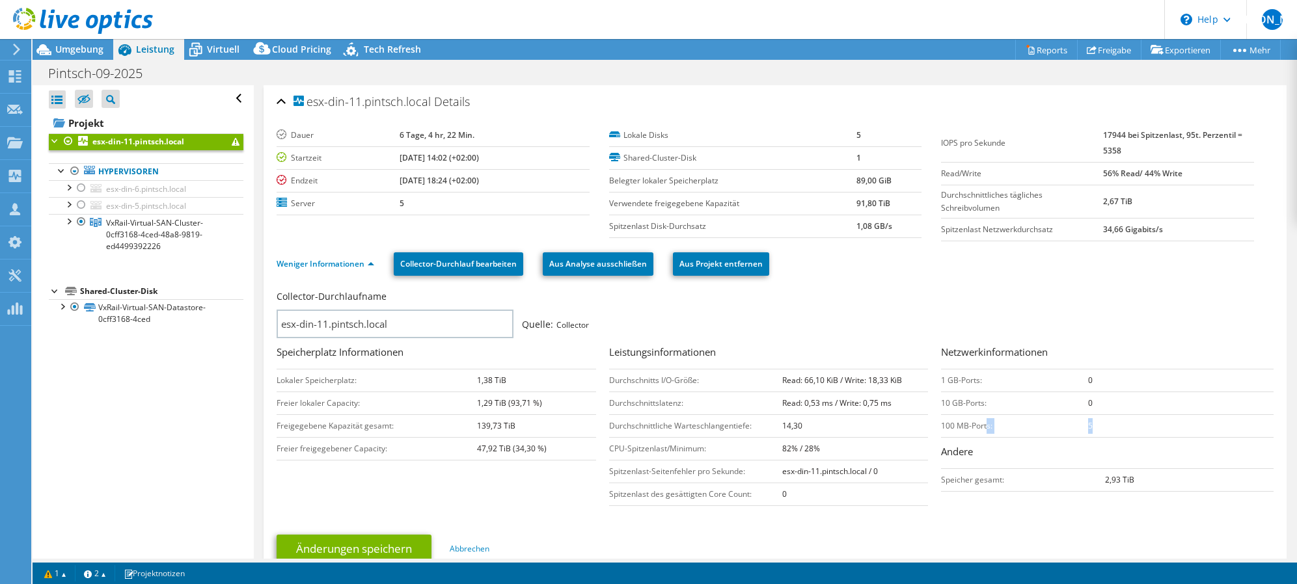
drag, startPoint x: 1077, startPoint y: 425, endPoint x: 980, endPoint y: 420, distance: 97.7
click at [980, 420] on tr "100 MB-Ports: 5" at bounding box center [1107, 425] width 332 height 23
click at [982, 420] on td "100 MB-Ports:" at bounding box center [1014, 425] width 146 height 23
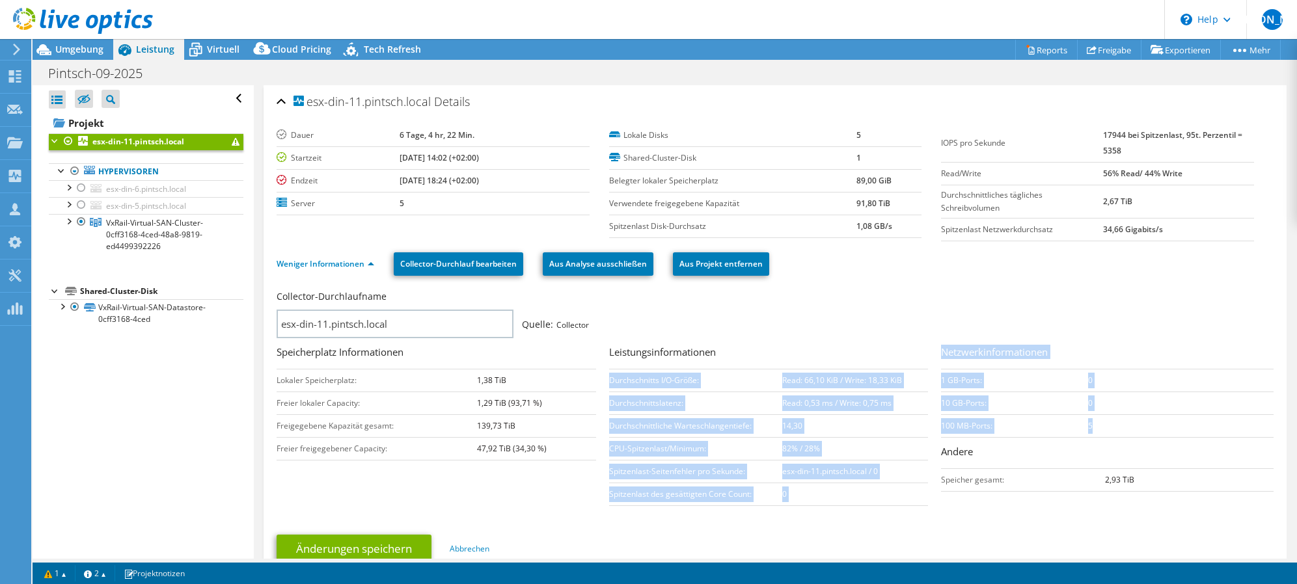
drag, startPoint x: 1122, startPoint y: 431, endPoint x: 932, endPoint y: 427, distance: 190.0
click at [924, 427] on div "Collector-Durchlaufname esx-din-11.pintsch.local Quelle: Collector Speicherplat…" at bounding box center [778, 400] width 1003 height 226
drag, startPoint x: 932, startPoint y: 427, endPoint x: 1044, endPoint y: 405, distance: 113.4
click at [1111, 426] on td "5" at bounding box center [1180, 425] width 185 height 23
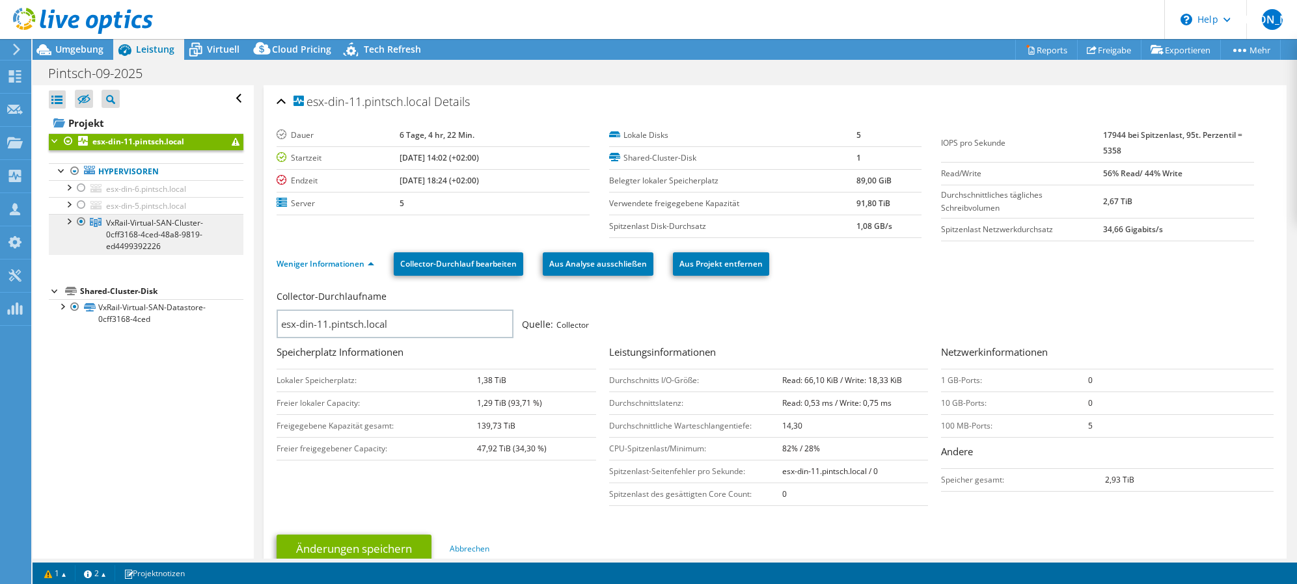
click at [122, 230] on span "VxRail-Virtual-SAN-Cluster-0cff3168-4ced-48a8-9819-ed4499392226" at bounding box center [154, 234] width 97 height 34
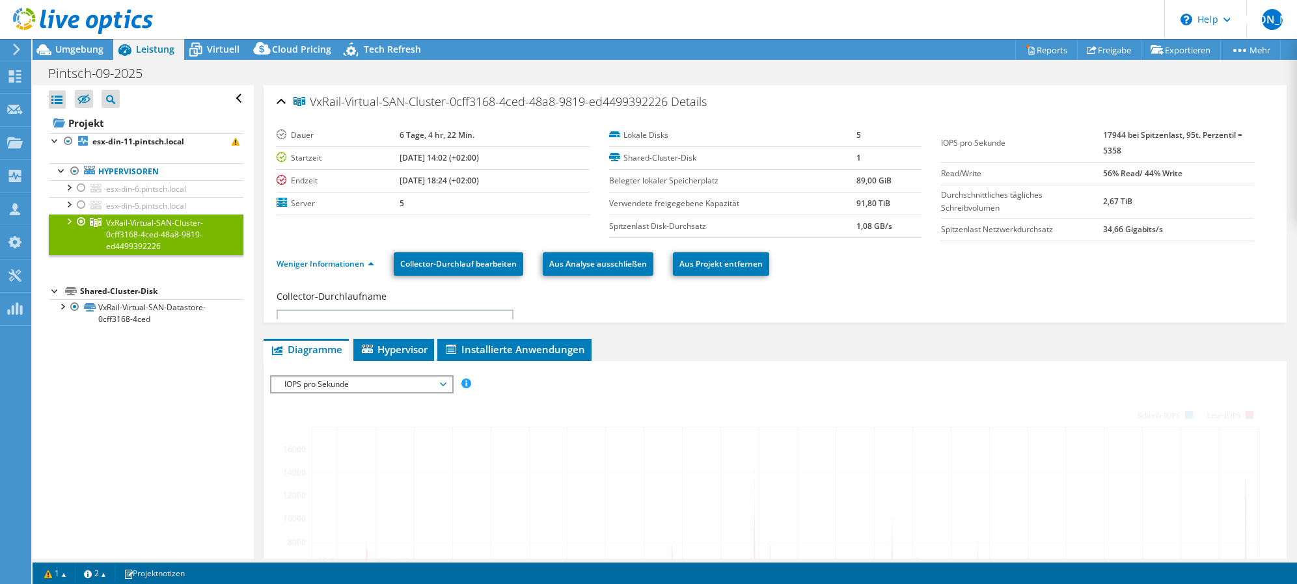
click at [63, 221] on div at bounding box center [68, 220] width 13 height 13
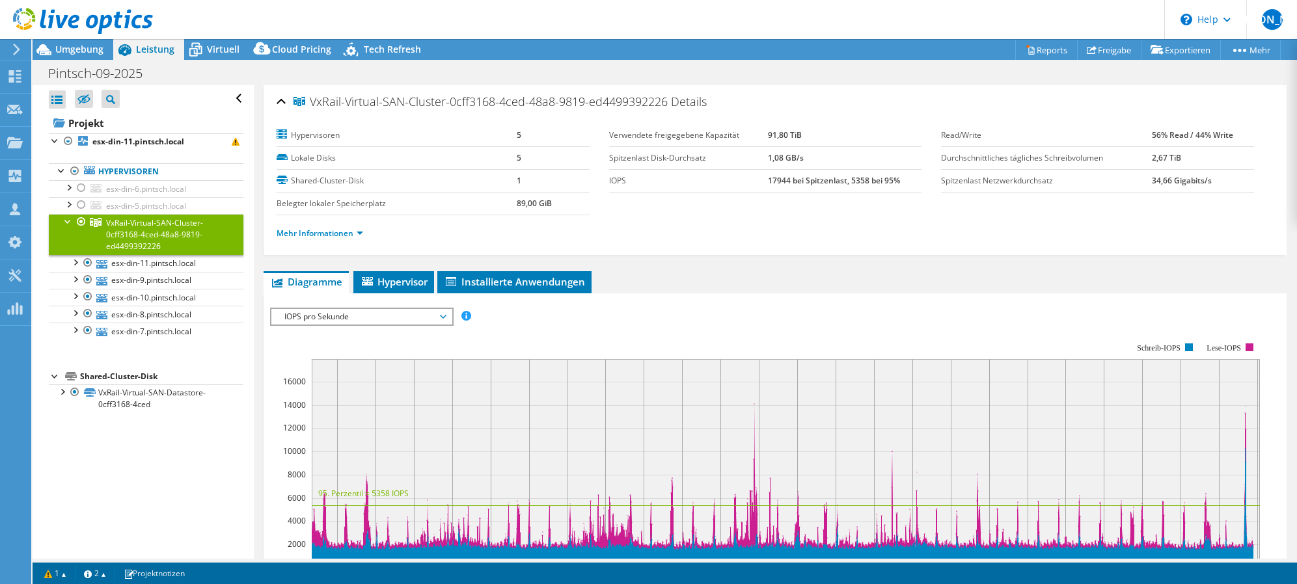
click at [365, 236] on li "Mehr Informationen" at bounding box center [324, 233] width 94 height 14
click at [359, 232] on link "Mehr Informationen" at bounding box center [320, 233] width 87 height 11
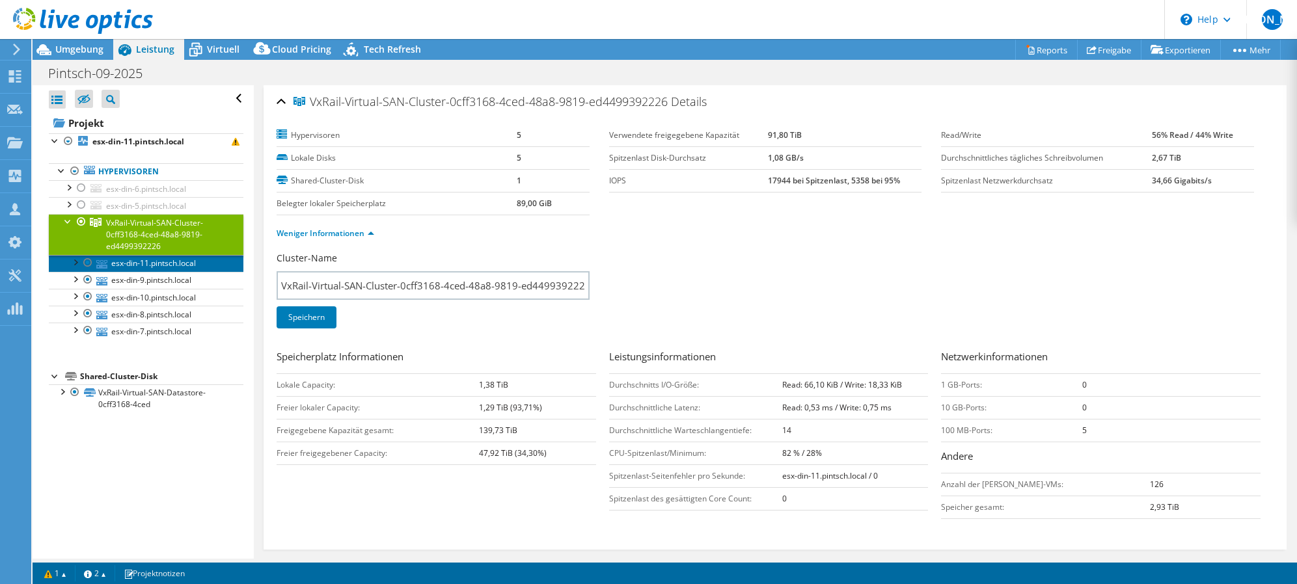
click at [174, 262] on link "esx-din-11.pintsch.local" at bounding box center [146, 263] width 195 height 17
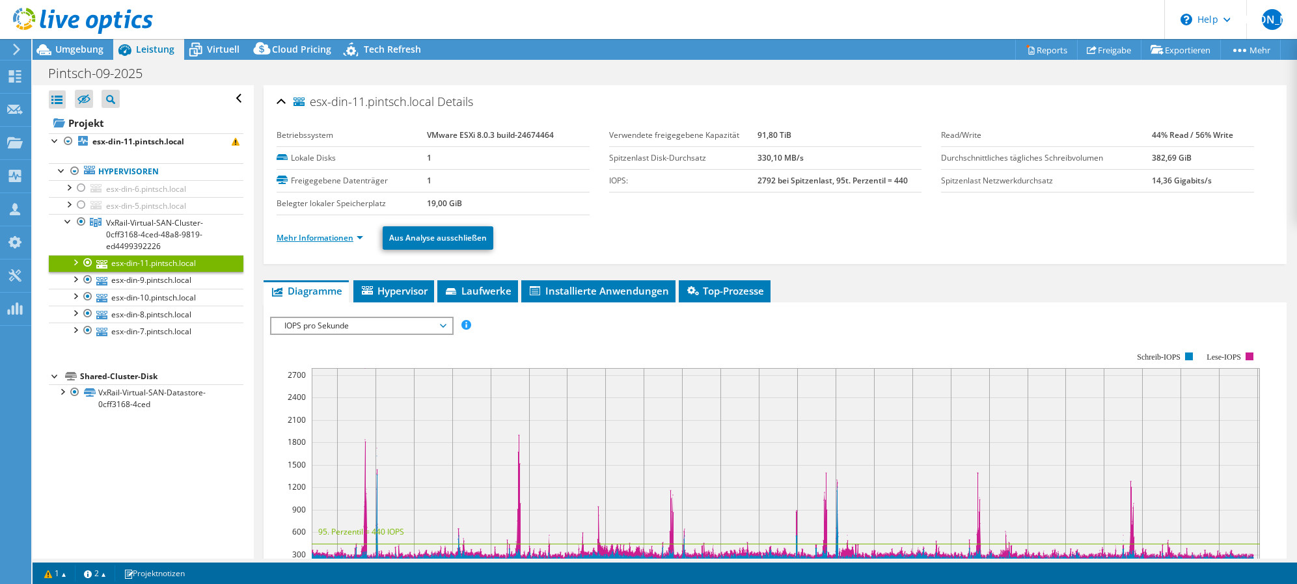
click at [355, 238] on link "Mehr Informationen" at bounding box center [320, 237] width 87 height 11
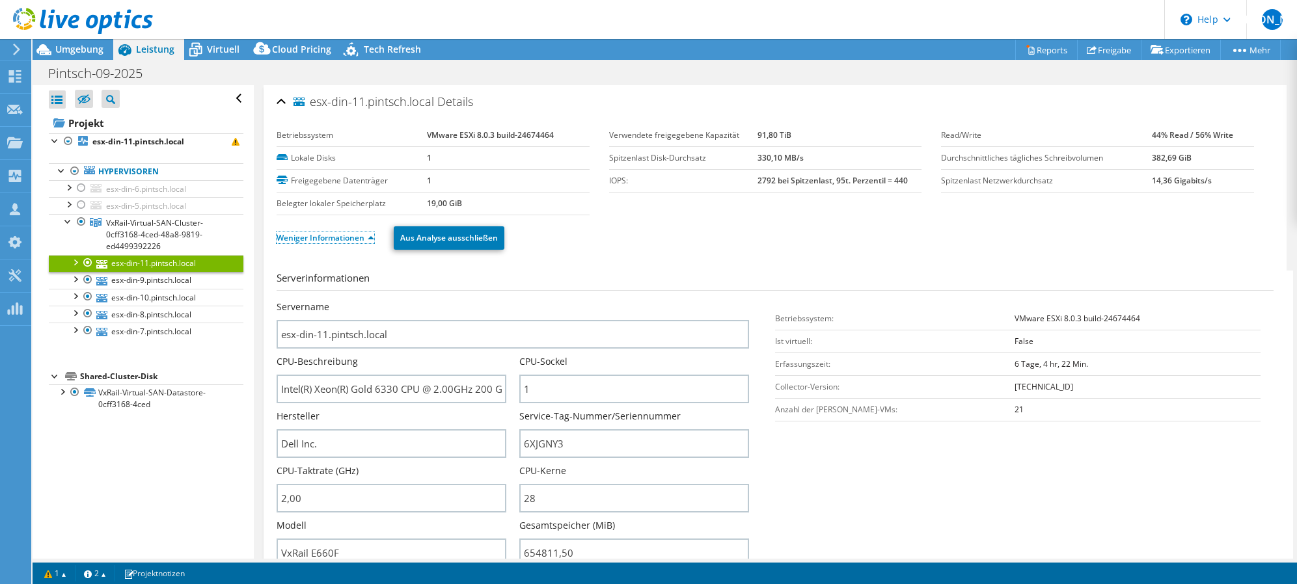
scroll to position [260, 0]
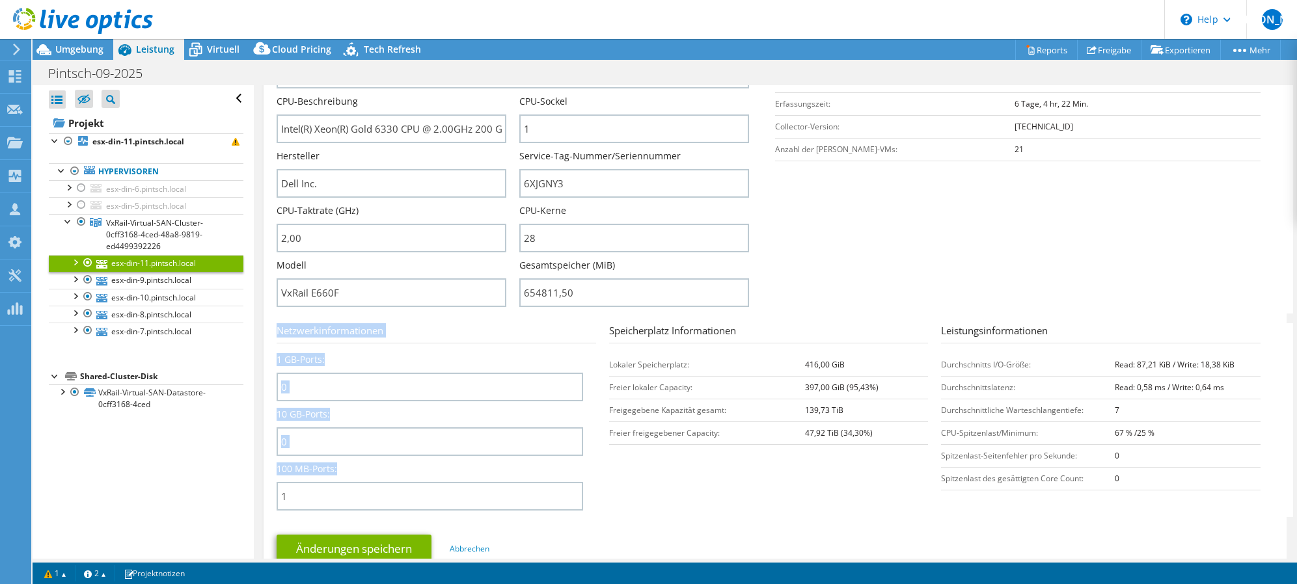
drag, startPoint x: 380, startPoint y: 478, endPoint x: 265, endPoint y: 480, distance: 115.2
click at [265, 480] on div "esx-din-11.pintsch.local Details Betriebssystem VMware ESXi 8.0.3 build-2467446…" at bounding box center [775, 209] width 1023 height 769
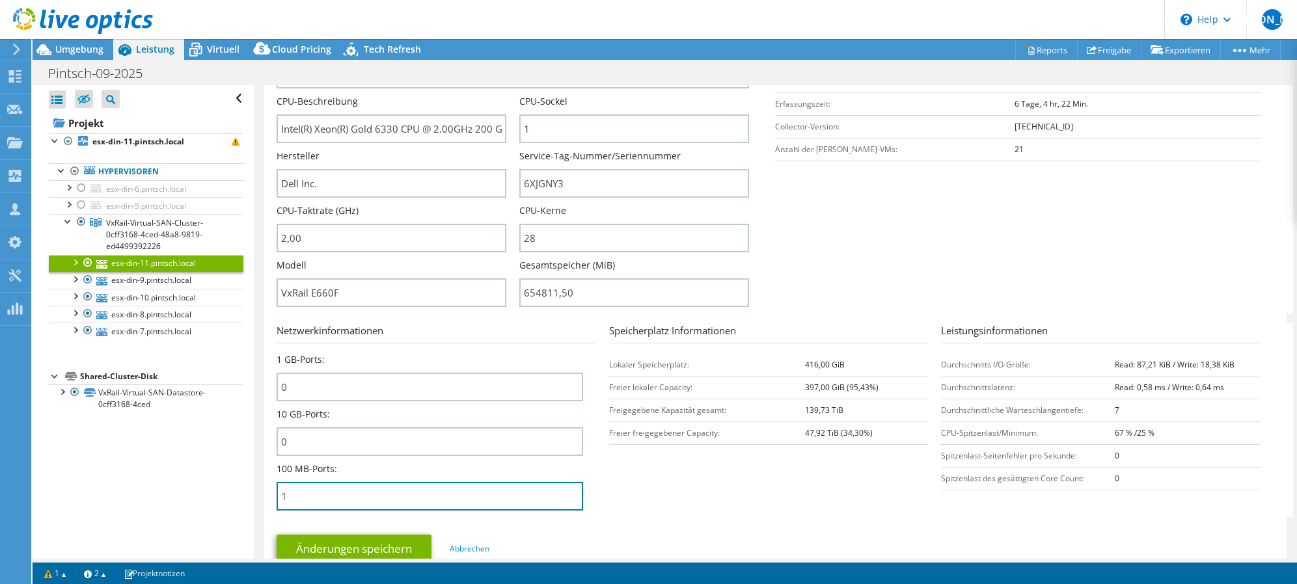
drag, startPoint x: 265, startPoint y: 480, endPoint x: 316, endPoint y: 470, distance: 52.4
click at [323, 493] on input "1" at bounding box center [430, 496] width 306 height 29
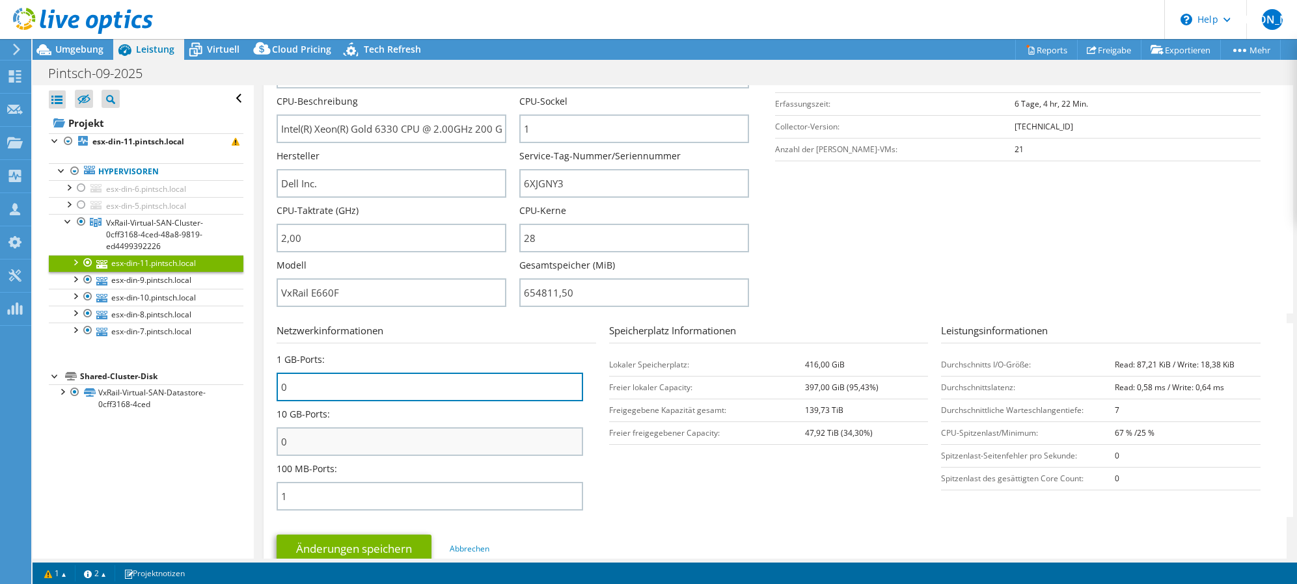
drag, startPoint x: 319, startPoint y: 383, endPoint x: 313, endPoint y: 429, distance: 47.3
click at [313, 344] on div "Netzwerkinformationen 1 GB-Ports: 0 10 GB-Ports: 0 100 MB-Ports: 1" at bounding box center [443, 333] width 332 height 20
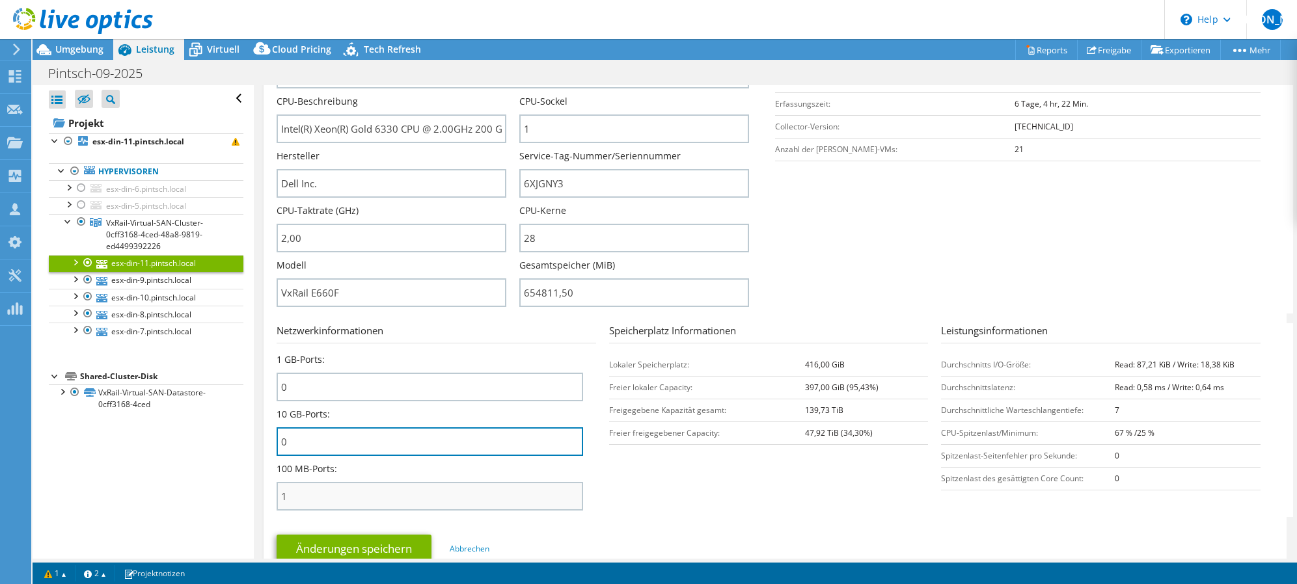
drag, startPoint x: 321, startPoint y: 443, endPoint x: 314, endPoint y: 491, distance: 48.0
click at [321, 446] on input "0" at bounding box center [430, 441] width 306 height 29
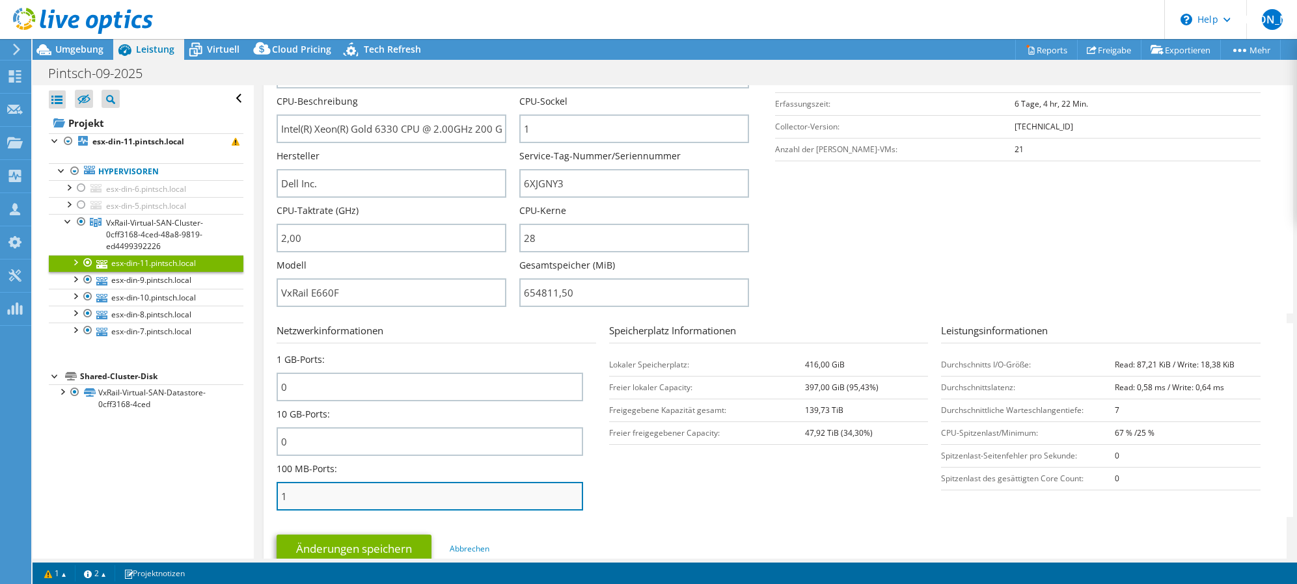
click at [314, 493] on input "1" at bounding box center [430, 496] width 306 height 29
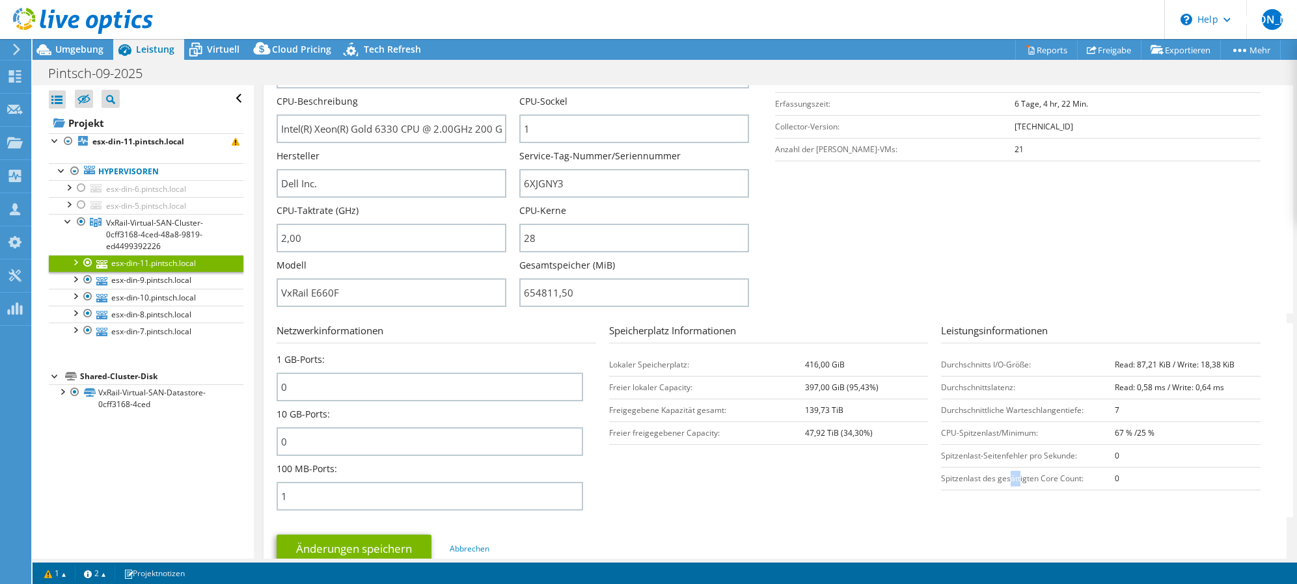
click at [1009, 487] on td "Spitzenlast des gesättigten Core Count:" at bounding box center [1028, 478] width 174 height 23
drag, startPoint x: 1009, startPoint y: 487, endPoint x: 662, endPoint y: 511, distance: 348.3
click at [668, 512] on form "Serverinformationen Servername esx-din-11.pintsch.local CPU-Beschreibung Intel(…" at bounding box center [775, 292] width 997 height 564
drag, startPoint x: 282, startPoint y: 493, endPoint x: 422, endPoint y: 491, distance: 139.9
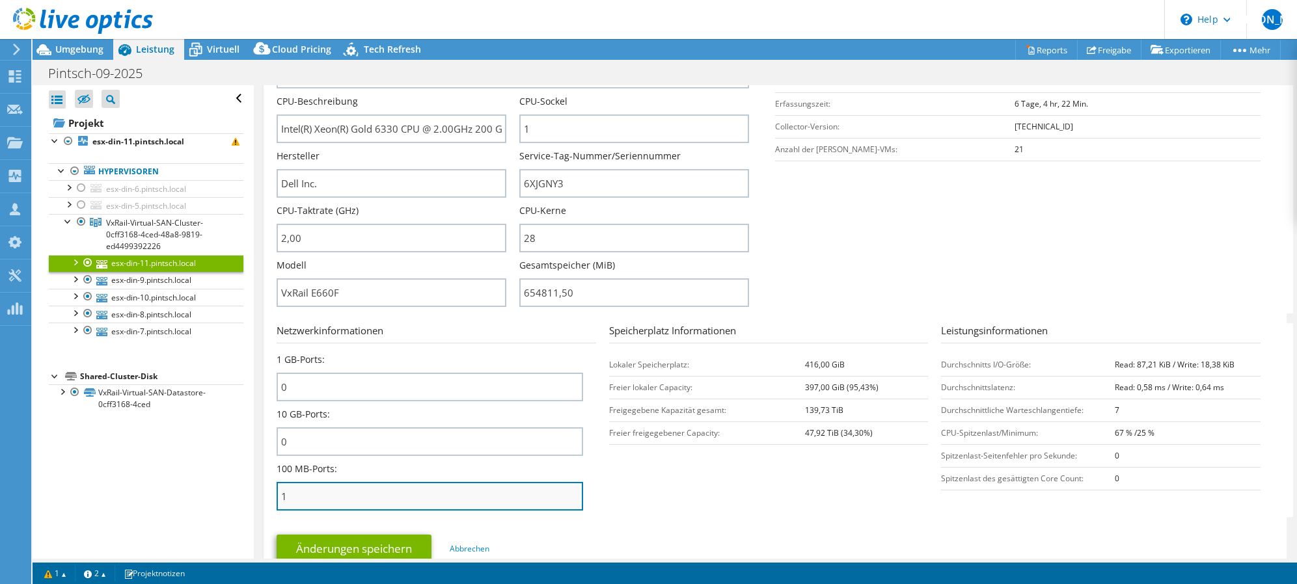
click at [245, 493] on div "Alle öffnen Alle schließen Ausgeschlossene Knoten verbergen Projektbaumfilter" at bounding box center [665, 322] width 1264 height 474
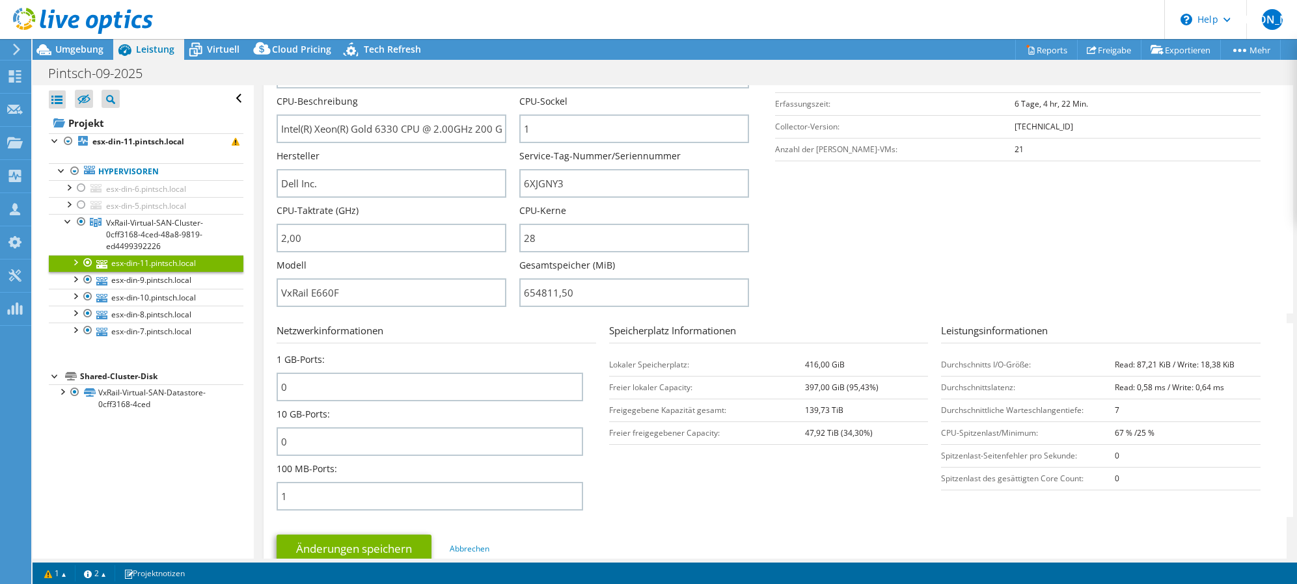
click at [781, 468] on section "Netzwerkinformationen 1 GB-Ports: 0 10 GB-Ports: 0 100 MB-Ports: 1 Speicherplat…" at bounding box center [778, 420] width 1003 height 194
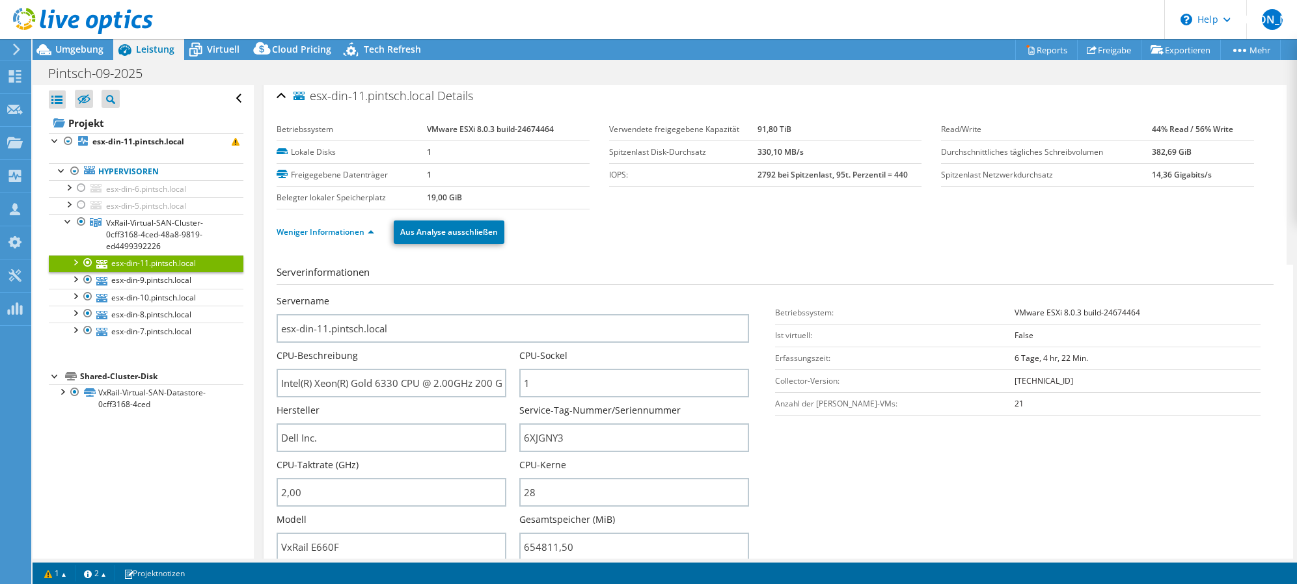
scroll to position [0, 0]
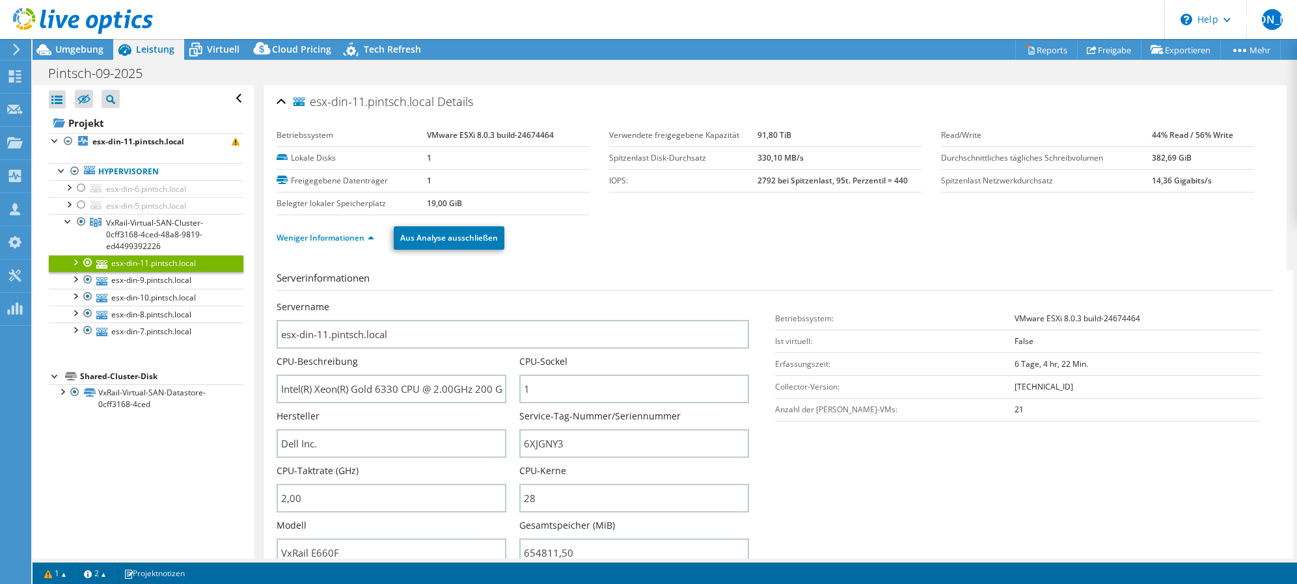
click at [778, 239] on ul "Weniger Informationen Aus Analyse ausschließen" at bounding box center [775, 236] width 997 height 27
click at [772, 241] on ul "Weniger Informationen Aus Analyse ausschließen" at bounding box center [775, 236] width 997 height 27
click at [820, 254] on div "Weniger Informationen Aus Analyse ausschließen" at bounding box center [775, 238] width 997 height 46
click at [170, 236] on span "VxRail-Virtual-SAN-Cluster-0cff3168-4ced-48a8-9819-ed4499392226" at bounding box center [154, 234] width 97 height 34
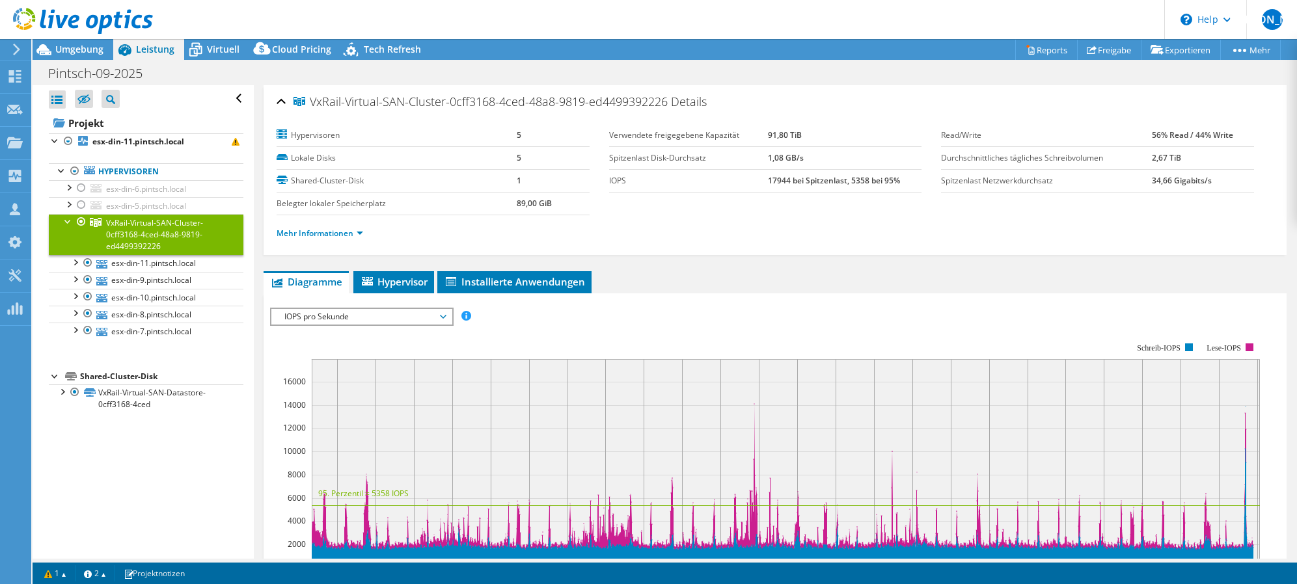
click at [845, 220] on div "Mehr Informationen" at bounding box center [775, 233] width 997 height 36
click at [731, 204] on section "Hypervisoren 5 Lokale Disks 5 Shared-Cluster-Disk 1 Belegter lokaler [STREET_AD…" at bounding box center [609, 169] width 664 height 91
click at [157, 228] on span "VxRail-Virtual-SAN-Cluster-0cff3168-4ced-48a8-9819-ed4499392226" at bounding box center [154, 234] width 97 height 34
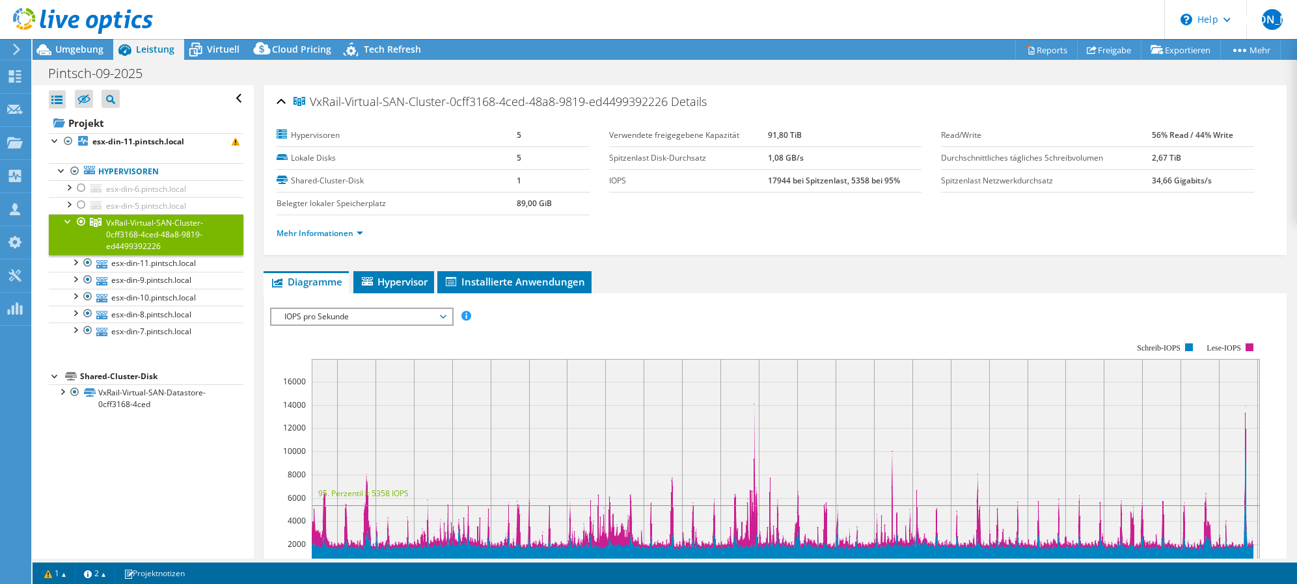
click at [881, 201] on section "Hypervisoren 5 Lokale Disks 5 Shared-Cluster-Disk 1 Belegter lokaler [STREET_AD…" at bounding box center [609, 169] width 664 height 91
drag, startPoint x: 1186, startPoint y: 199, endPoint x: 535, endPoint y: 174, distance: 651.8
click at [449, 120] on div "Hypervisoren 5 Lokale Disks 5 Shared-Cluster-Disk 1 Belegter lokaler [STREET_AD…" at bounding box center [775, 183] width 997 height 135
click at [856, 228] on ul "Mehr Informationen" at bounding box center [775, 232] width 997 height 18
click at [146, 331] on link "esx-din-7.pintsch.local" at bounding box center [146, 331] width 195 height 17
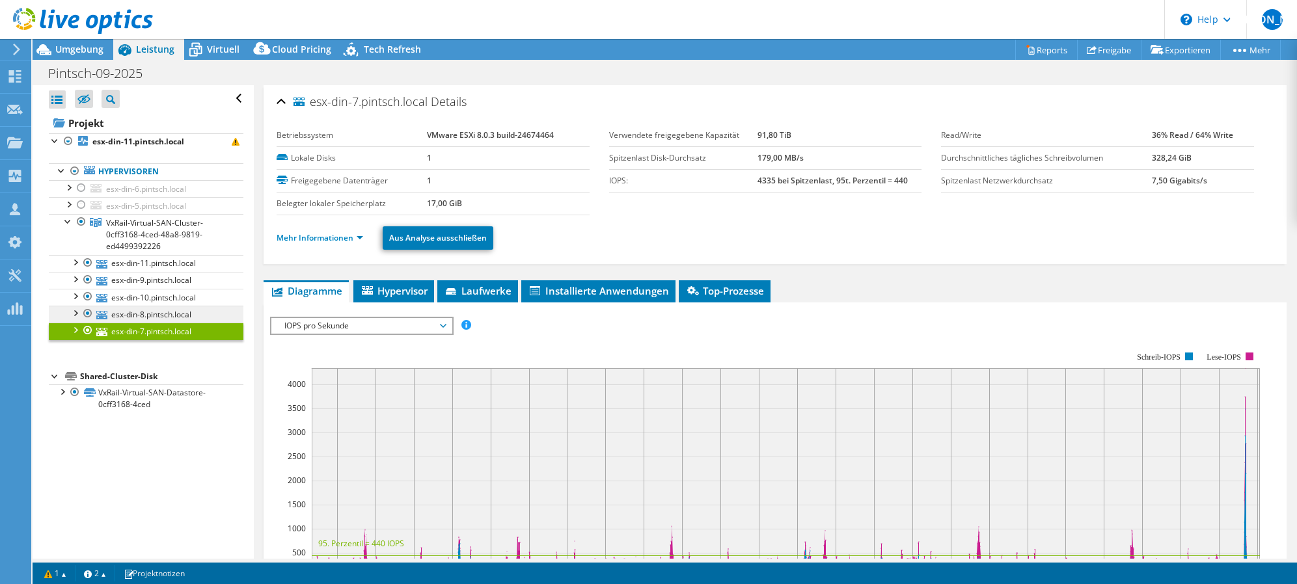
drag, startPoint x: 77, startPoint y: 331, endPoint x: 114, endPoint y: 321, distance: 38.5
click at [76, 331] on div at bounding box center [74, 329] width 13 height 13
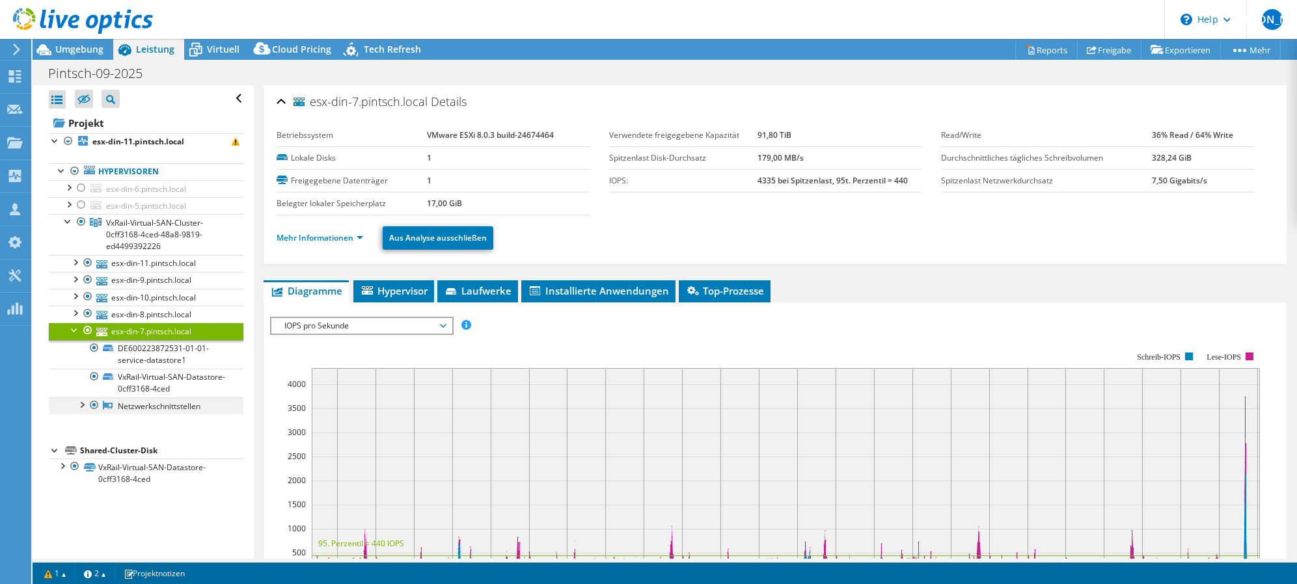
click at [84, 405] on div at bounding box center [81, 404] width 13 height 13
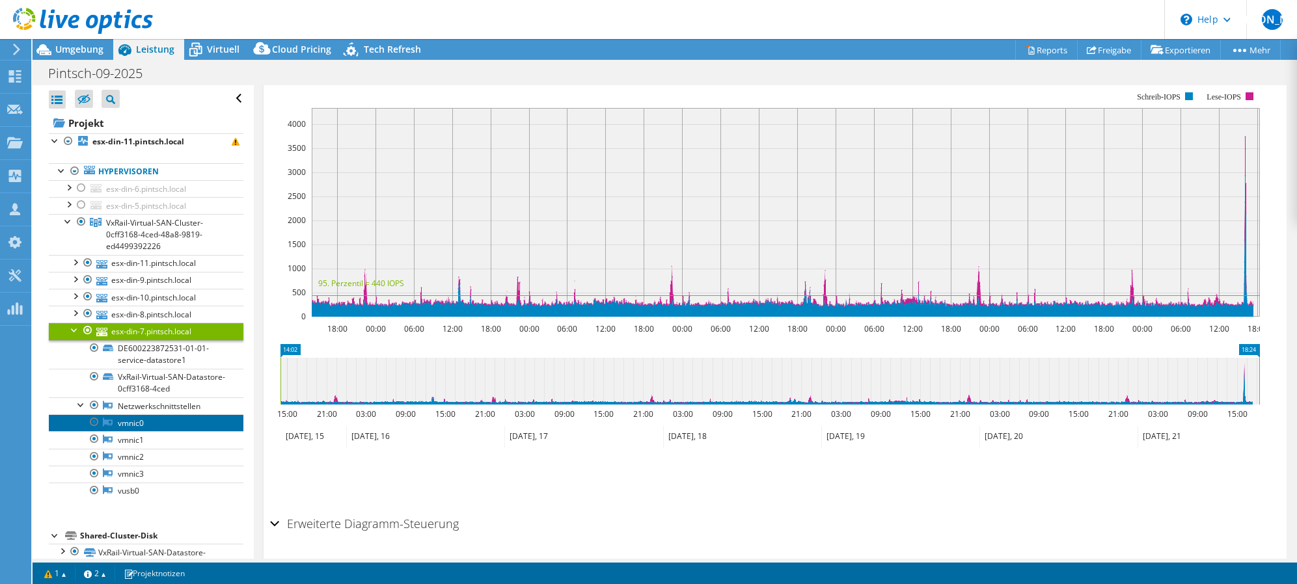
click at [165, 422] on link "vmnic0" at bounding box center [146, 422] width 195 height 17
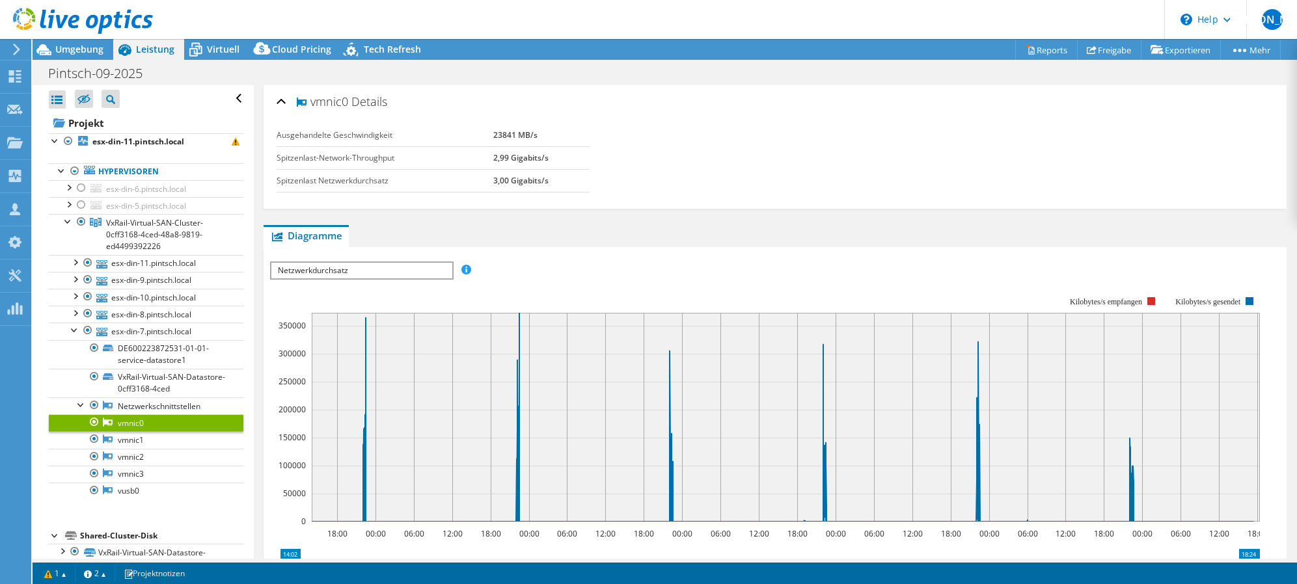
click at [483, 133] on label "Ausgehandelte Geschwindigkeit" at bounding box center [385, 135] width 217 height 13
click at [508, 130] on b "23841 MB/s" at bounding box center [515, 134] width 44 height 11
drag, startPoint x: 508, startPoint y: 130, endPoint x: 649, endPoint y: 247, distance: 182.5
click at [673, 150] on div "Ausgehandelte Geschwindigkeit 23841 MB/s Spitzenlast-Network-Throughput 2,99 Gi…" at bounding box center [775, 150] width 997 height 52
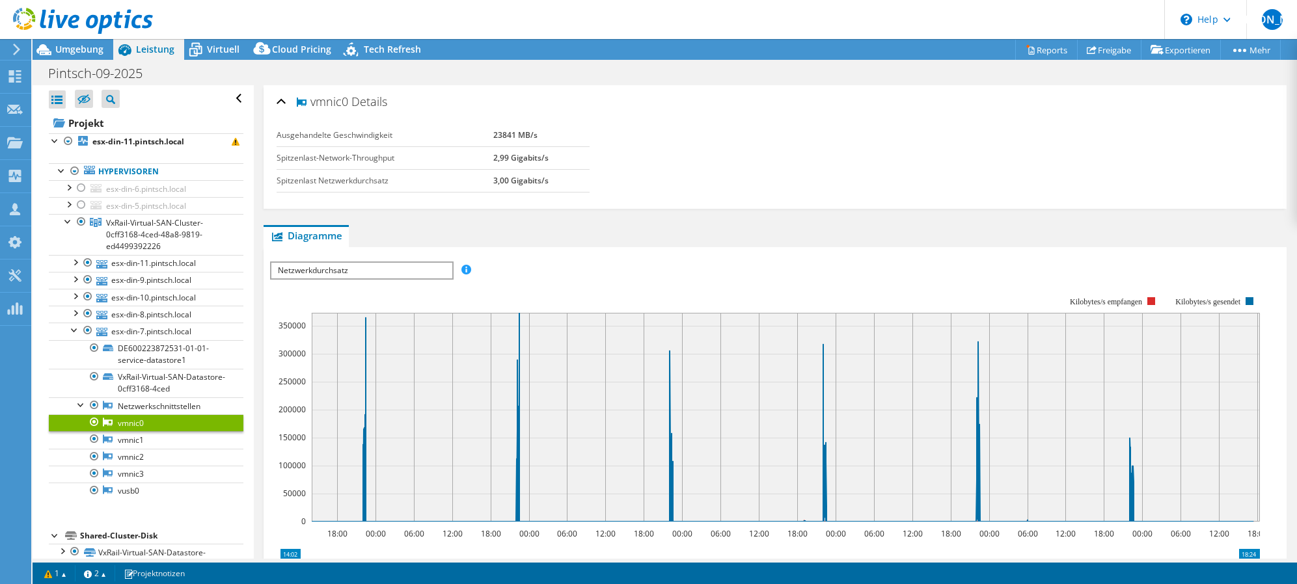
click at [494, 133] on b "23841 MB/s" at bounding box center [515, 134] width 44 height 11
click at [662, 181] on div "Ausgehandelte Geschwindigkeit 23841 MB/s Spitzenlast-Network-Throughput 2,99 Gi…" at bounding box center [775, 164] width 997 height 81
click at [155, 439] on link "vmnic1" at bounding box center [146, 439] width 195 height 17
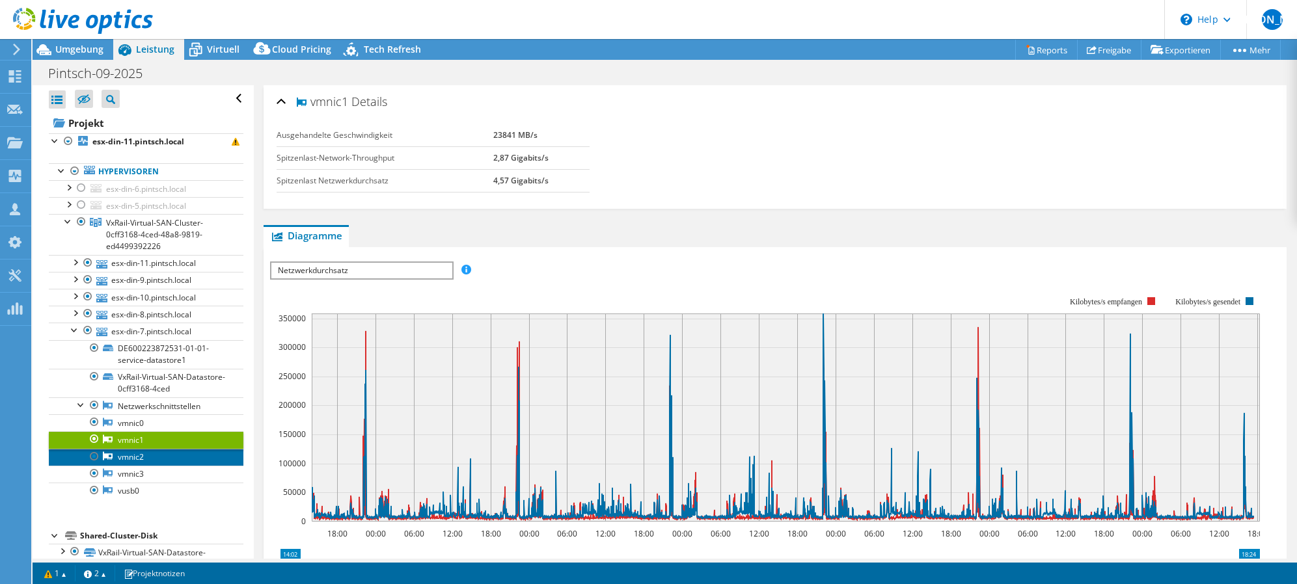
click at [158, 454] on link "vmnic2" at bounding box center [146, 457] width 195 height 17
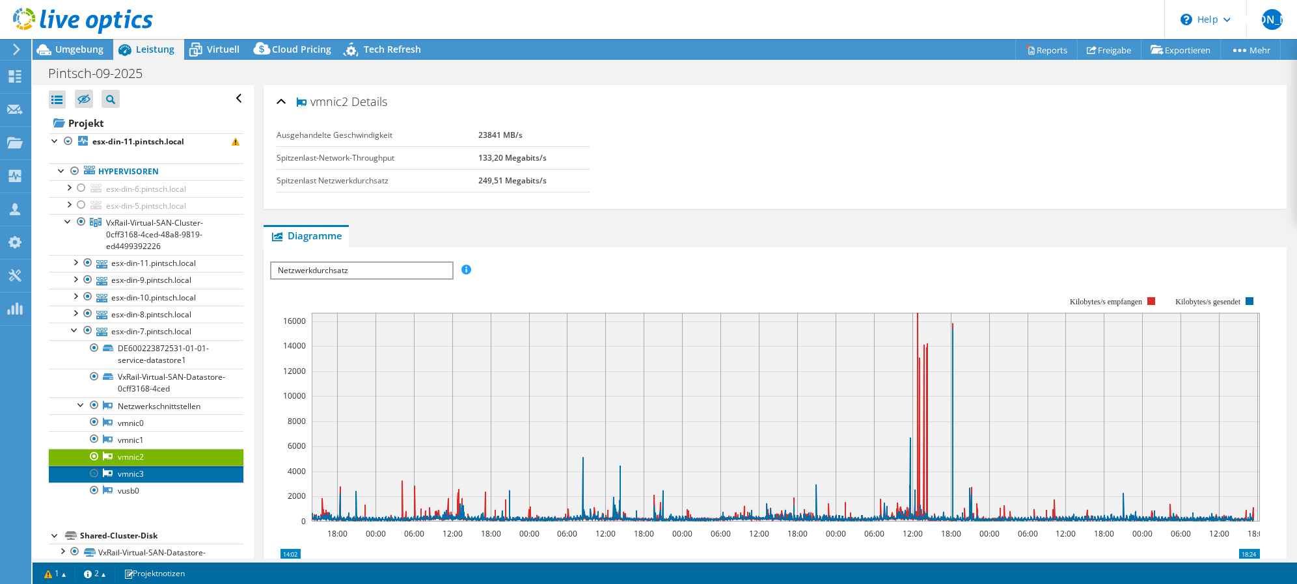
click at [165, 470] on link "vmnic3" at bounding box center [146, 474] width 195 height 17
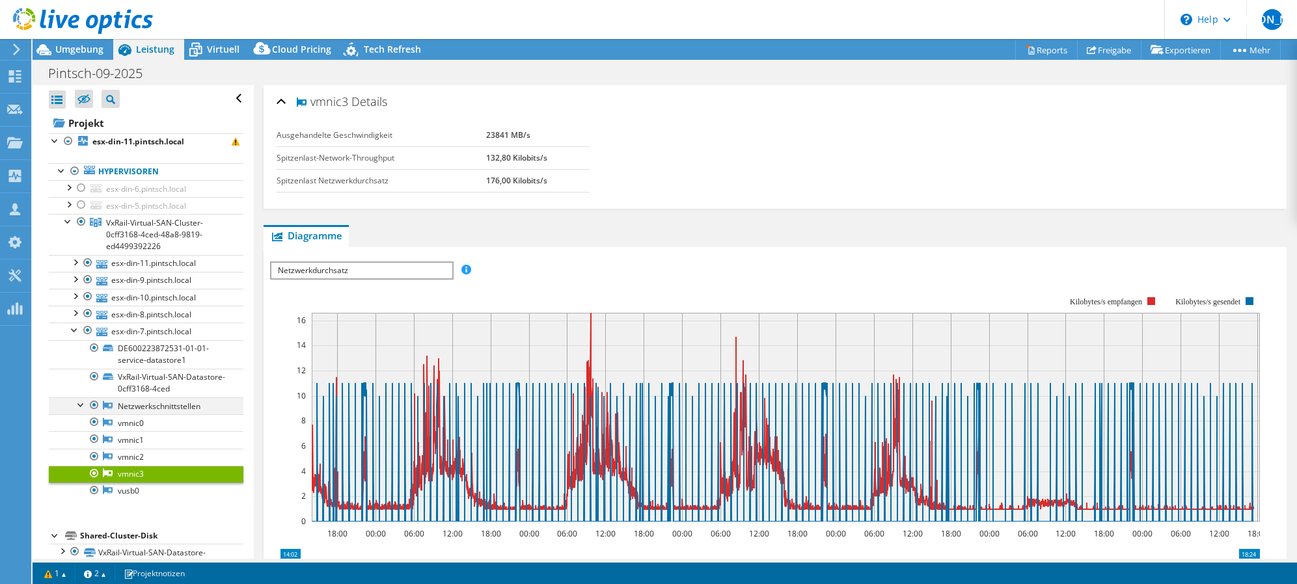
click at [81, 407] on div at bounding box center [81, 404] width 13 height 13
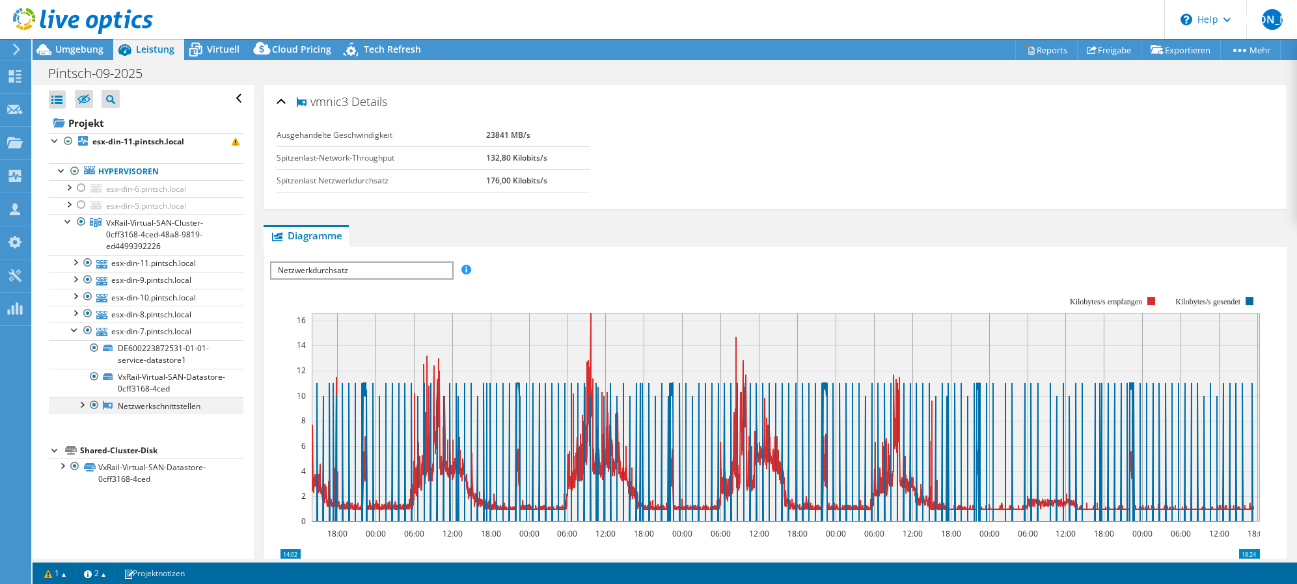
click at [79, 405] on div at bounding box center [81, 404] width 13 height 13
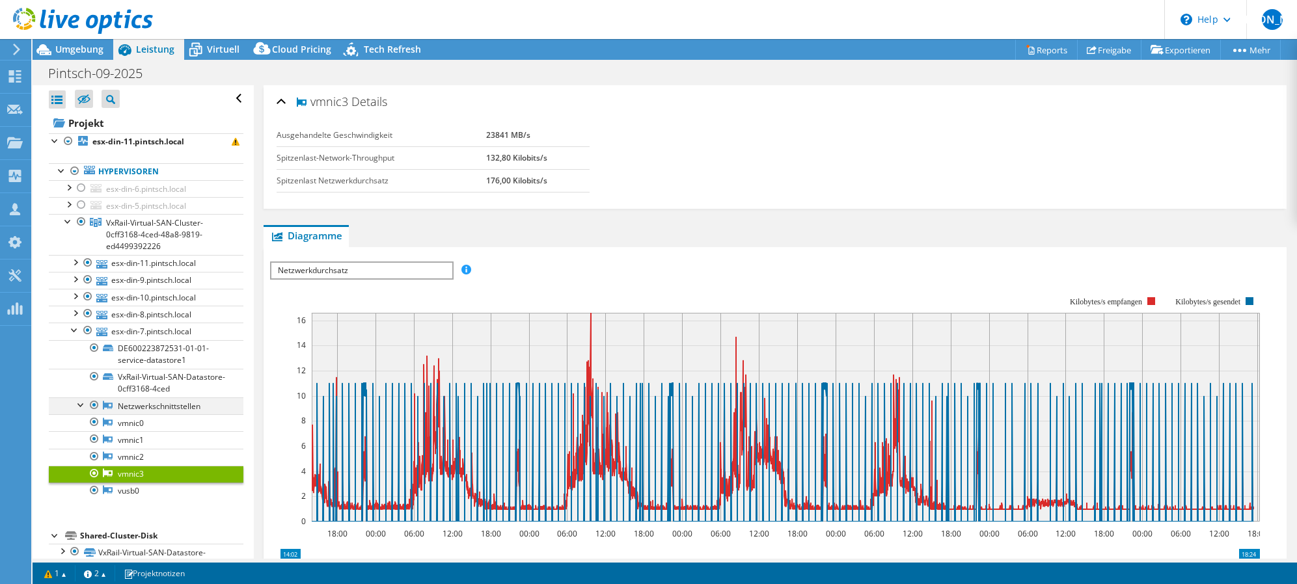
click at [79, 405] on div at bounding box center [81, 404] width 13 height 13
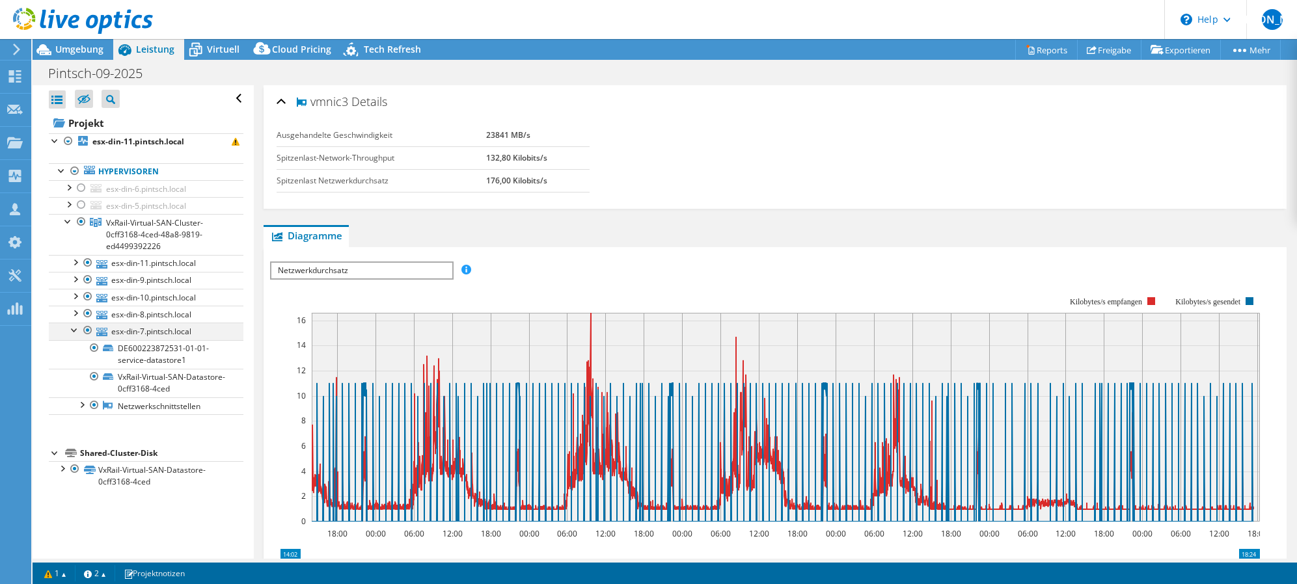
click at [75, 331] on div at bounding box center [74, 329] width 13 height 13
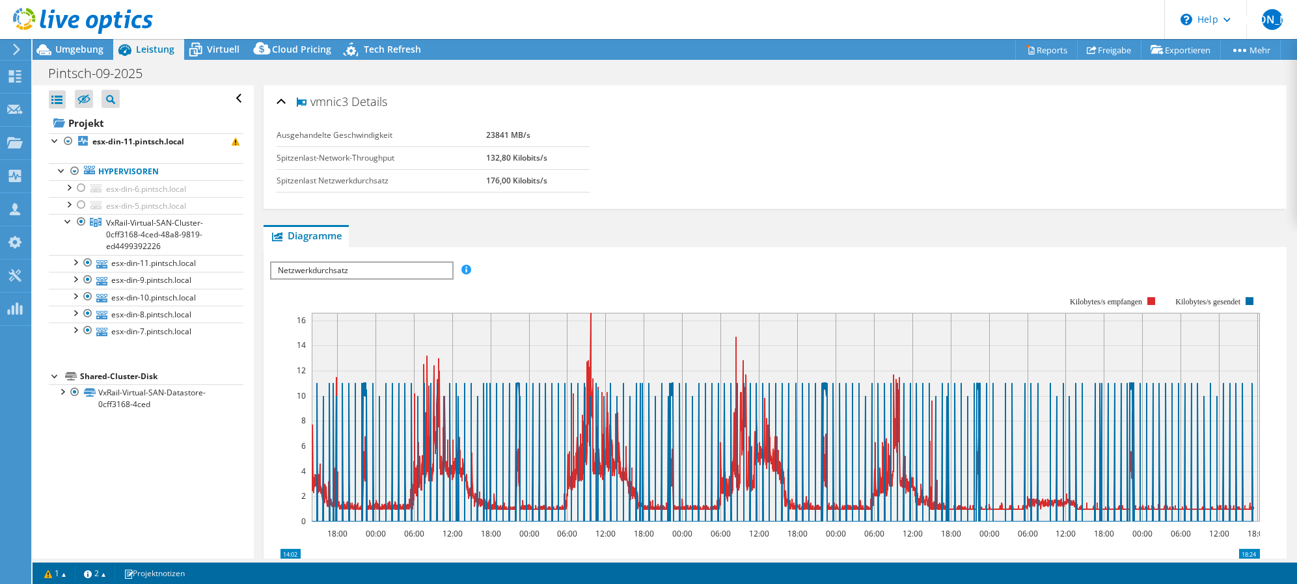
select select "EUFrankfurt"
select select "USD"
click at [664, 221] on div "vmnic3 Details Ausgehandelte Geschwindigkeit 23841 MB/s Spitzenlast-Network-Thr…" at bounding box center [775, 445] width 1042 height 720
click at [75, 331] on div at bounding box center [74, 329] width 13 height 13
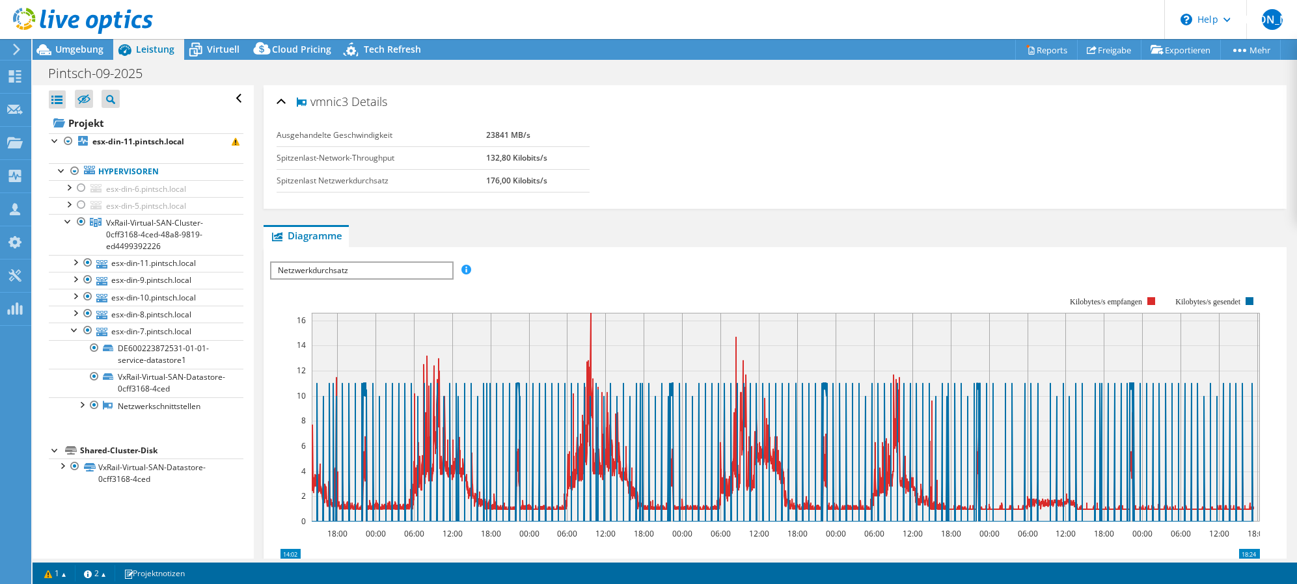
click at [575, 237] on ul "Diagramme Server Bestandsliste Hypervisor Laufwerke Cluster-Laufwerke Installie…" at bounding box center [775, 236] width 1023 height 22
click at [80, 405] on div at bounding box center [81, 404] width 13 height 13
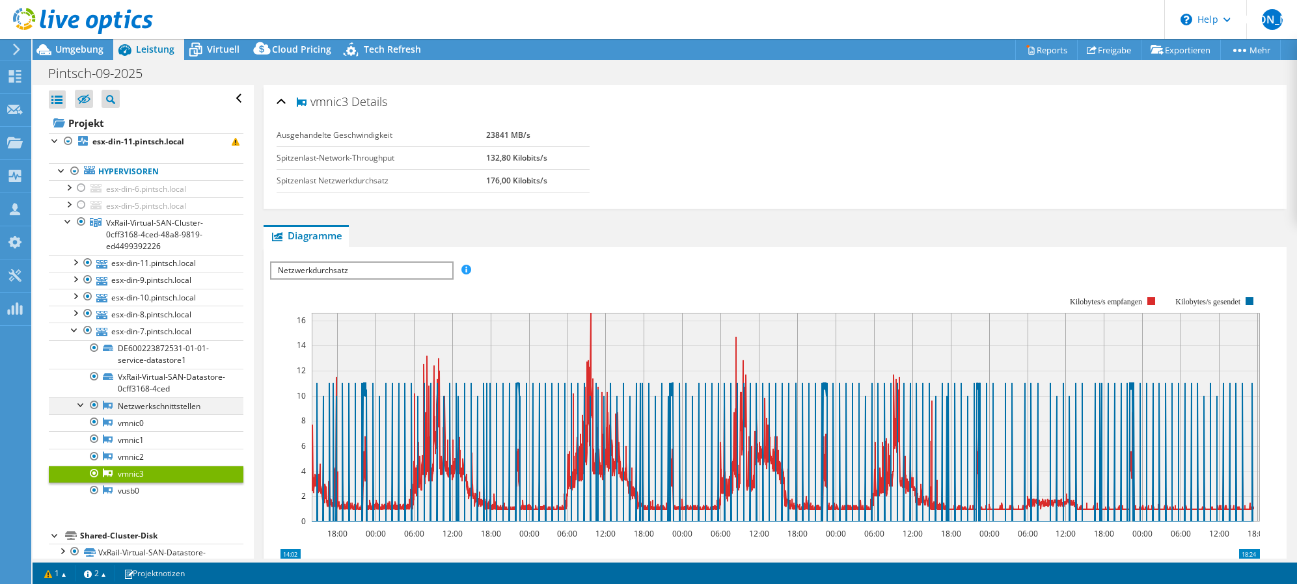
click at [80, 405] on div at bounding box center [81, 404] width 13 height 13
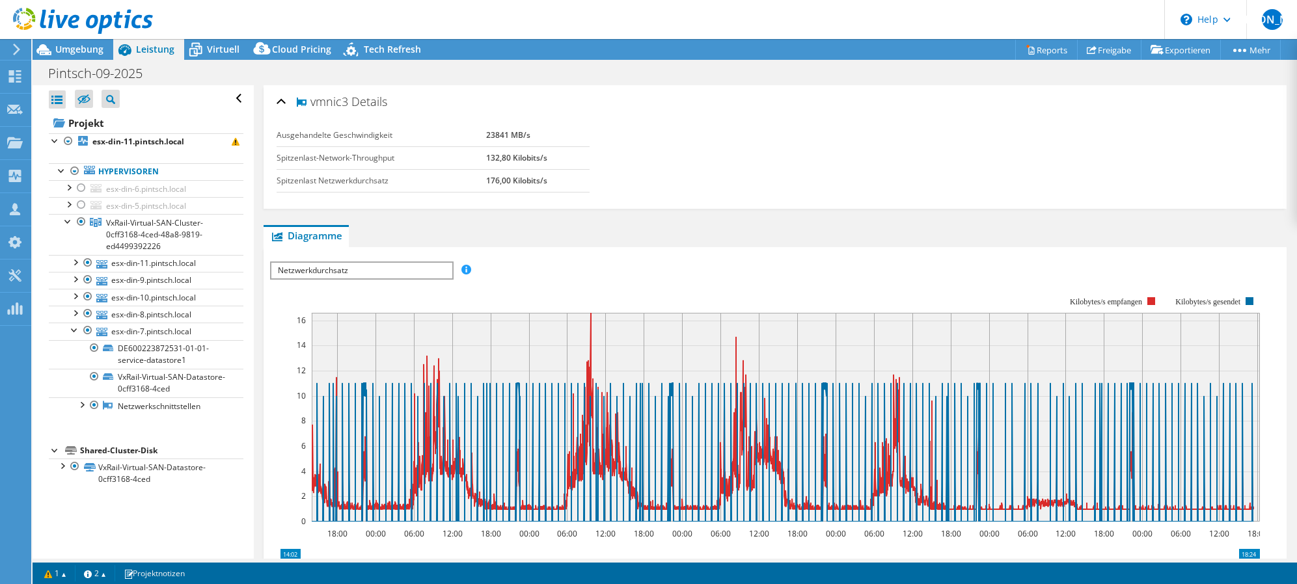
click at [615, 208] on div "vmnic3 Details Ausgehandelte Geschwindigkeit 23841 MB/s Spitzenlast-Network-Thr…" at bounding box center [775, 147] width 1023 height 124
click at [938, 211] on div "vmnic3 Details Ausgehandelte Geschwindigkeit 23841 MB/s Spitzenlast-Network-Thr…" at bounding box center [775, 445] width 1042 height 720
click at [872, 189] on div "Ausgehandelte Geschwindigkeit 23841 MB/s Spitzenlast-Network-Throughput 132,80 …" at bounding box center [775, 164] width 997 height 81
click at [664, 199] on div "Ausgehandelte Geschwindigkeit 23841 MB/s Spitzenlast-Network-Throughput 132,80 …" at bounding box center [775, 164] width 997 height 81
click at [673, 187] on div "Ausgehandelte Geschwindigkeit 23841 MB/s Spitzenlast-Network-Throughput 132,80 …" at bounding box center [775, 164] width 997 height 81
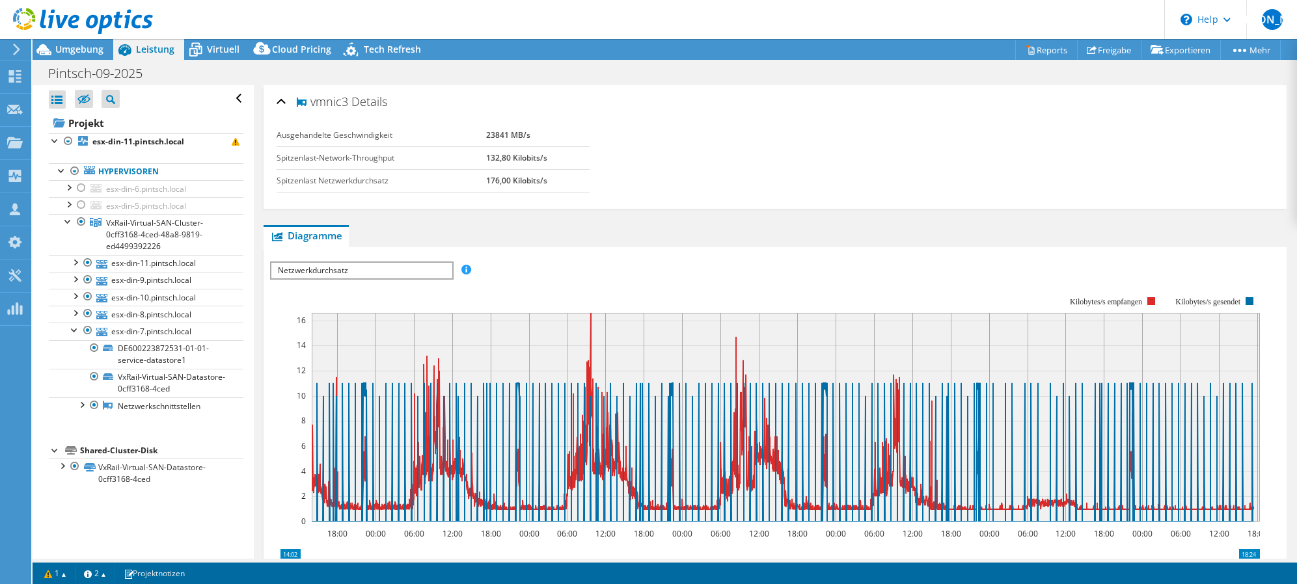
click at [744, 146] on div "Ausgehandelte Geschwindigkeit 23841 MB/s Spitzenlast-Network-Throughput 132,80 …" at bounding box center [775, 150] width 997 height 52
click at [180, 226] on span "VxRail-Virtual-SAN-Cluster-0cff3168-4ced-48a8-9819-ed4499392226" at bounding box center [154, 234] width 97 height 34
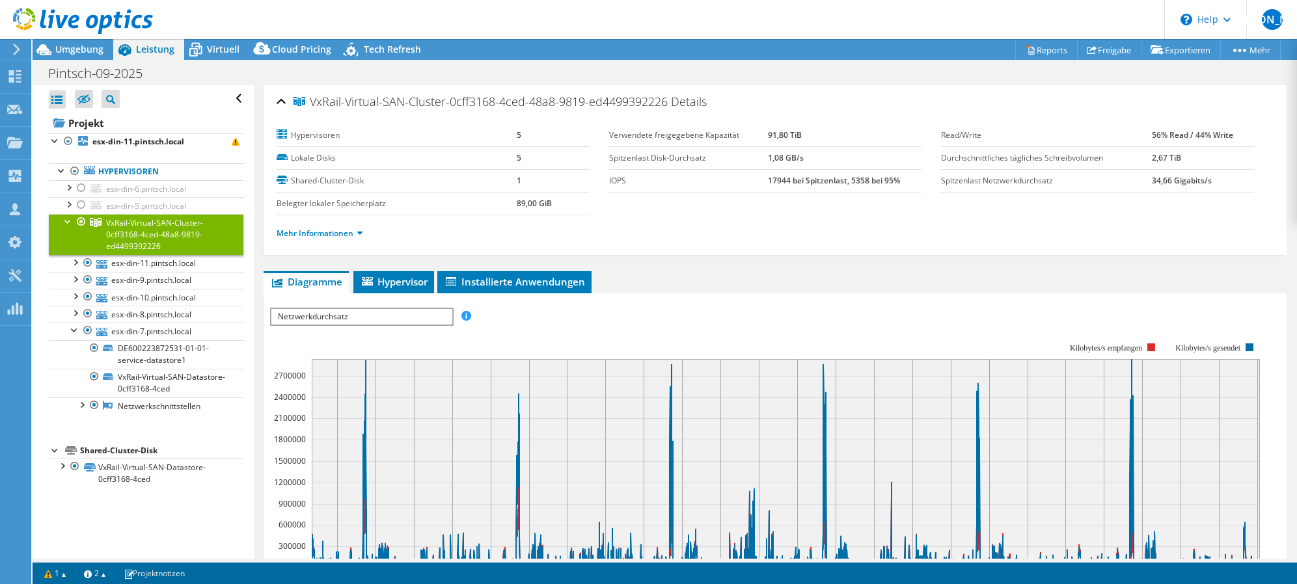
click at [1016, 215] on div "Mehr Informationen" at bounding box center [775, 233] width 997 height 36
click at [772, 220] on div "Mehr Informationen" at bounding box center [775, 233] width 997 height 36
click at [359, 234] on link "Mehr Informationen" at bounding box center [320, 233] width 87 height 11
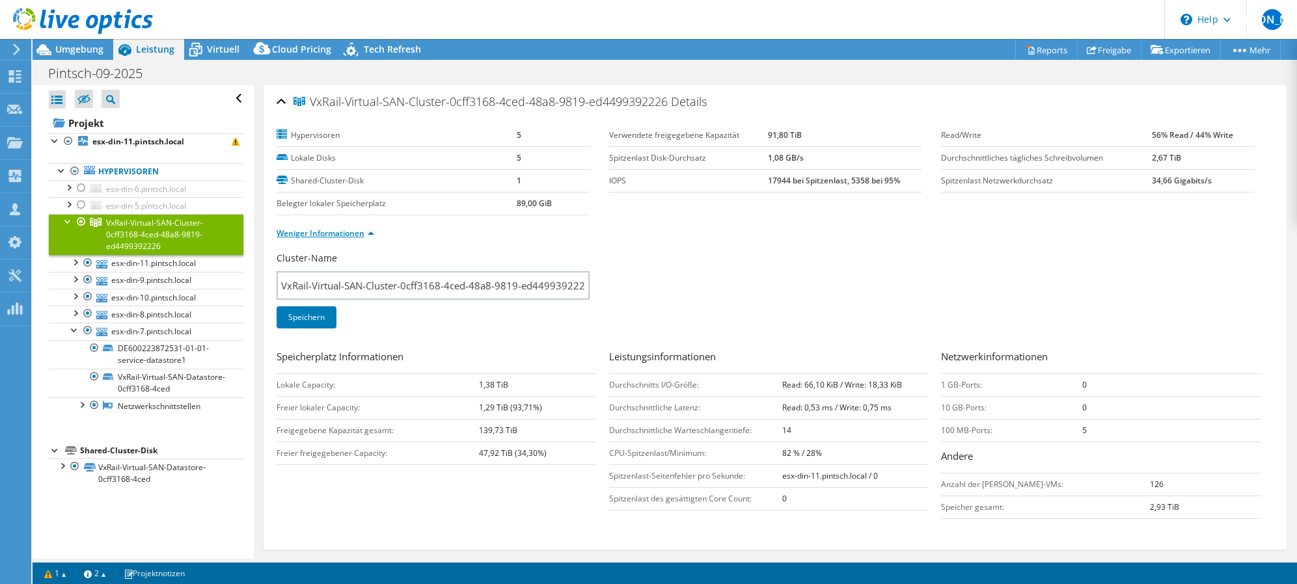
click at [364, 232] on link "Weniger Informationen" at bounding box center [326, 233] width 98 height 11
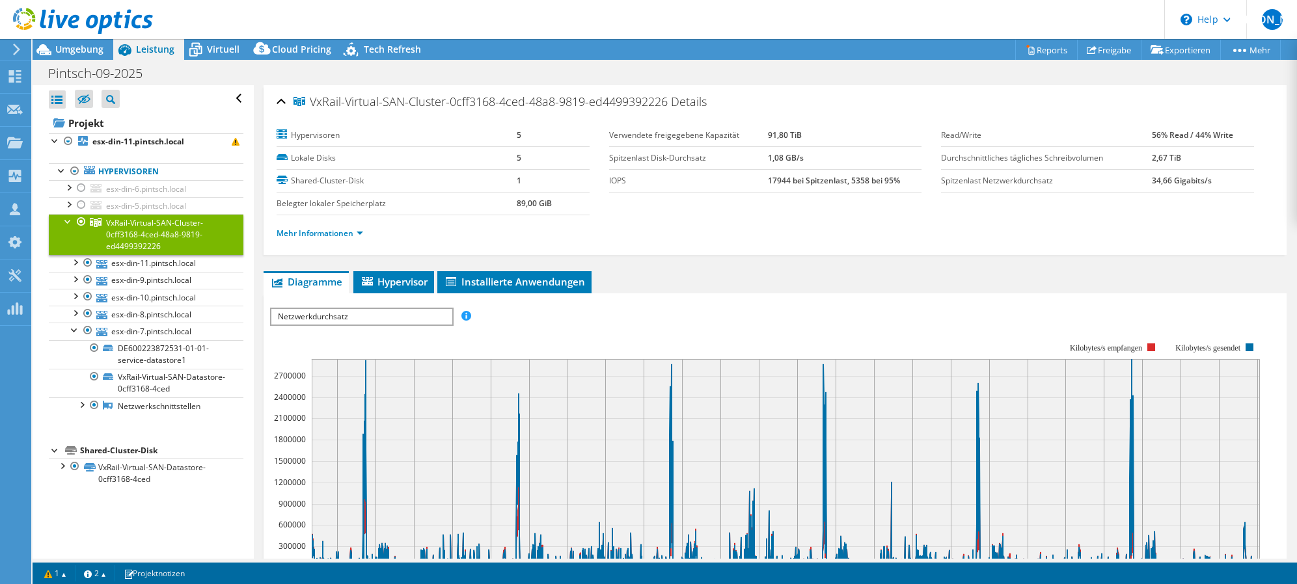
click at [850, 241] on div "Mehr Informationen" at bounding box center [775, 233] width 997 height 36
click at [718, 211] on section "Hypervisoren 5 Lokale Disks 5 Shared-Cluster-Disk 1 Belegter lokaler [STREET_AD…" at bounding box center [609, 169] width 664 height 91
click at [733, 215] on div "Mehr Informationen" at bounding box center [775, 233] width 997 height 36
click at [734, 213] on section "Hypervisoren 5 Lokale Disks 5 Shared-Cluster-Disk 1 Belegter lokaler [STREET_AD…" at bounding box center [609, 169] width 664 height 91
click at [726, 219] on div "Mehr Informationen" at bounding box center [775, 233] width 997 height 36
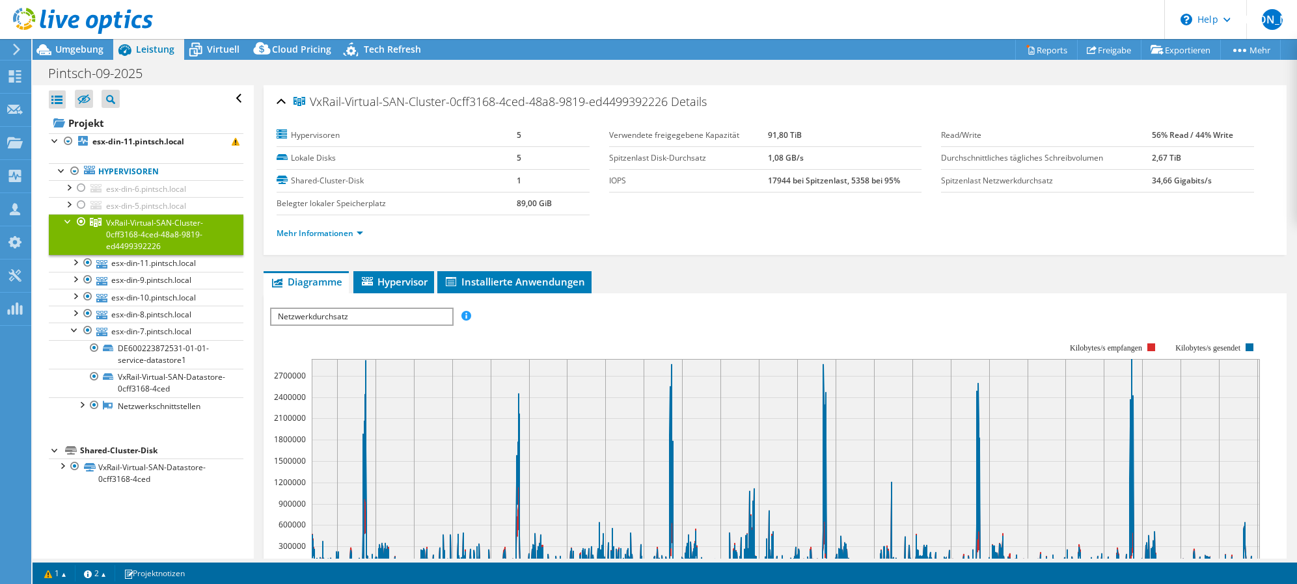
click at [728, 215] on section "Hypervisoren 5 Lokale Disks 5 Shared-Cluster-Disk 1 Belegter lokaler [STREET_AD…" at bounding box center [609, 169] width 664 height 91
click at [738, 205] on section "Hypervisoren 5 Lokale Disks 5 Shared-Cluster-Disk 1 Belegter lokaler [STREET_AD…" at bounding box center [609, 169] width 664 height 91
click at [794, 204] on section "Hypervisoren 5 Lokale Disks 5 Shared-Cluster-Disk 1 Belegter lokaler [STREET_AD…" at bounding box center [609, 169] width 664 height 91
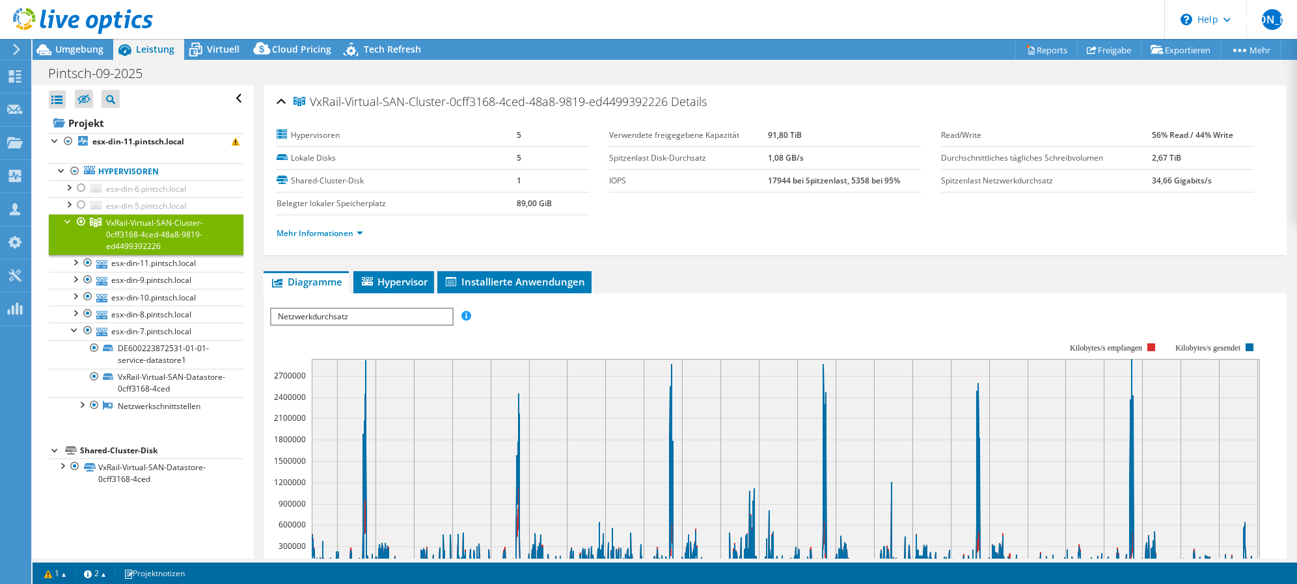
click at [860, 248] on div "Mehr Informationen" at bounding box center [775, 233] width 997 height 36
click at [965, 227] on ul "Mehr Informationen" at bounding box center [775, 232] width 997 height 18
click at [947, 265] on div "VxRail-Virtual-SAN-Cluster-0cff3168-4ced-48a8-9819-ed4499392226 Details Hypervi…" at bounding box center [775, 468] width 1042 height 766
